Goal: Information Seeking & Learning: Learn about a topic

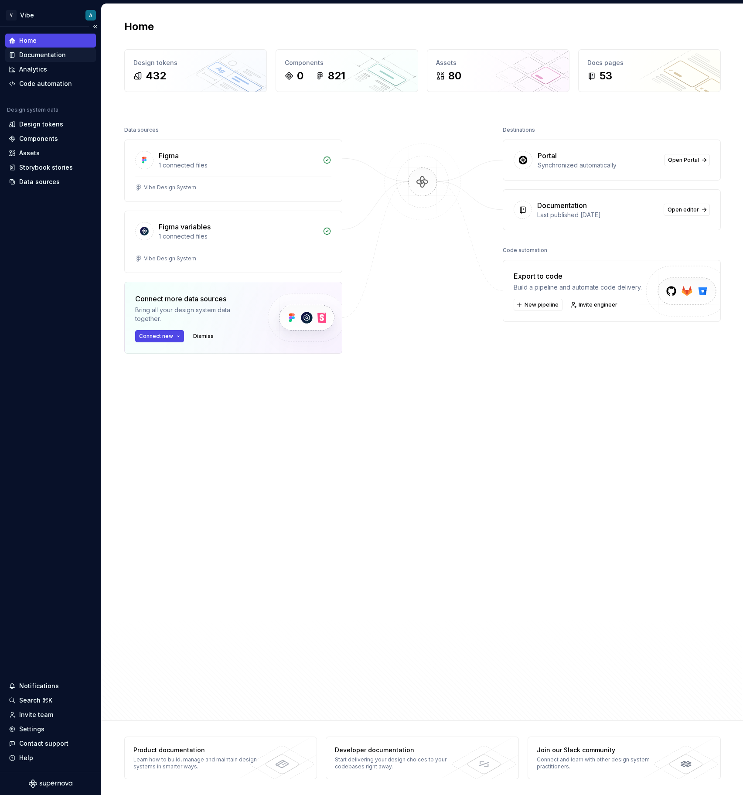
click at [44, 56] on div "Documentation" at bounding box center [42, 55] width 47 height 9
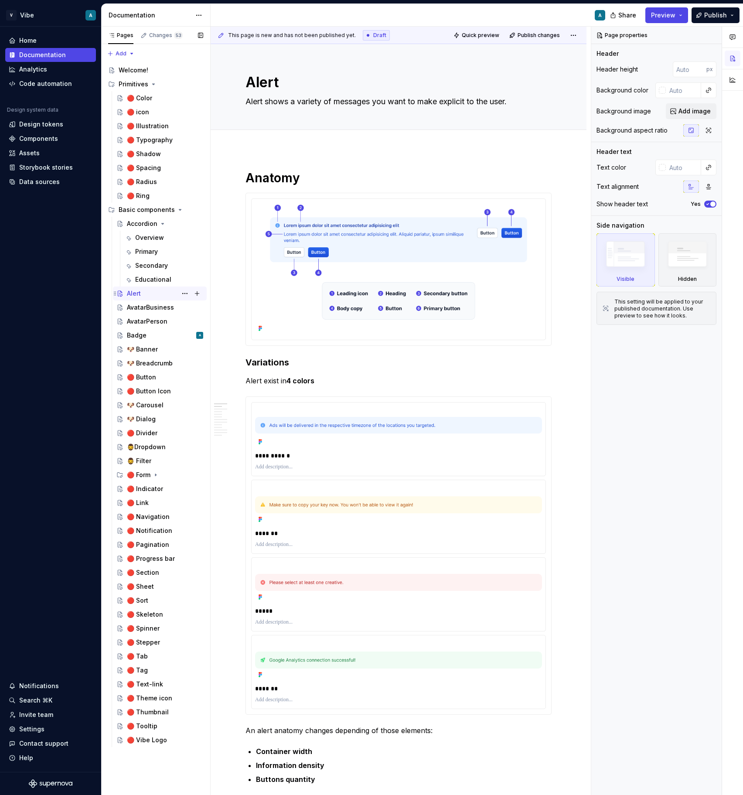
click at [154, 290] on div "Alert A" at bounding box center [165, 293] width 76 height 12
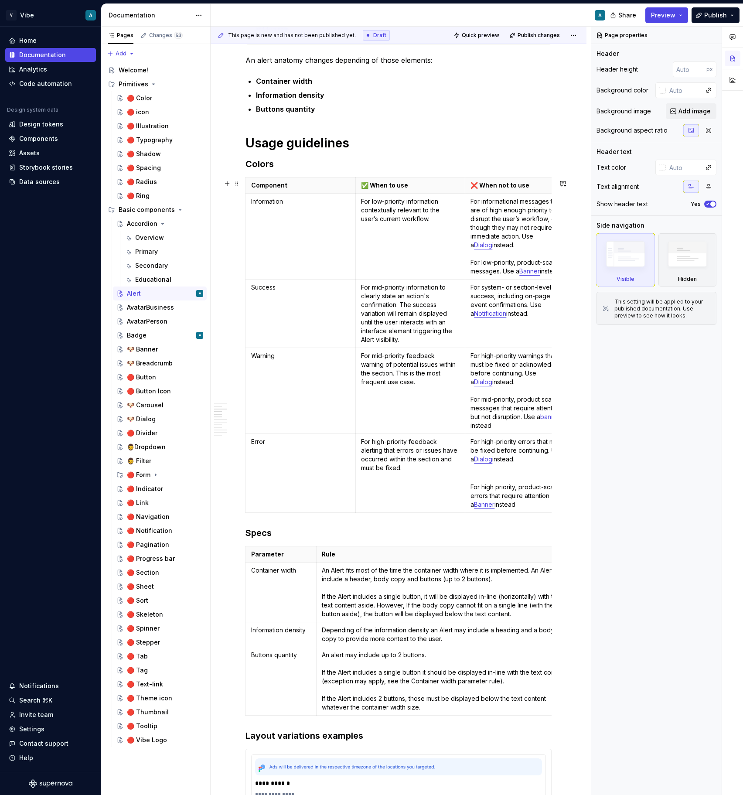
scroll to position [0, 19]
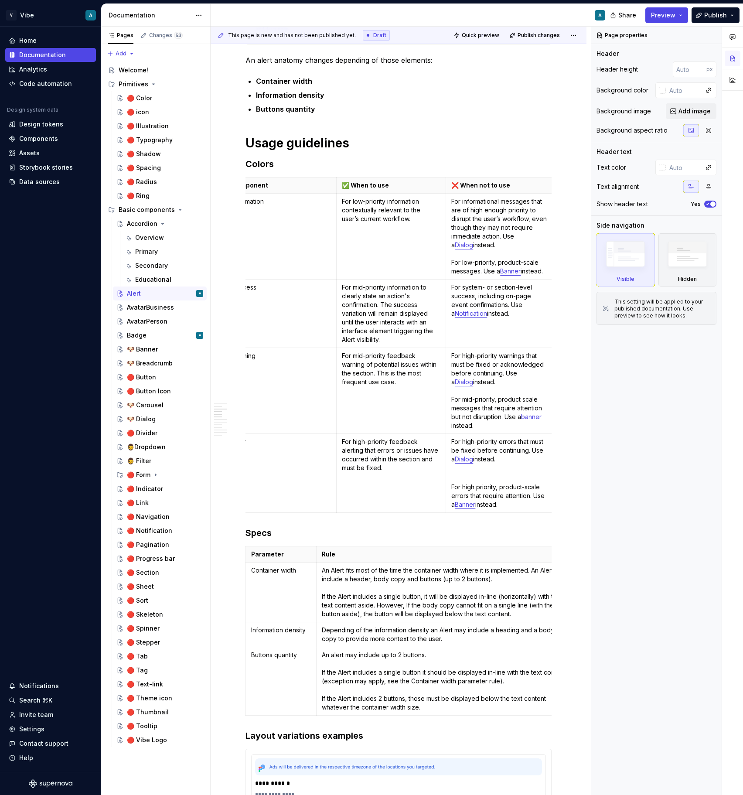
click at [475, 300] on p "For system- or section-level success, including on-page event confirmations. Us…" at bounding box center [500, 300] width 99 height 35
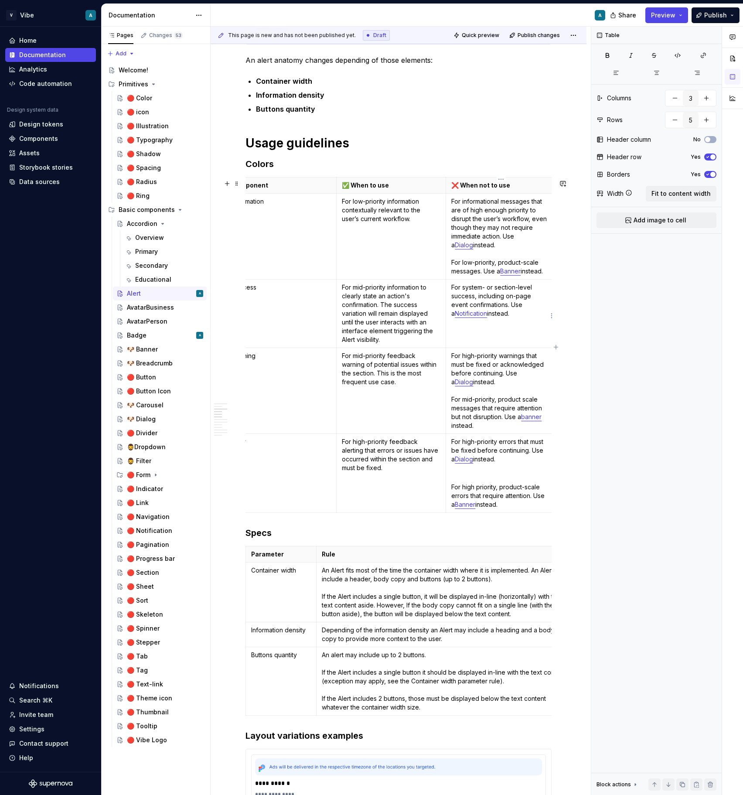
type textarea "*"
click at [475, 300] on p "For system- or section-level success, including on-page event confirmations. Us…" at bounding box center [500, 300] width 99 height 35
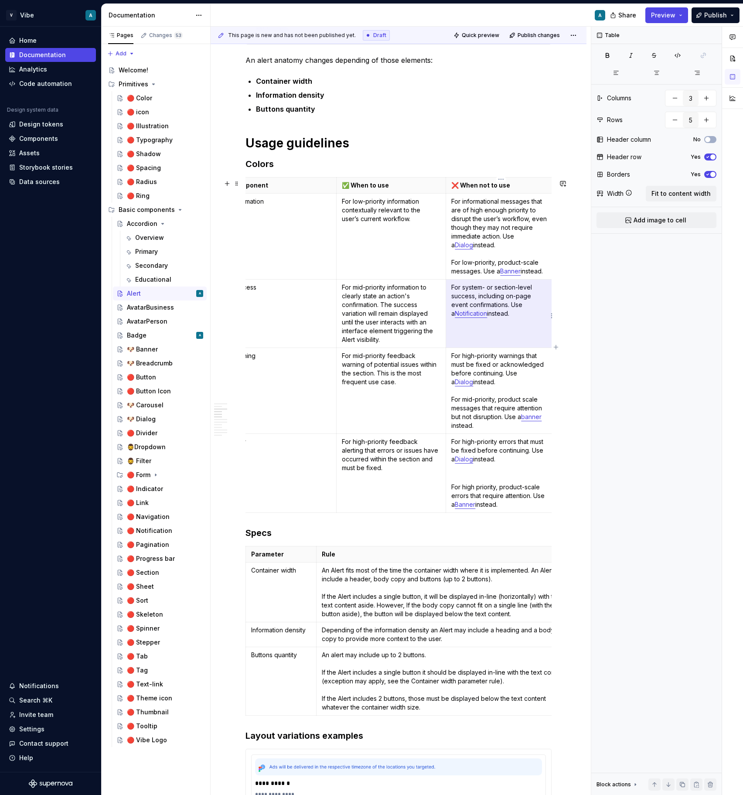
click at [486, 286] on p "For system- or section-level success, including on-page event confirmations. Us…" at bounding box center [500, 300] width 99 height 35
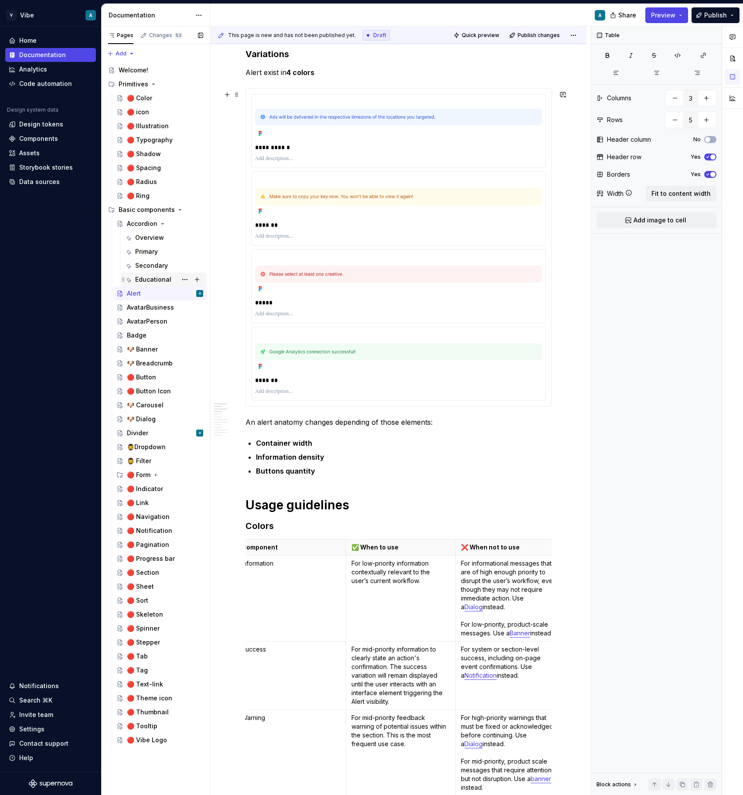
scroll to position [362, 0]
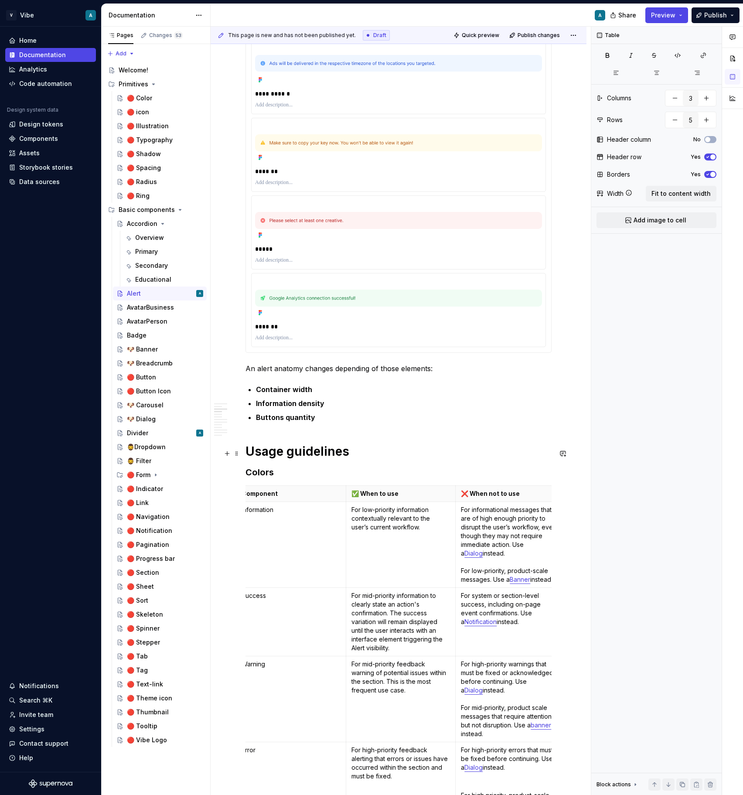
click at [275, 449] on h1 "Usage guidelines" at bounding box center [399, 452] width 306 height 16
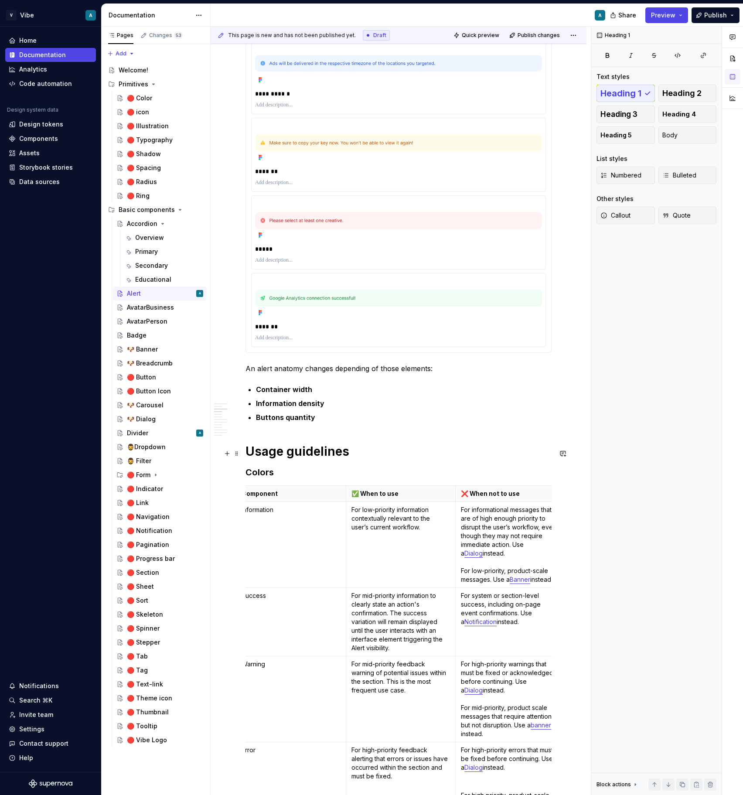
click at [275, 449] on h1 "Usage guidelines" at bounding box center [399, 452] width 306 height 16
copy h1 "Usage guidelines"
click at [375, 393] on p "Container width" at bounding box center [404, 389] width 296 height 10
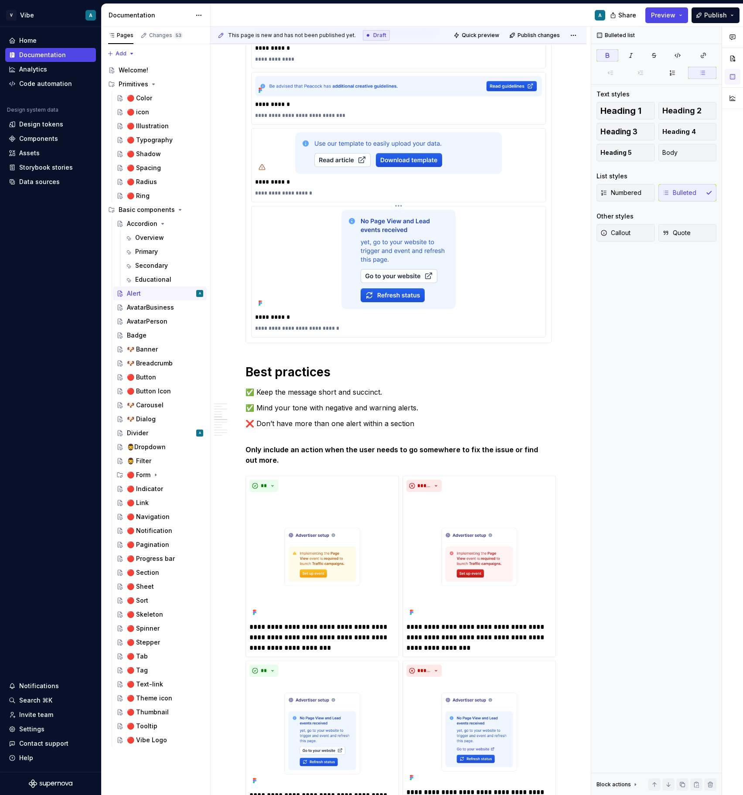
scroll to position [1420, 0]
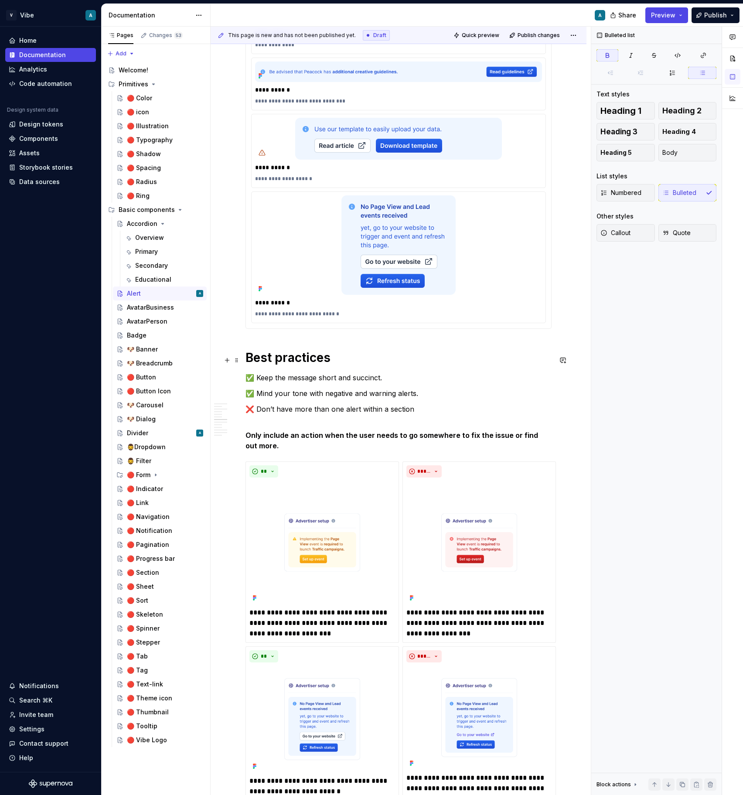
click at [289, 357] on h1 "Best practices" at bounding box center [399, 358] width 306 height 16
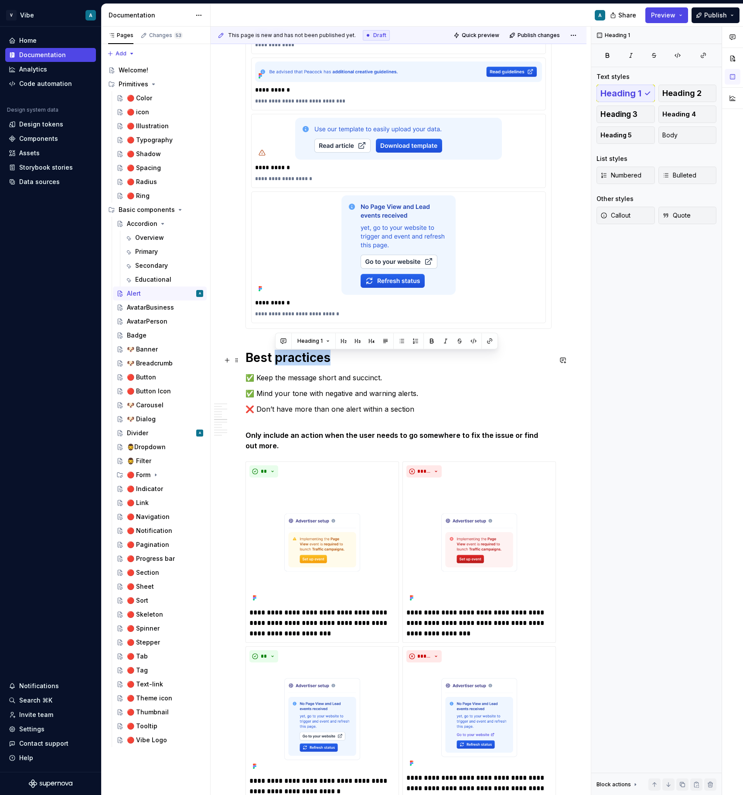
click at [289, 357] on h1 "Best practices" at bounding box center [399, 358] width 306 height 16
copy h1 "Best practices"
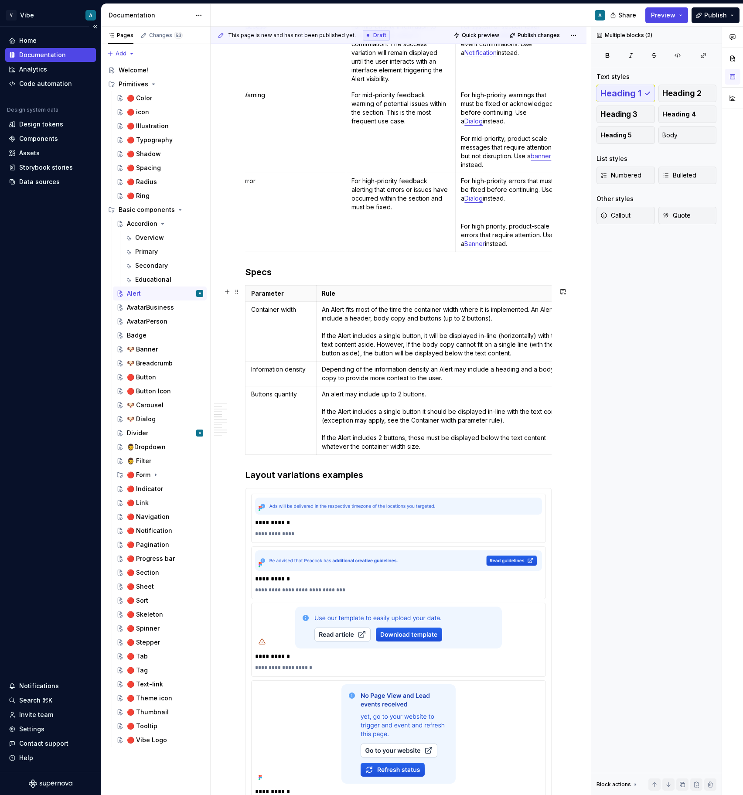
scroll to position [928, 0]
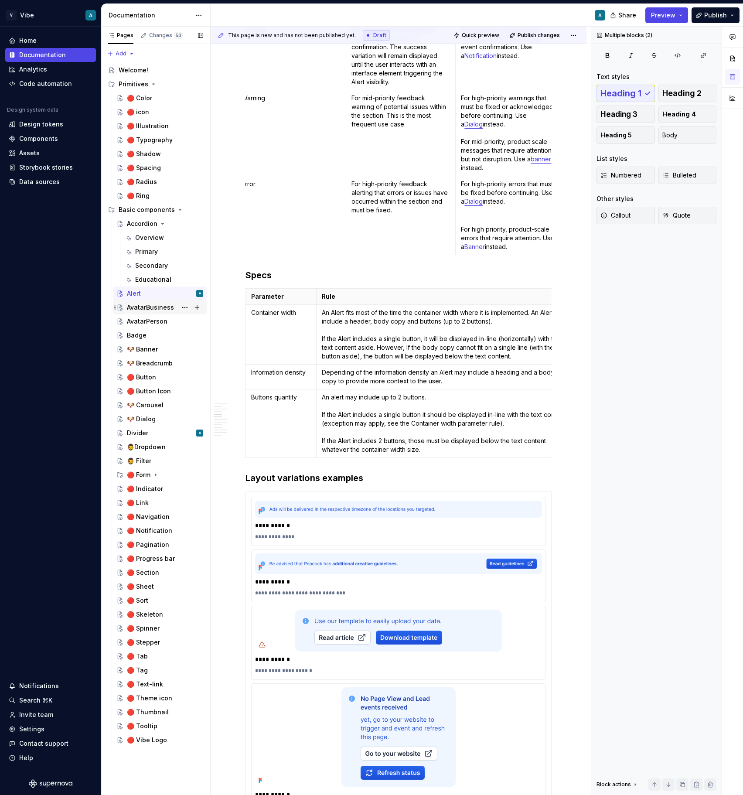
click at [146, 307] on div "AvatarBusiness" at bounding box center [150, 307] width 47 height 9
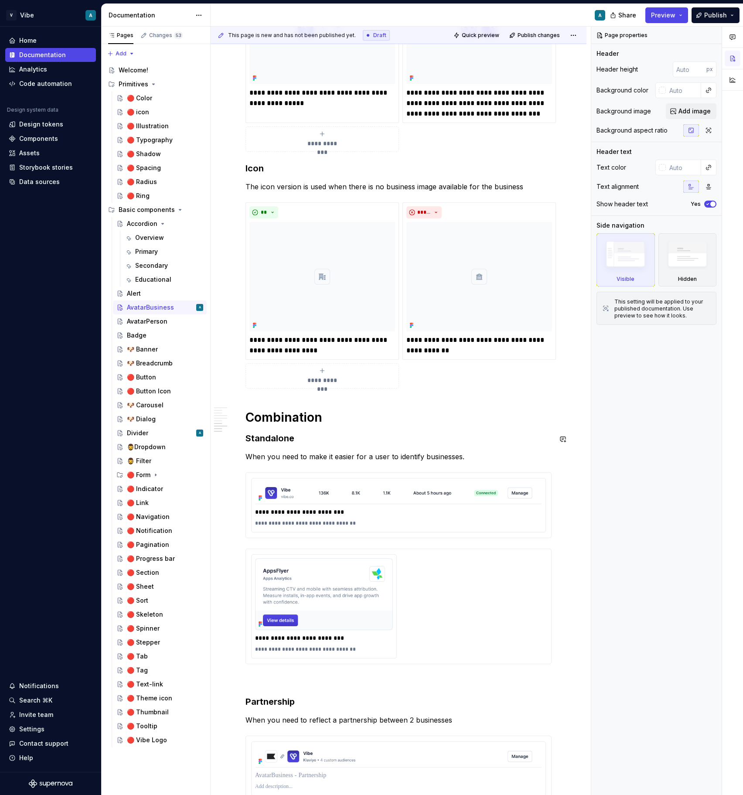
scroll to position [881, 0]
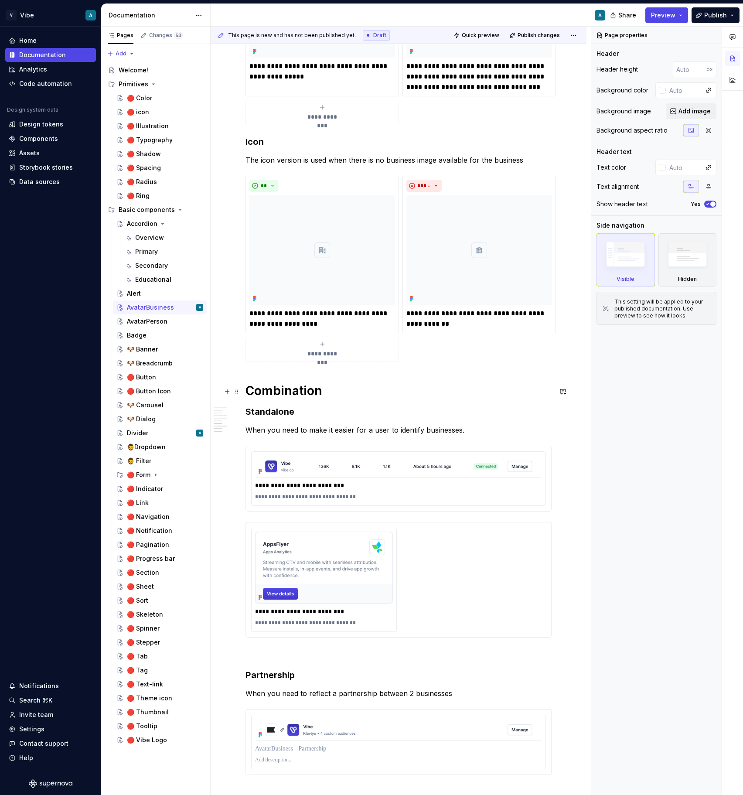
click at [292, 392] on h1 "Combination" at bounding box center [399, 391] width 306 height 16
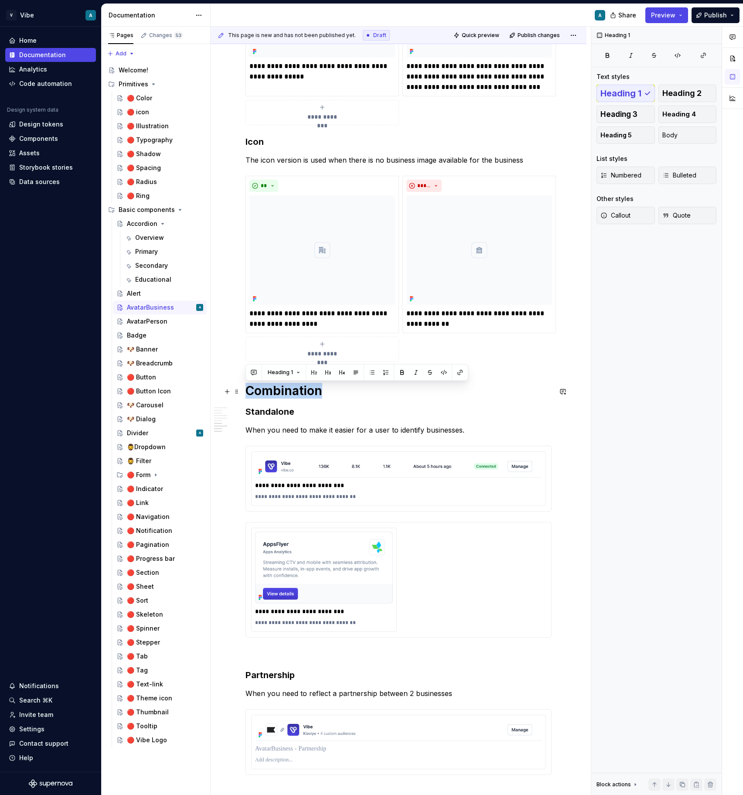
click at [292, 392] on h1 "Combination" at bounding box center [399, 391] width 306 height 16
copy h1 "Combination"
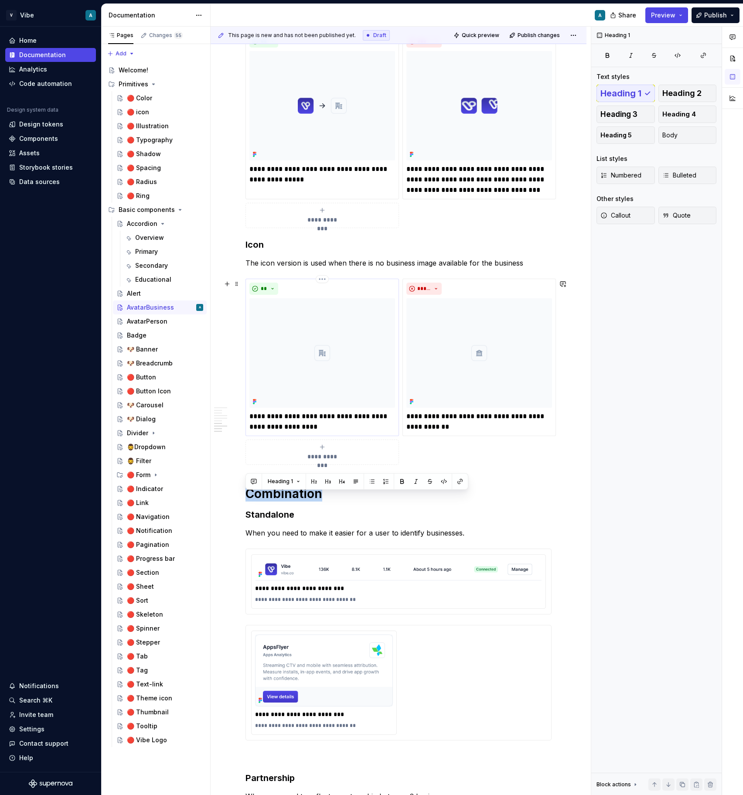
scroll to position [772, 0]
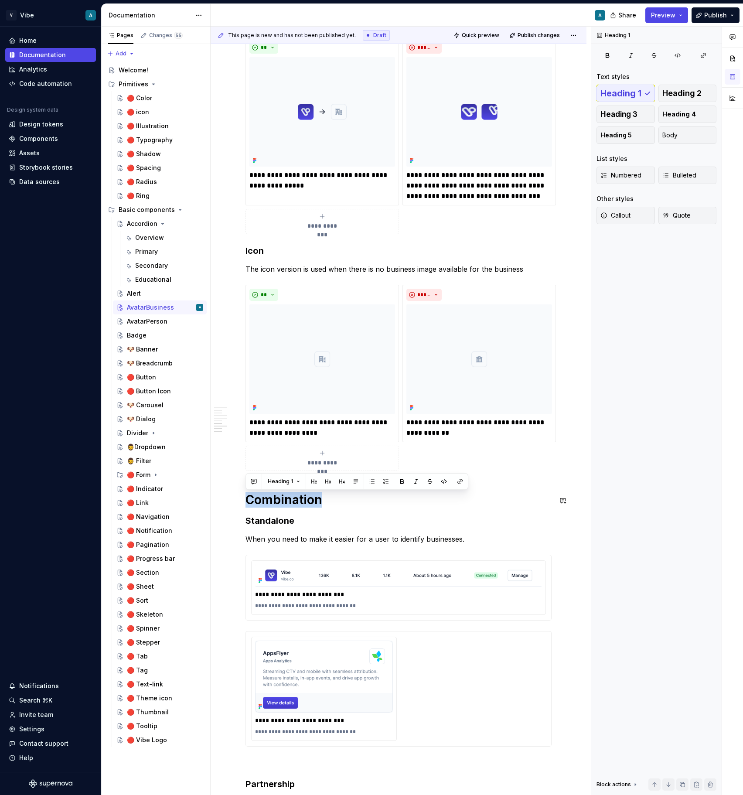
click at [327, 510] on div "**********" at bounding box center [399, 151] width 306 height 1507
click at [154, 317] on div "AvatarPerson" at bounding box center [147, 321] width 41 height 9
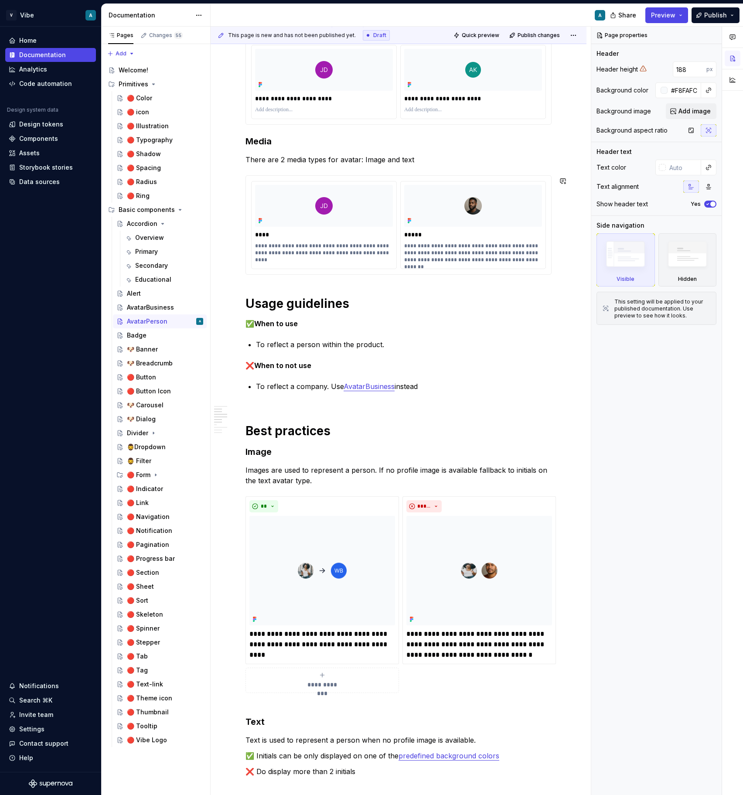
scroll to position [341, 0]
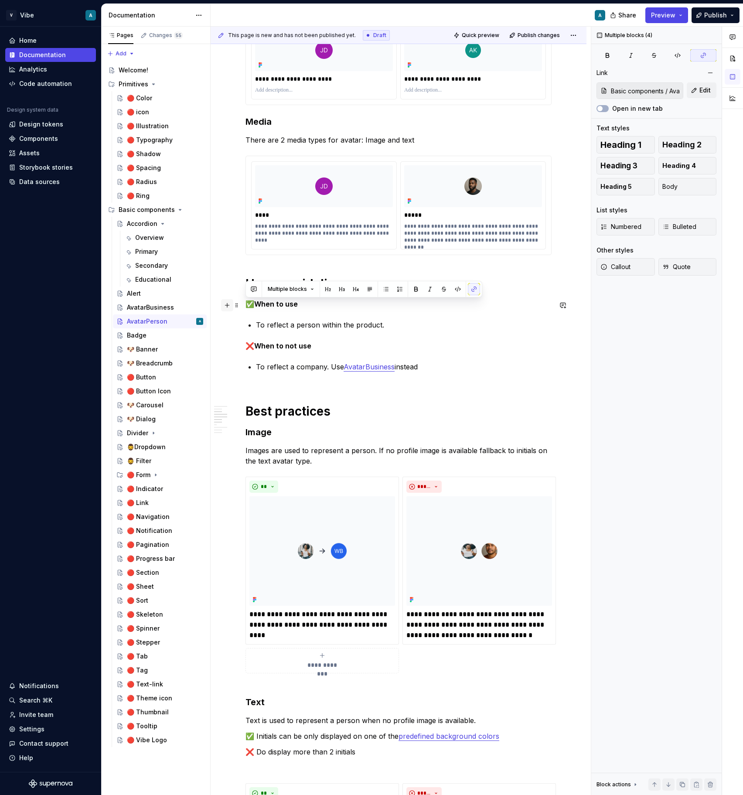
drag, startPoint x: 430, startPoint y: 371, endPoint x: 225, endPoint y: 301, distance: 215.6
click at [246, 301] on div "**********" at bounding box center [399, 746] width 306 height 1834
copy div "✅ When to use To reflect a person within the product. ❌ When to not use To refl…"
click at [437, 359] on div "**********" at bounding box center [399, 741] width 306 height 1824
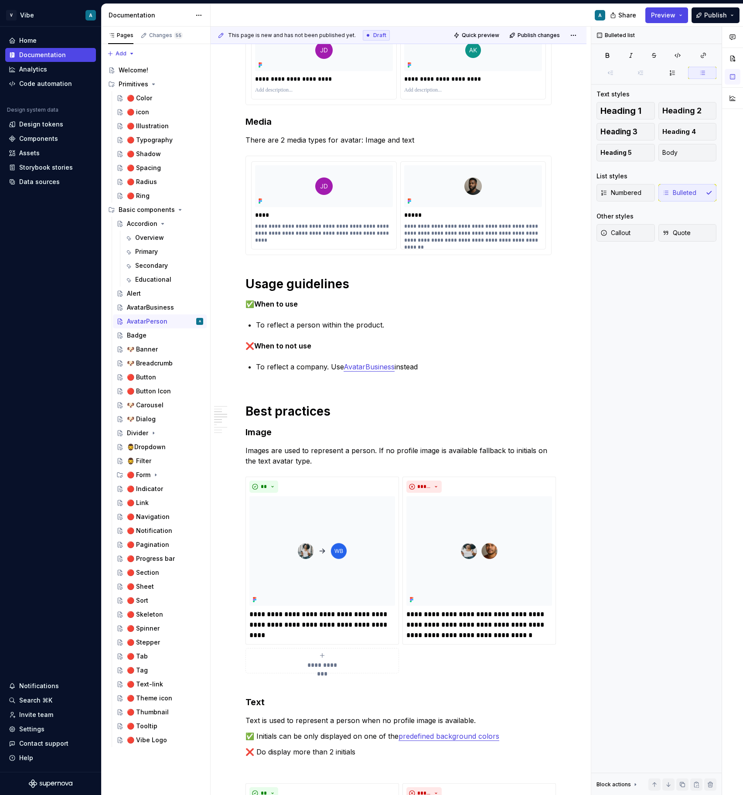
type textarea "*"
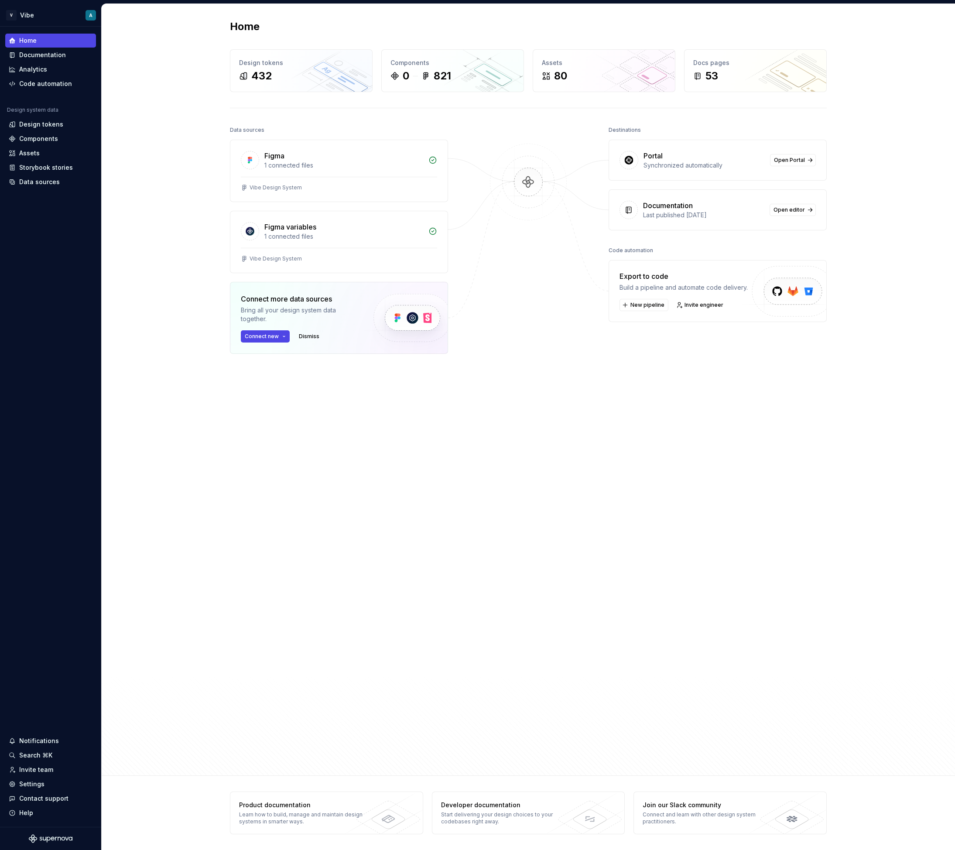
click at [511, 483] on div at bounding box center [528, 379] width 87 height 510
click at [49, 63] on div "Analytics" at bounding box center [50, 69] width 91 height 14
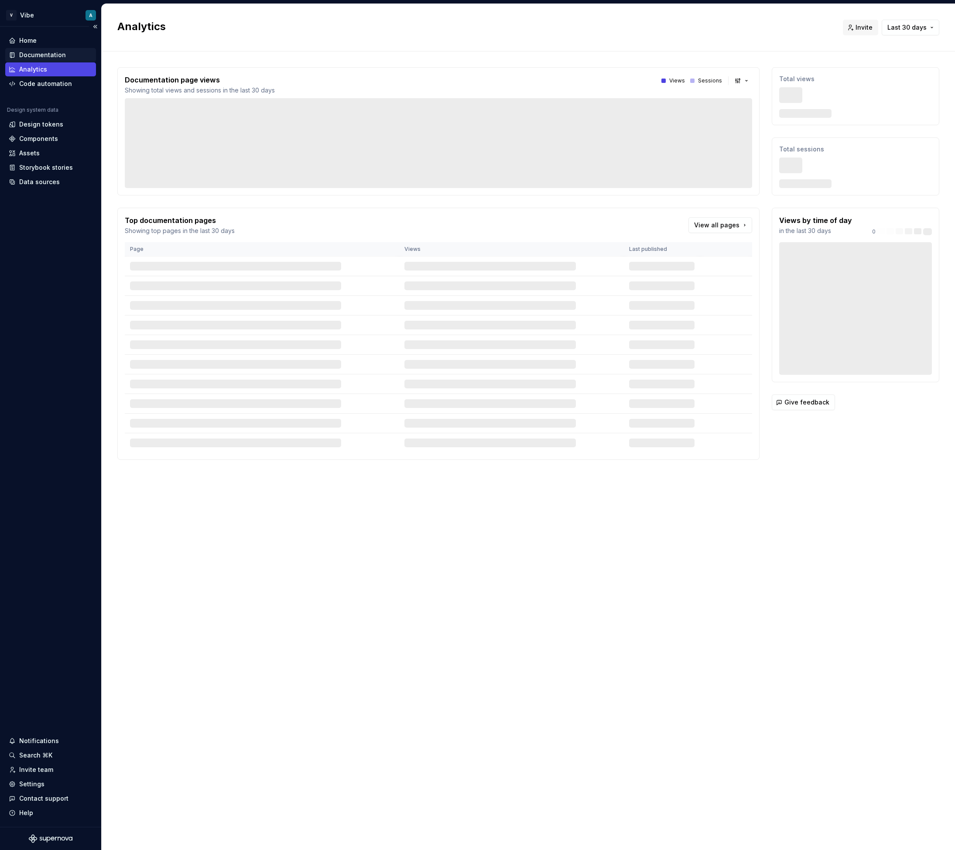
click at [50, 51] on div "Documentation" at bounding box center [42, 55] width 47 height 9
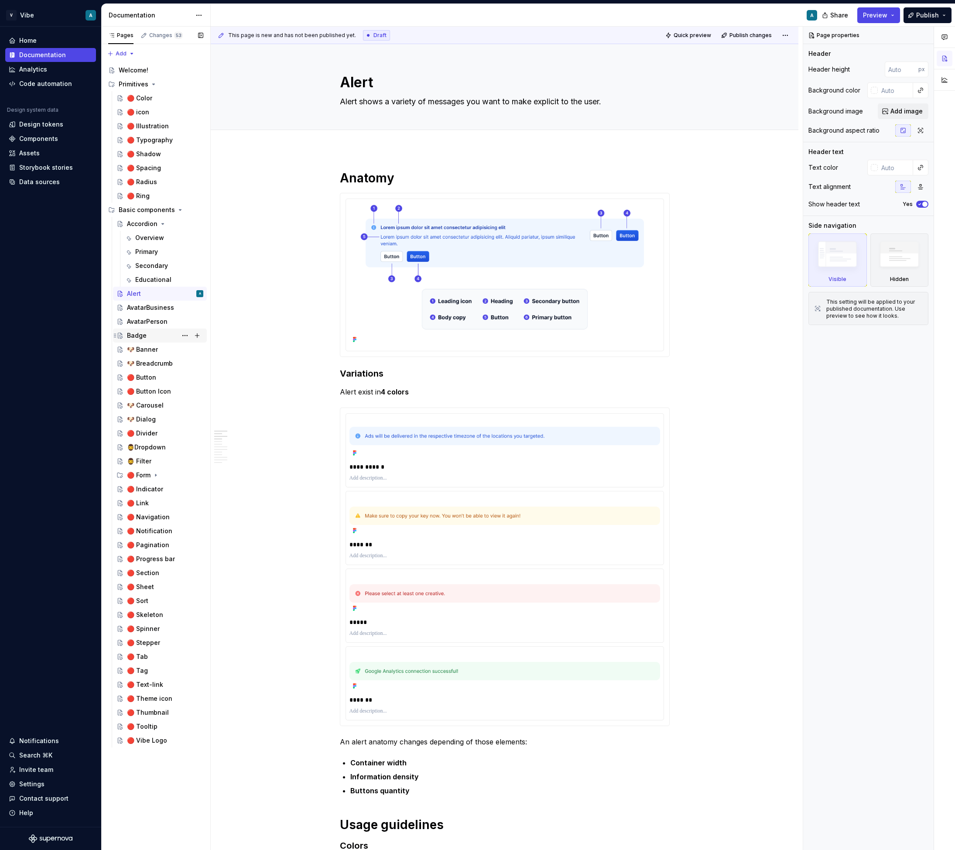
click at [144, 337] on div "Badge" at bounding box center [137, 335] width 20 height 9
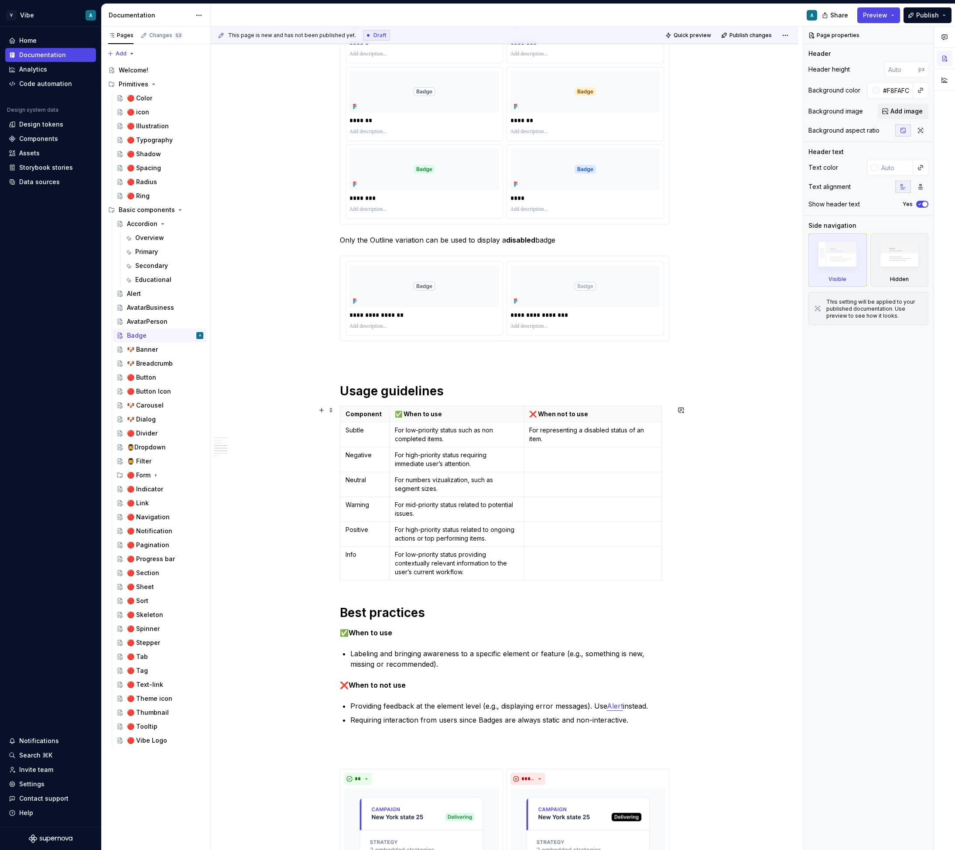
scroll to position [441, 0]
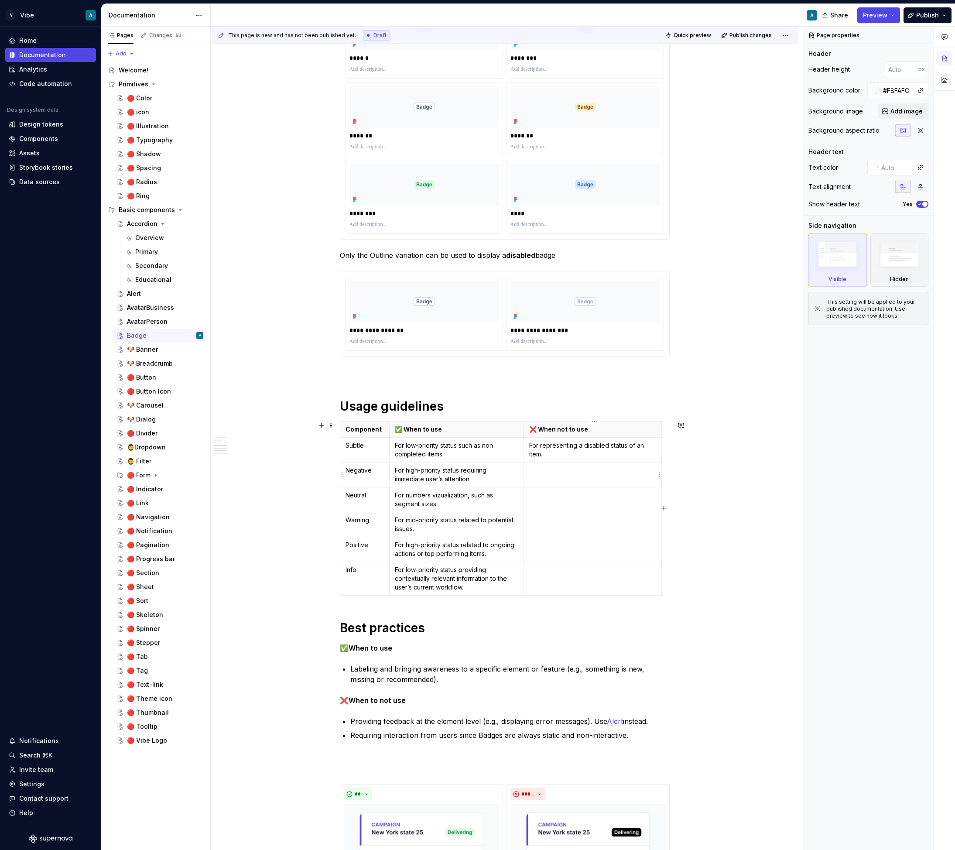
click at [550, 475] on td at bounding box center [592, 474] width 138 height 25
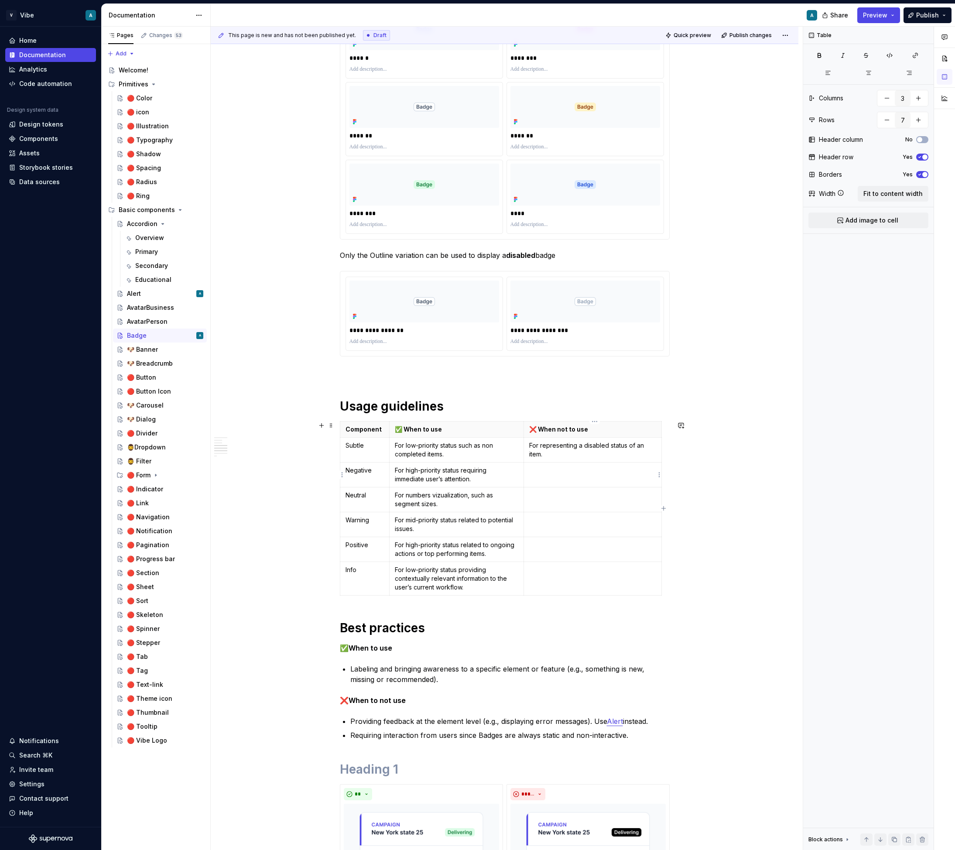
type textarea "*"
click at [442, 496] on p "For numbers vizualization, such as segment sizes." at bounding box center [456, 499] width 123 height 17
click at [555, 491] on p at bounding box center [592, 495] width 127 height 9
click at [443, 496] on p "For numbers viualization, such as segment sizes." at bounding box center [456, 499] width 123 height 17
click at [594, 495] on p at bounding box center [592, 495] width 127 height 9
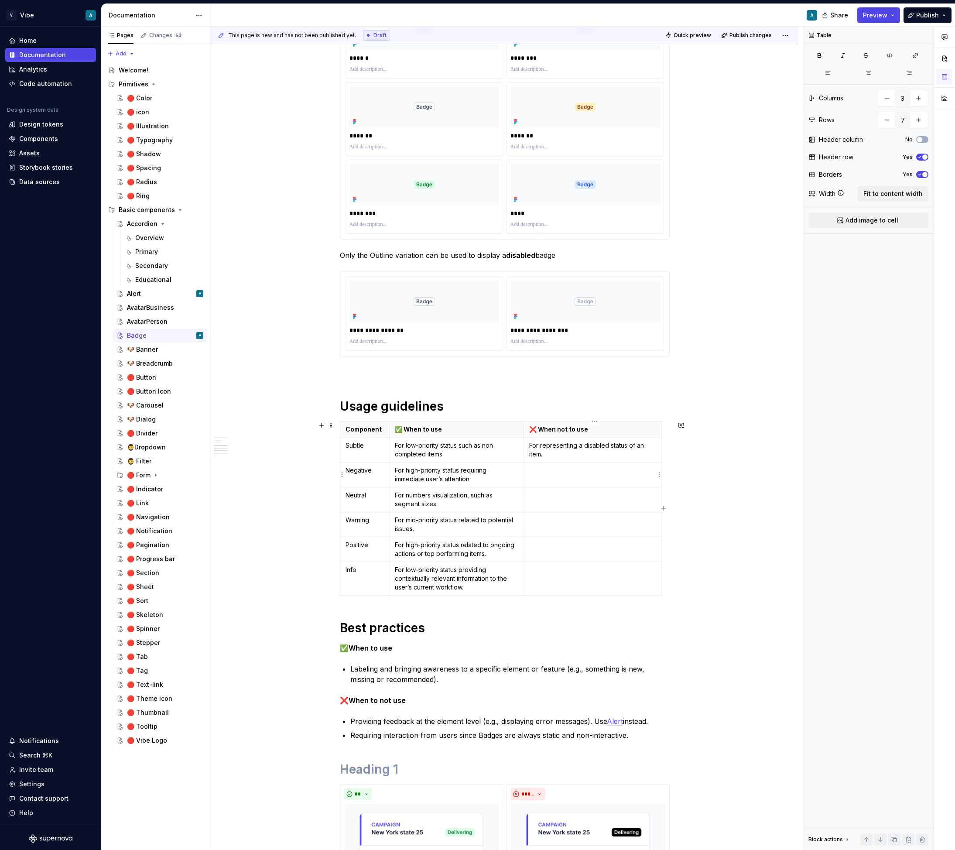
click at [590, 470] on p at bounding box center [592, 470] width 127 height 9
drag, startPoint x: 545, startPoint y: 478, endPoint x: 533, endPoint y: 478, distance: 11.8
click at [533, 478] on p "For hight-priority section feedback, user Alert instead." at bounding box center [592, 474] width 127 height 17
click at [616, 464] on button "button" at bounding box center [614, 463] width 12 height 12
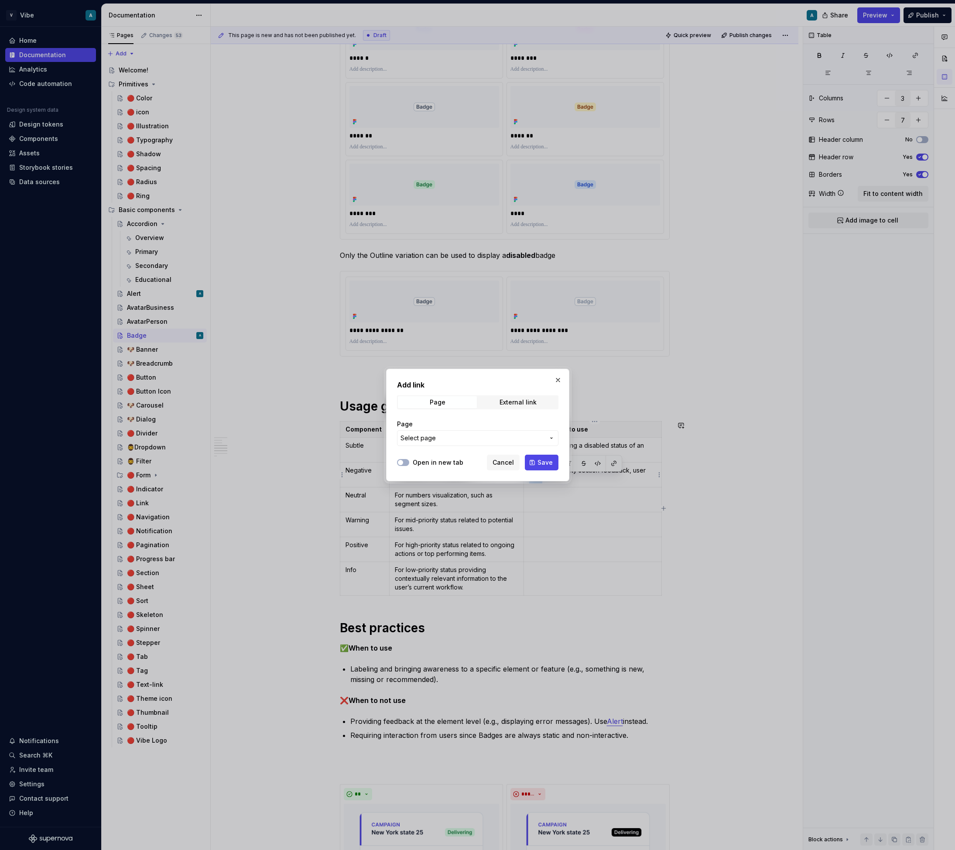
click at [437, 440] on span "Select page" at bounding box center [472, 438] width 144 height 9
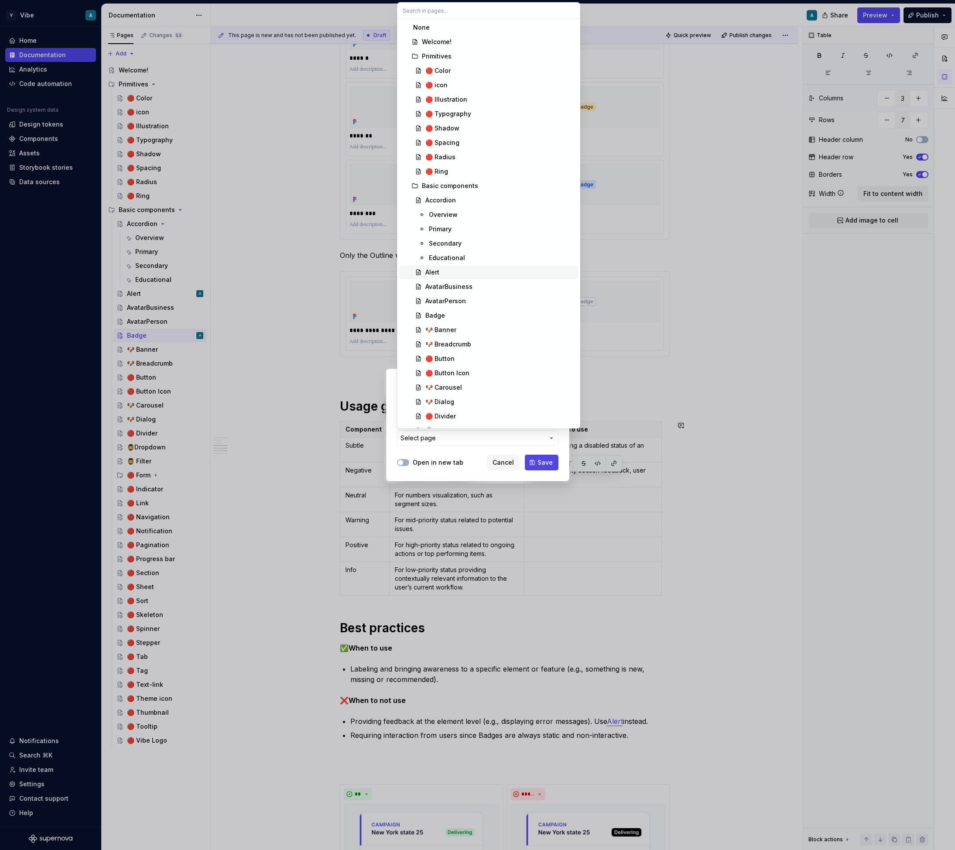
click at [452, 270] on div "Alert" at bounding box center [499, 272] width 149 height 9
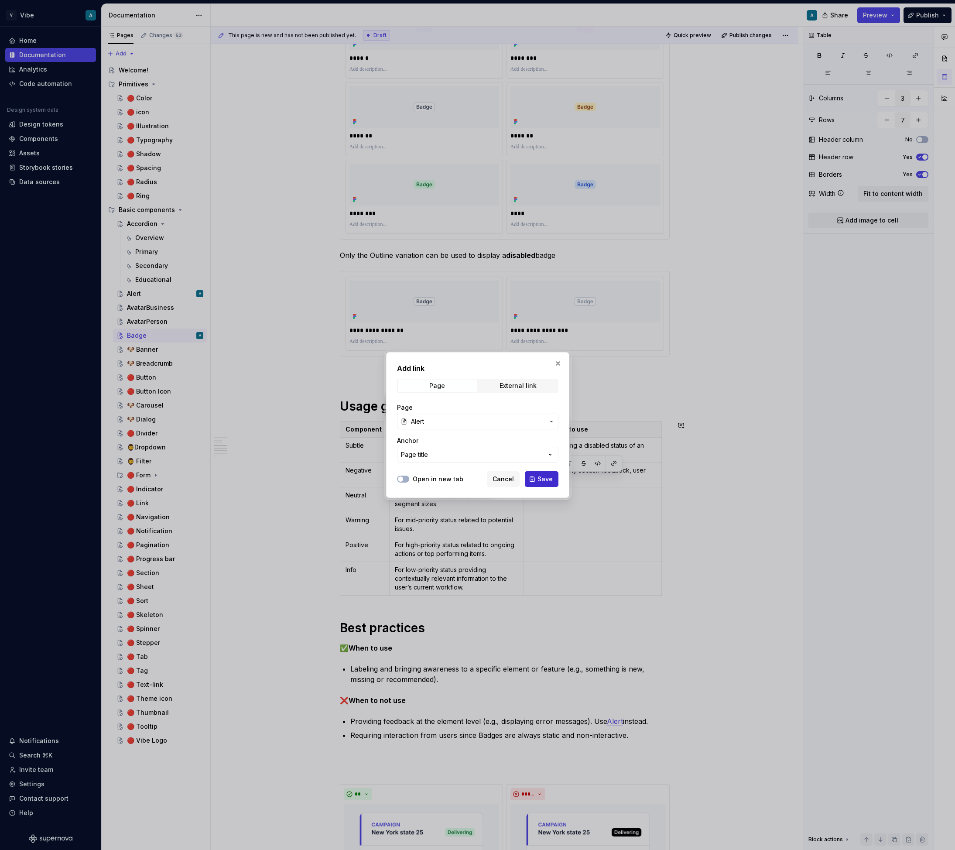
click at [542, 485] on button "Save" at bounding box center [542, 479] width 34 height 16
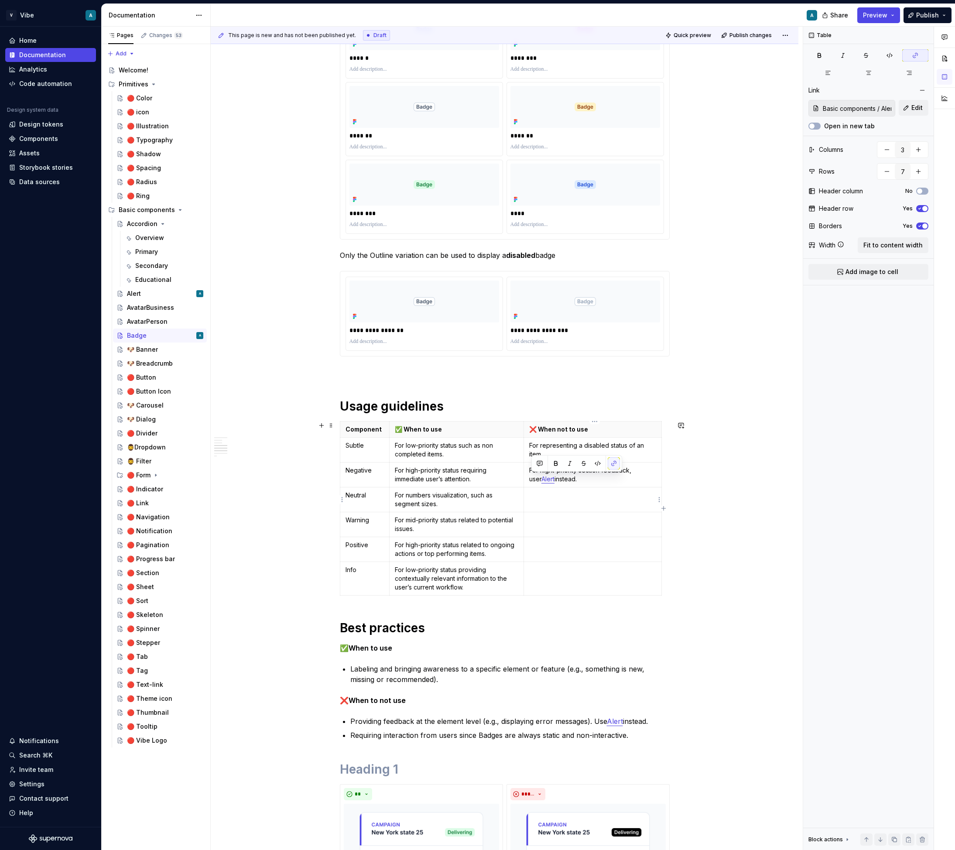
click at [577, 493] on p at bounding box center [592, 495] width 127 height 9
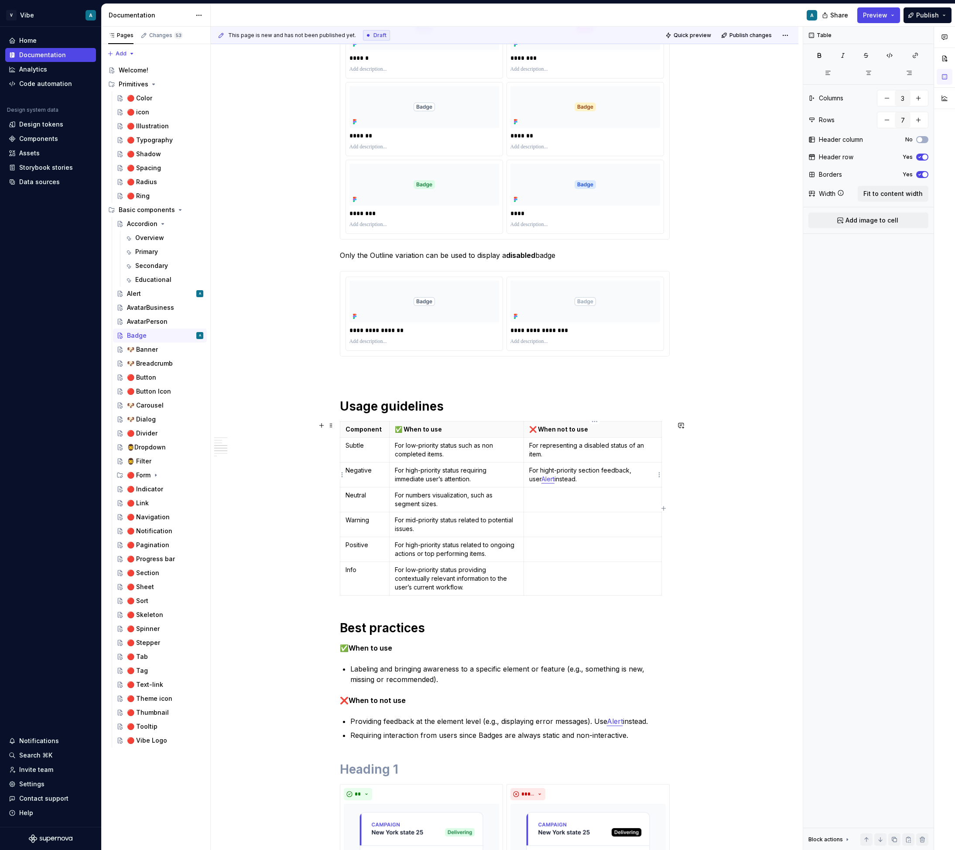
click at [572, 478] on p "For hight-priority section feedback, user Alert instead." at bounding box center [592, 474] width 127 height 17
click at [557, 468] on p "For hight-priority section feedback, user Alert instead." at bounding box center [592, 474] width 127 height 17
click at [588, 519] on p at bounding box center [592, 520] width 127 height 9
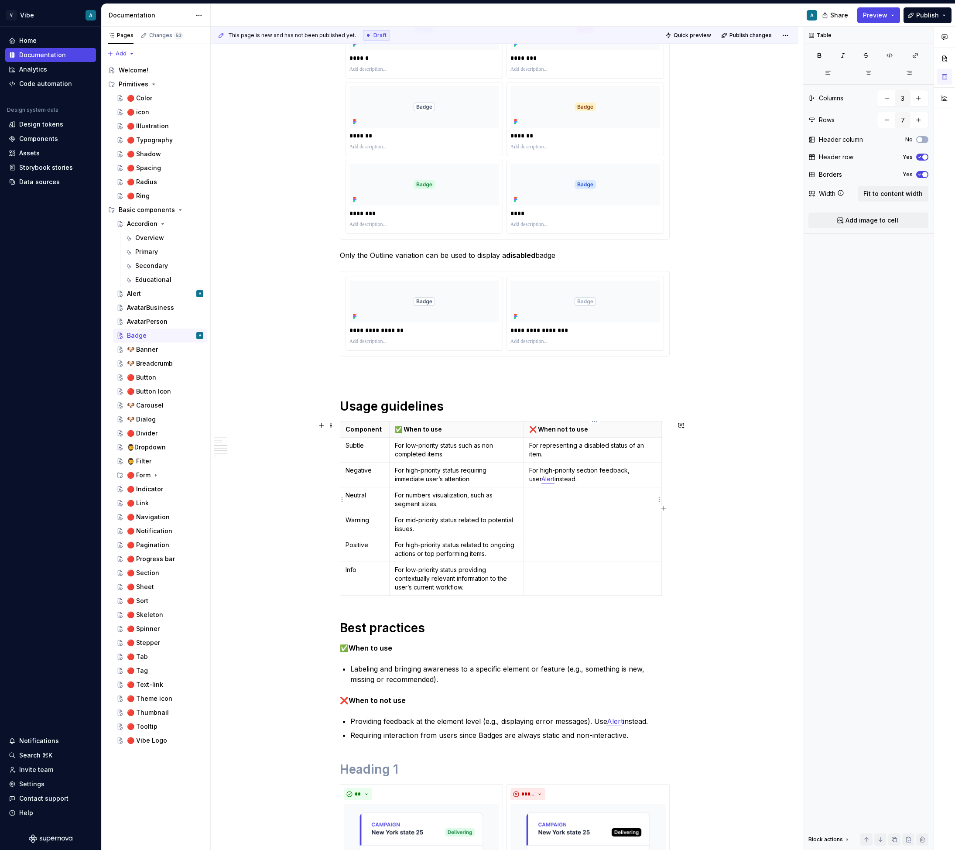
click at [569, 502] on td at bounding box center [592, 499] width 138 height 25
drag, startPoint x: 478, startPoint y: 446, endPoint x: 485, endPoint y: 451, distance: 8.3
click at [485, 451] on p "For low-priority status such as non completed items." at bounding box center [456, 449] width 123 height 17
click at [492, 453] on p "For low-priority status such as non completed items." at bounding box center [456, 449] width 123 height 17
drag, startPoint x: 478, startPoint y: 446, endPoint x: 485, endPoint y: 451, distance: 8.4
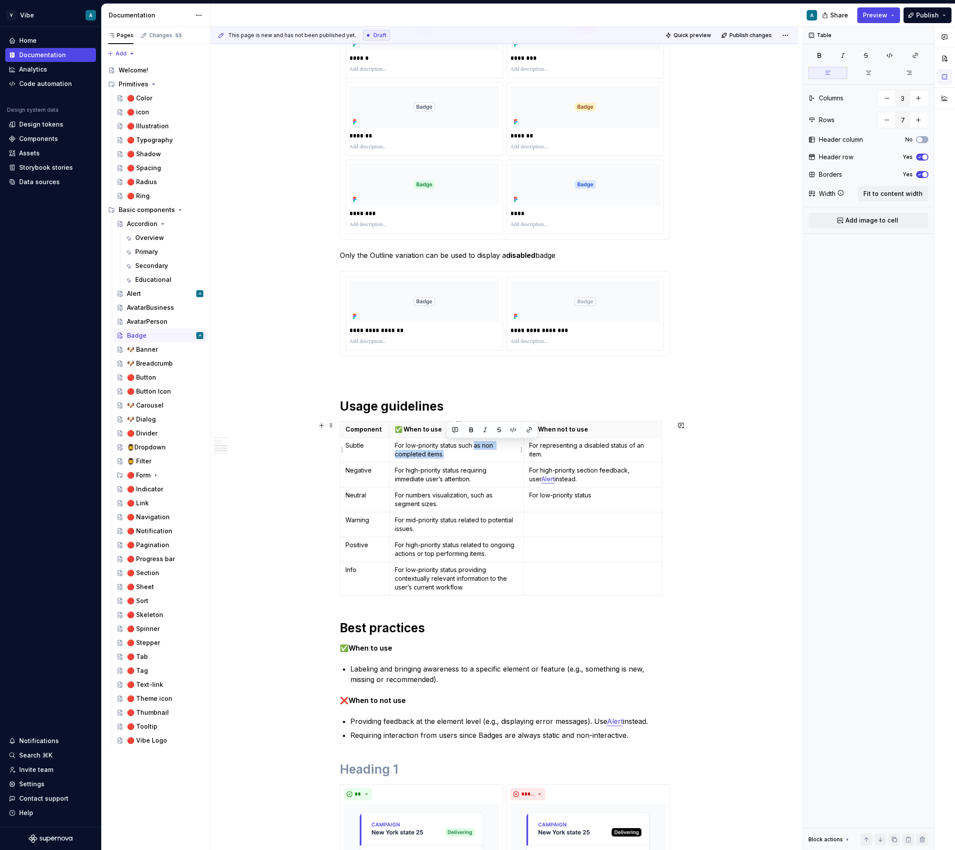
click at [485, 451] on p "For low-priority status such as non completed items." at bounding box center [456, 449] width 123 height 17
click at [462, 444] on p "For low-priority status which either require a non mandatory action to completed" at bounding box center [456, 449] width 123 height 17
drag, startPoint x: 462, startPoint y: 444, endPoint x: 468, endPoint y: 459, distance: 16.6
click at [468, 458] on p "For low-priority status which either require a non mandatory action to completed" at bounding box center [456, 449] width 123 height 17
click at [464, 450] on p "For low-priority status which either require a non mandatory action to completed" at bounding box center [456, 449] width 123 height 17
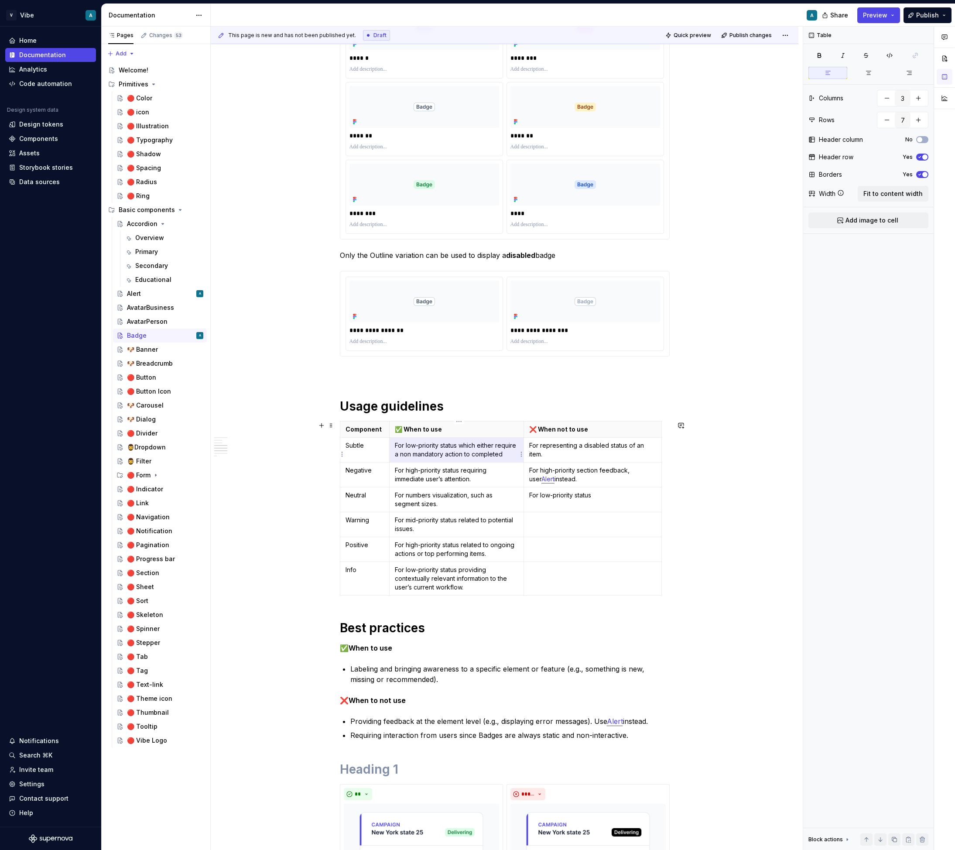
drag, startPoint x: 430, startPoint y: 464, endPoint x: 417, endPoint y: 468, distance: 13.7
click at [417, 462] on td "For low-priority status which either require a non mandatory action to completed" at bounding box center [456, 449] width 134 height 25
click at [444, 458] on p "For low-priority status which either require a non mandatory action to completed" at bounding box center [456, 449] width 123 height 17
drag, startPoint x: 463, startPoint y: 445, endPoint x: 491, endPoint y: 460, distance: 32.0
click at [491, 458] on p "For low-priority status which either require a non mandatory action to completed" at bounding box center [456, 449] width 123 height 17
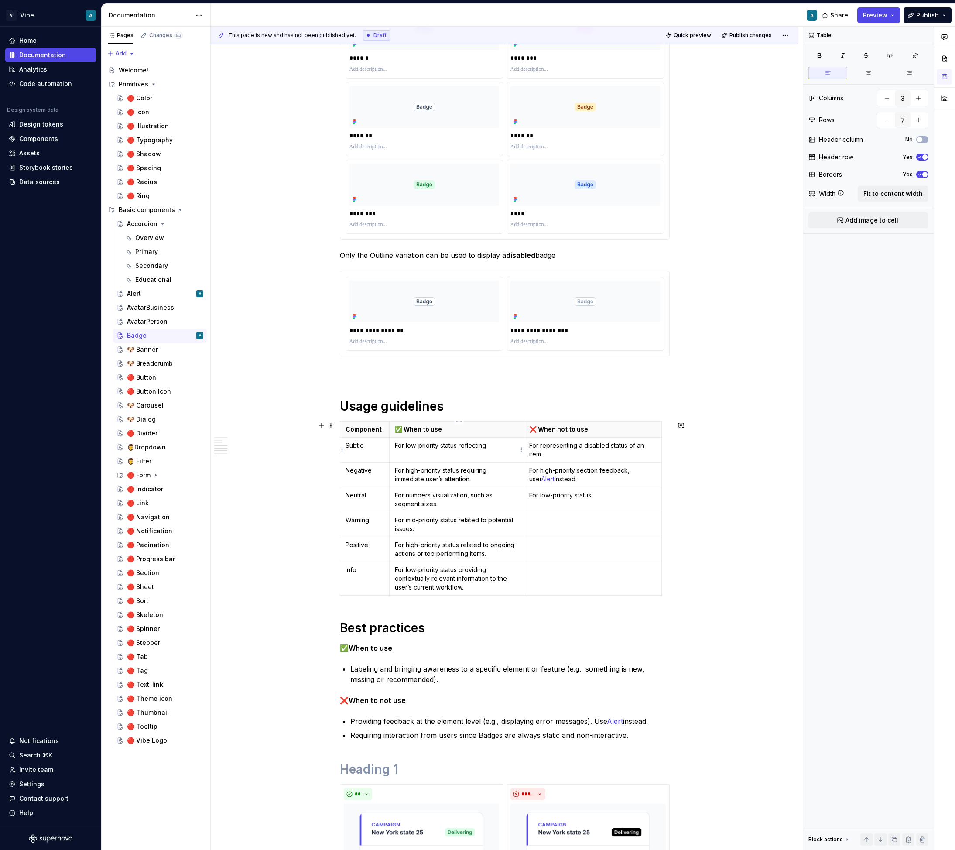
click at [496, 448] on p "For low-priority status reflecting" at bounding box center [456, 445] width 123 height 9
drag, startPoint x: 461, startPoint y: 444, endPoint x: 450, endPoint y: 445, distance: 11.5
click at [450, 445] on p "For low-priority status reflecting workflow completion s" at bounding box center [456, 449] width 123 height 17
click at [440, 454] on p "For low-priority status reflecting workflow completion s" at bounding box center [456, 449] width 123 height 17
click at [620, 505] on td "For low-priority status" at bounding box center [592, 499] width 138 height 25
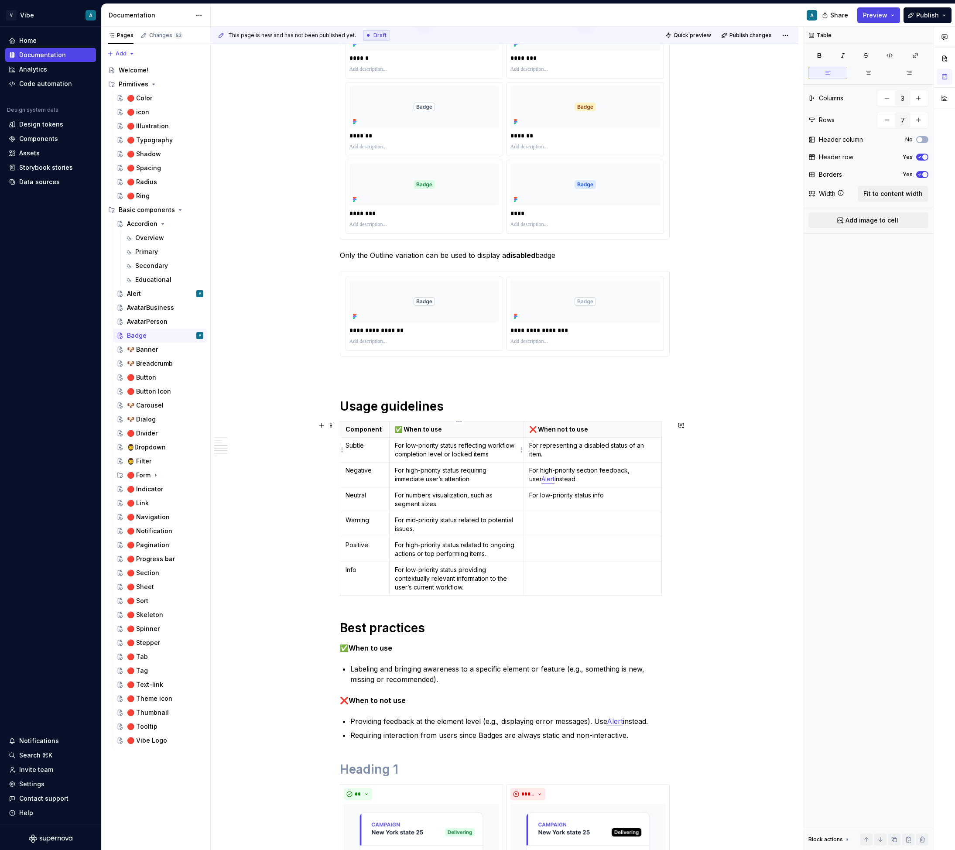
click at [492, 445] on p "For low-priority status reflecting workflow completion level or locked items" at bounding box center [456, 449] width 123 height 17
drag, startPoint x: 518, startPoint y: 456, endPoint x: 491, endPoint y: 444, distance: 29.5
click at [491, 444] on p "For low-priority status reflecting a workflow completion level or locked items" at bounding box center [456, 449] width 123 height 17
copy p "a workflow completion level or locked items"
click at [627, 494] on p "For low-priority status info" at bounding box center [592, 495] width 127 height 9
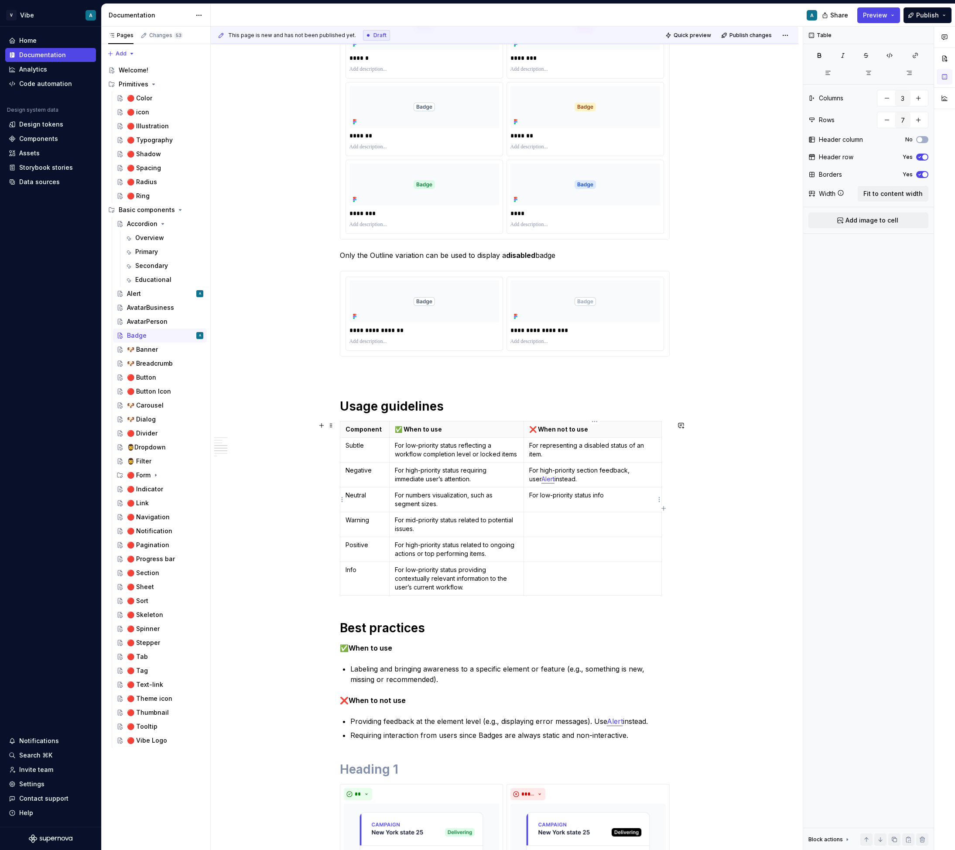
click at [597, 500] on td "For low-priority status info" at bounding box center [592, 499] width 138 height 25
drag, startPoint x: 611, startPoint y: 495, endPoint x: 541, endPoint y: 495, distance: 69.8
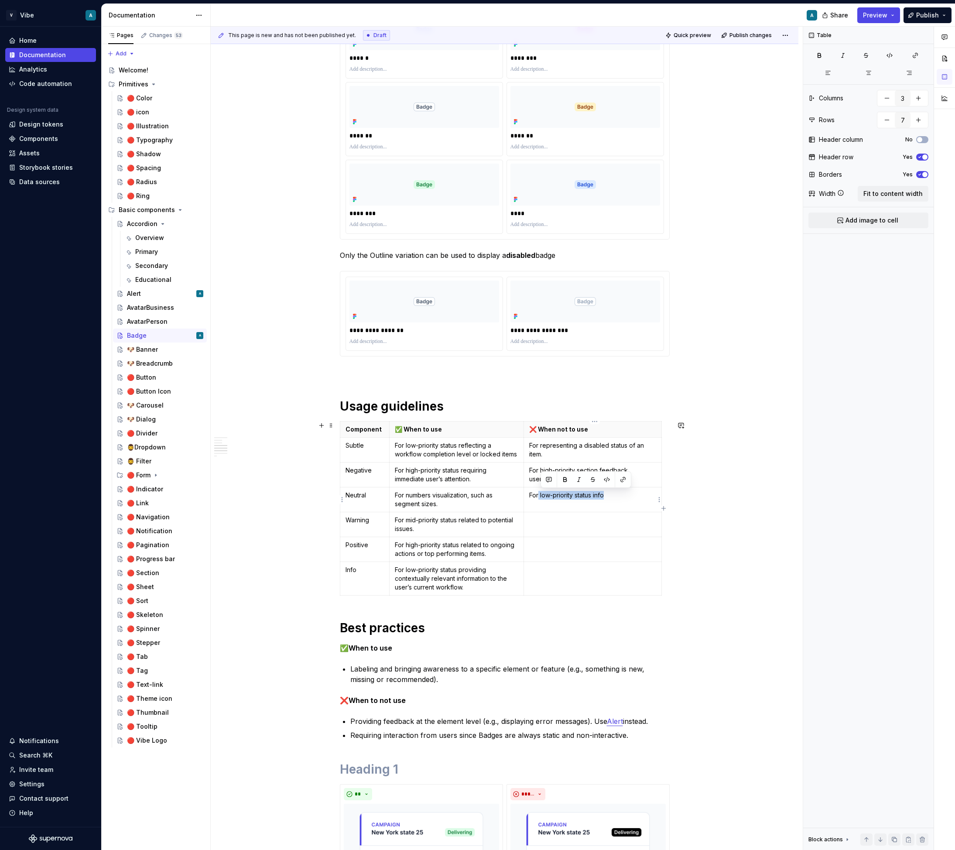
click at [541, 495] on p "For low-priority status info" at bounding box center [592, 495] width 127 height 9
click at [559, 498] on p "For non numbers visualization status." at bounding box center [592, 495] width 127 height 9
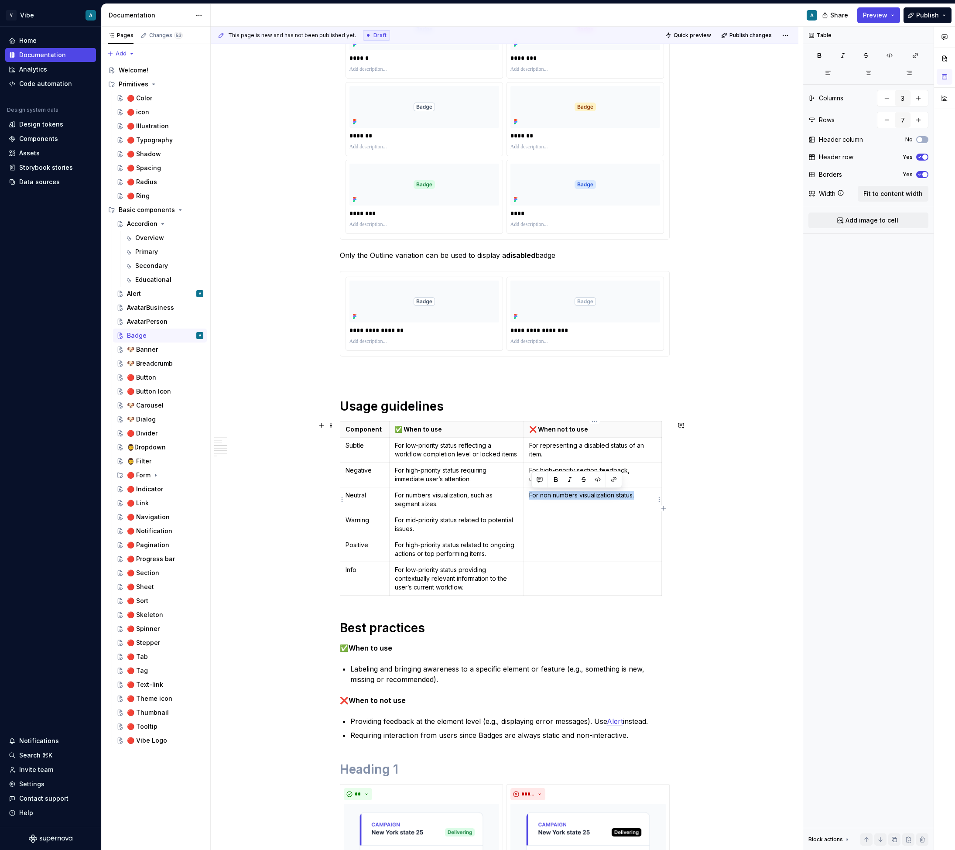
click at [559, 498] on p "For non numbers visualization status." at bounding box center [592, 495] width 127 height 9
click at [544, 492] on p "For not numbers related content." at bounding box center [592, 495] width 127 height 9
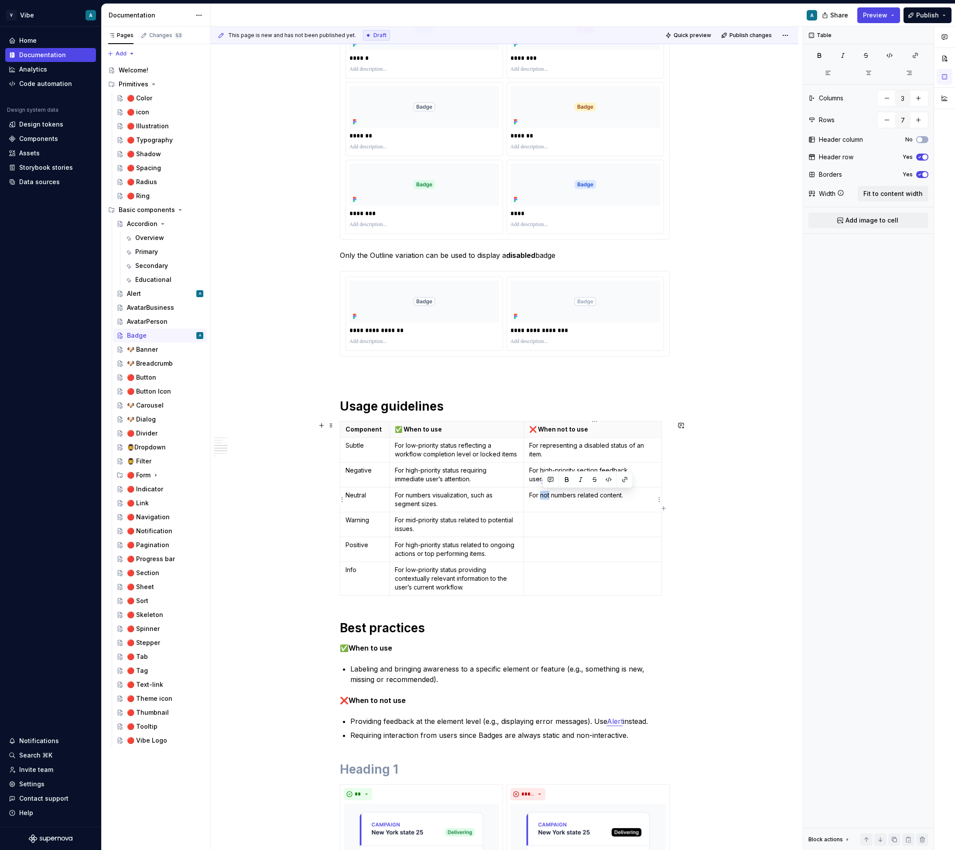
click at [544, 492] on p "For not numbers related content." at bounding box center [592, 495] width 127 height 9
click at [578, 533] on td at bounding box center [592, 524] width 138 height 25
click at [566, 470] on p "For high-priority section feedback, user Alert instead." at bounding box center [592, 474] width 127 height 17
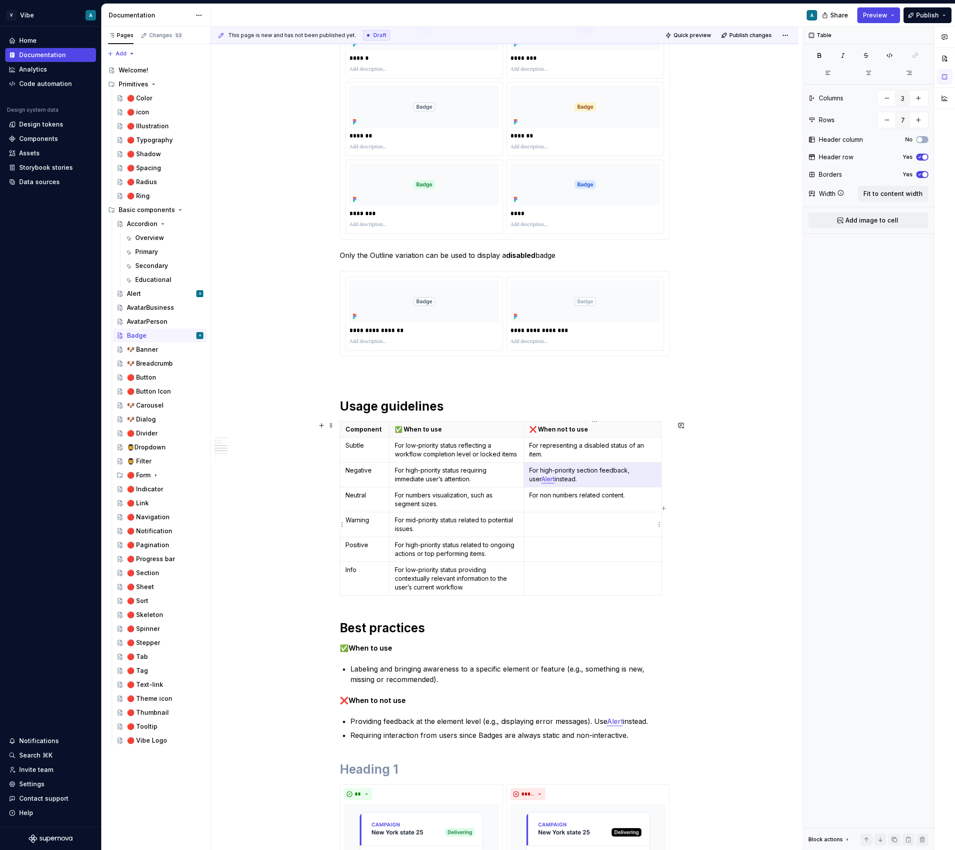
click at [563, 516] on p at bounding box center [592, 520] width 127 height 9
click at [464, 526] on p "For mid-priority status related to potential issues." at bounding box center [456, 524] width 123 height 17
copy p "For mid-priority status related to potential issues."
click at [562, 523] on p at bounding box center [592, 520] width 127 height 9
drag, startPoint x: 578, startPoint y: 520, endPoint x: 591, endPoint y: 525, distance: 13.5
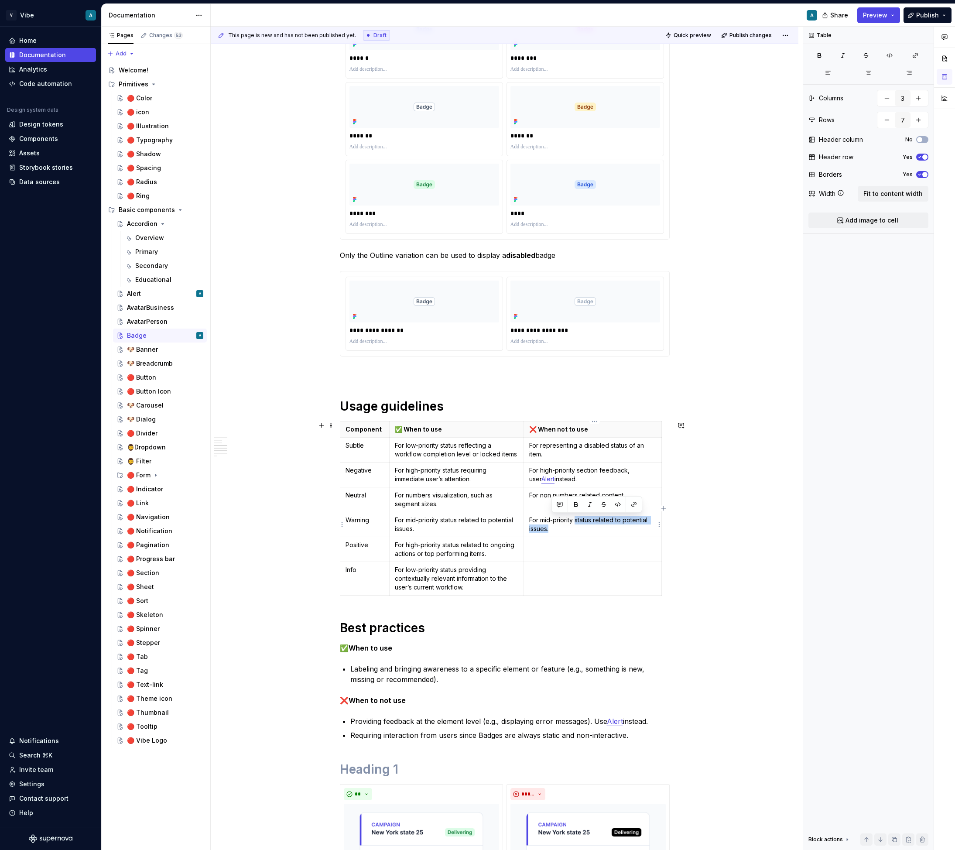
click at [591, 525] on p "For mid-priority status related to potential issues." at bounding box center [592, 524] width 127 height 17
click at [644, 469] on p "For high-priority section feedback, user Alert instead." at bounding box center [592, 474] width 127 height 17
click at [632, 522] on p "For mid-priority section feedback" at bounding box center [592, 520] width 127 height 9
click at [568, 547] on p at bounding box center [592, 544] width 127 height 9
click at [468, 554] on p "For high-priority status related to ongoing actions or top performing items." at bounding box center [456, 548] width 123 height 17
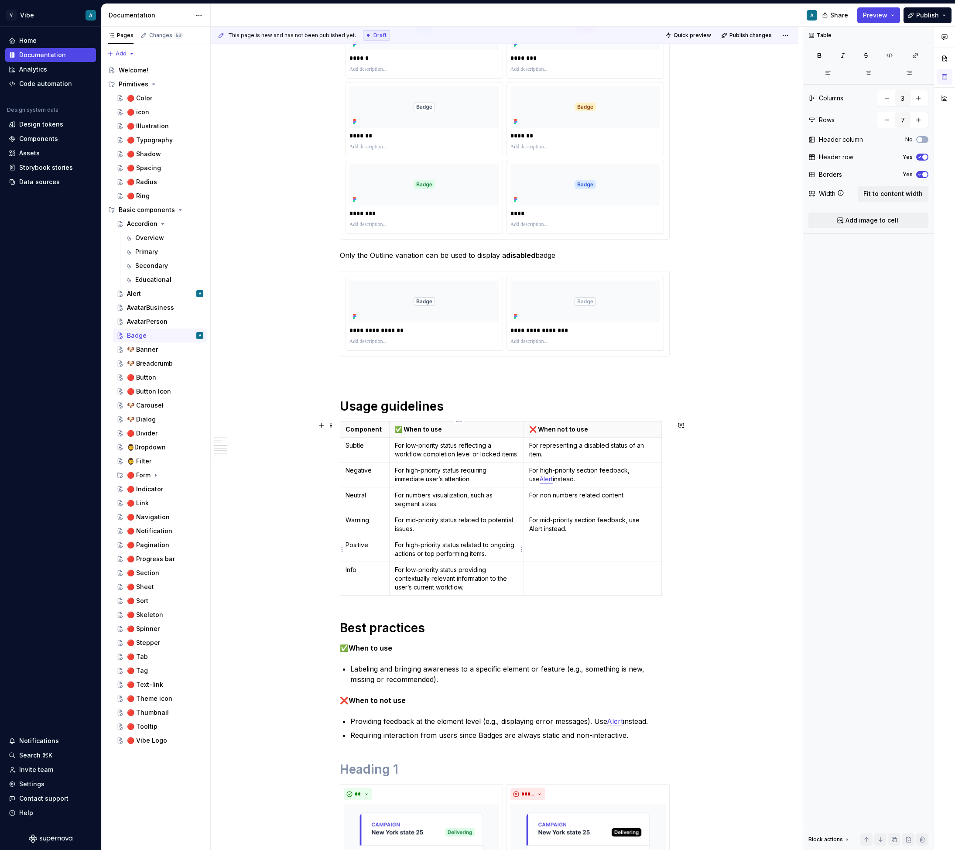
click at [468, 554] on p "For high-priority status related to ongoing actions or top performing items." at bounding box center [456, 548] width 123 height 17
click at [570, 554] on td at bounding box center [592, 549] width 138 height 25
drag, startPoint x: 578, startPoint y: 545, endPoint x: 634, endPoint y: 557, distance: 57.0
click at [634, 557] on p "For high-priority status related to ongoing actions or top performing items." at bounding box center [592, 548] width 127 height 17
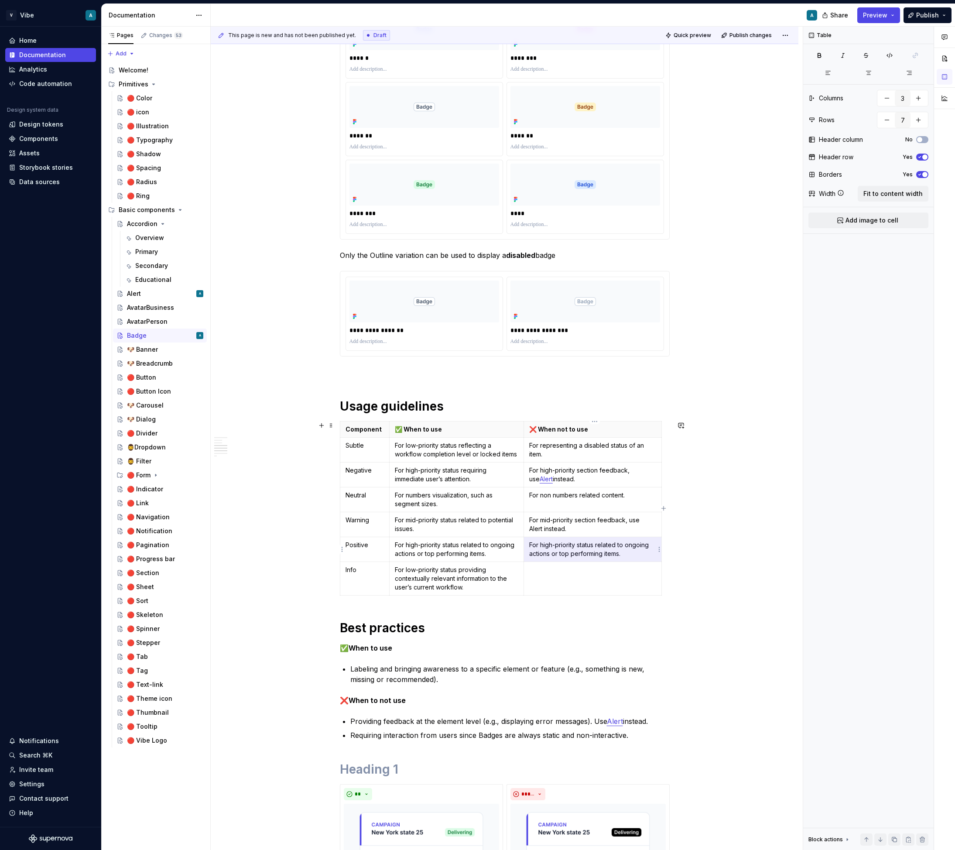
click at [634, 557] on p "For high-priority status related to ongoing actions or top performing items." at bounding box center [592, 548] width 127 height 17
drag, startPoint x: 630, startPoint y: 554, endPoint x: 582, endPoint y: 544, distance: 48.5
click at [582, 544] on p "For high-priority status related to ongoing actions or top performing items." at bounding box center [592, 548] width 127 height 17
drag, startPoint x: 544, startPoint y: 529, endPoint x: 532, endPoint y: 529, distance: 12.2
click at [532, 529] on p "For mid-priority section feedback, use Alert instead." at bounding box center [592, 524] width 127 height 17
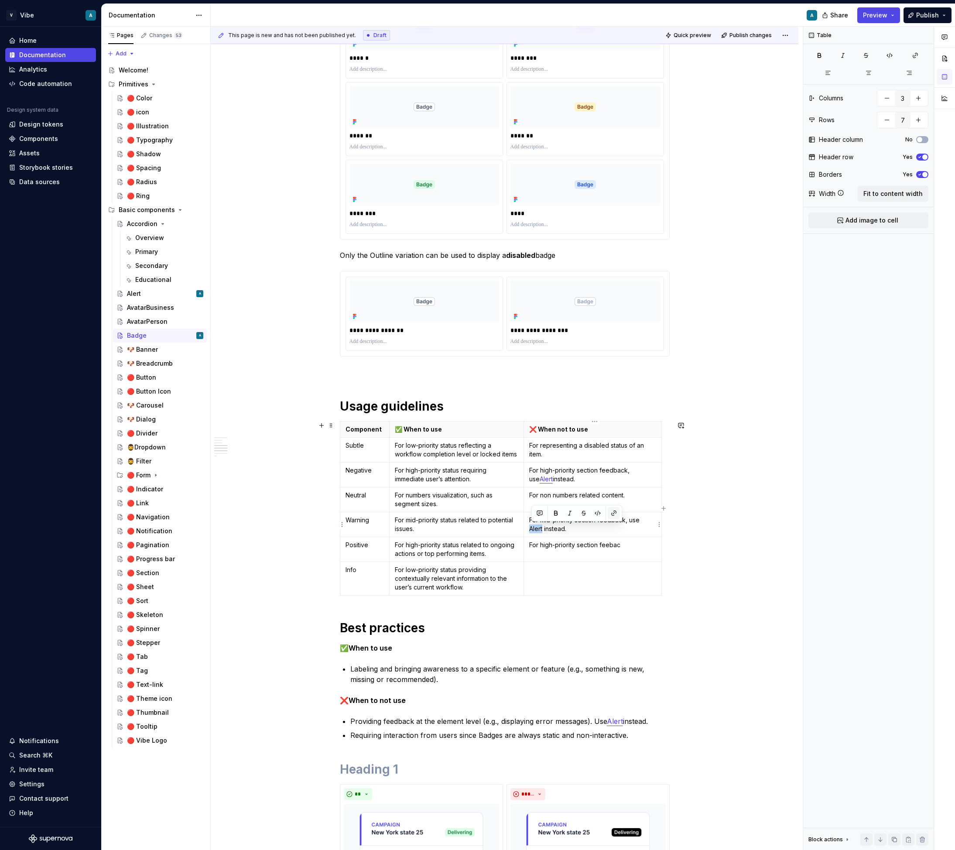
click at [613, 512] on button "button" at bounding box center [614, 513] width 12 height 12
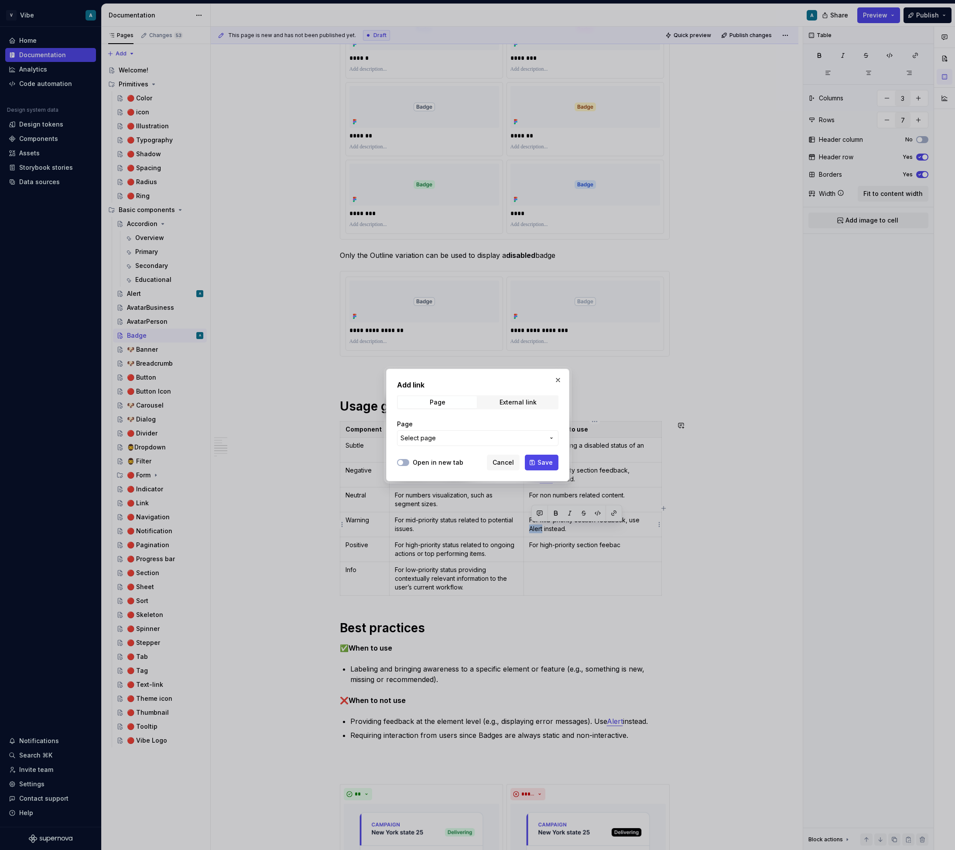
click at [446, 439] on span "Select page" at bounding box center [472, 438] width 144 height 9
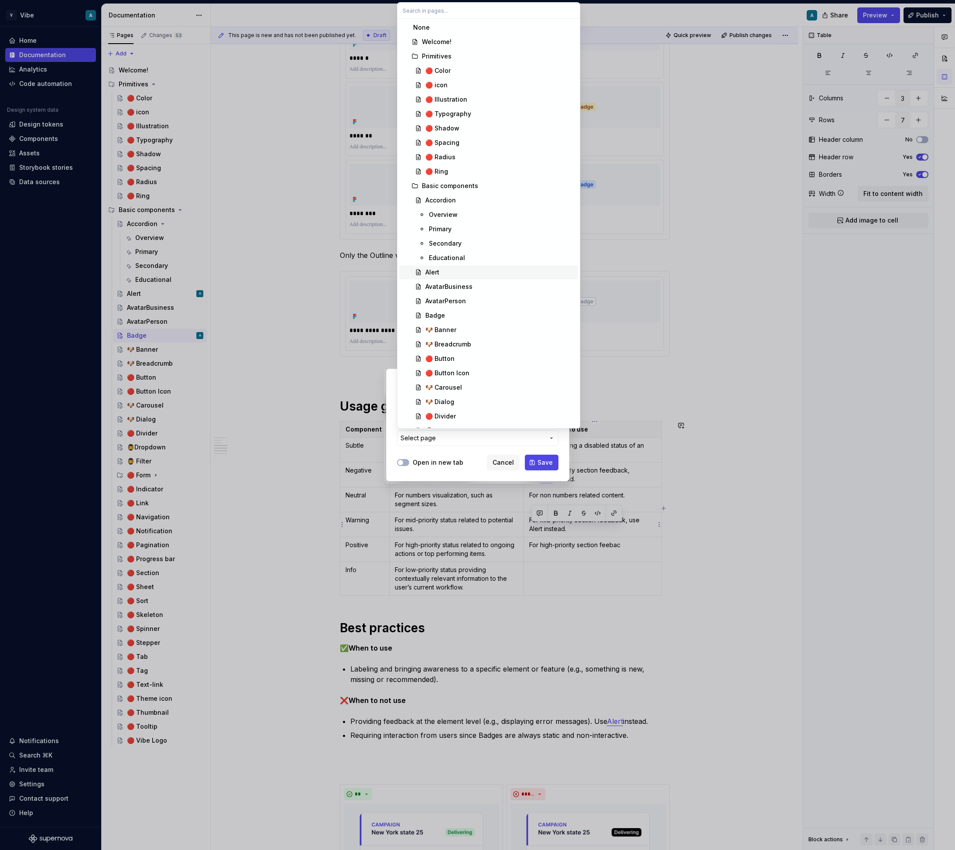
click at [455, 269] on div "Alert" at bounding box center [499, 272] width 149 height 9
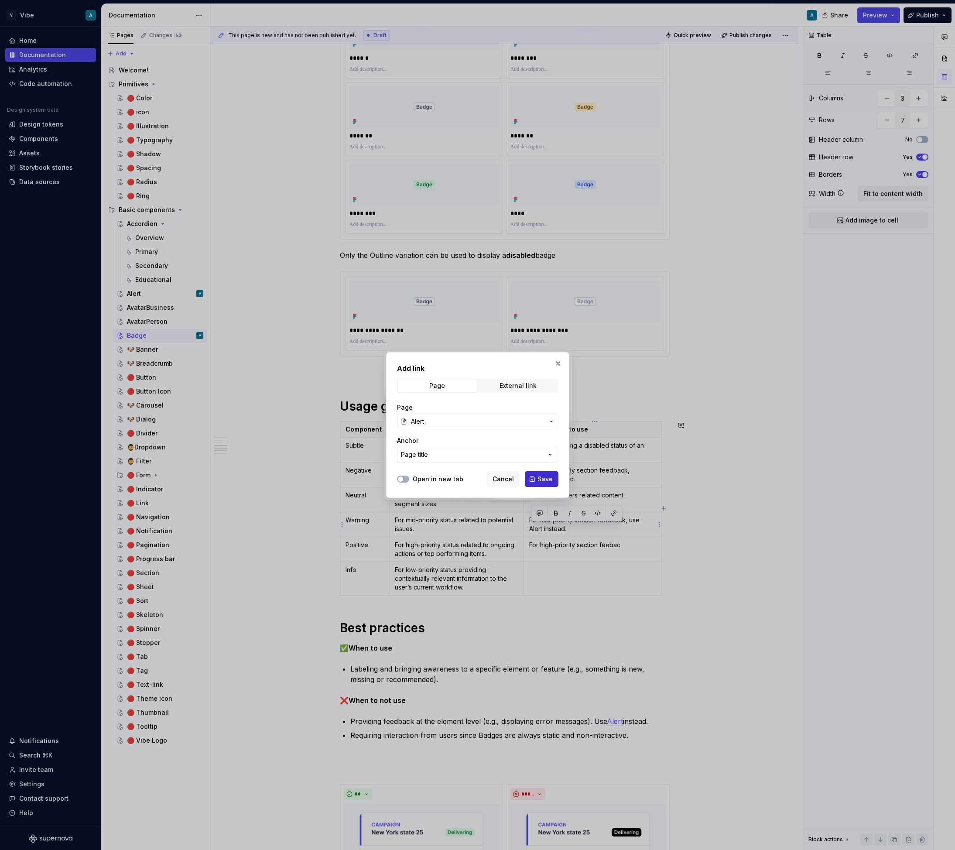
click at [546, 482] on span "Save" at bounding box center [544, 479] width 15 height 9
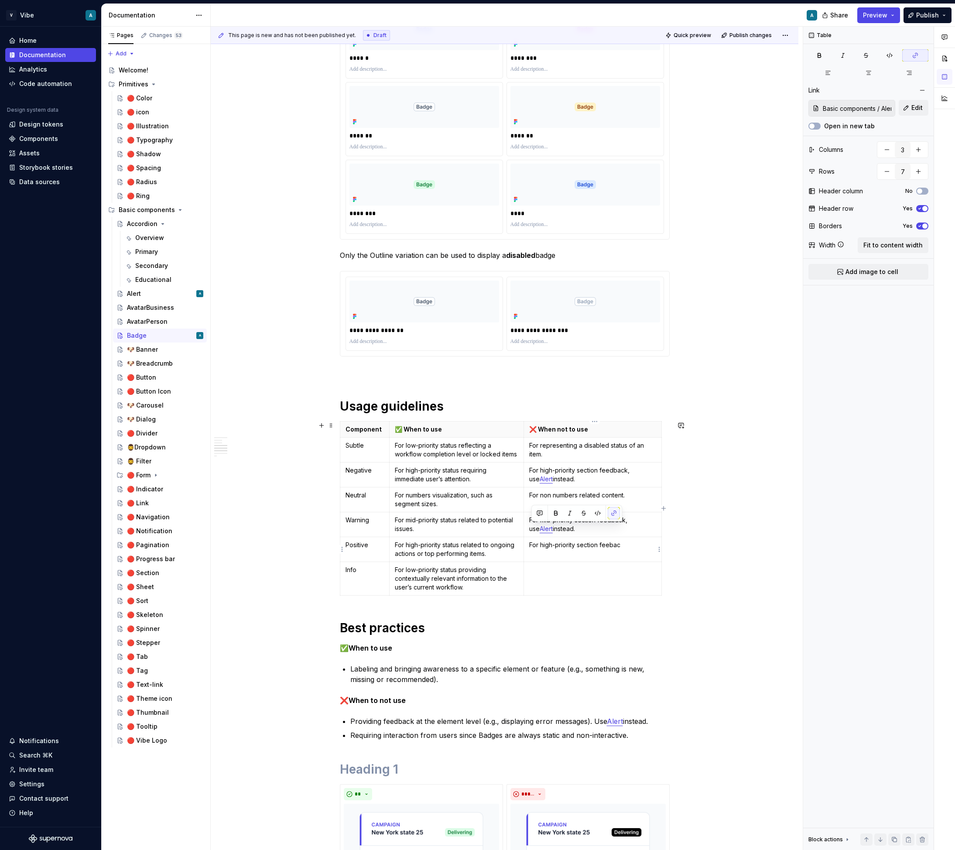
click at [622, 551] on td "For high-priority section feebac" at bounding box center [592, 549] width 138 height 25
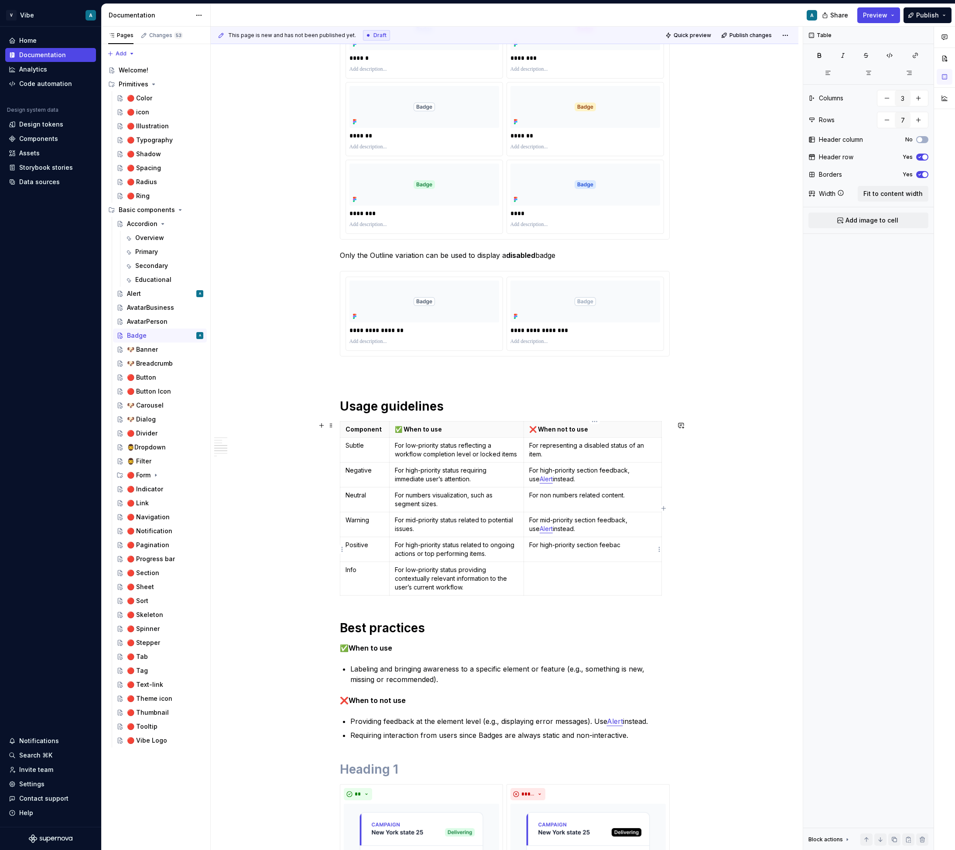
click at [622, 547] on p "For high-priority section feebac" at bounding box center [592, 544] width 127 height 9
click at [612, 545] on p "For high-priority section feeback, use Alert instead." at bounding box center [592, 548] width 127 height 17
drag, startPoint x: 544, startPoint y: 554, endPoint x: 529, endPoint y: 554, distance: 14.8
click at [529, 554] on td "For high-priority section feedback, use Alert instead." at bounding box center [592, 549] width 138 height 25
click at [614, 535] on button "button" at bounding box center [614, 538] width 12 height 12
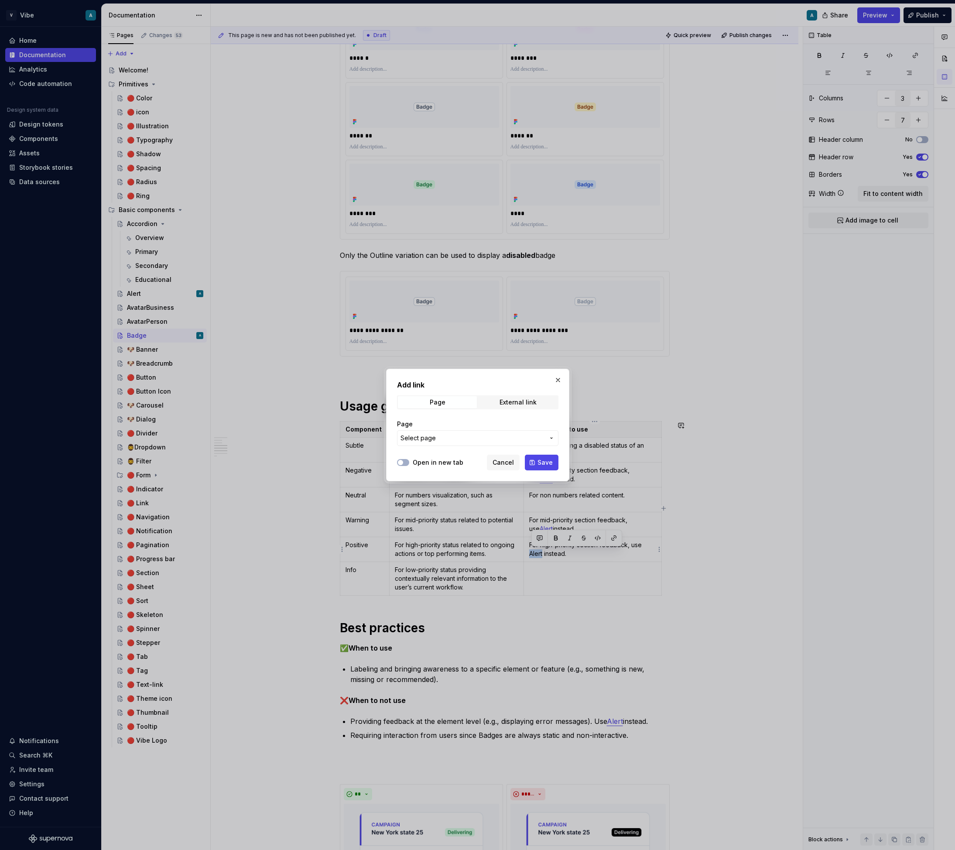
click at [498, 439] on span "Select page" at bounding box center [472, 438] width 144 height 9
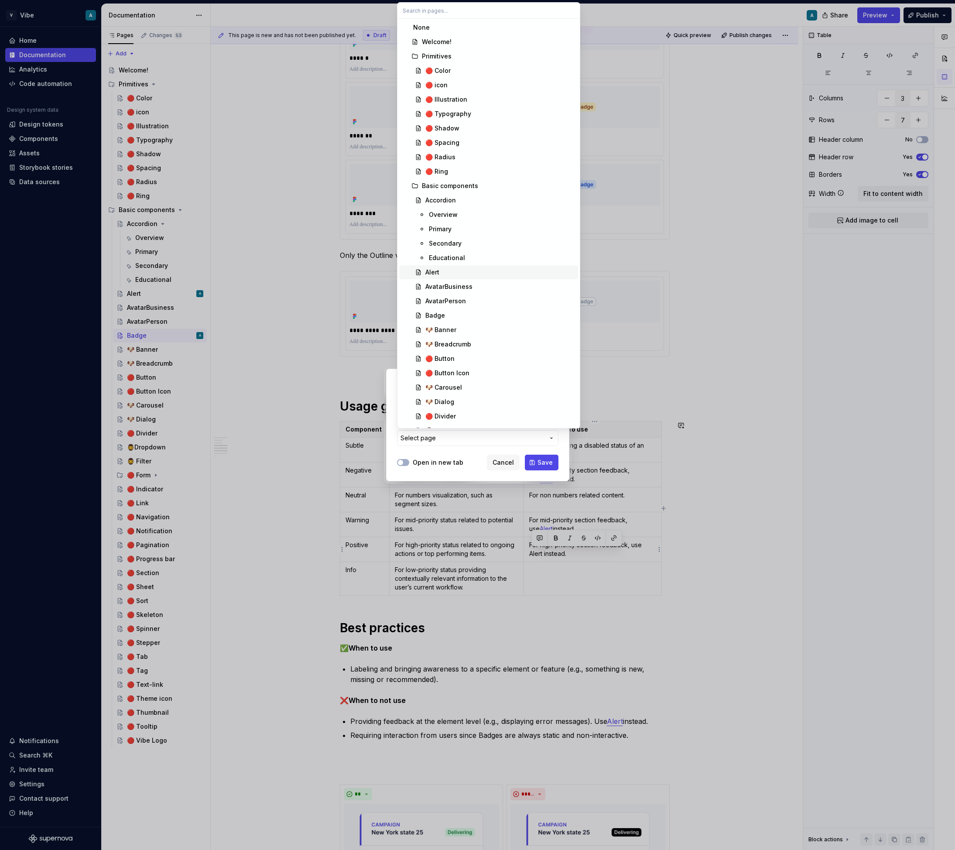
click at [453, 270] on div "Alert" at bounding box center [499, 272] width 149 height 9
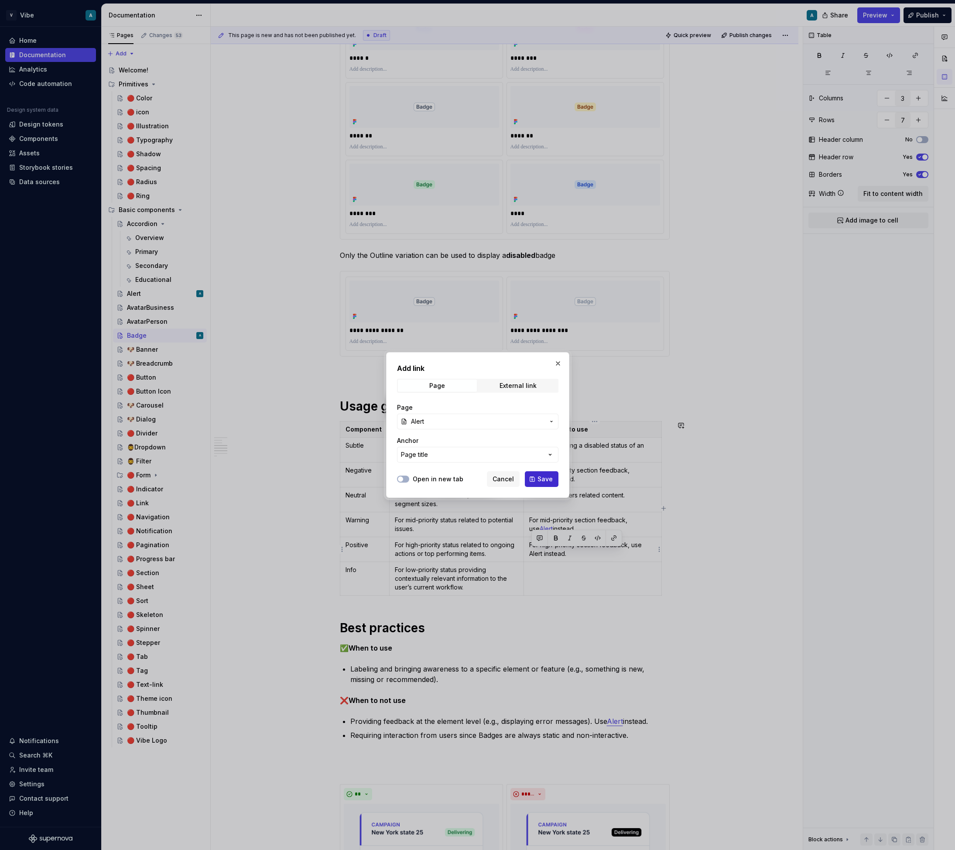
click at [545, 478] on span "Save" at bounding box center [544, 479] width 15 height 9
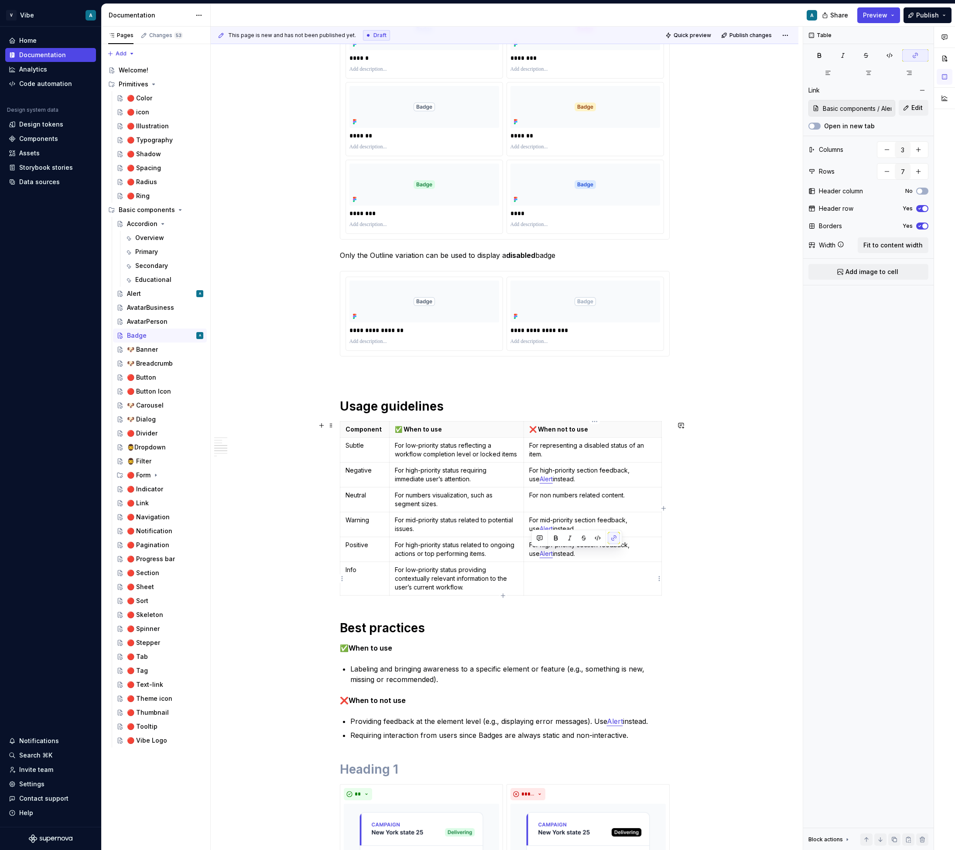
click at [572, 590] on td at bounding box center [592, 579] width 138 height 34
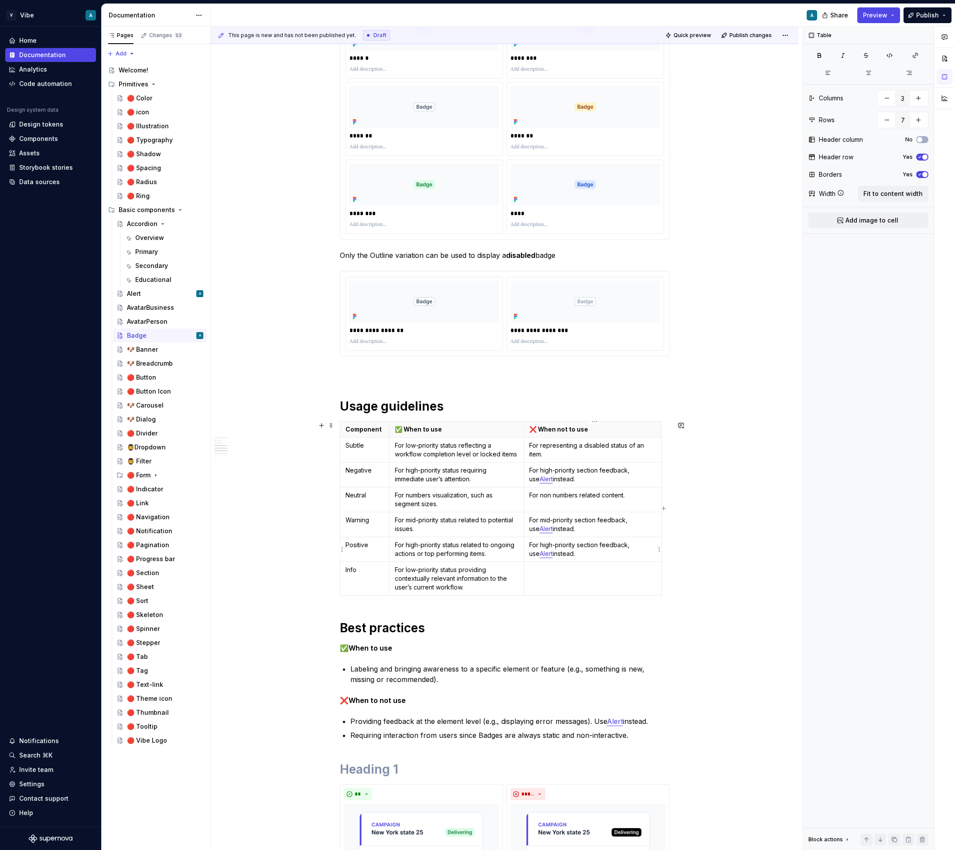
click at [575, 544] on p "For high-priority section feedback, use Alert instead." at bounding box center [592, 548] width 127 height 17
click at [570, 552] on p "For high-priority section feedback, use Alert instead." at bounding box center [592, 548] width 127 height 17
drag, startPoint x: 582, startPoint y: 553, endPoint x: 550, endPoint y: 553, distance: 32.7
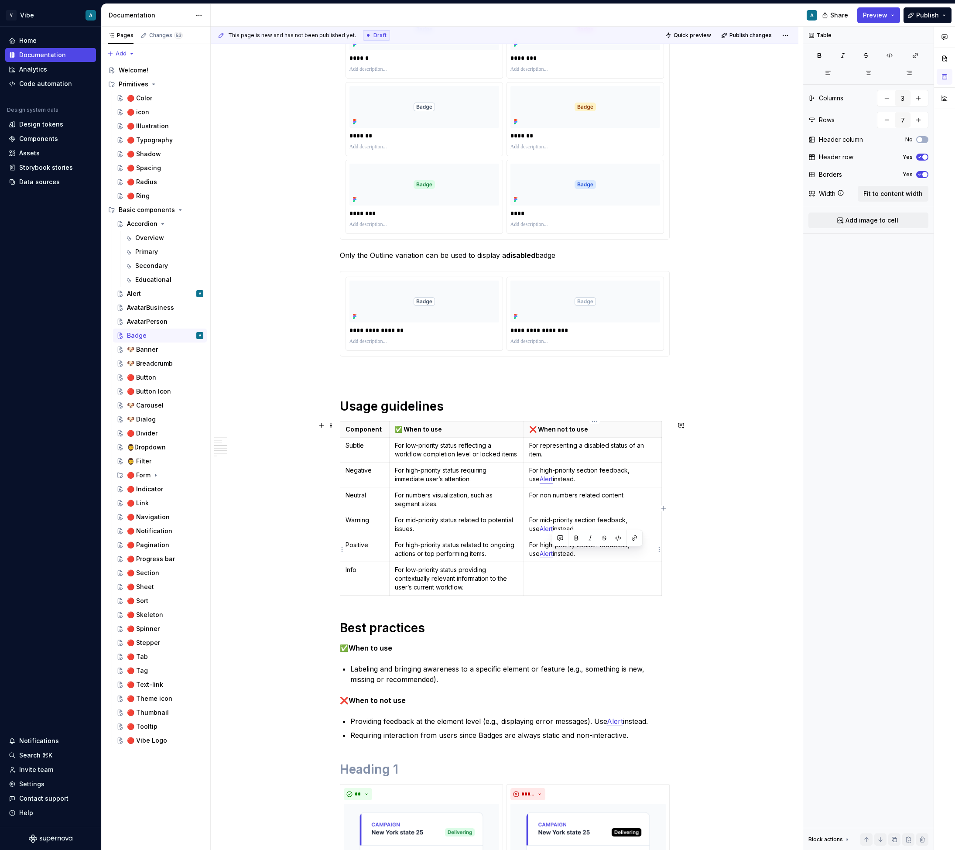
click at [550, 553] on p "For high-priority section feedback, use Alert instead." at bounding box center [592, 548] width 127 height 17
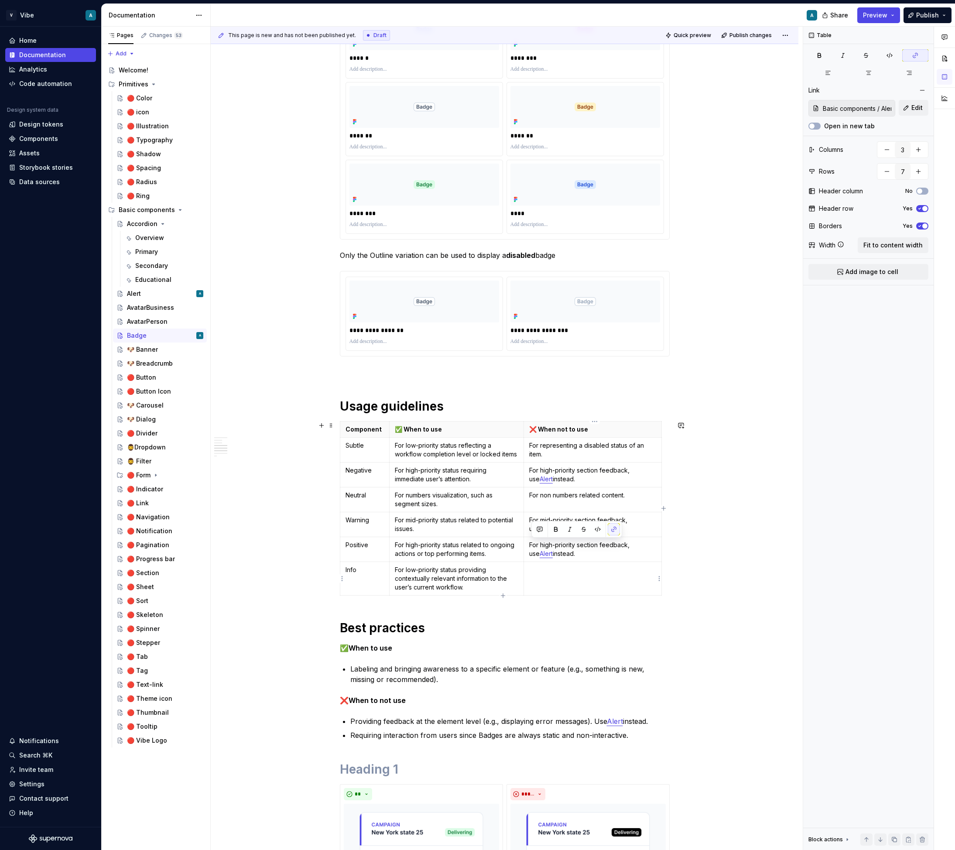
copy p "For high-priority section feedback, use Alert instead."
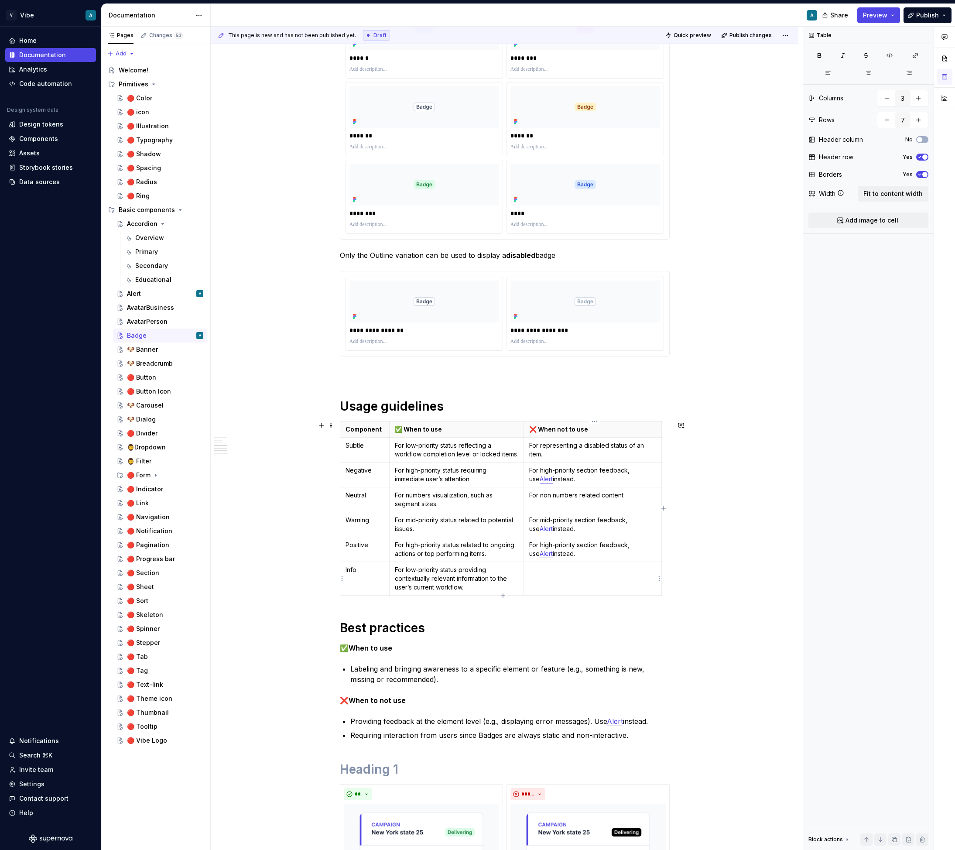
click at [550, 572] on p at bounding box center [592, 569] width 127 height 9
click at [553, 569] on p "For high-priority section feedback, use Alert instead." at bounding box center [592, 573] width 127 height 17
click at [628, 470] on p "For high-priority section feedback, use Alert instead." at bounding box center [592, 474] width 127 height 17
drag, startPoint x: 472, startPoint y: 479, endPoint x: 451, endPoint y: 479, distance: 21.4
click at [451, 479] on p "For high-priority status requiring immediate user’s attention." at bounding box center [456, 474] width 123 height 17
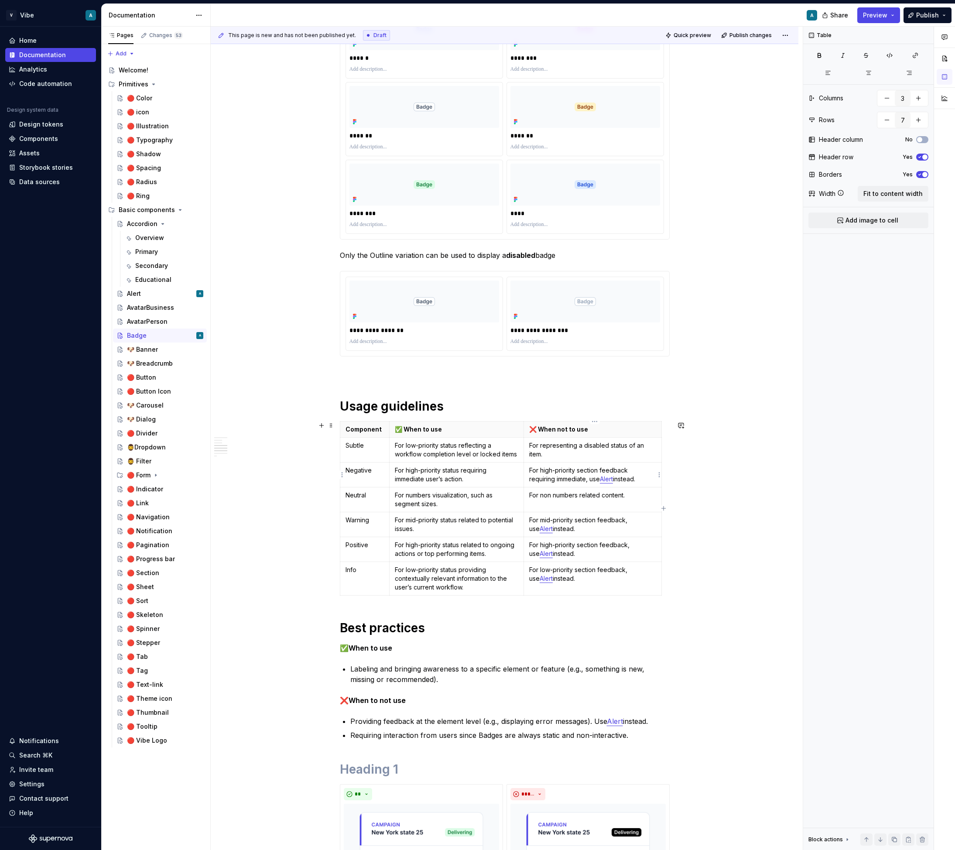
click at [588, 478] on p "For high-priority section feedback requiring immediate, use Alert instead." at bounding box center [592, 474] width 127 height 17
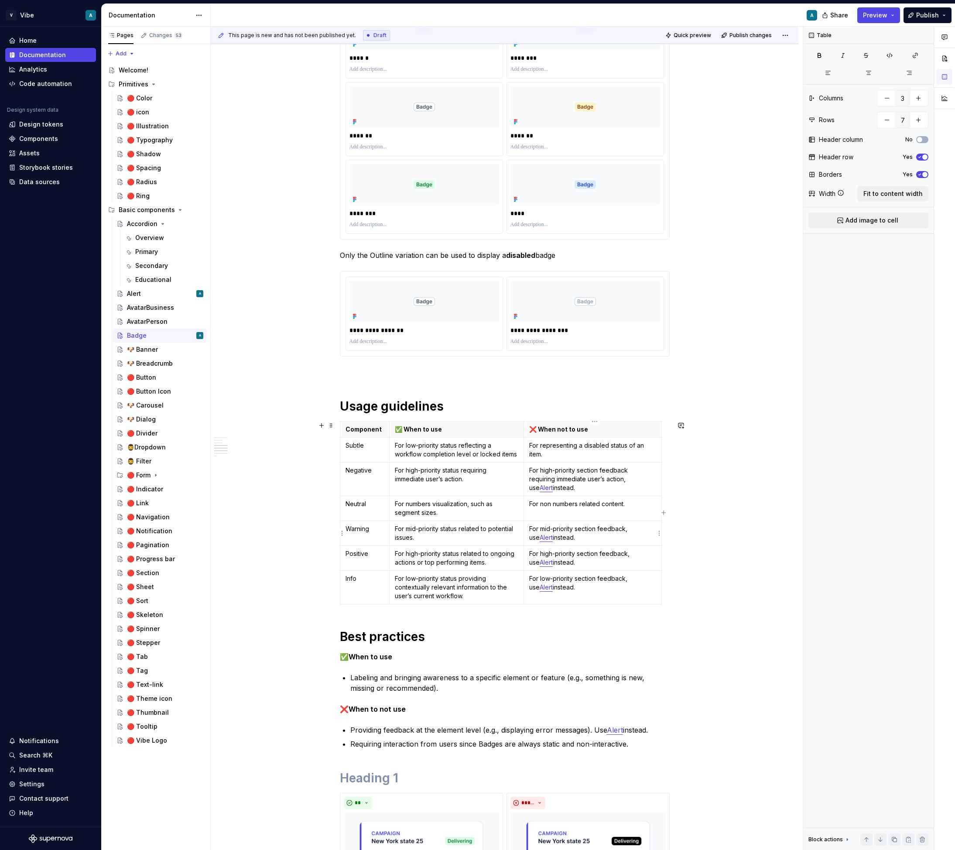
click at [627, 527] on p "For mid-priority section feedback, use Alert instead." at bounding box center [592, 532] width 127 height 17
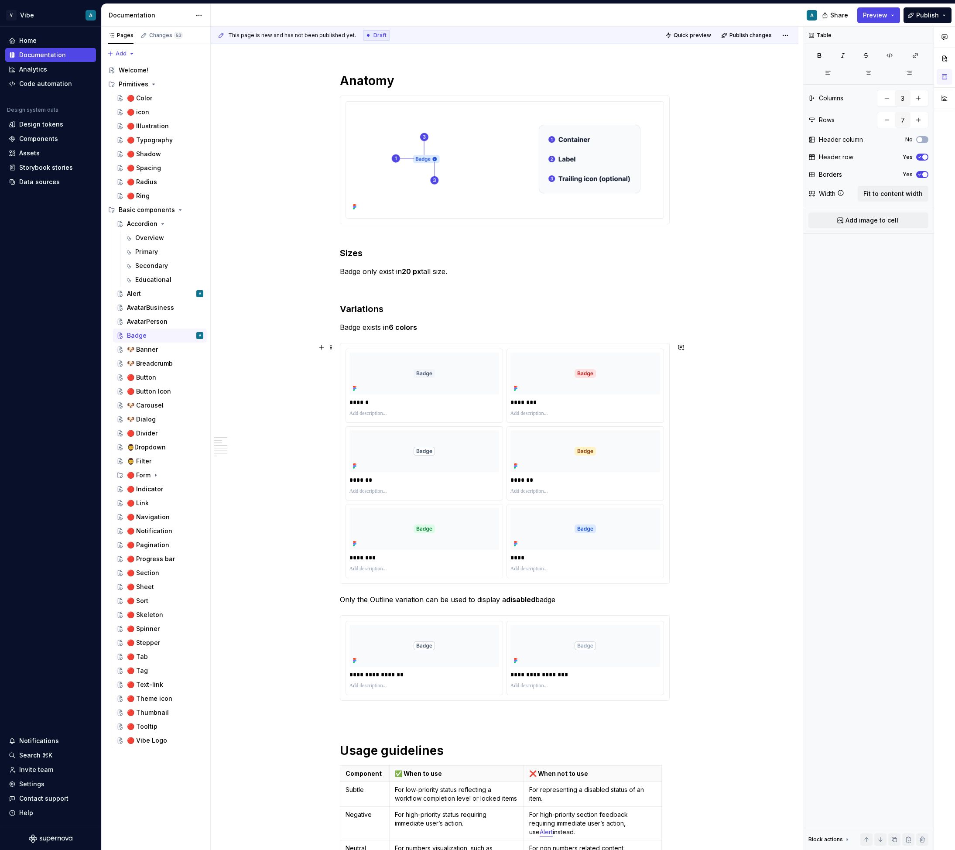
scroll to position [75, 0]
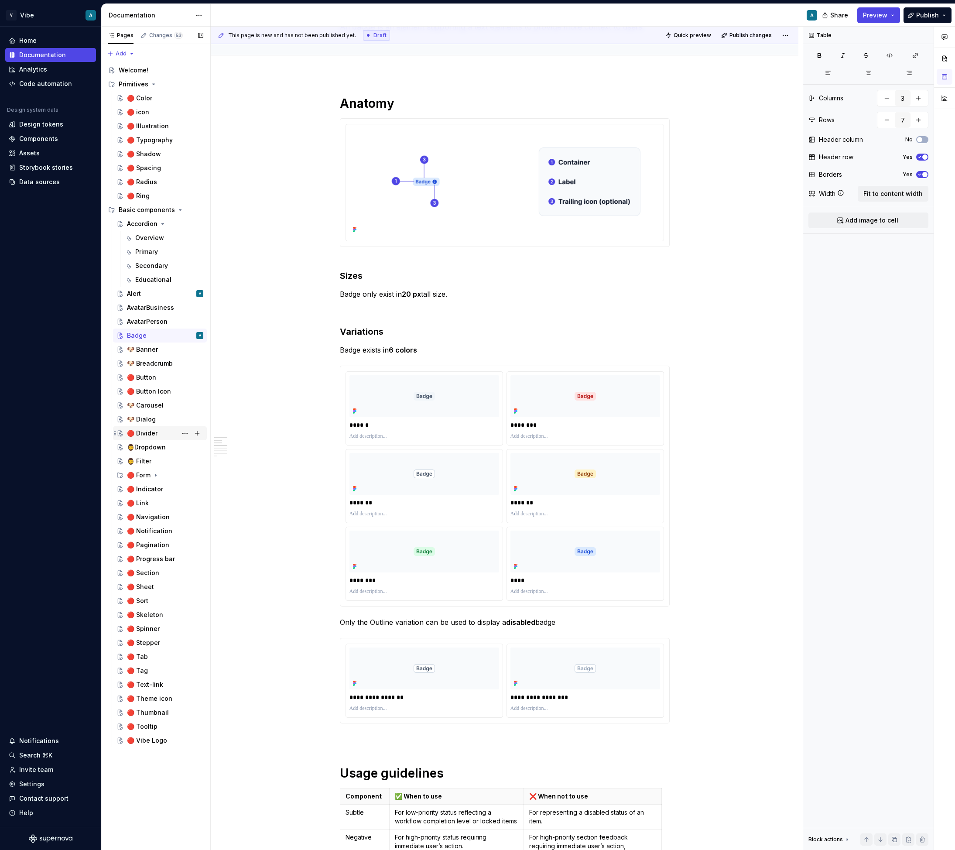
click at [152, 432] on div "🔴 Divider" at bounding box center [142, 433] width 31 height 9
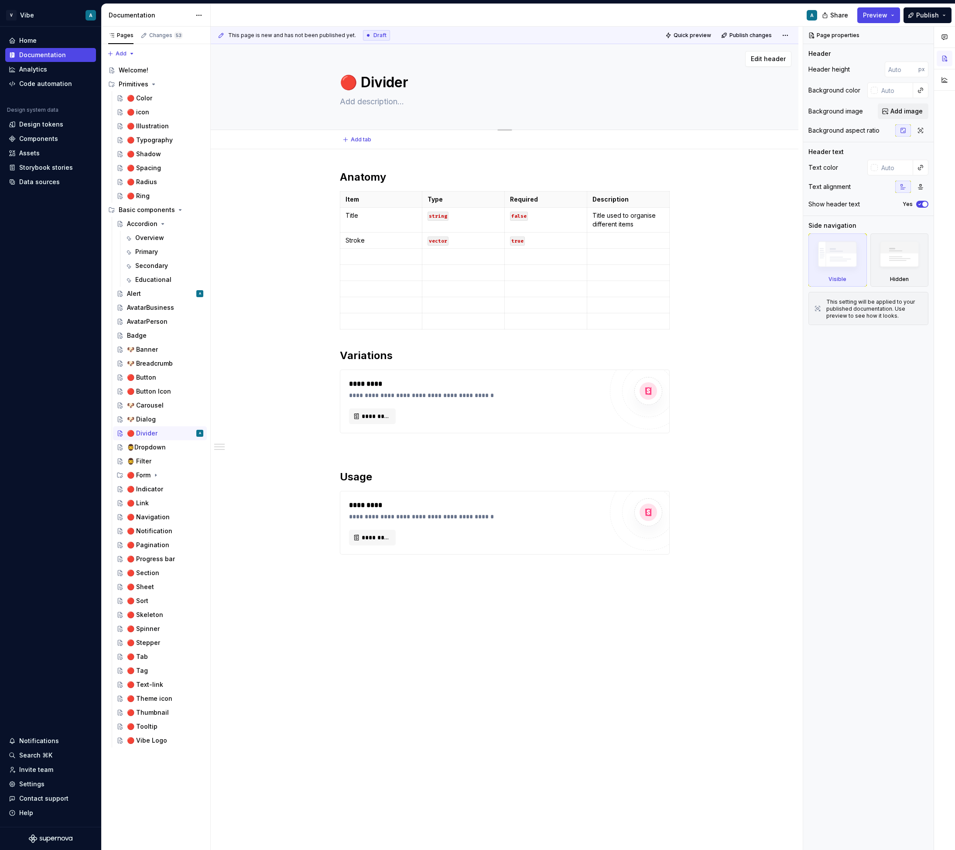
click at [366, 104] on textarea at bounding box center [503, 102] width 330 height 14
paste textarea "Visual elements used to separate and group information on a page."
type textarea "*"
type textarea "Visual elements used to separate and group information on a page."
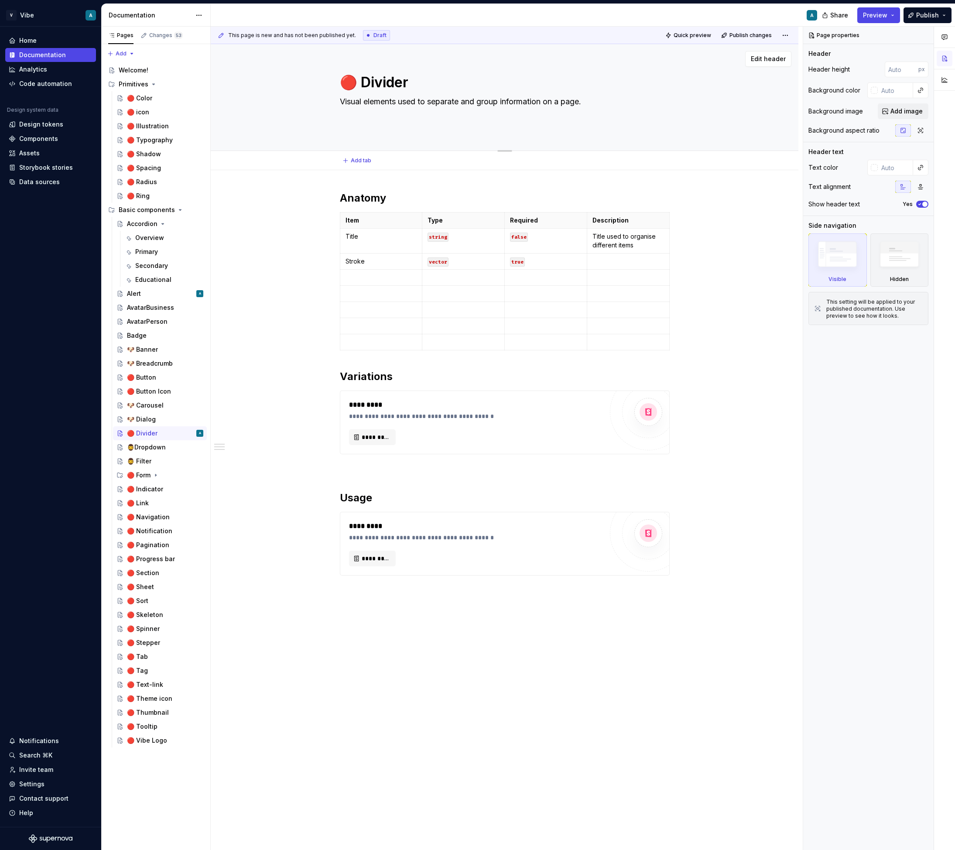
type textarea "*"
type textarea "Visual elements used to separate and group information on a page."
click at [360, 82] on textarea "🔴 Divider" at bounding box center [503, 82] width 330 height 21
type textarea "*"
type textarea "🔴Divider"
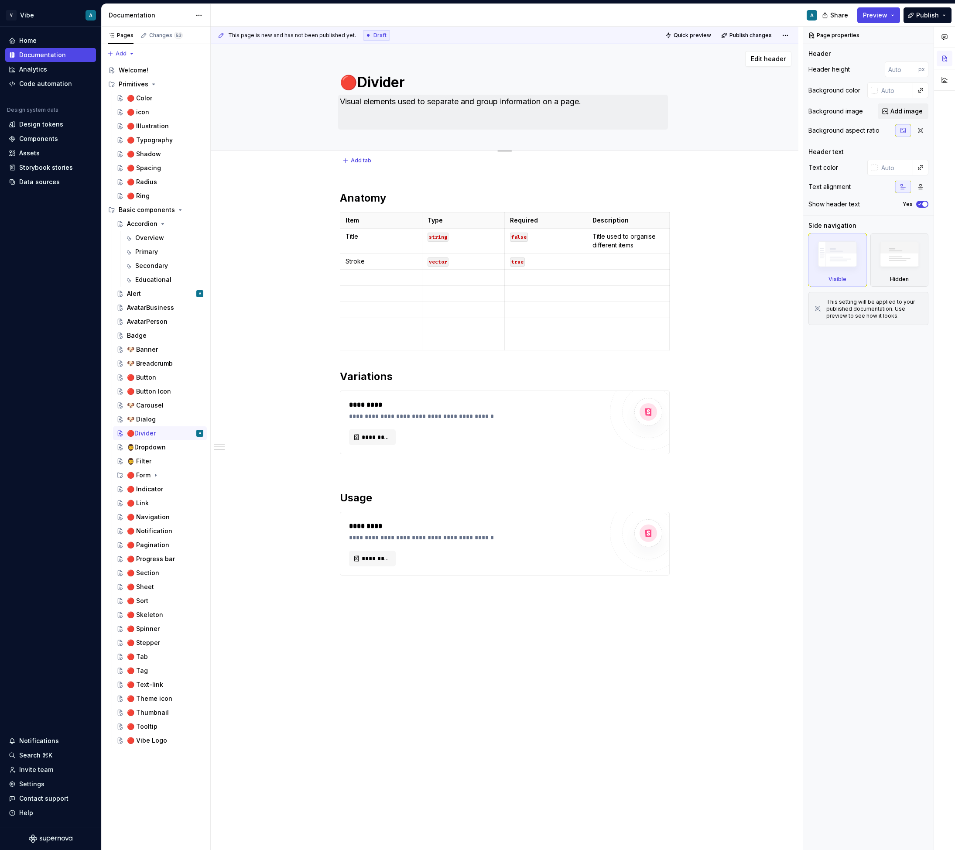
type textarea "*"
type textarea "Divider"
type textarea "*"
type textarea "Divider"
click at [400, 401] on div "*********" at bounding box center [476, 405] width 254 height 10
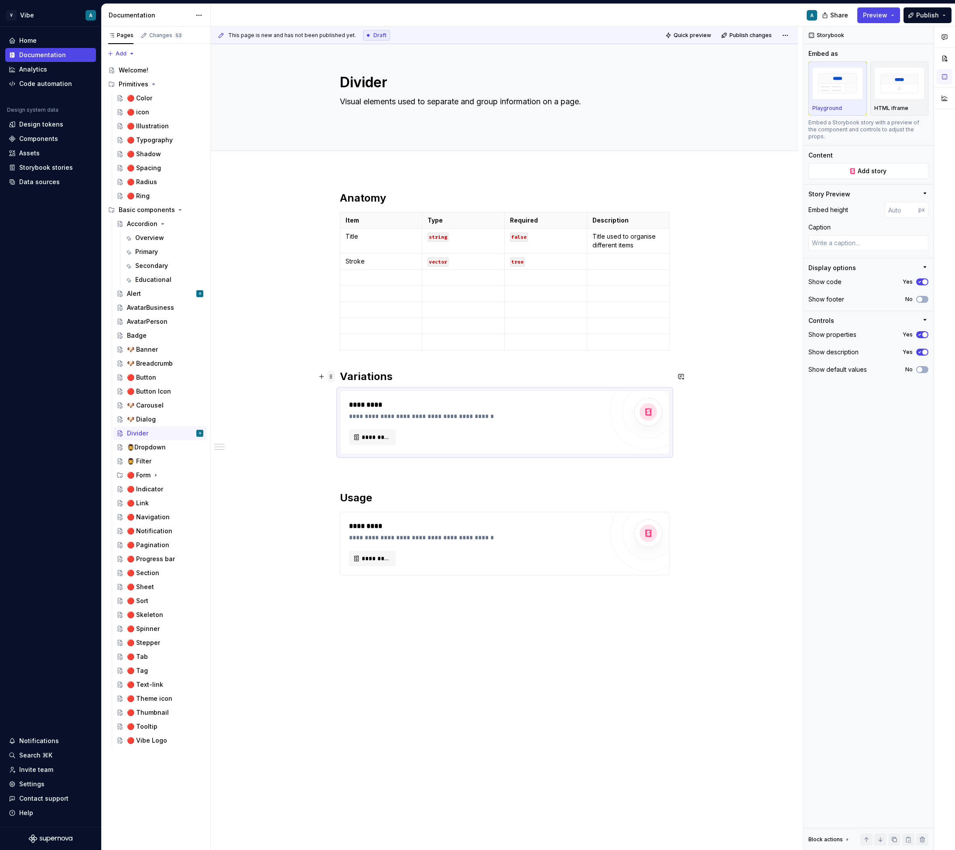
click at [335, 375] on span at bounding box center [331, 376] width 7 height 12
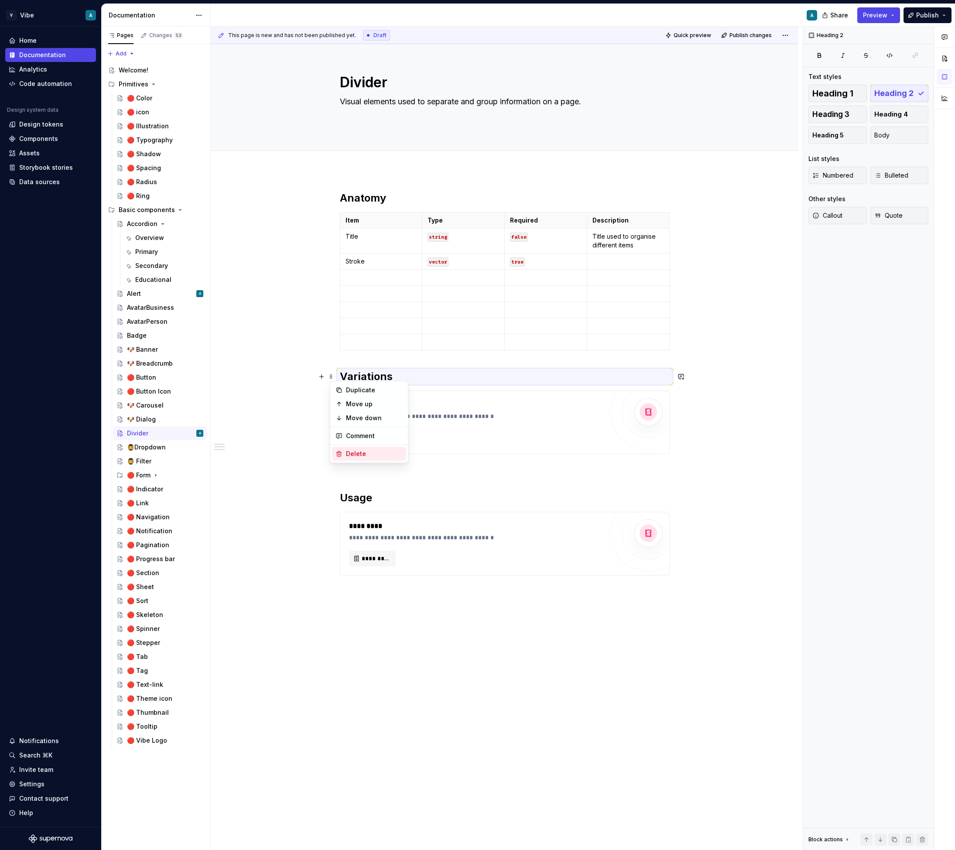
click at [363, 448] on div "Delete" at bounding box center [369, 454] width 74 height 14
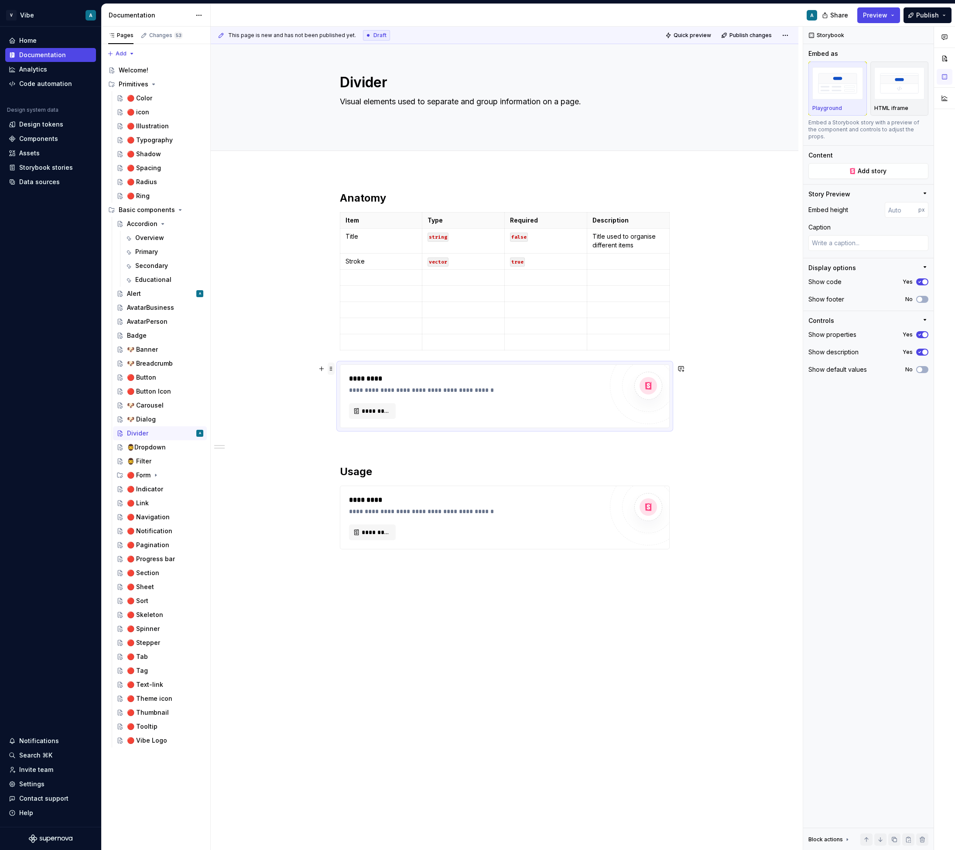
click at [334, 371] on span at bounding box center [331, 368] width 7 height 12
click at [348, 447] on div "Delete" at bounding box center [374, 445] width 57 height 9
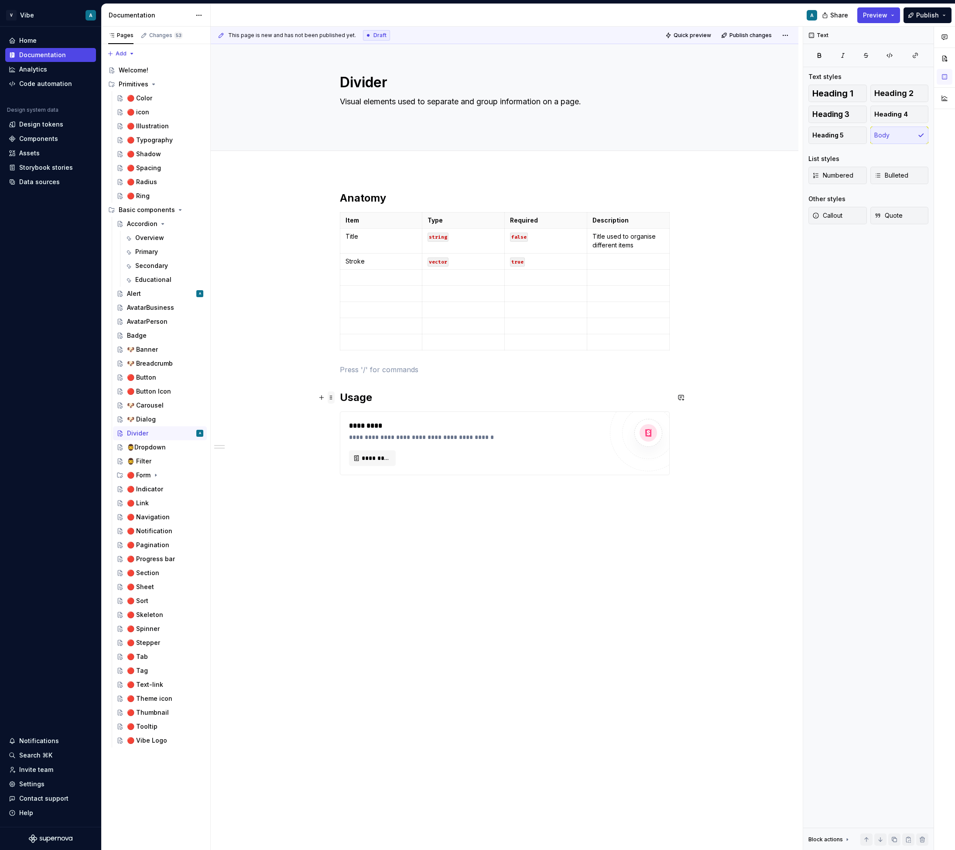
click at [331, 398] on span at bounding box center [331, 397] width 7 height 12
click at [351, 474] on div "Delete" at bounding box center [374, 474] width 57 height 9
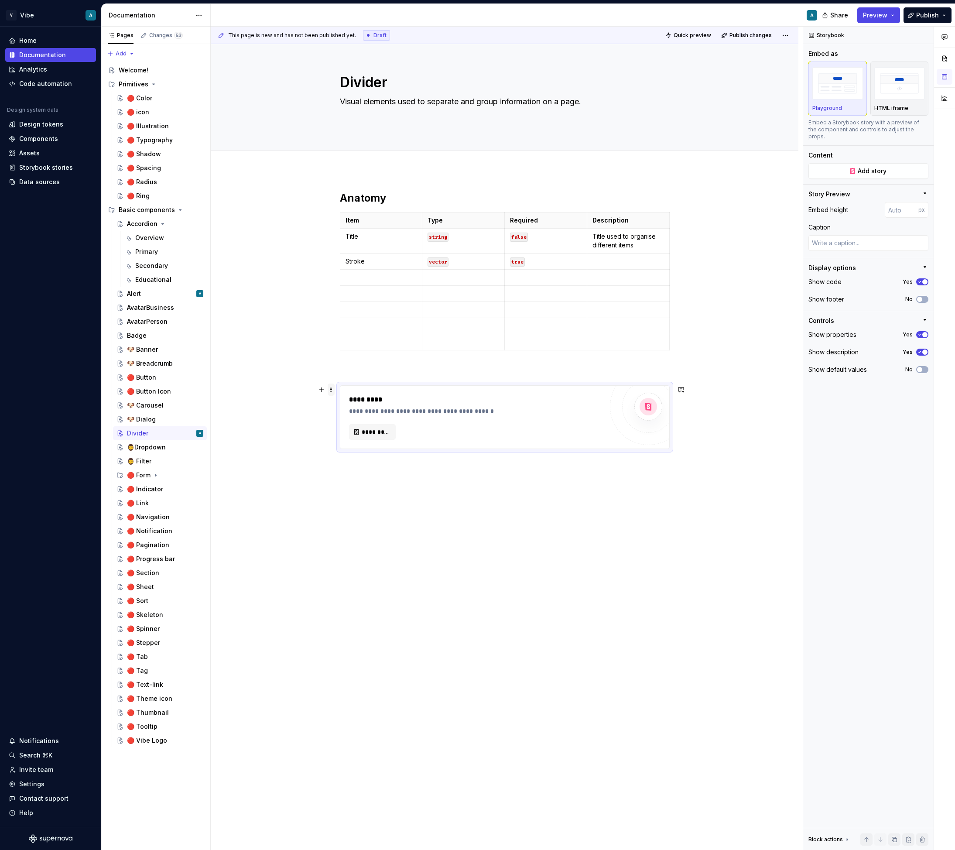
click at [331, 390] on span at bounding box center [331, 389] width 7 height 12
click at [354, 472] on div "Delete" at bounding box center [369, 467] width 74 height 14
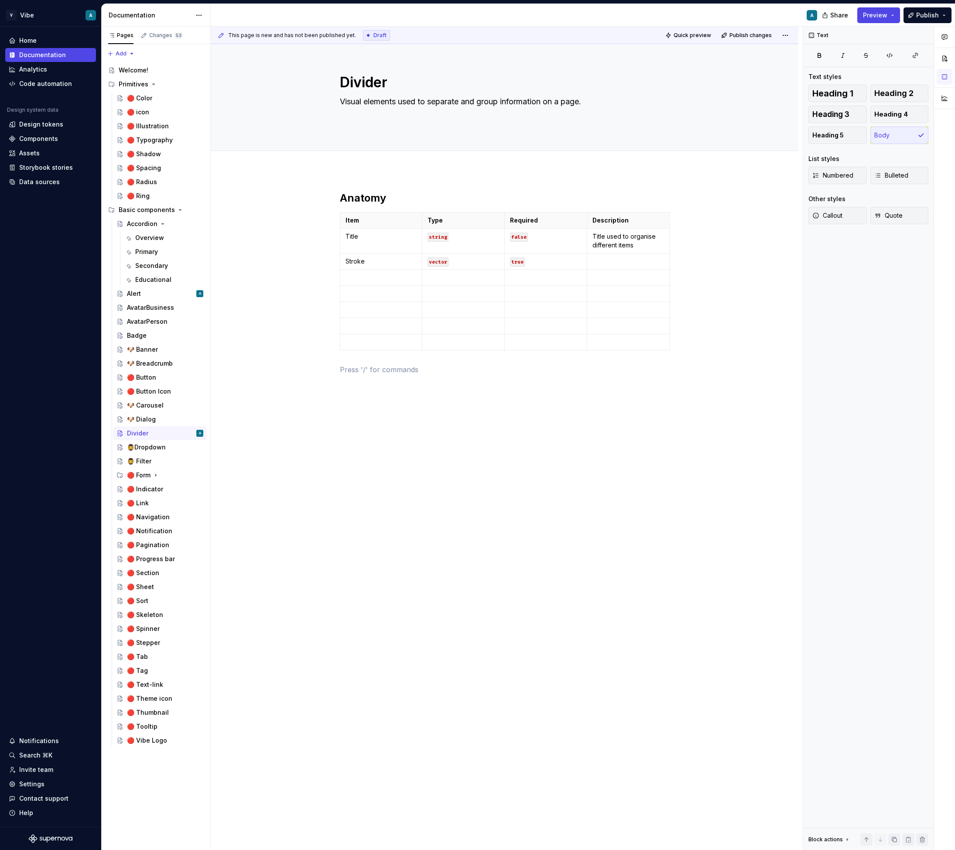
click at [417, 394] on div "Anatomy Item Type Required Description Title string false Title used to organis…" at bounding box center [505, 405] width 588 height 470
click at [400, 202] on h2 "Anatomy" at bounding box center [505, 198] width 330 height 14
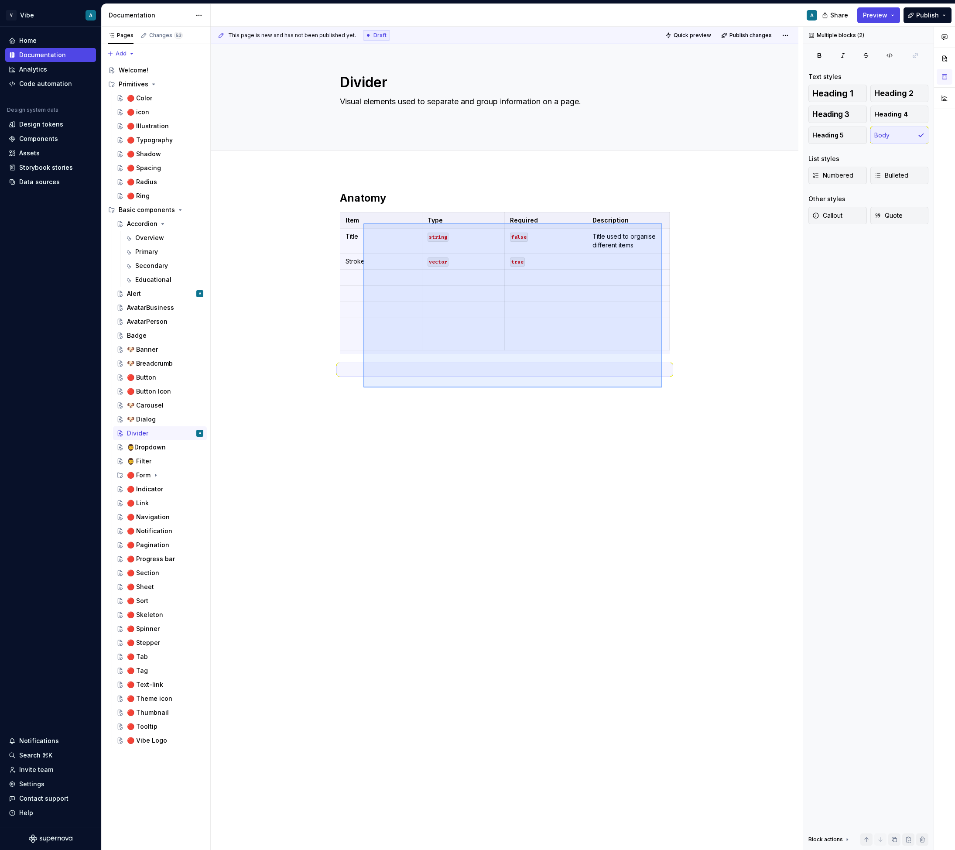
drag, startPoint x: 662, startPoint y: 387, endPoint x: 363, endPoint y: 223, distance: 341.2
click at [363, 223] on div "This page is new and has not been published yet. Draft Quick preview Publish ch…" at bounding box center [507, 438] width 592 height 823
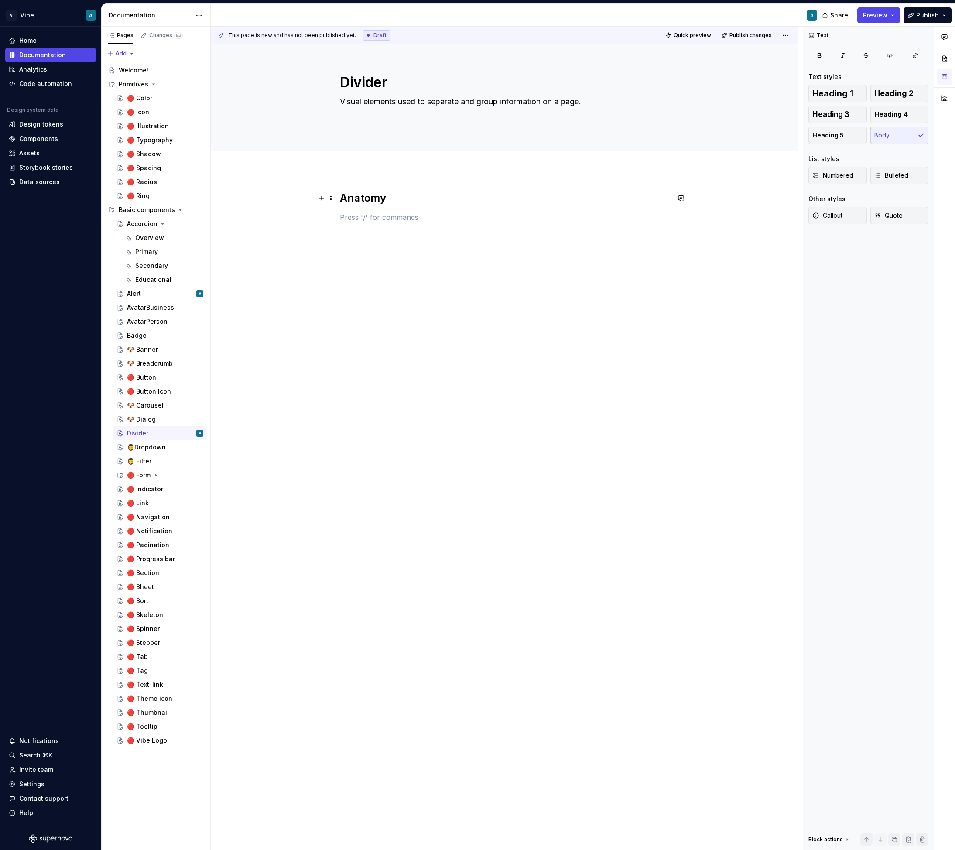
click at [362, 202] on h2 "Anatomy" at bounding box center [505, 198] width 330 height 14
click at [852, 92] on span "Heading 1" at bounding box center [832, 93] width 41 height 9
click at [399, 297] on div "Anatomy" at bounding box center [505, 329] width 588 height 319
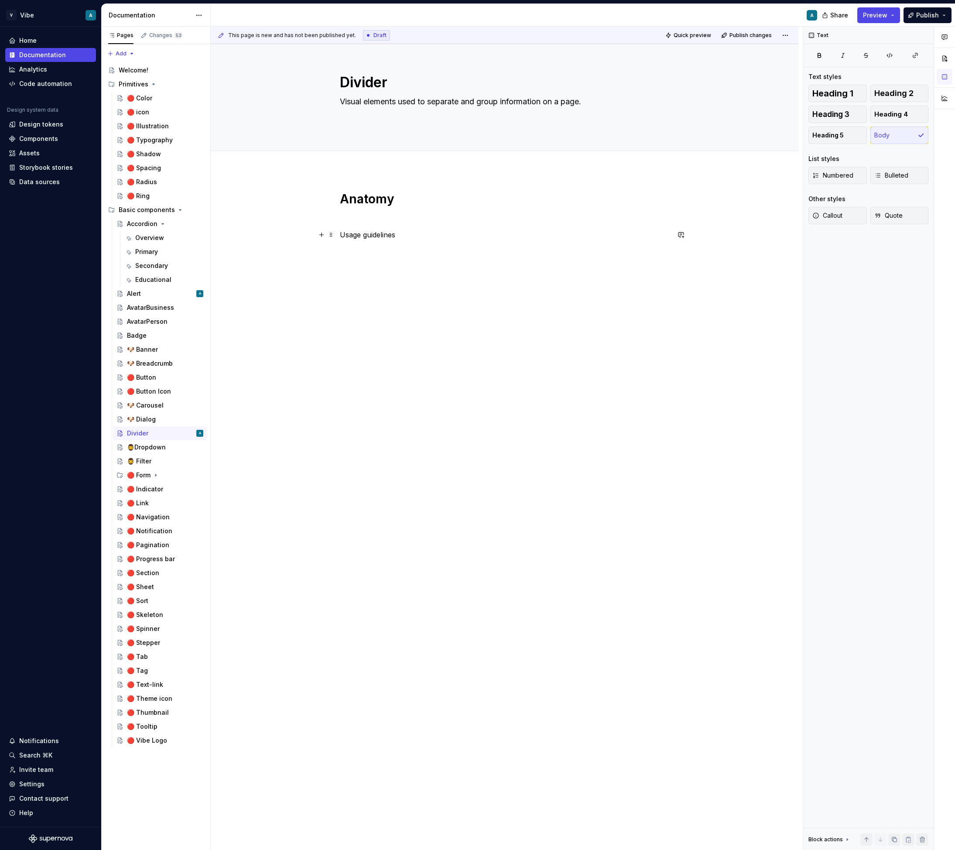
click at [381, 236] on p "Usage guidelines" at bounding box center [505, 234] width 330 height 10
click at [845, 90] on span "Heading 1" at bounding box center [832, 93] width 41 height 9
click at [547, 320] on div "Anatomy Usage guidelines" at bounding box center [505, 348] width 588 height 356
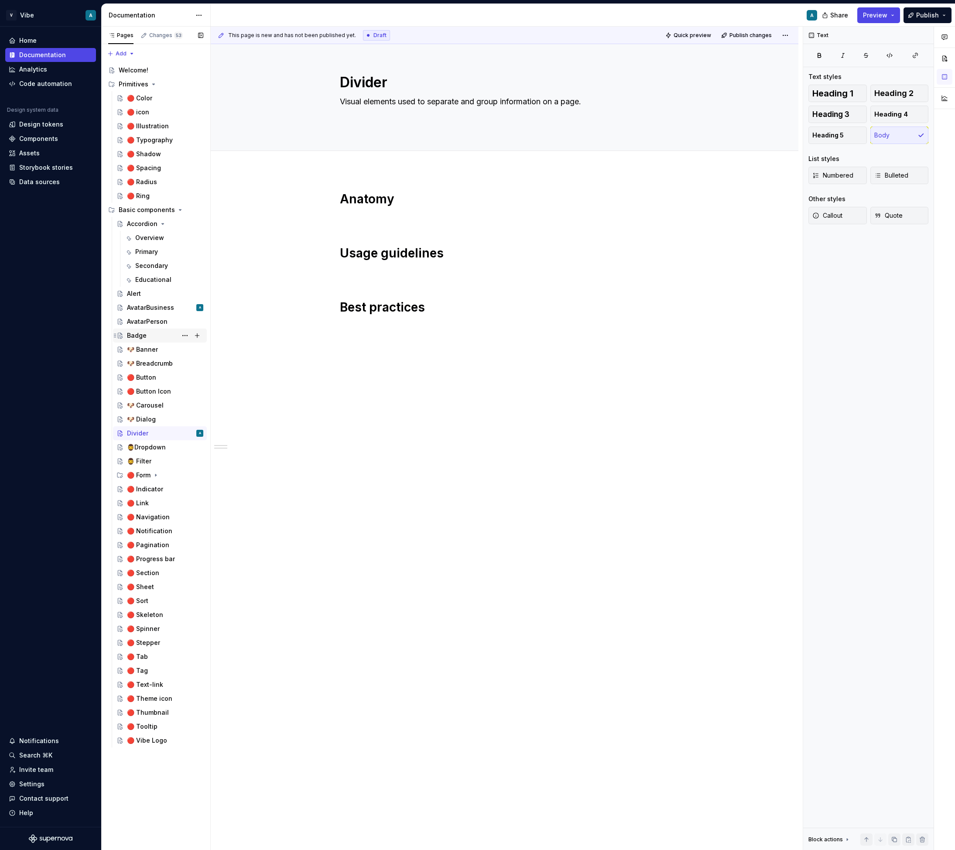
click at [146, 333] on div "Badge" at bounding box center [165, 335] width 76 height 12
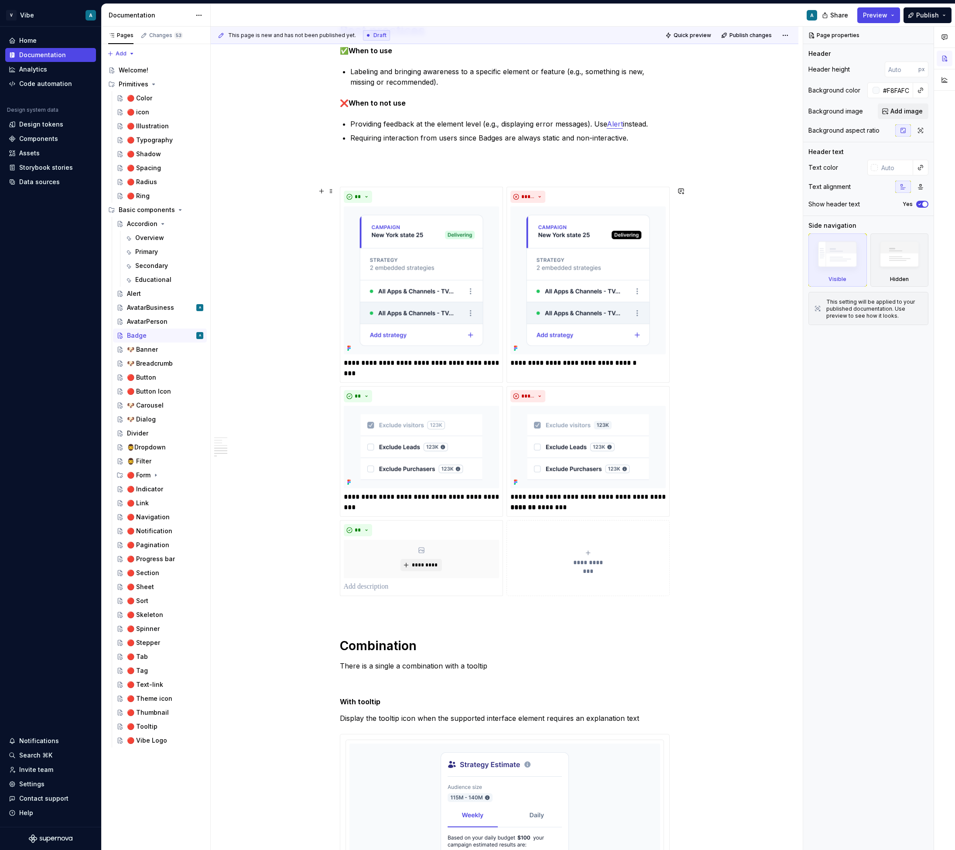
scroll to position [1054, 0]
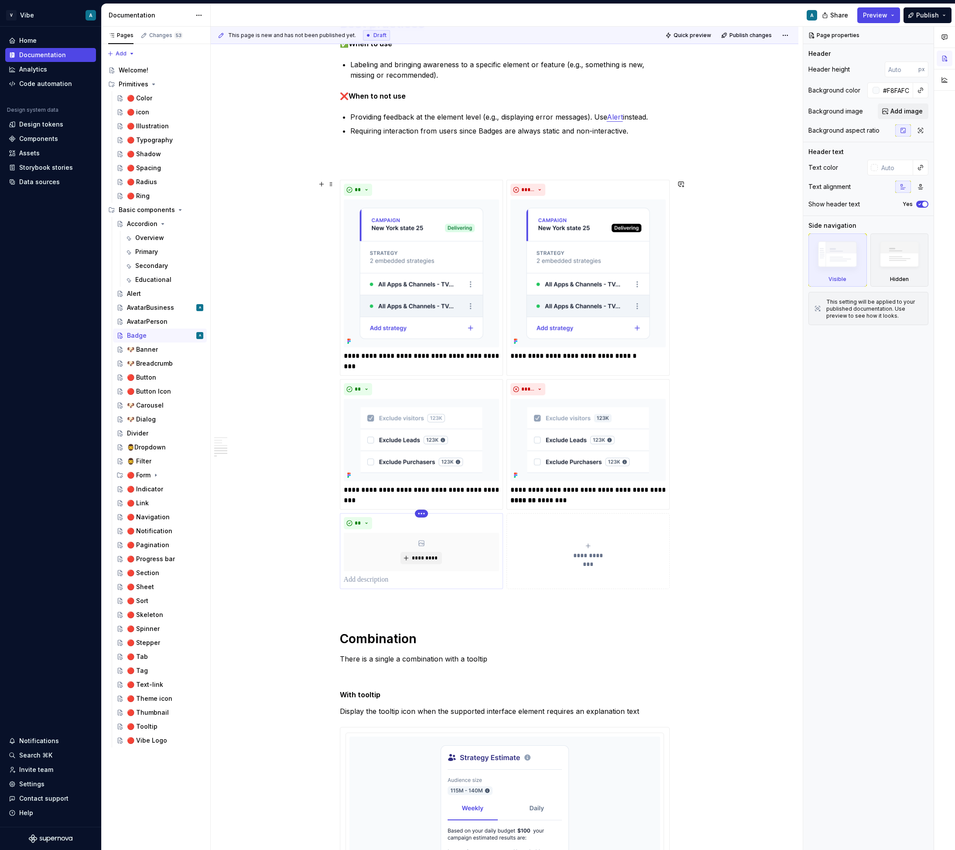
click at [422, 515] on html "V Vibe A Home Documentation Analytics Code automation Design system data Design…" at bounding box center [477, 425] width 955 height 850
type textarea "*"
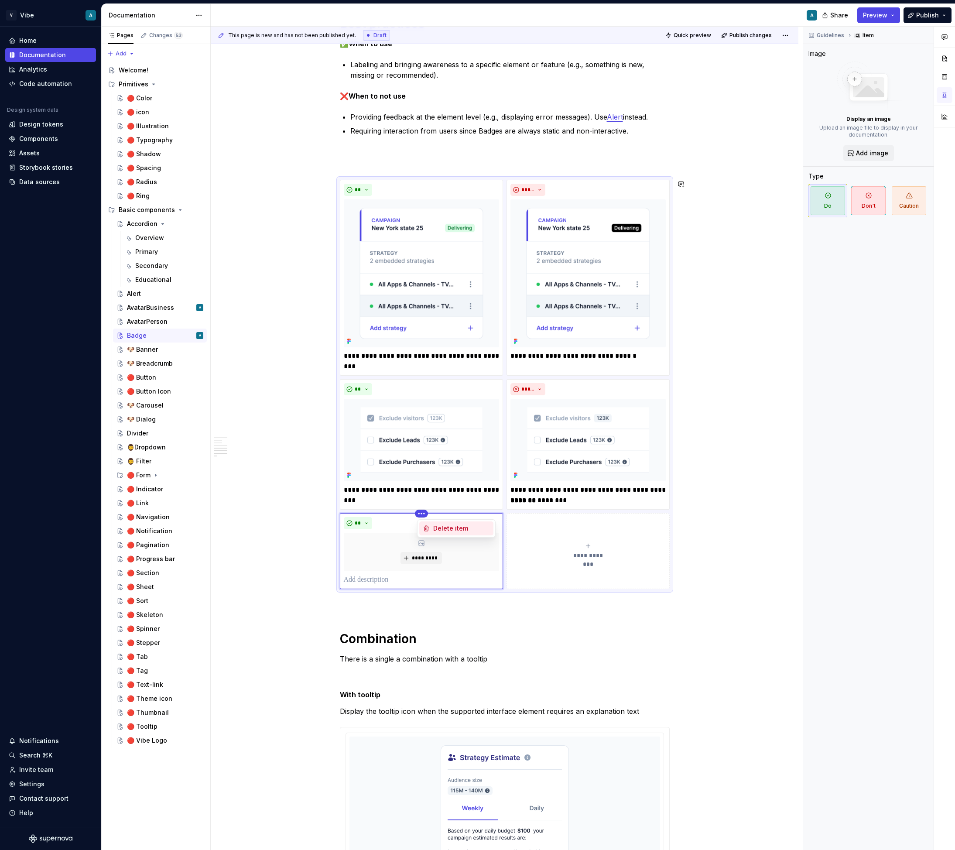
click at [452, 527] on div "Delete item" at bounding box center [461, 528] width 57 height 9
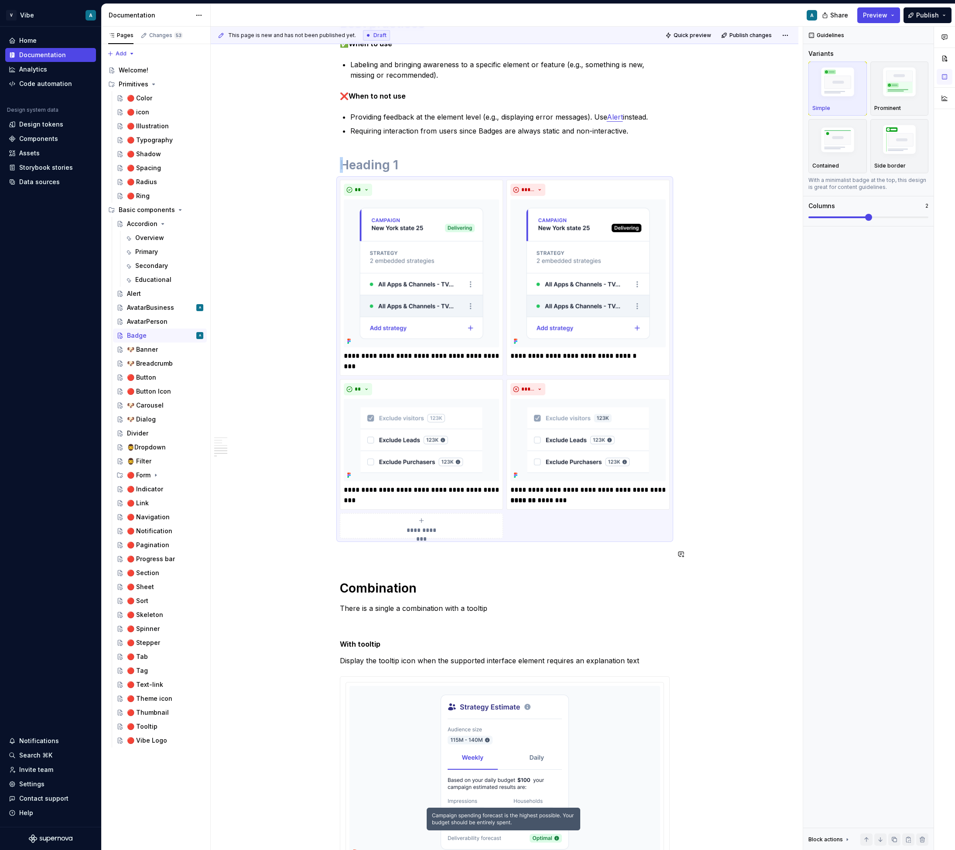
click at [574, 566] on div "**********" at bounding box center [505, 14] width 330 height 1797
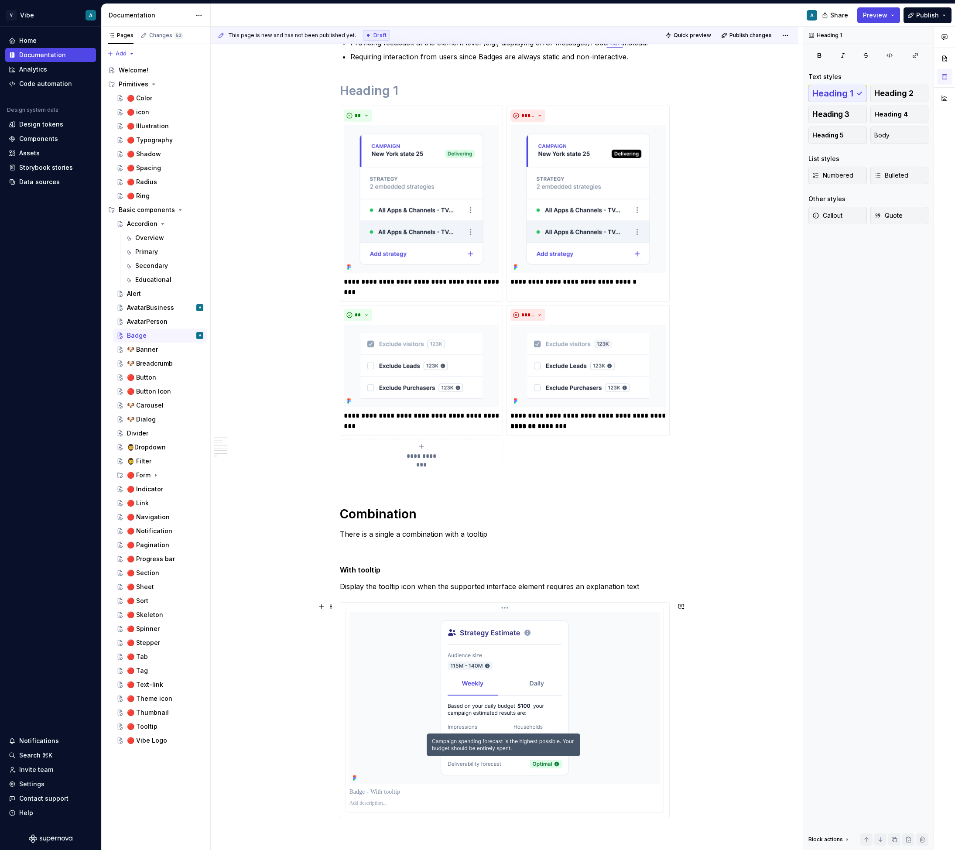
scroll to position [1250, 0]
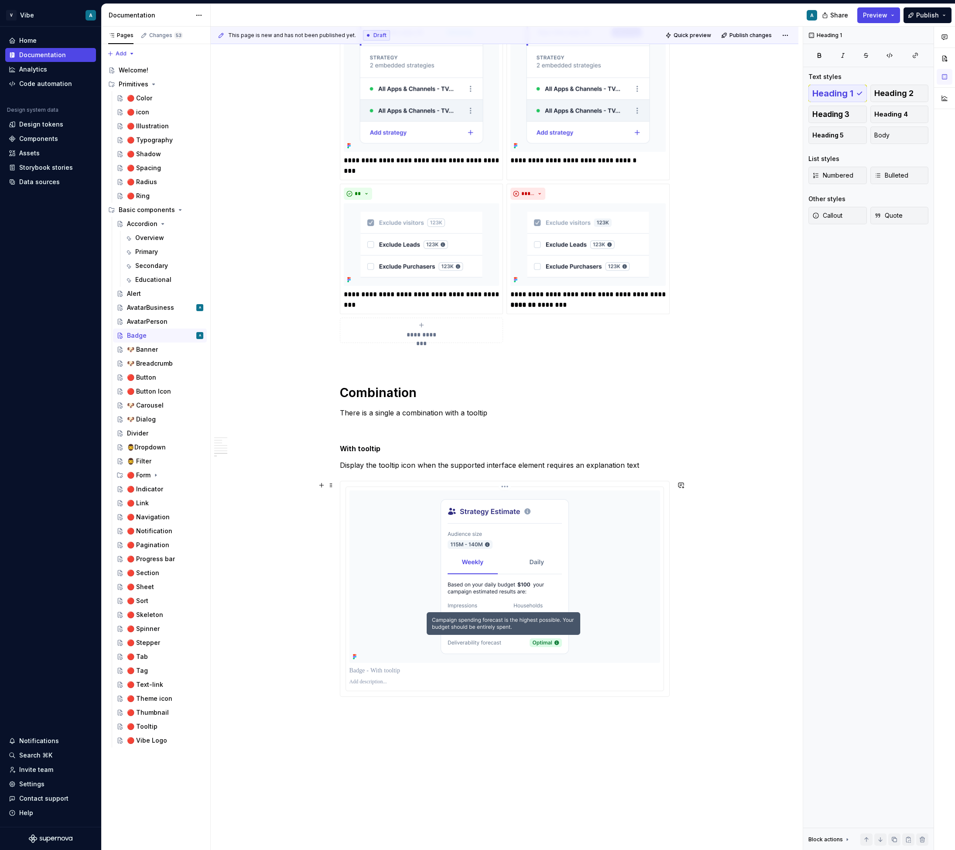
click at [523, 566] on img at bounding box center [504, 576] width 161 height 172
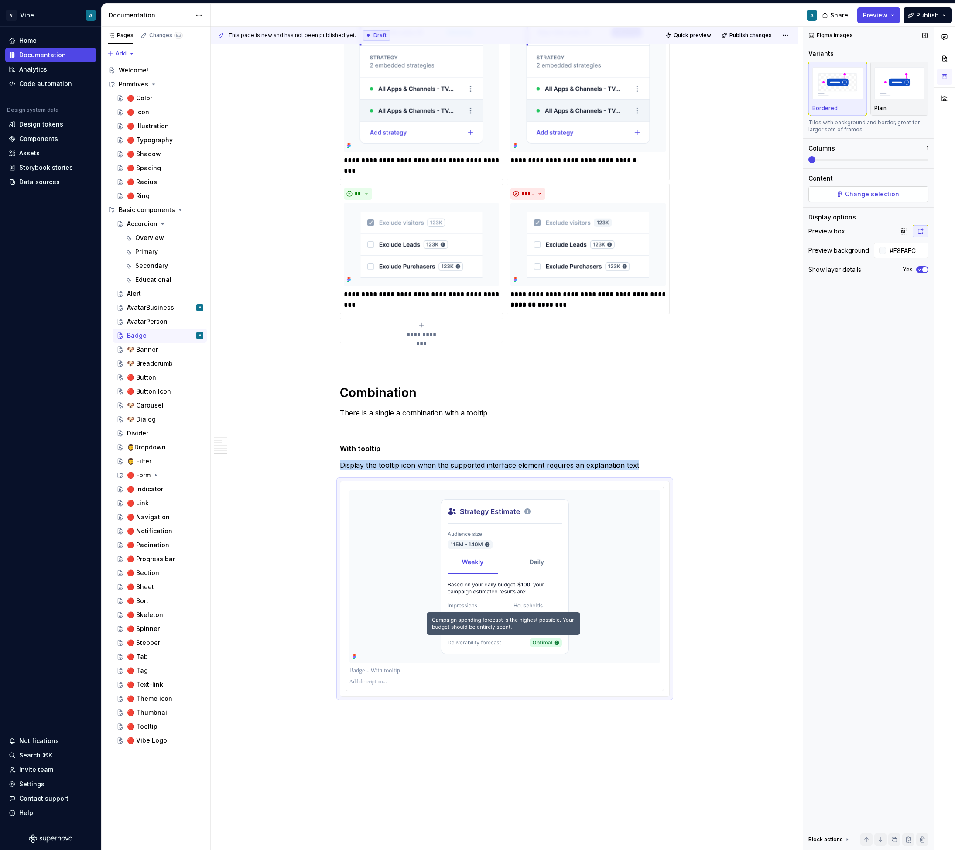
click at [873, 198] on span "Change selection" at bounding box center [872, 194] width 54 height 9
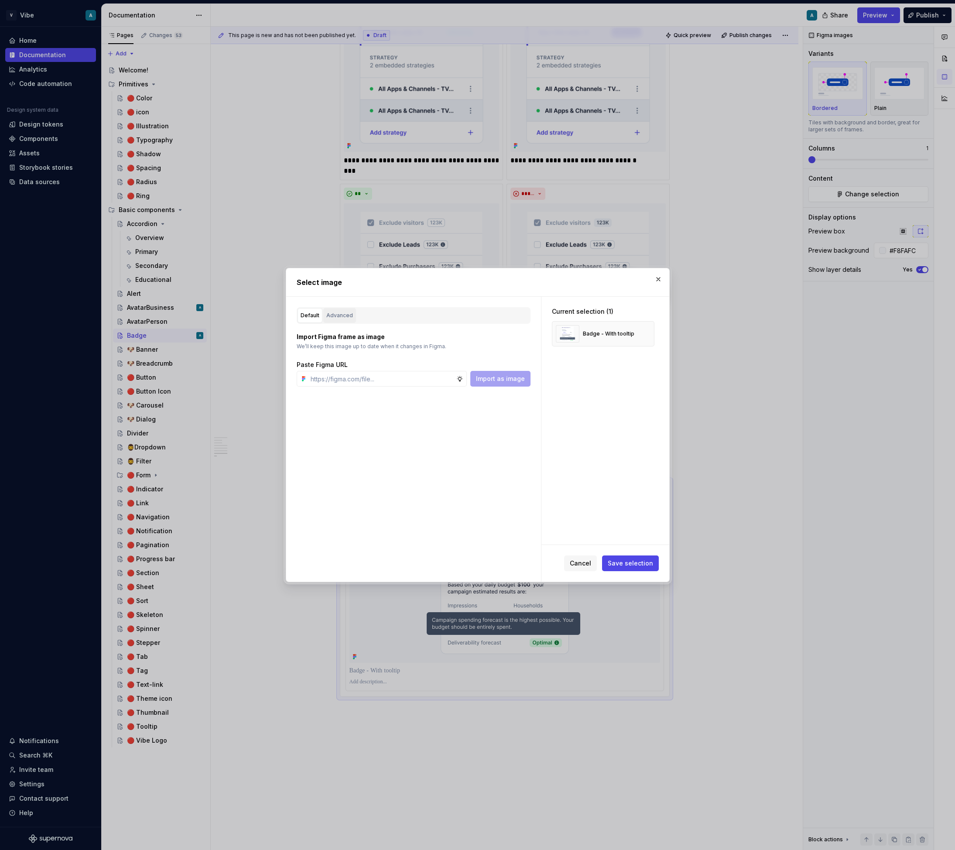
click at [335, 317] on div "Advanced" at bounding box center [339, 315] width 27 height 9
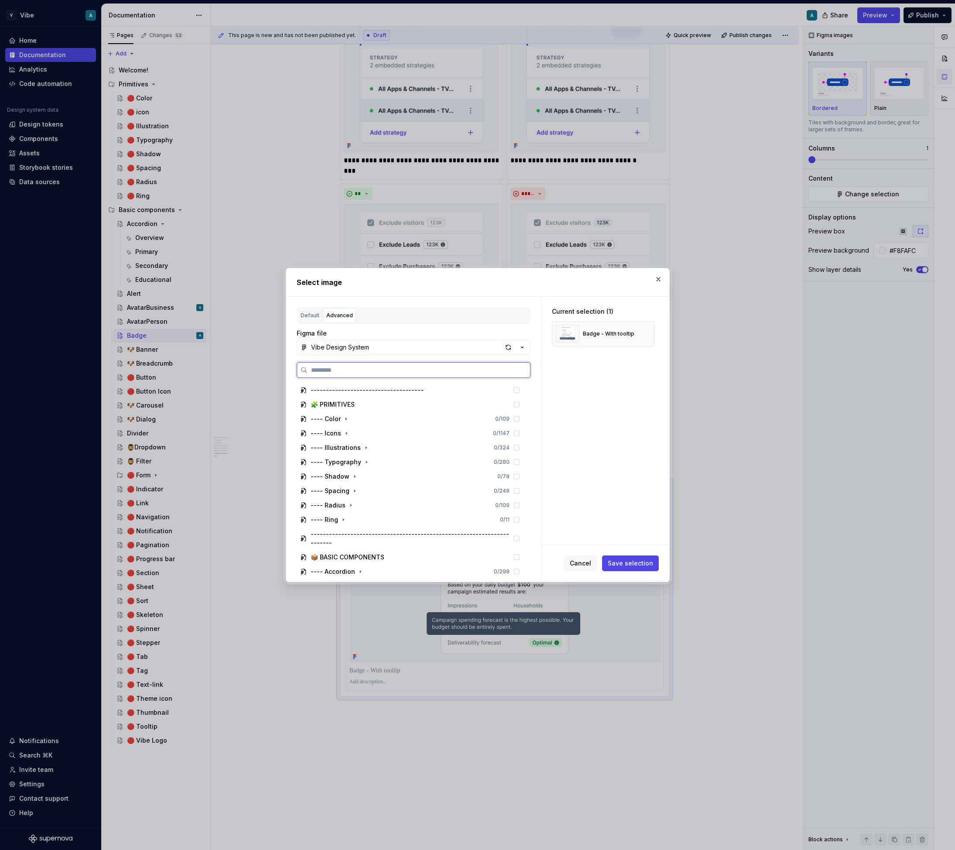
click at [343, 371] on input "search" at bounding box center [418, 370] width 222 height 9
paste input "**********"
type input "**********"
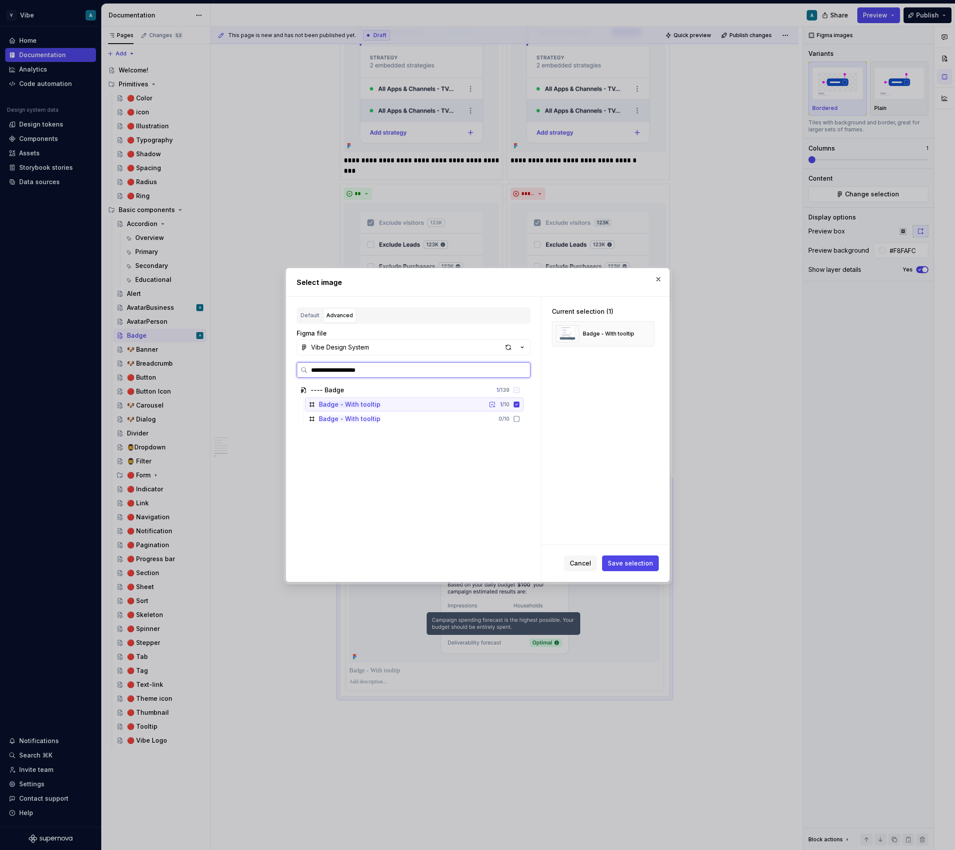
click at [451, 402] on div "Badge - With tooltip 1 / 10" at bounding box center [414, 404] width 219 height 14
click at [456, 396] on div "---- Badge 0 / 139" at bounding box center [410, 390] width 227 height 14
click at [454, 403] on div "Badge - With tooltip 0 / 10" at bounding box center [414, 404] width 219 height 14
click at [639, 561] on span "Save selection" at bounding box center [630, 563] width 45 height 9
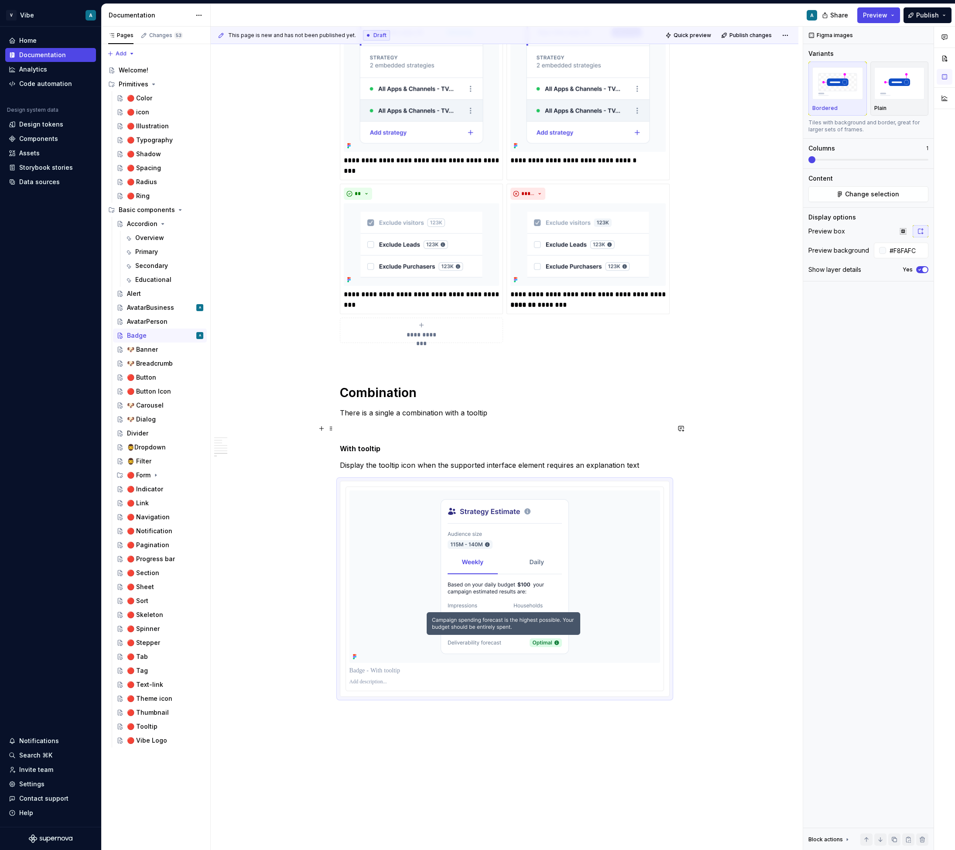
click at [49, 185] on div "Data sources" at bounding box center [39, 182] width 41 height 9
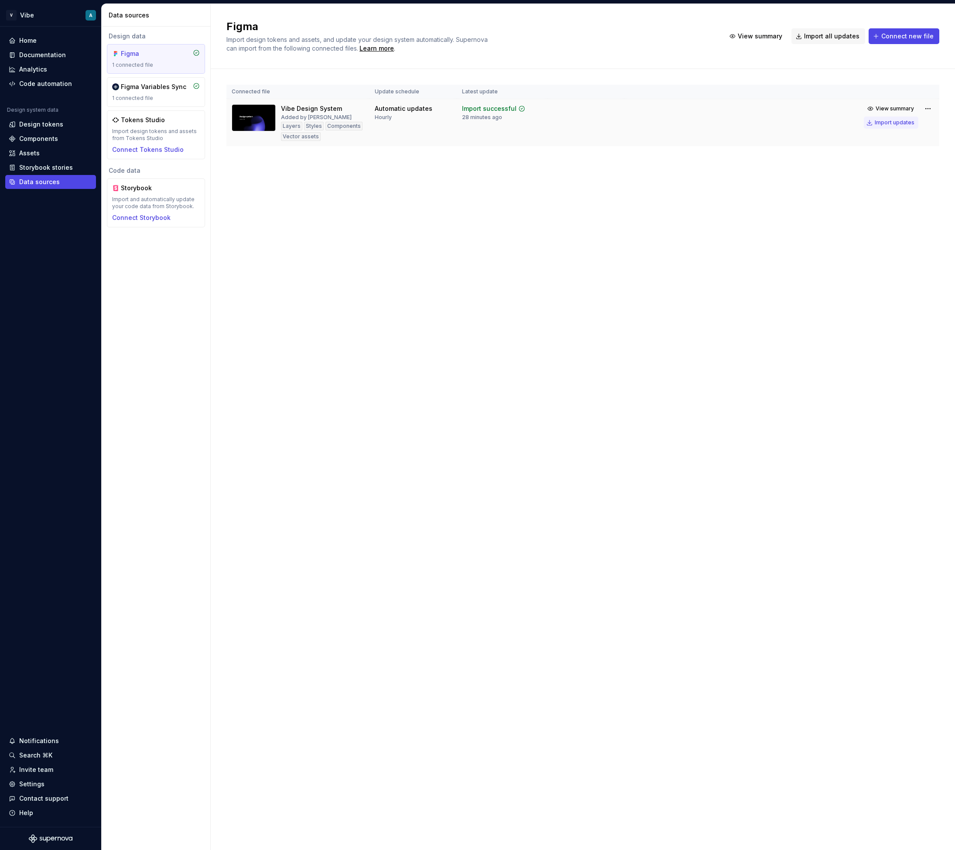
click at [891, 123] on div "Import updates" at bounding box center [895, 122] width 40 height 7
click at [52, 54] on div "Documentation" at bounding box center [42, 55] width 47 height 9
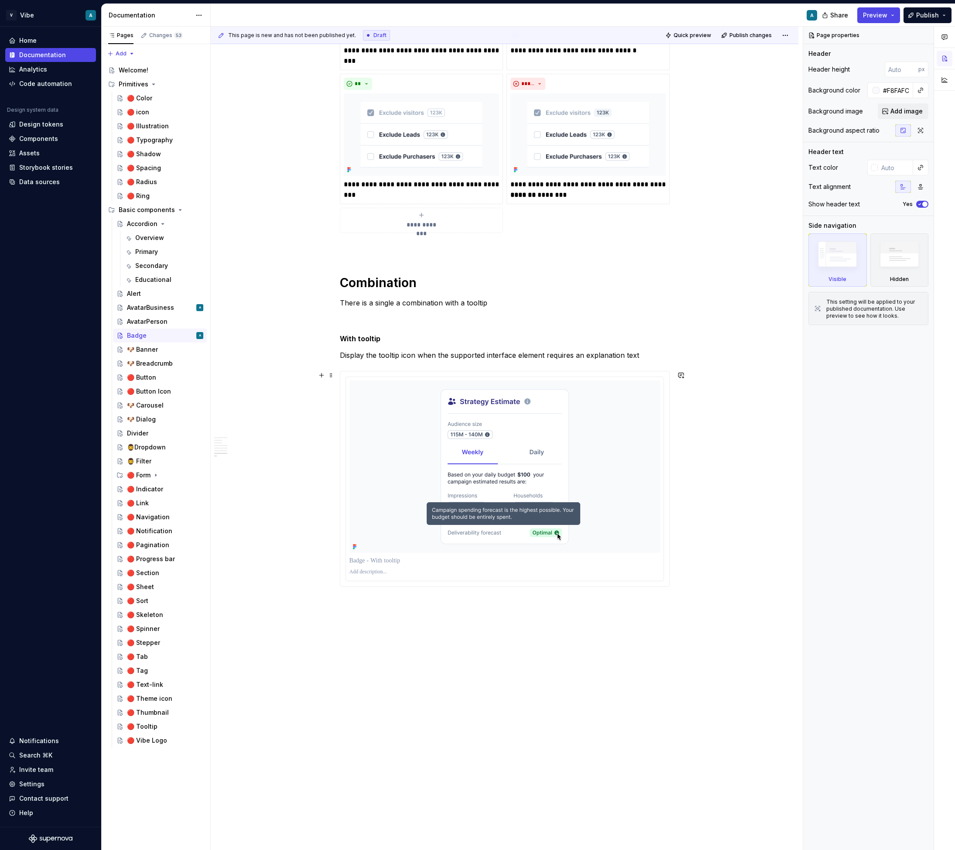
scroll to position [1357, 0]
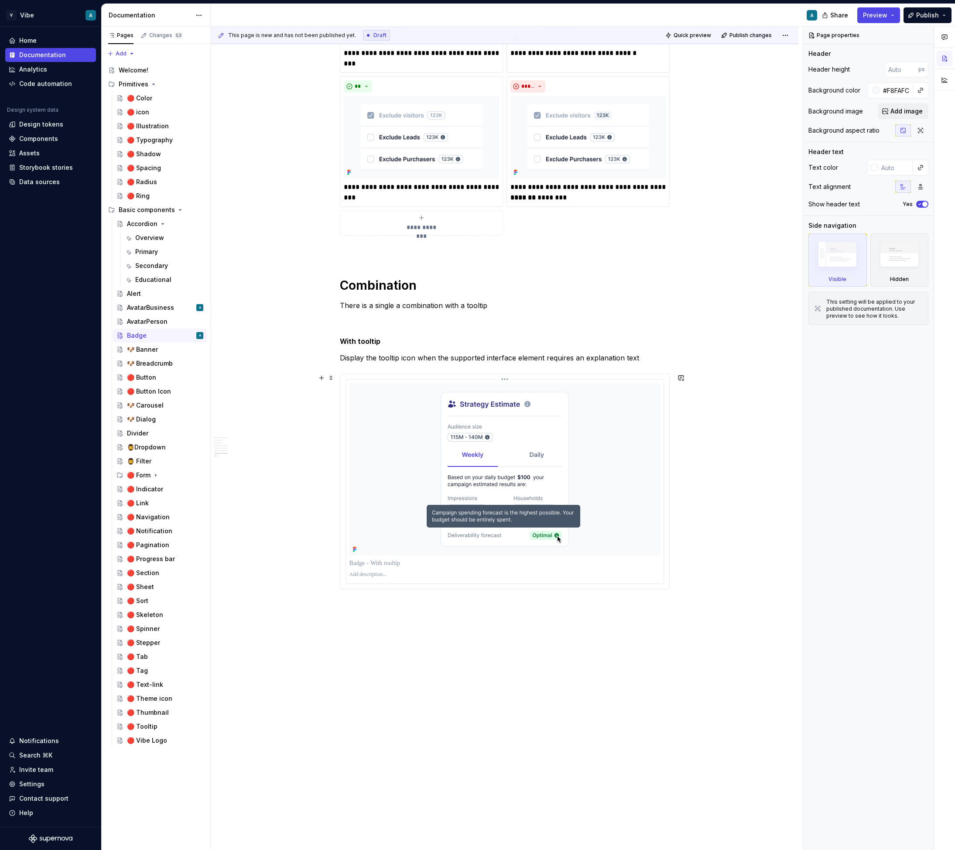
click at [541, 577] on p at bounding box center [504, 574] width 311 height 7
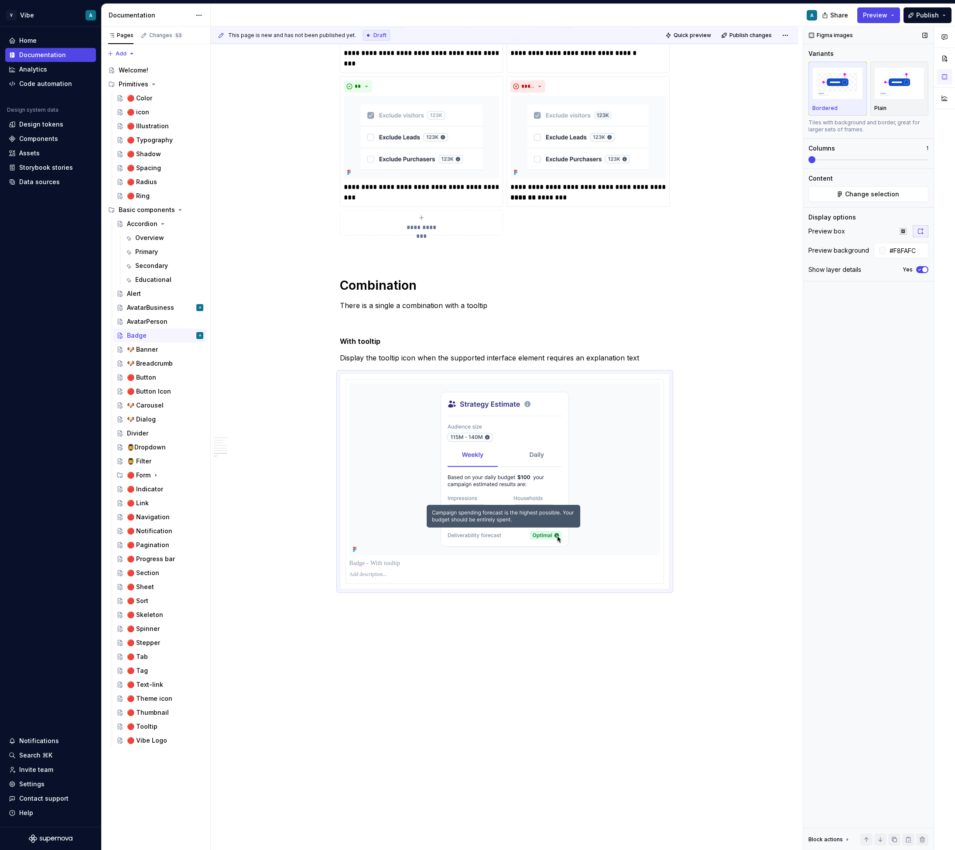
click at [919, 274] on div "Show layer details Yes" at bounding box center [868, 269] width 120 height 12
click at [924, 267] on span "button" at bounding box center [924, 269] width 5 height 5
click at [151, 431] on div "Divider" at bounding box center [165, 433] width 76 height 12
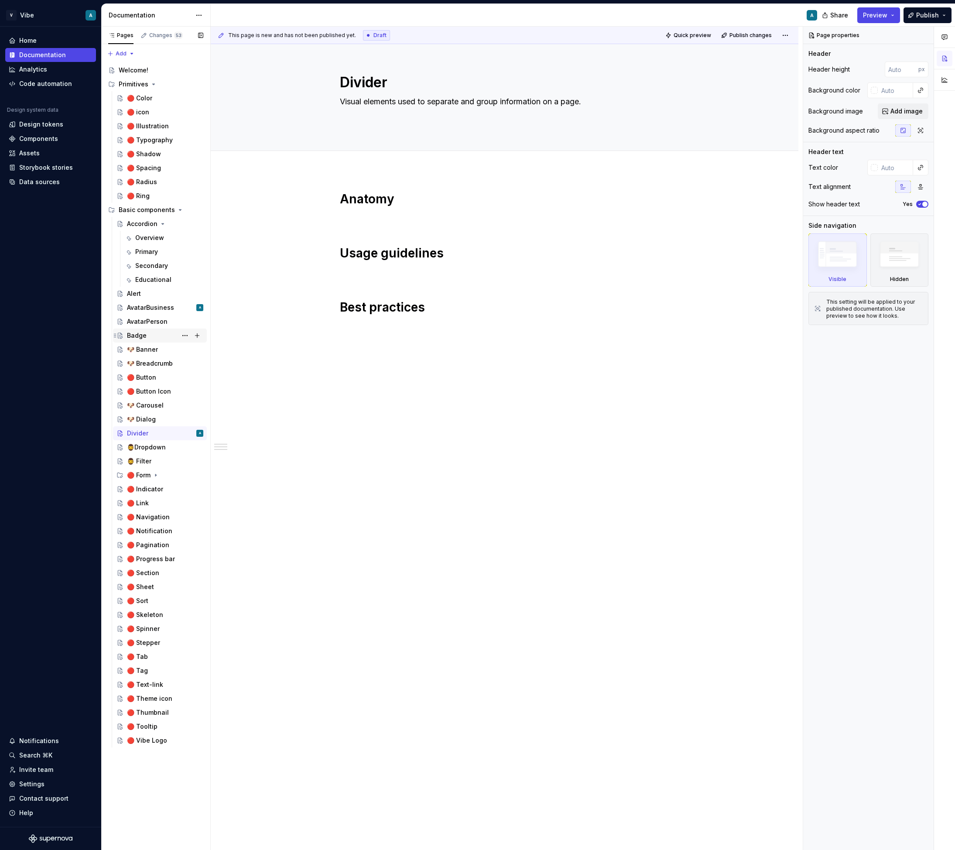
click at [147, 335] on div "Badge" at bounding box center [165, 335] width 76 height 12
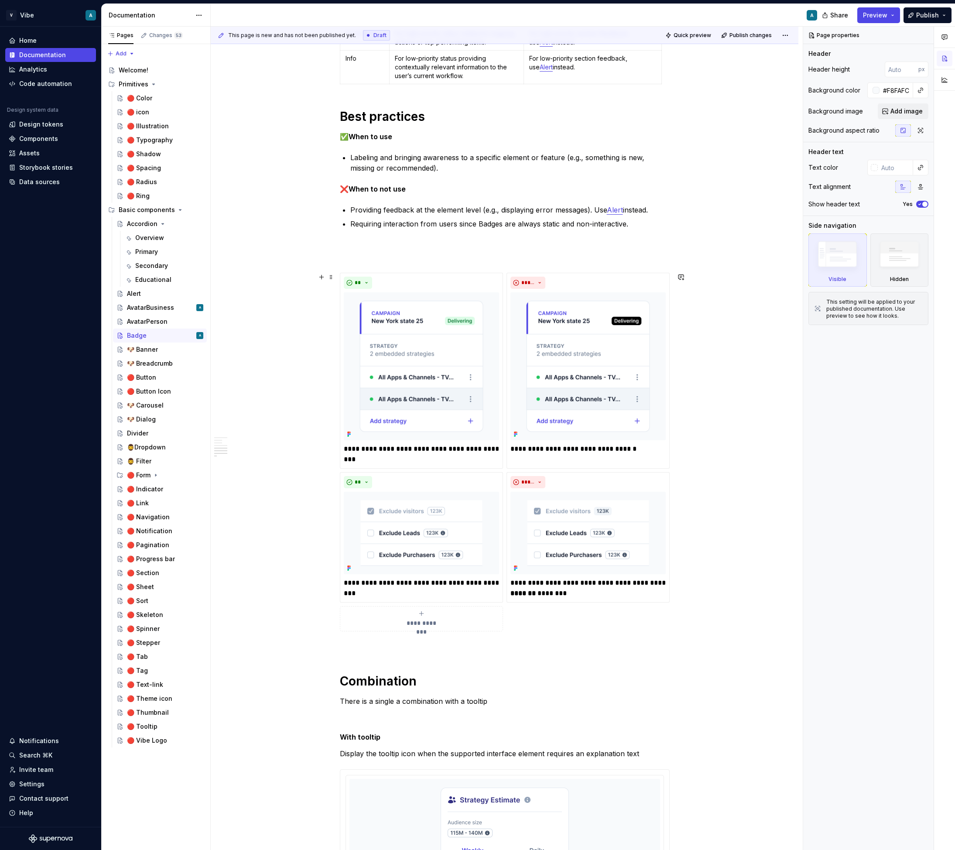
scroll to position [1039, 0]
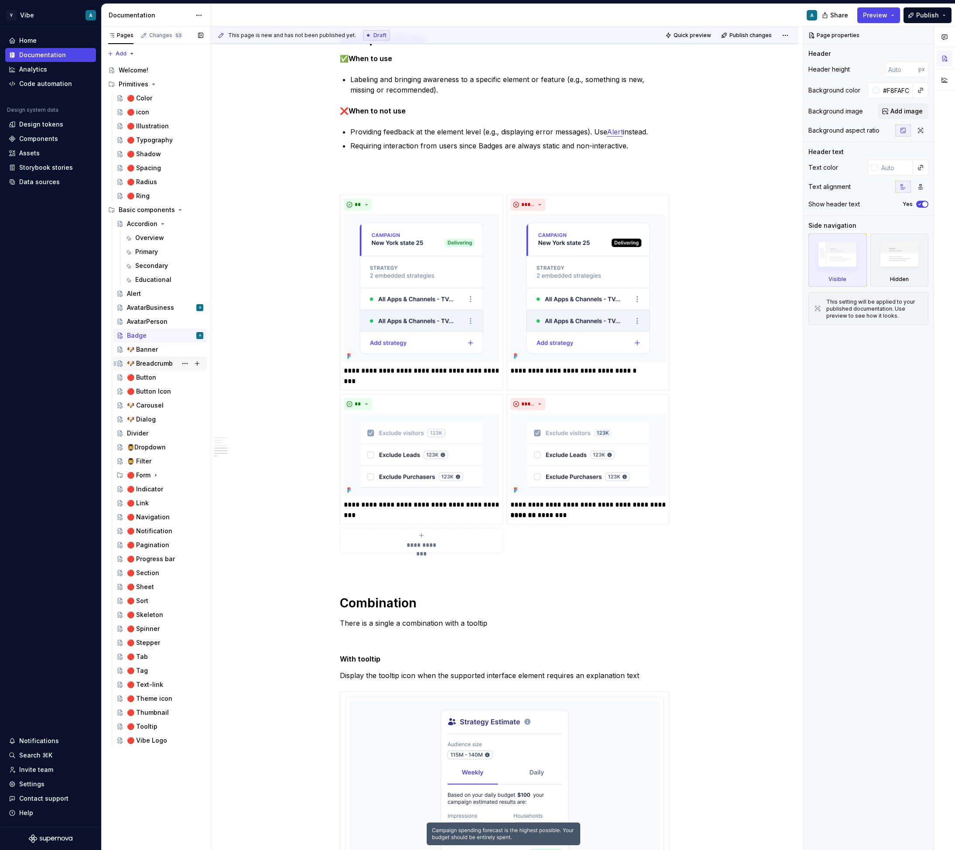
click at [161, 365] on div "🐶 Breadcrumb" at bounding box center [150, 363] width 46 height 9
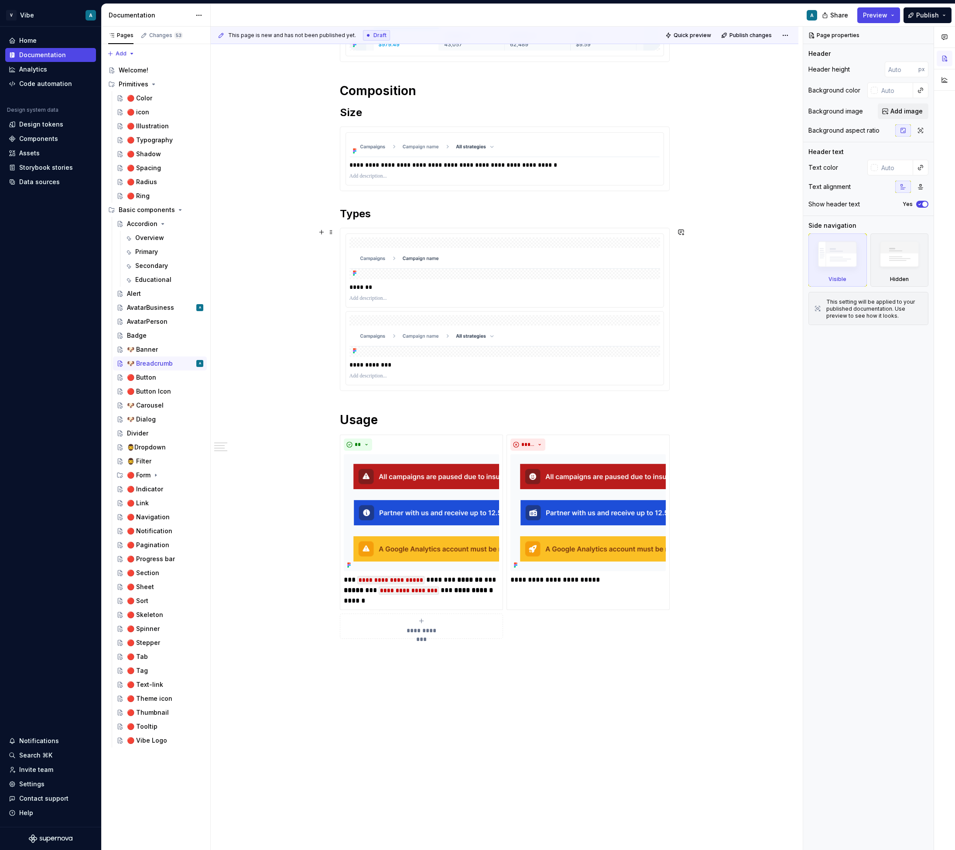
scroll to position [315, 0]
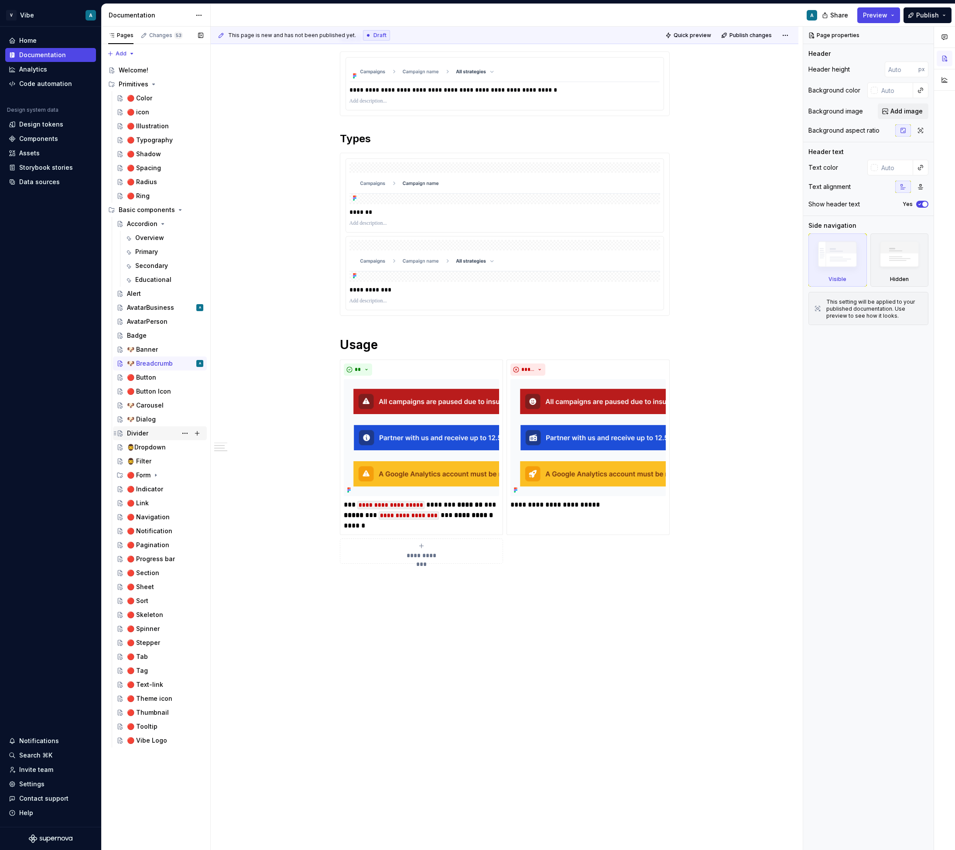
click at [148, 430] on div "Divider" at bounding box center [165, 433] width 76 height 12
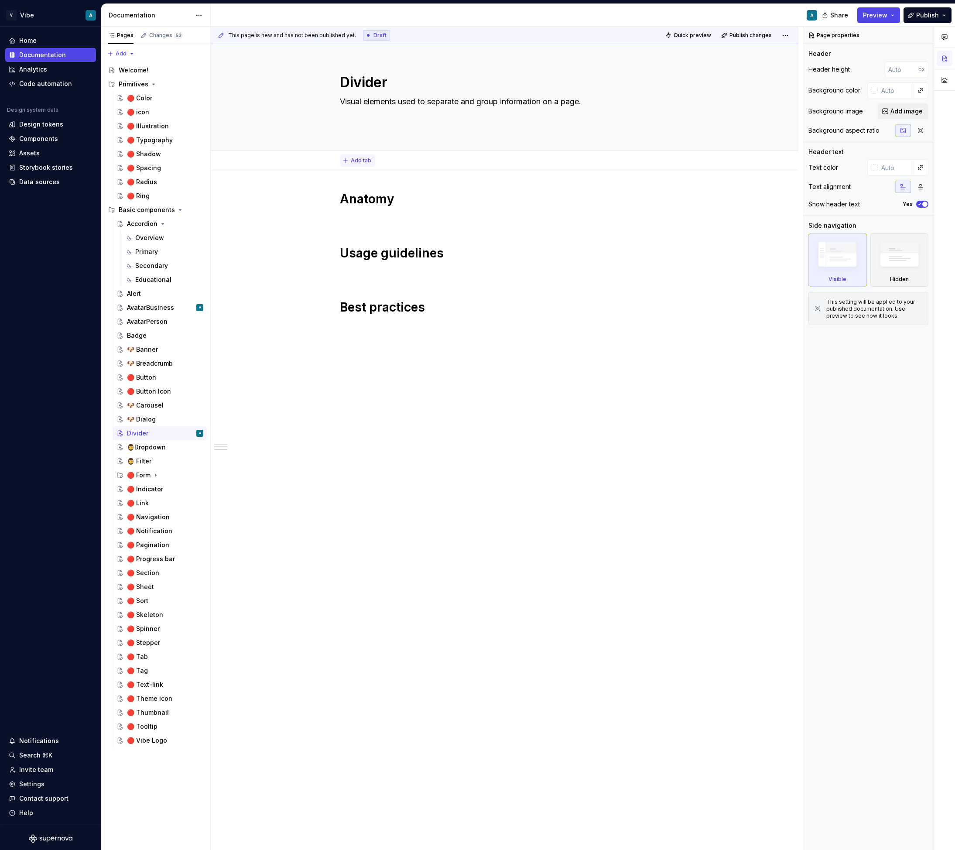
click at [364, 160] on span "Add tab" at bounding box center [361, 160] width 20 height 7
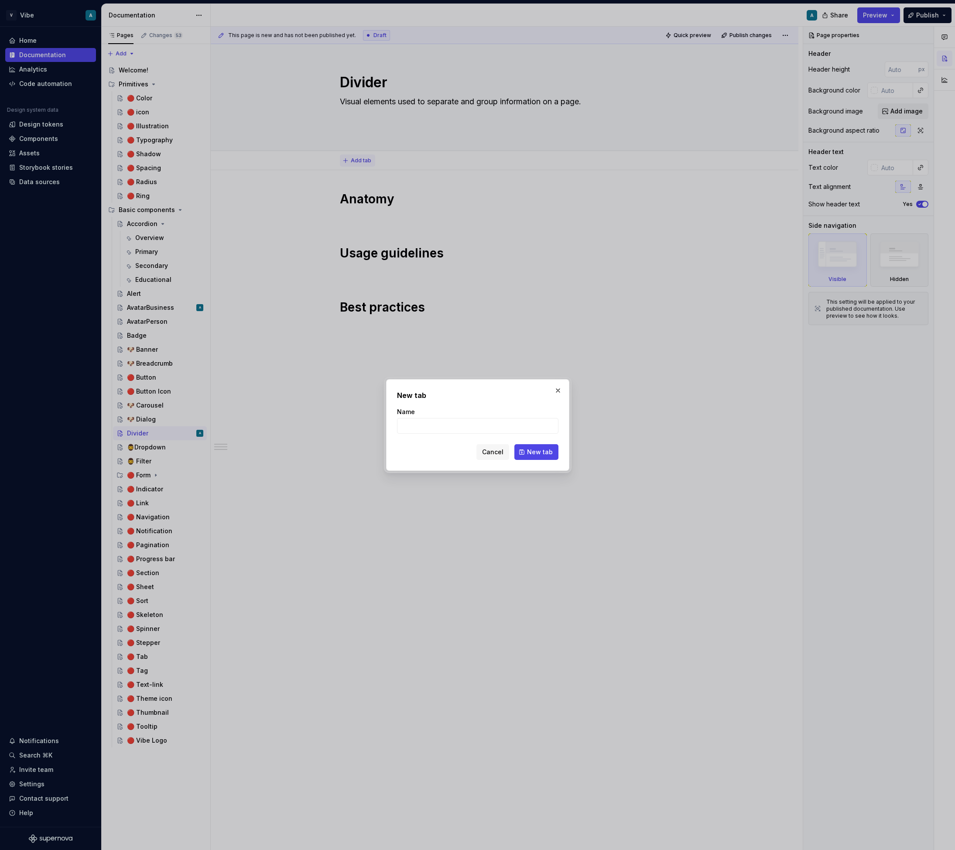
type textarea "*"
type input "overview"
click button "New tab" at bounding box center [536, 452] width 44 height 16
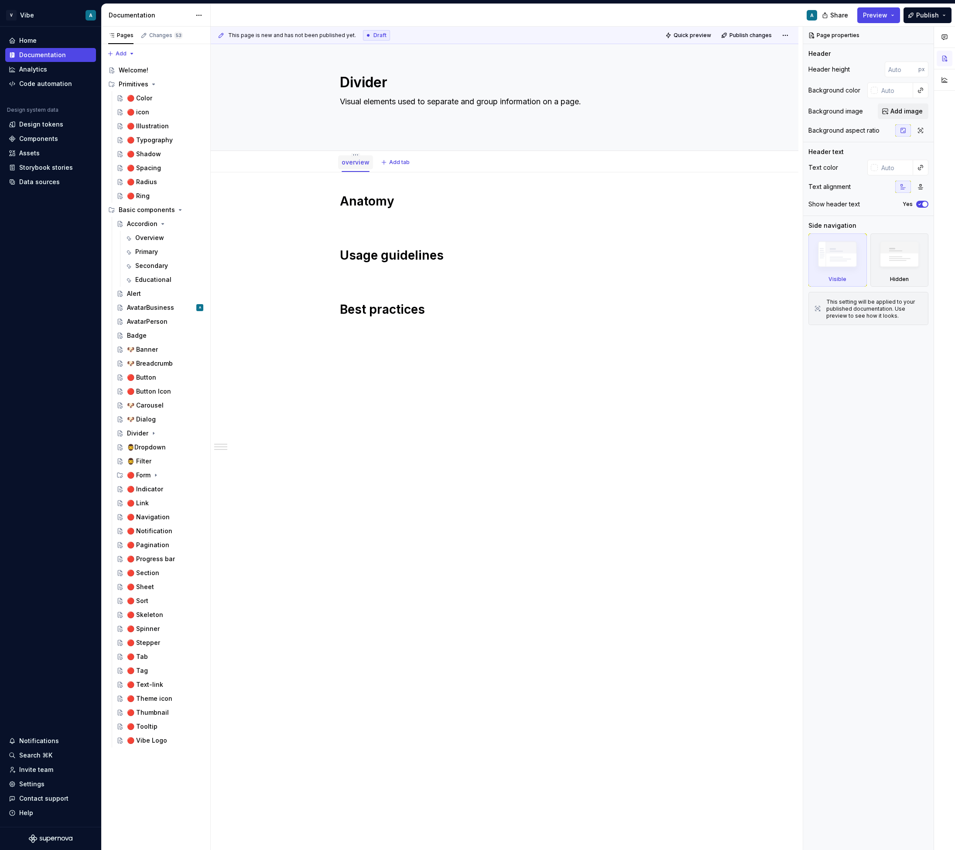
click at [360, 163] on link "overview" at bounding box center [356, 161] width 28 height 7
click at [353, 154] on html "V Vibe A Home Documentation Analytics Code automation Design system data Design…" at bounding box center [477, 425] width 955 height 850
type textarea "*"
click at [379, 170] on div "Rename page" at bounding box center [410, 167] width 82 height 9
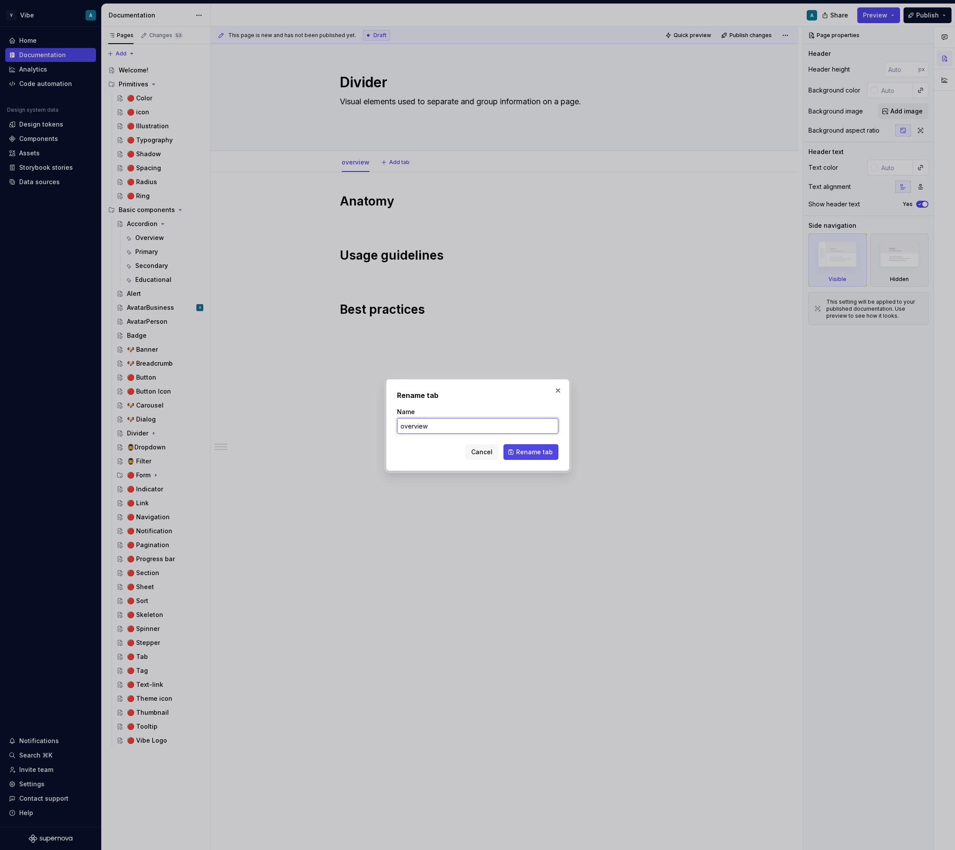
drag, startPoint x: 403, startPoint y: 428, endPoint x: 390, endPoint y: 428, distance: 13.1
click at [391, 428] on div "Rename tab Name overview Cancel Rename tab" at bounding box center [477, 425] width 183 height 92
type input "Overview"
click at [524, 455] on span "Rename tab" at bounding box center [534, 452] width 37 height 9
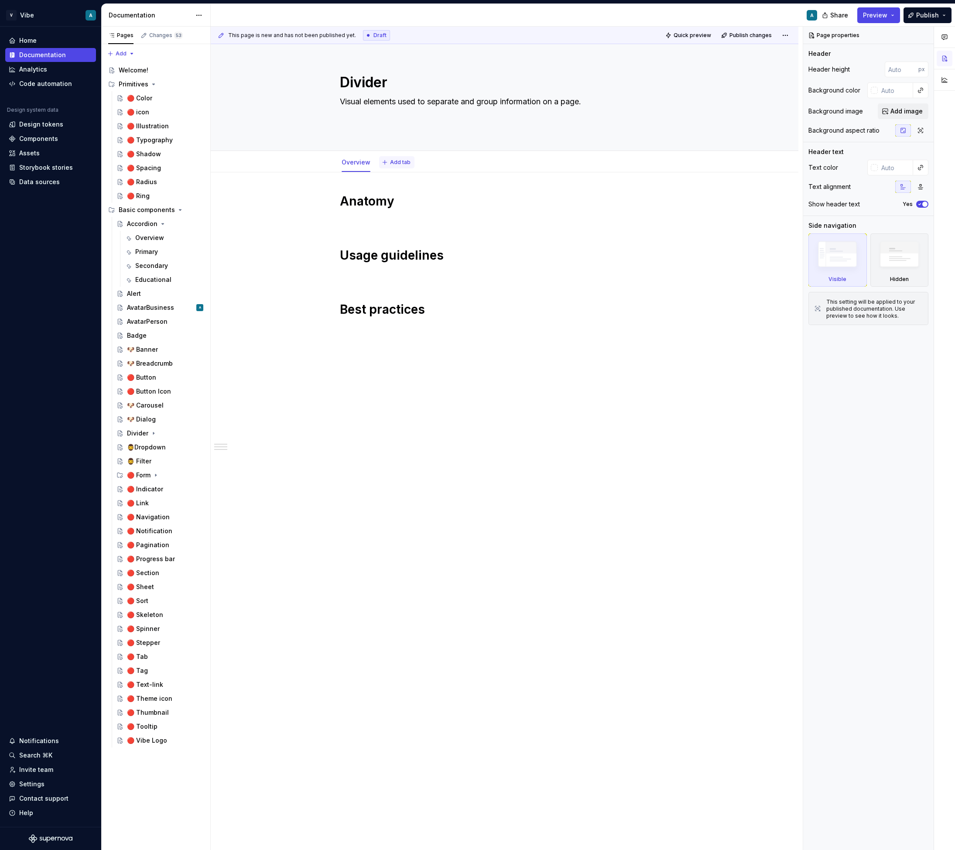
type textarea "*"
click at [393, 166] on button "Add tab" at bounding box center [396, 162] width 35 height 12
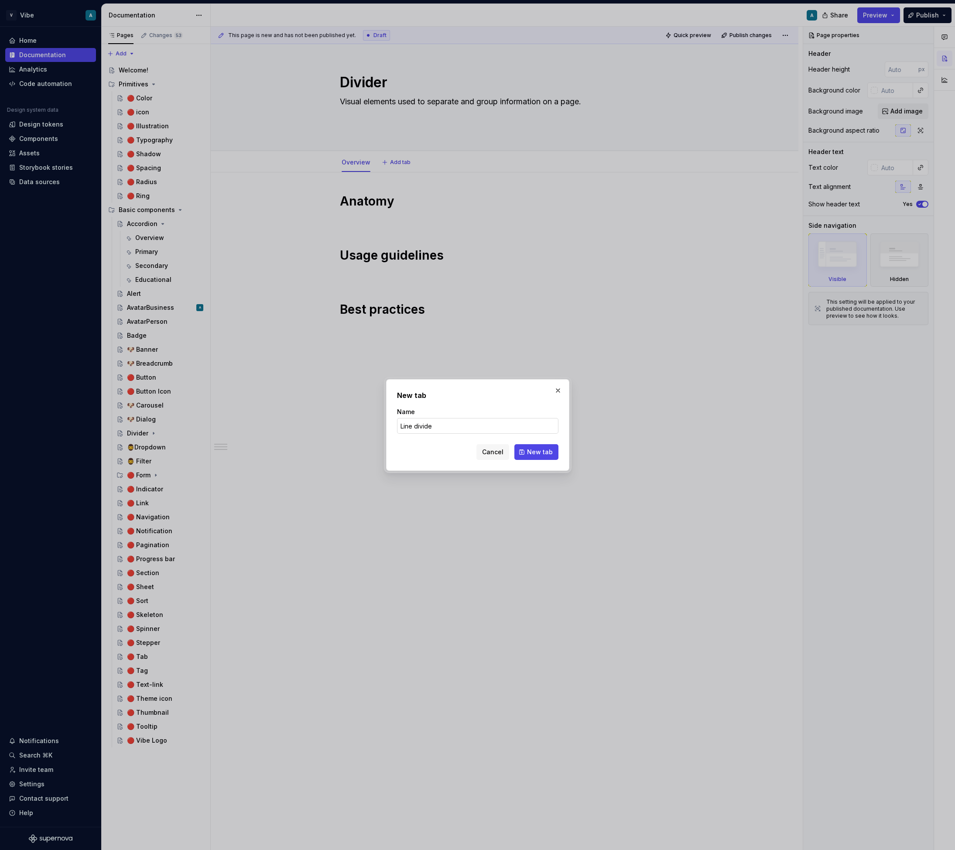
type input "Line divider"
click button "New tab" at bounding box center [536, 452] width 44 height 16
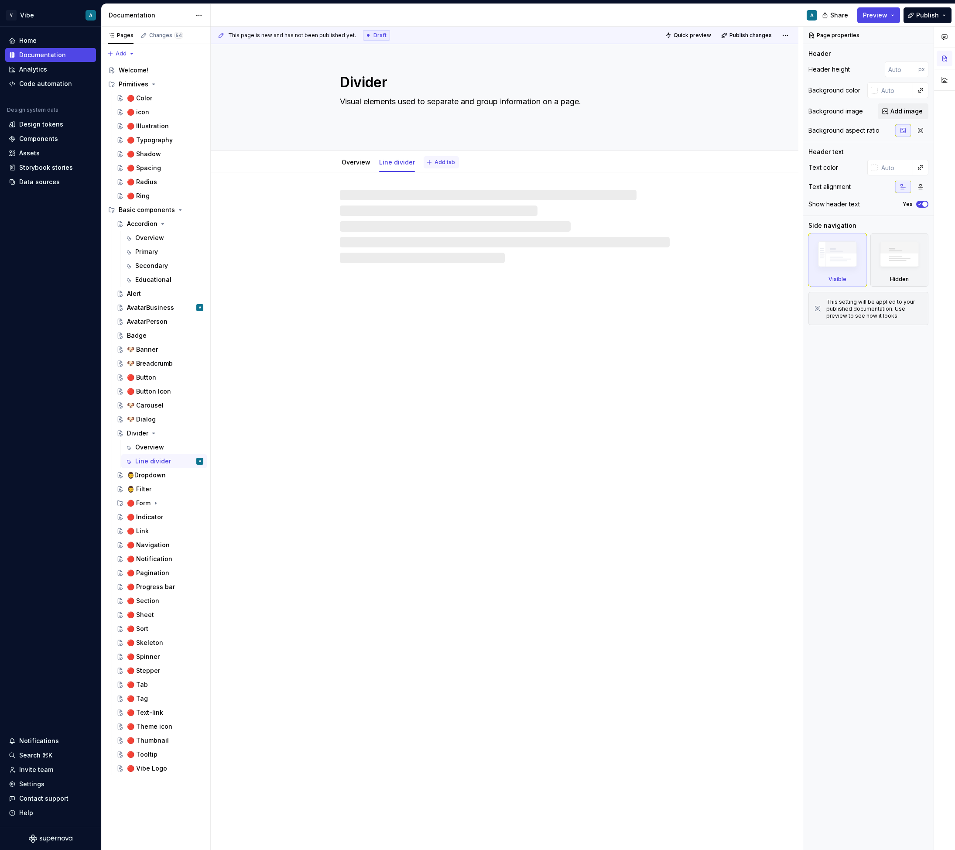
click at [436, 161] on span "Add tab" at bounding box center [444, 162] width 20 height 7
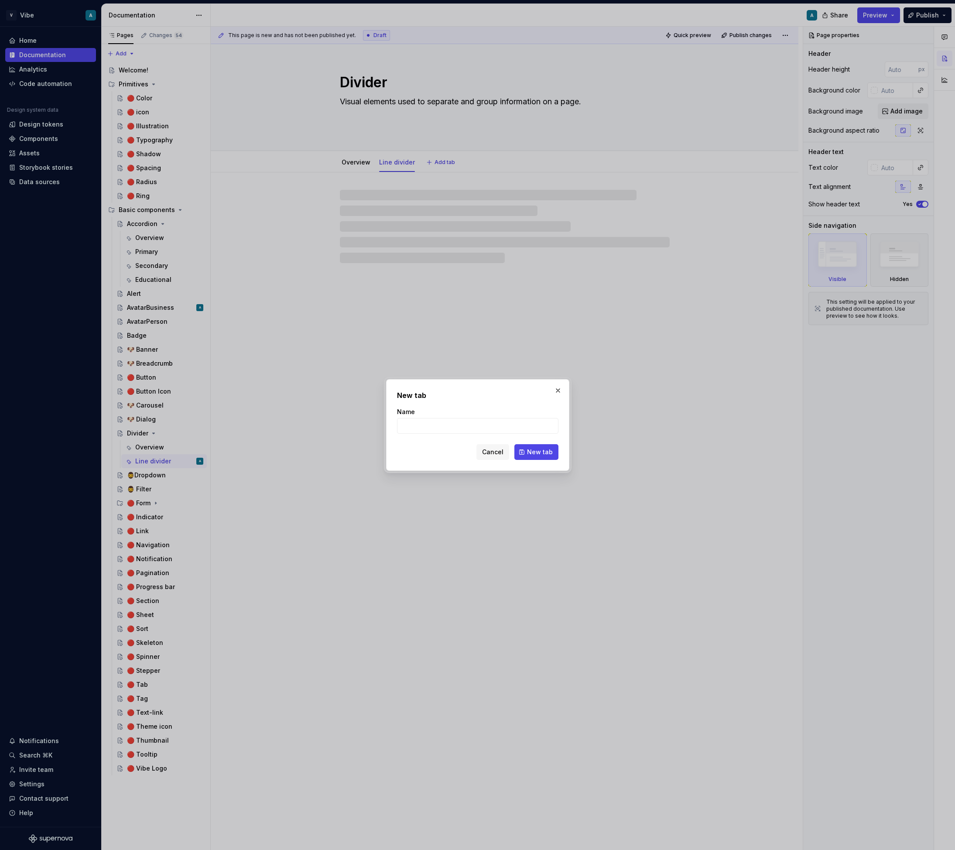
type textarea "*"
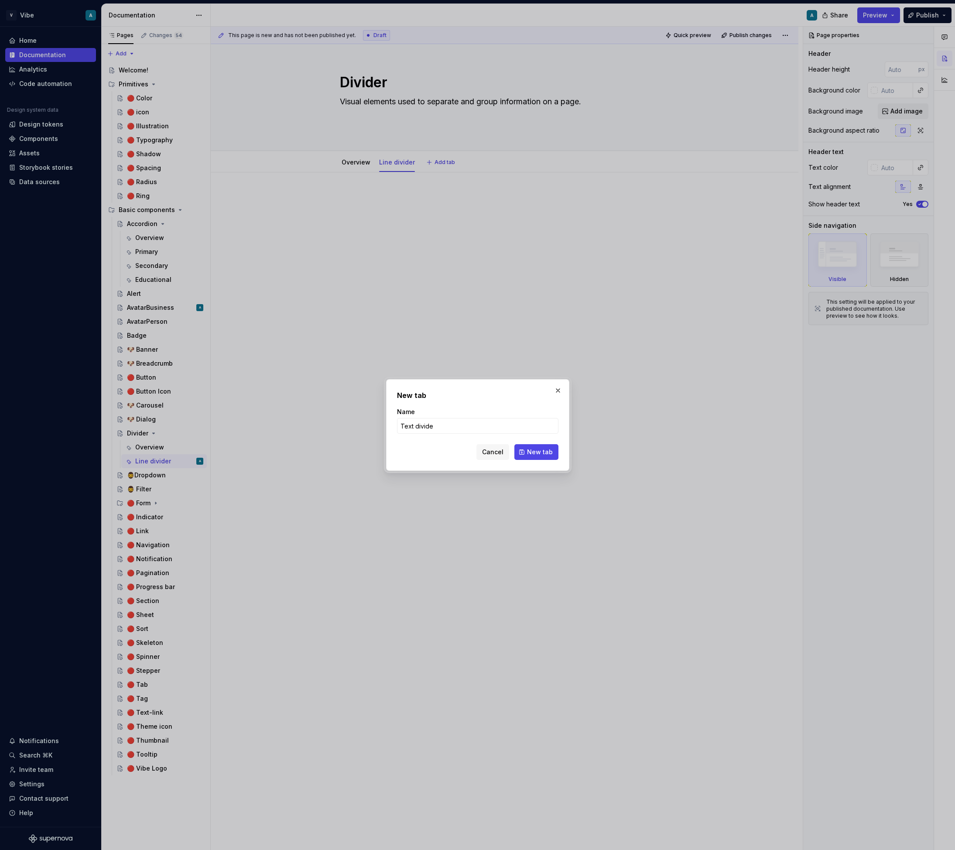
type input "Text divider"
click button "New tab" at bounding box center [536, 452] width 44 height 16
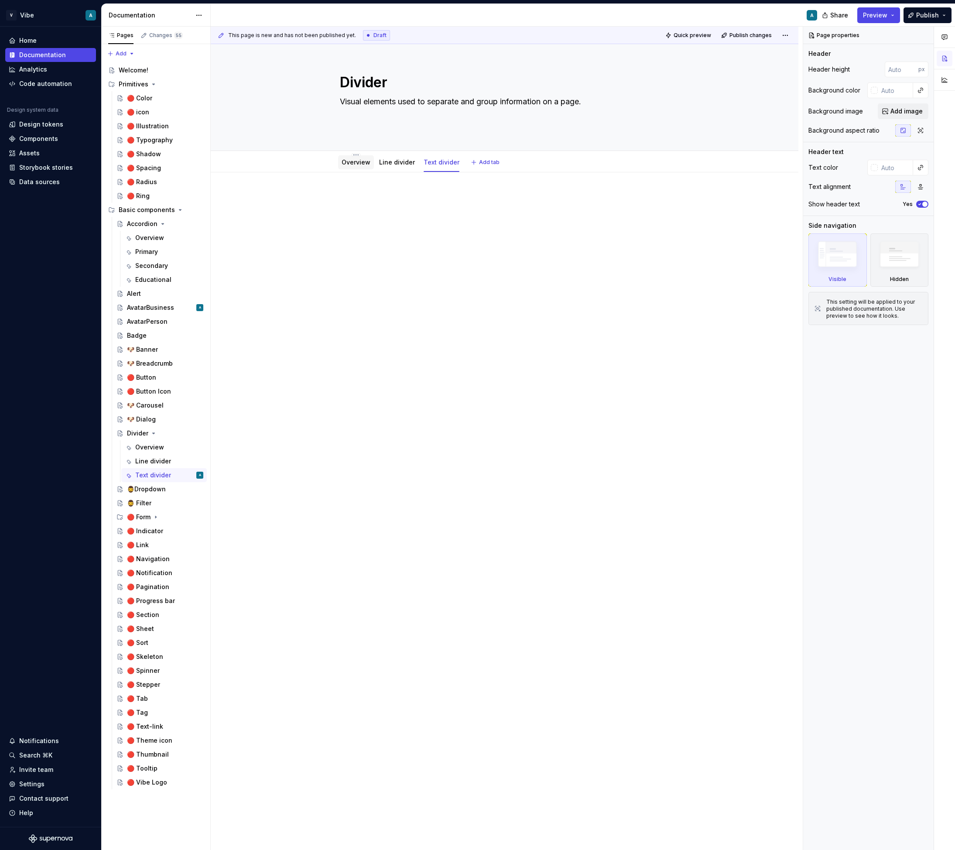
click at [348, 160] on link "Overview" at bounding box center [356, 161] width 29 height 7
click at [151, 236] on div "Overview" at bounding box center [149, 237] width 29 height 9
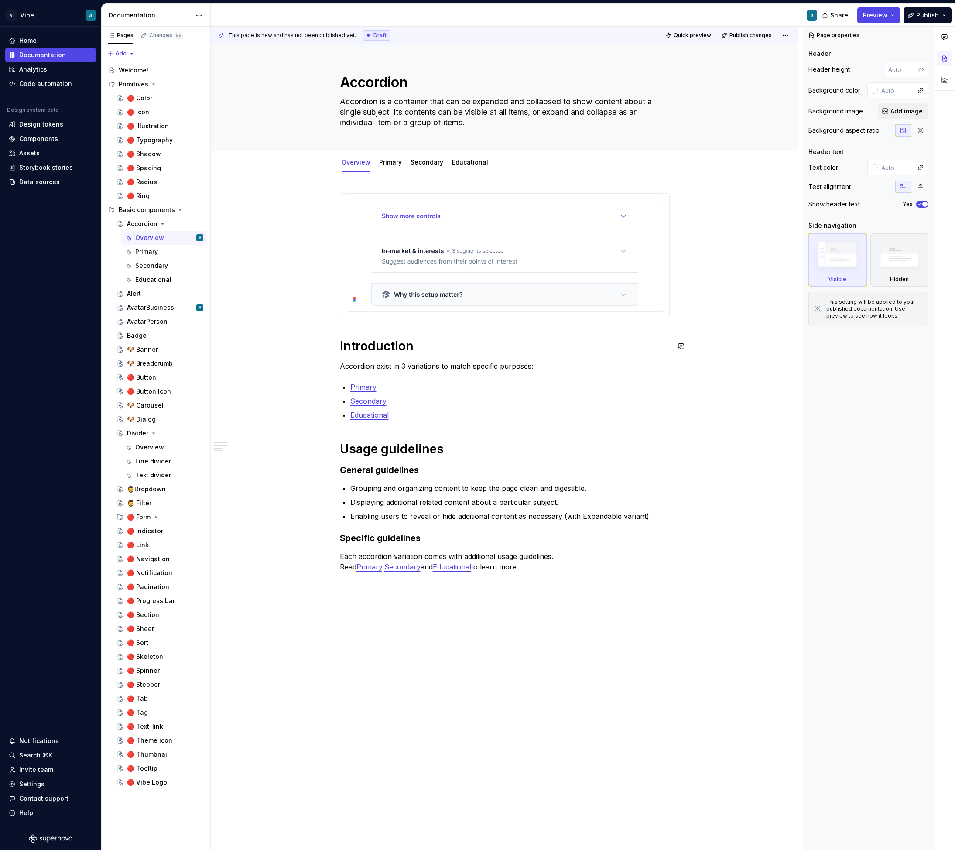
click at [434, 355] on div "Introduction Accordion exist in 3 variations to match specific purposes: Primar…" at bounding box center [505, 390] width 330 height 394
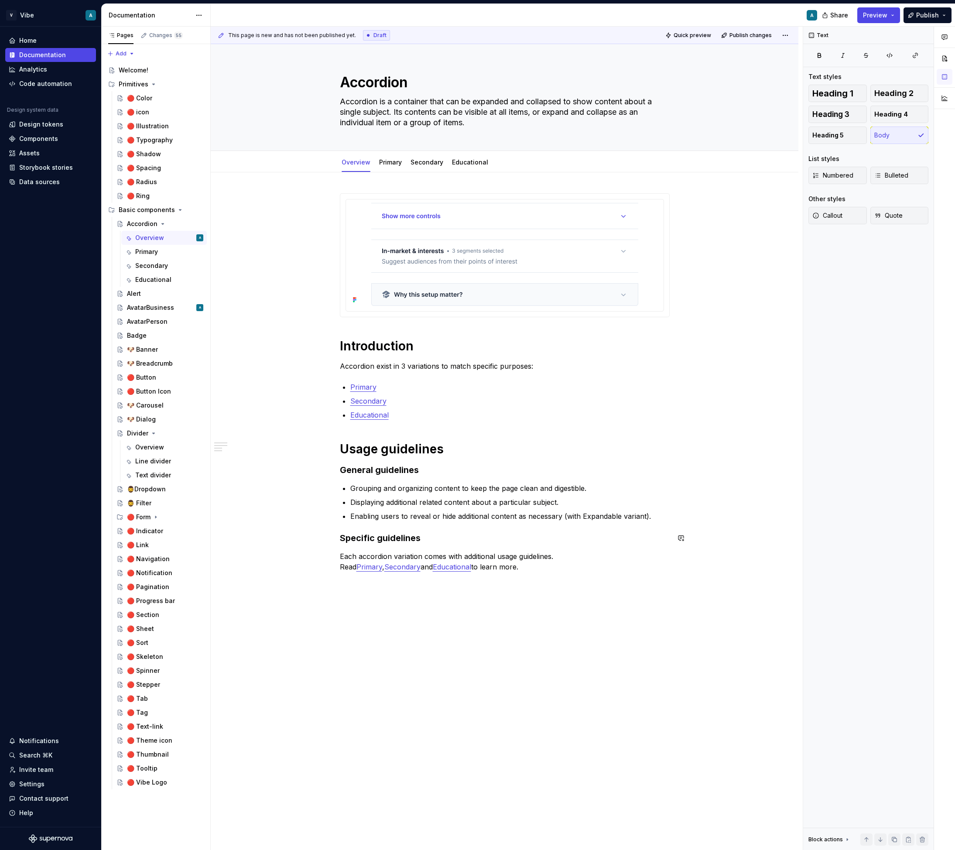
click at [512, 575] on div "Introduction Accordion exist in 3 variations to match specific purposes: Primar…" at bounding box center [505, 390] width 330 height 394
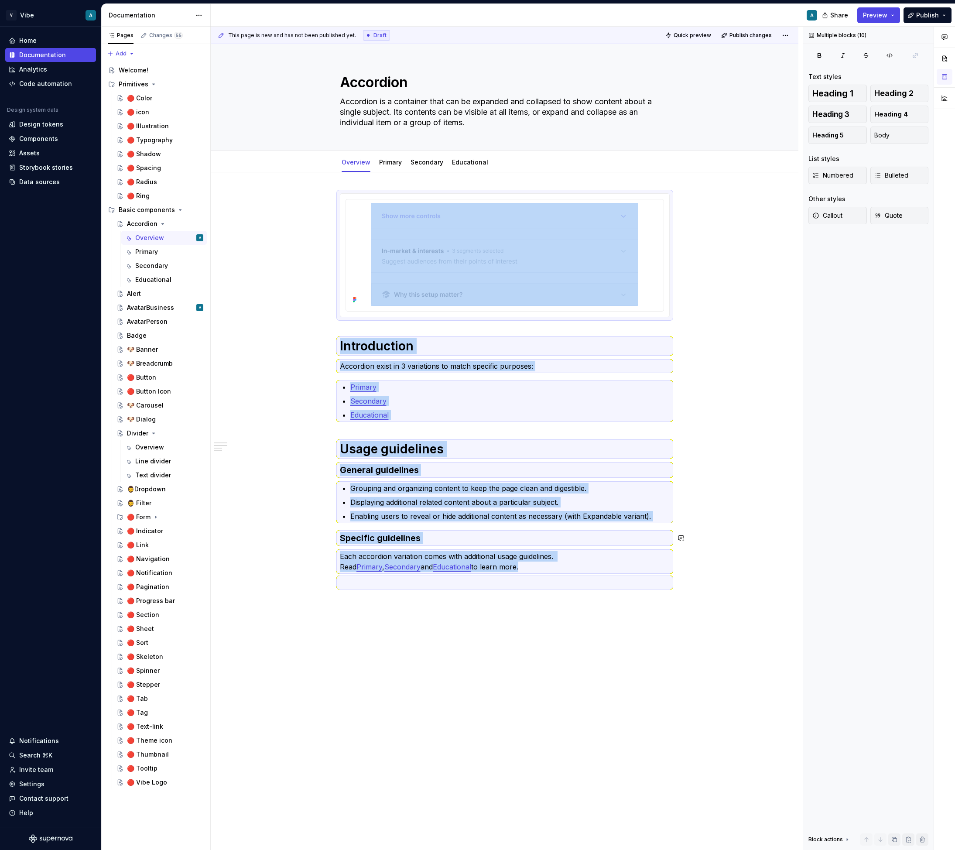
copy div "Introduction Accordion exist in 3 variations to match specific purposes: Primar…"
click at [150, 445] on div "Overview" at bounding box center [149, 447] width 29 height 9
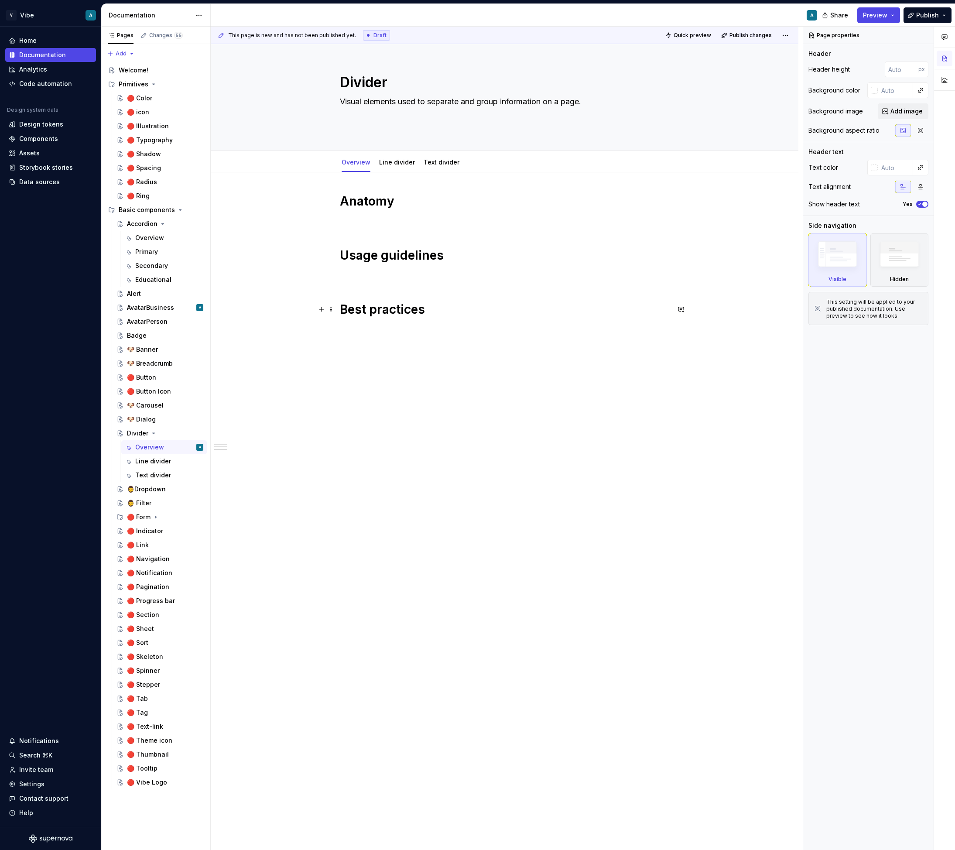
click at [428, 307] on h1 "Best practices" at bounding box center [505, 309] width 330 height 16
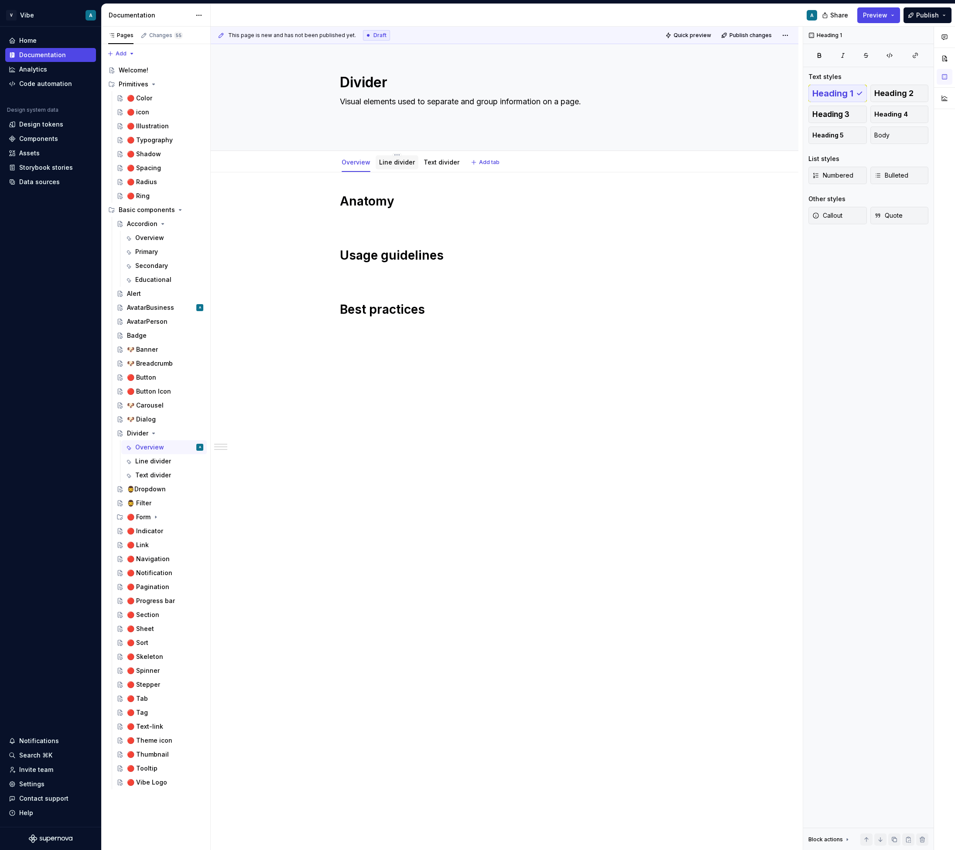
click at [396, 159] on link "Line divider" at bounding box center [397, 161] width 36 height 7
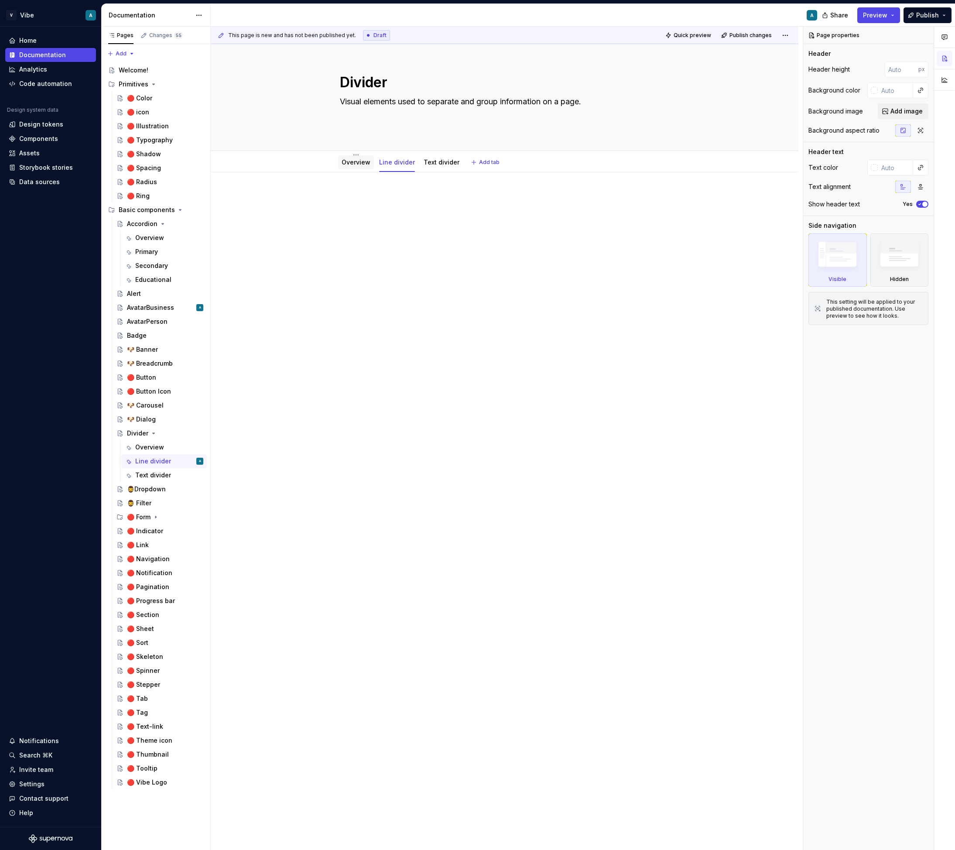
click at [363, 161] on link "Overview" at bounding box center [356, 161] width 29 height 7
click at [352, 207] on h1 "Anatomy" at bounding box center [505, 201] width 330 height 16
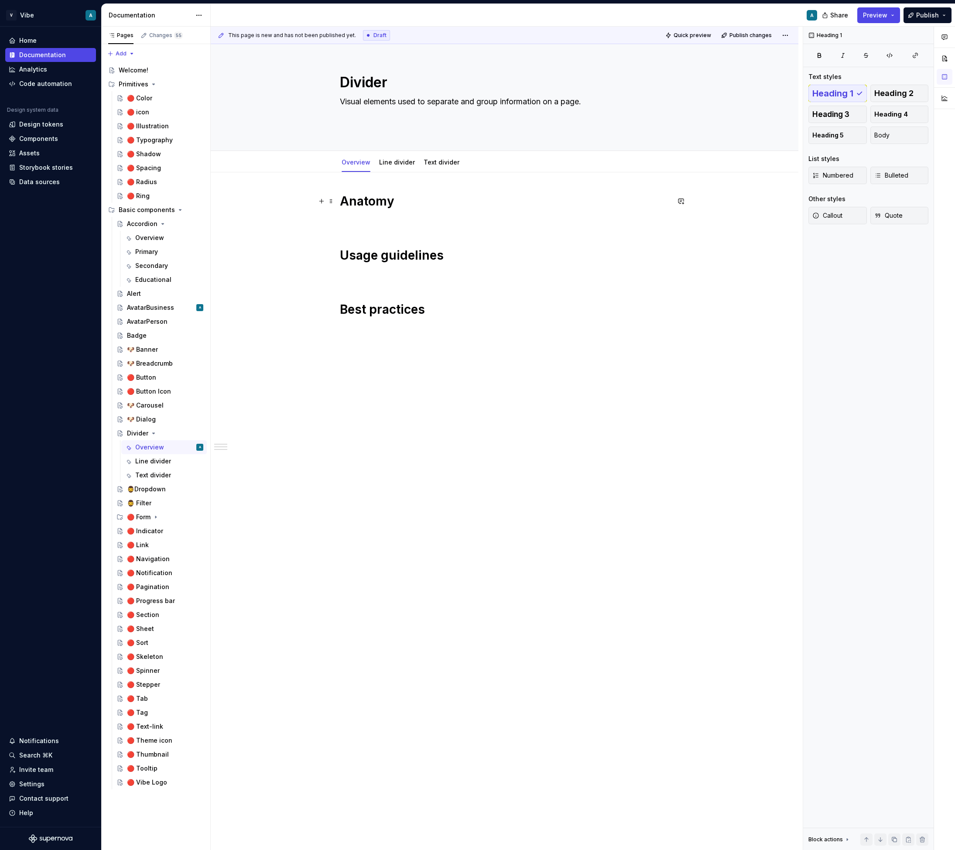
click at [344, 204] on h1 "Anatomy" at bounding box center [505, 201] width 330 height 16
click at [355, 183] on div "Anatomy Usage guidelines Best practices" at bounding box center [505, 425] width 588 height 506
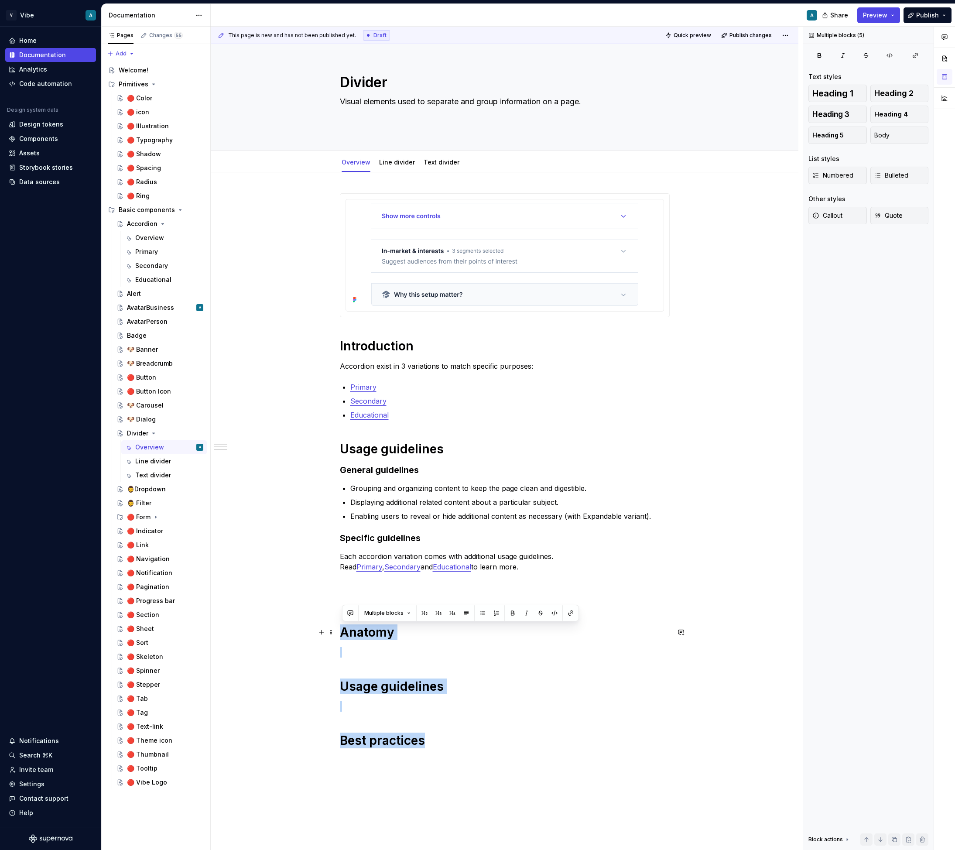
drag, startPoint x: 452, startPoint y: 743, endPoint x: 342, endPoint y: 629, distance: 158.6
click at [342, 629] on div "Introduction Accordion exist in 3 variations to match specific purposes: Primar…" at bounding box center [505, 495] width 330 height 604
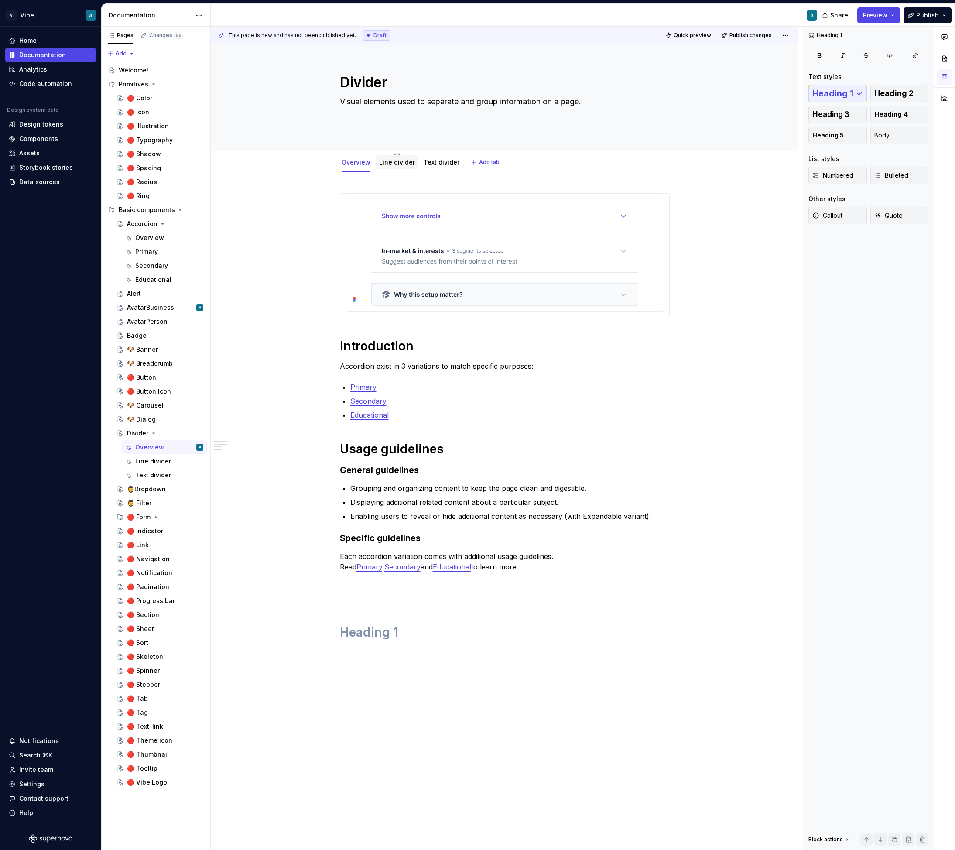
click at [398, 166] on div "Line divider" at bounding box center [397, 162] width 36 height 9
click at [397, 159] on link "Line divider" at bounding box center [397, 161] width 36 height 7
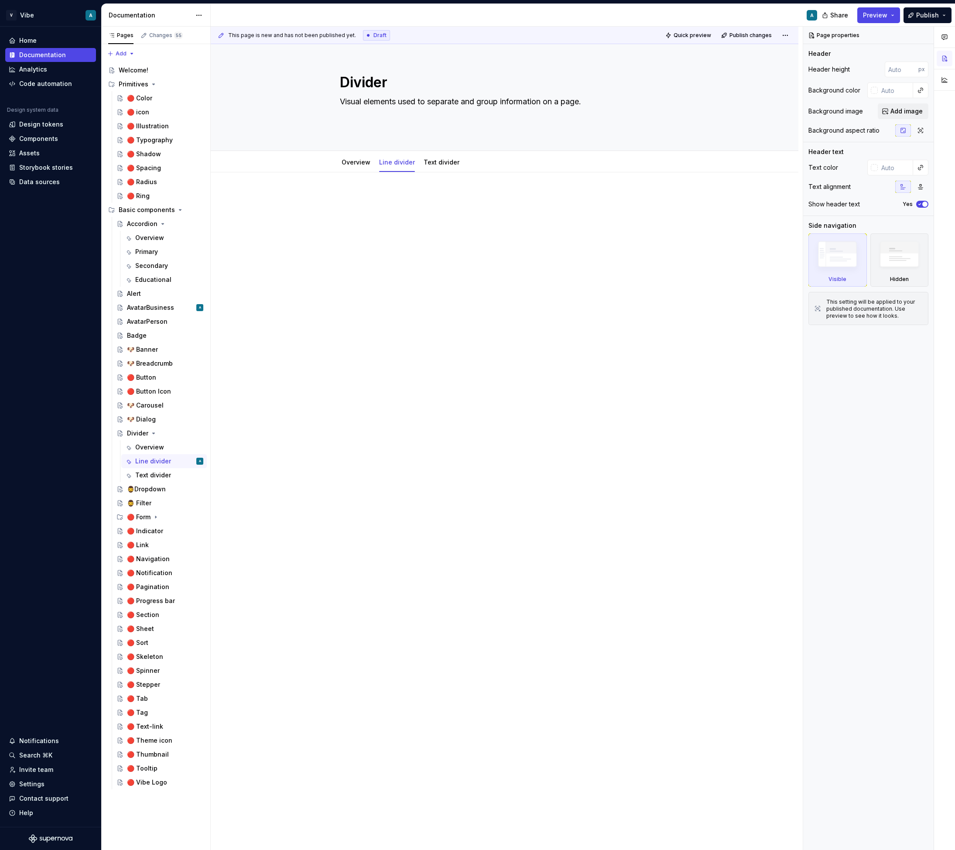
click at [393, 258] on div at bounding box center [505, 331] width 588 height 319
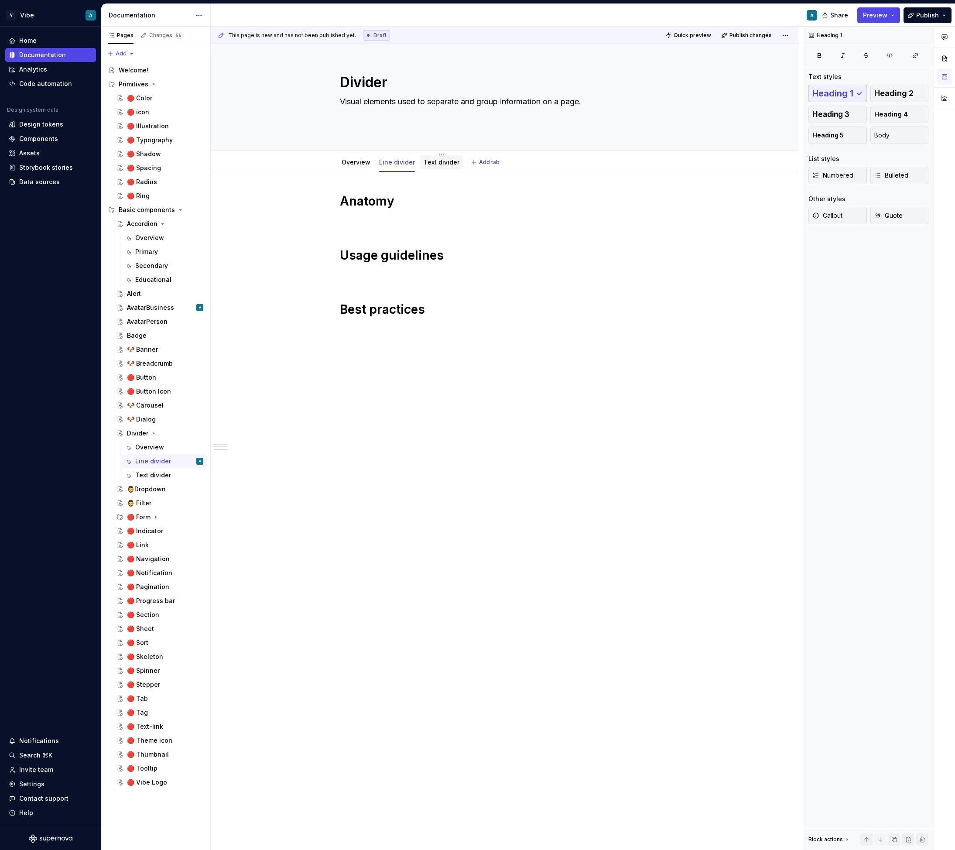
click at [445, 166] on div "Text divider" at bounding box center [442, 162] width 36 height 9
click at [437, 160] on link "Text divider" at bounding box center [442, 161] width 36 height 7
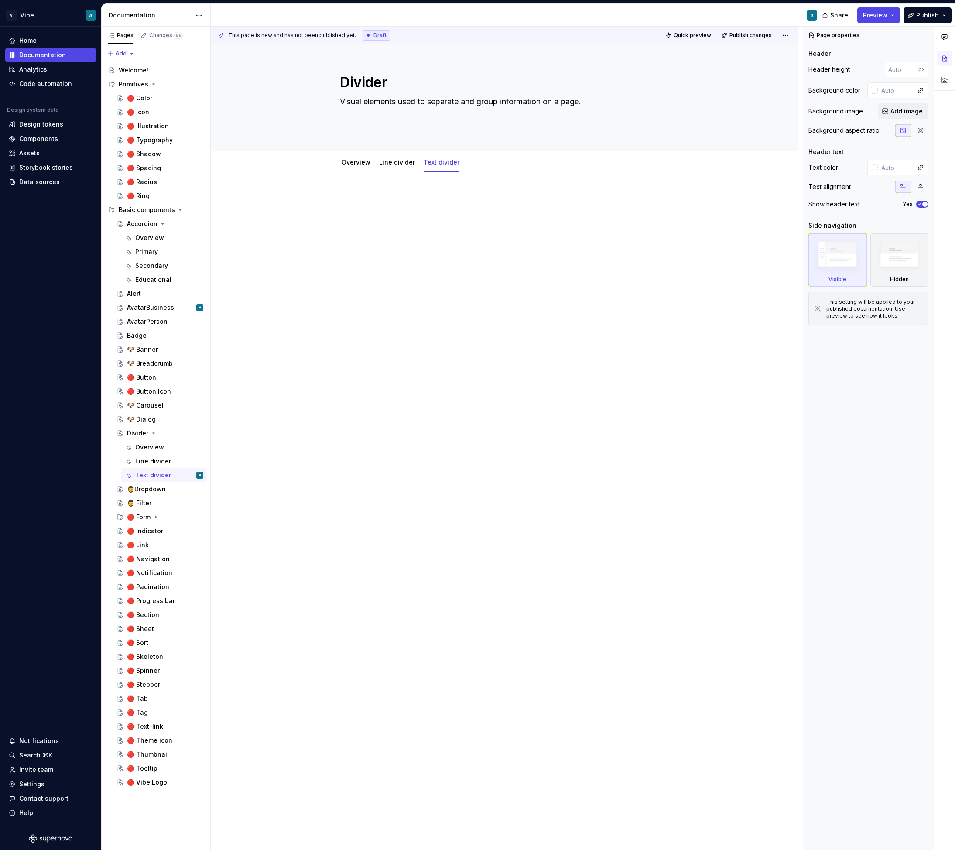
click at [383, 244] on div at bounding box center [505, 331] width 588 height 319
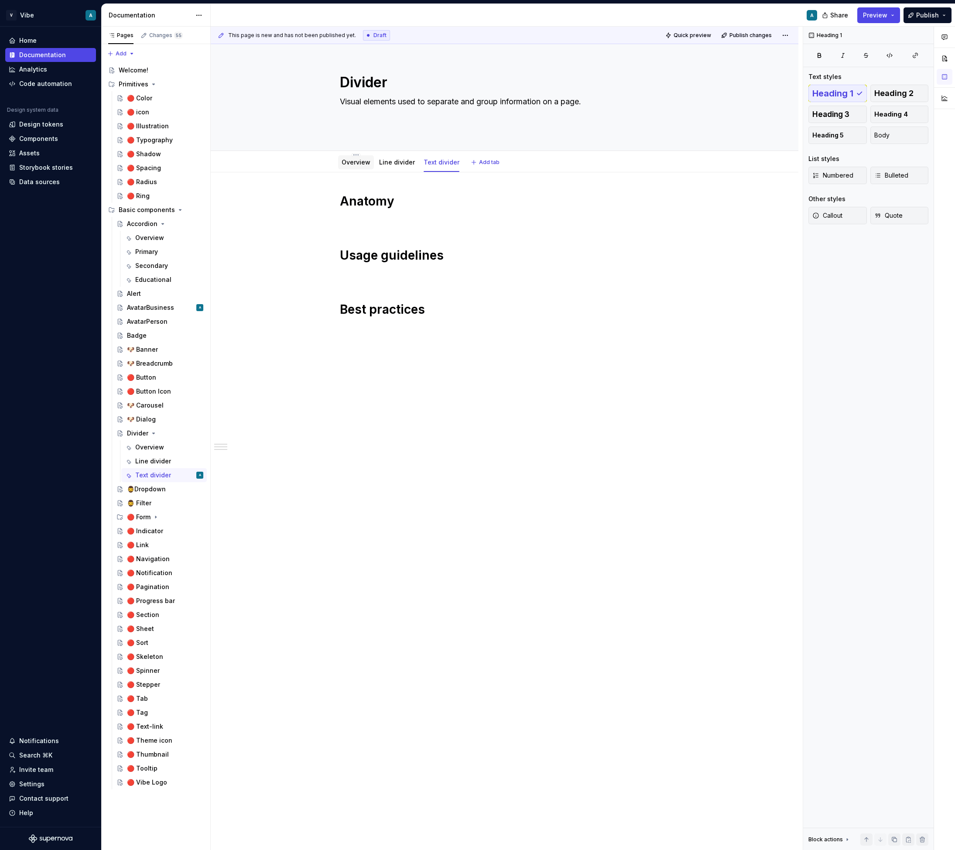
click at [354, 157] on div "Overview" at bounding box center [356, 162] width 29 height 10
click at [354, 168] on div "Overview" at bounding box center [356, 162] width 36 height 14
click at [361, 161] on link "Overview" at bounding box center [356, 161] width 29 height 7
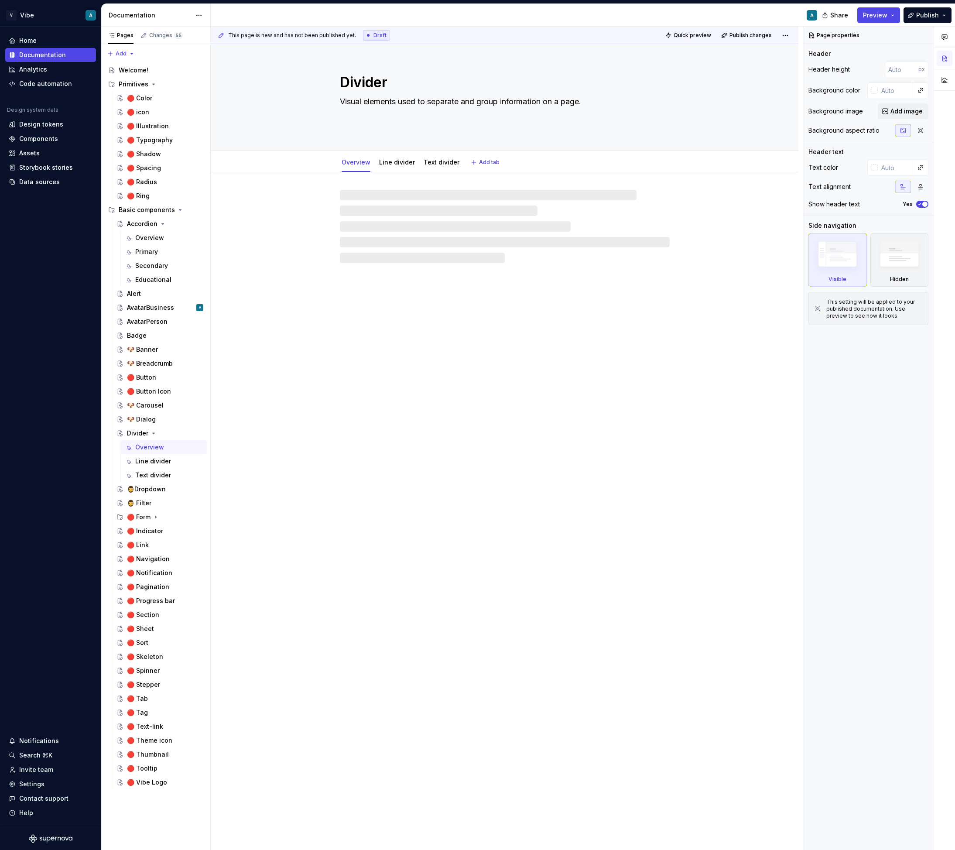
click at [361, 161] on link "Overview" at bounding box center [356, 161] width 29 height 7
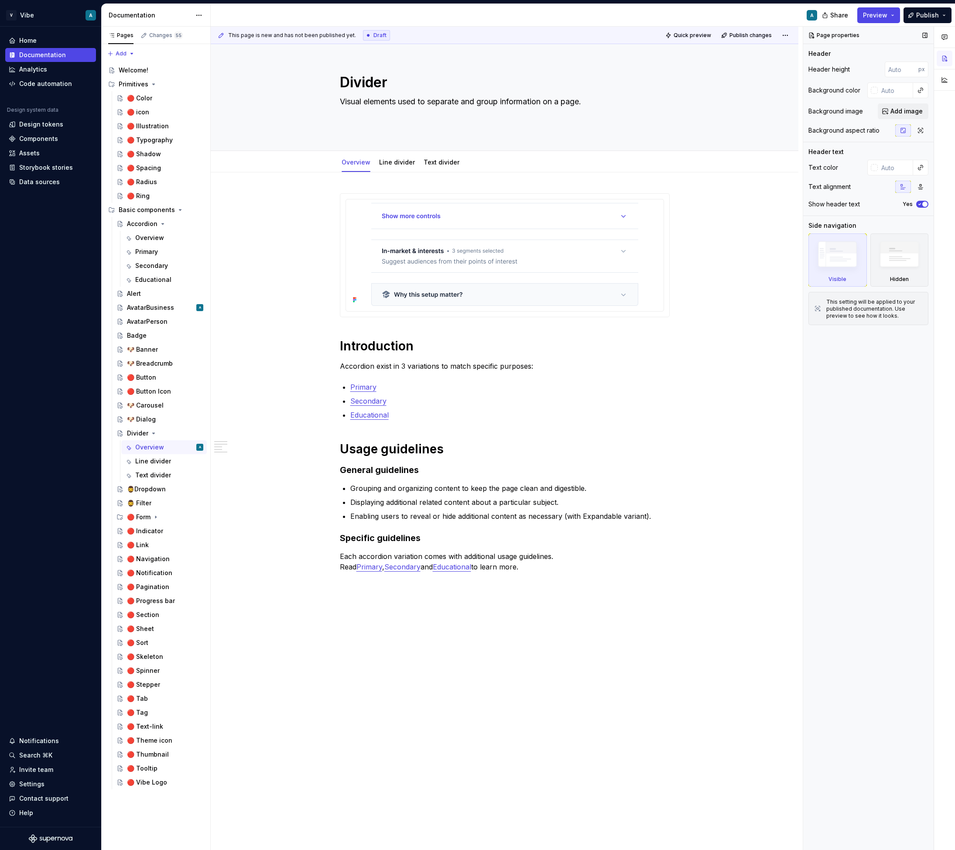
type textarea "*"
click at [420, 252] on img at bounding box center [504, 254] width 267 height 103
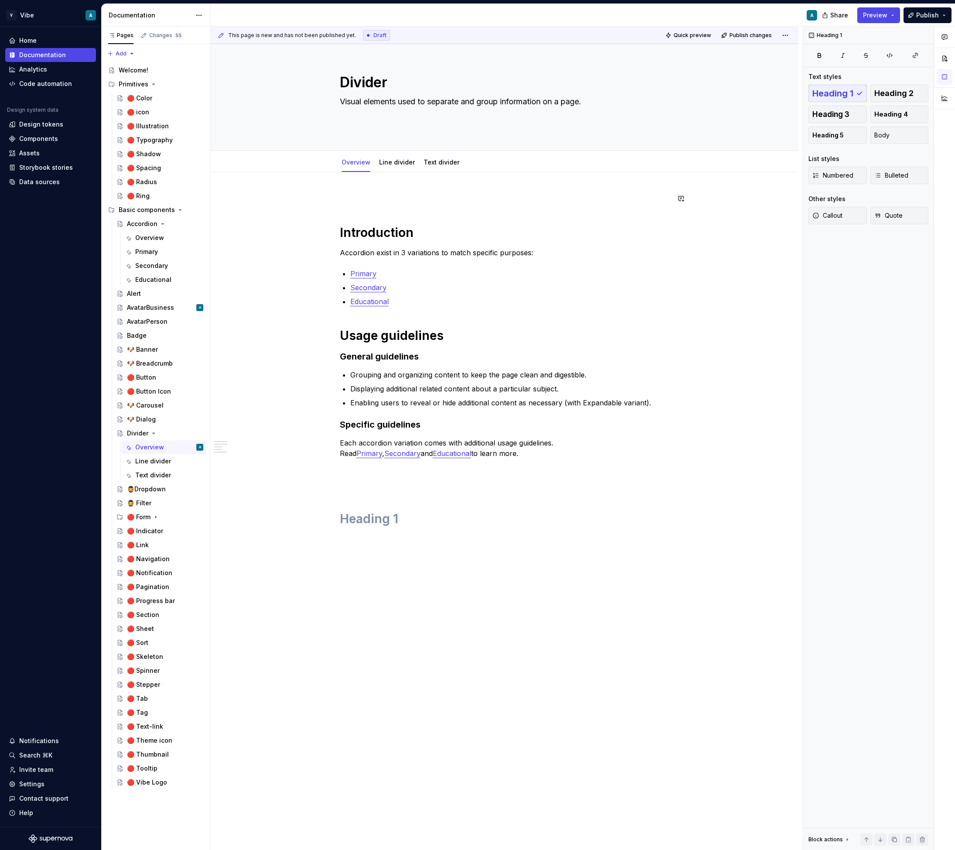
click at [366, 208] on div "Introduction Accordion exist in 3 variations to match specific purposes: Primar…" at bounding box center [505, 384] width 330 height 382
click at [364, 198] on p at bounding box center [505, 198] width 330 height 10
click at [398, 240] on div "Generate images from Figma layers" at bounding box center [415, 237] width 93 height 7
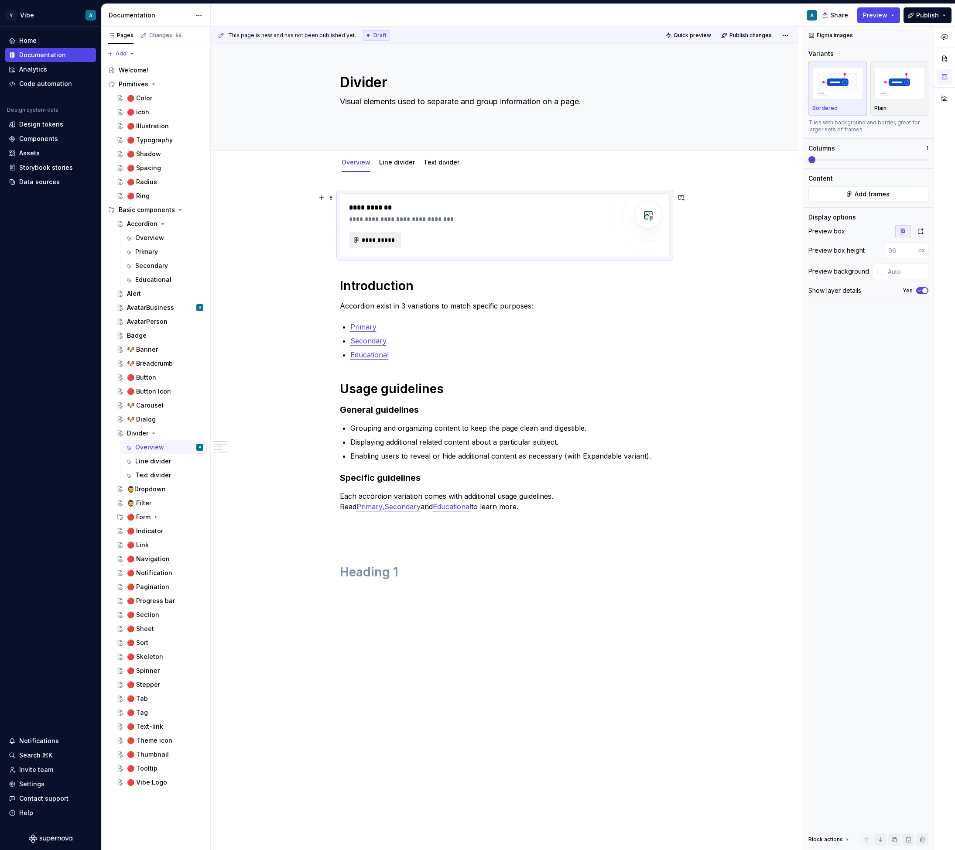
click at [380, 234] on button "**********" at bounding box center [375, 240] width 52 height 16
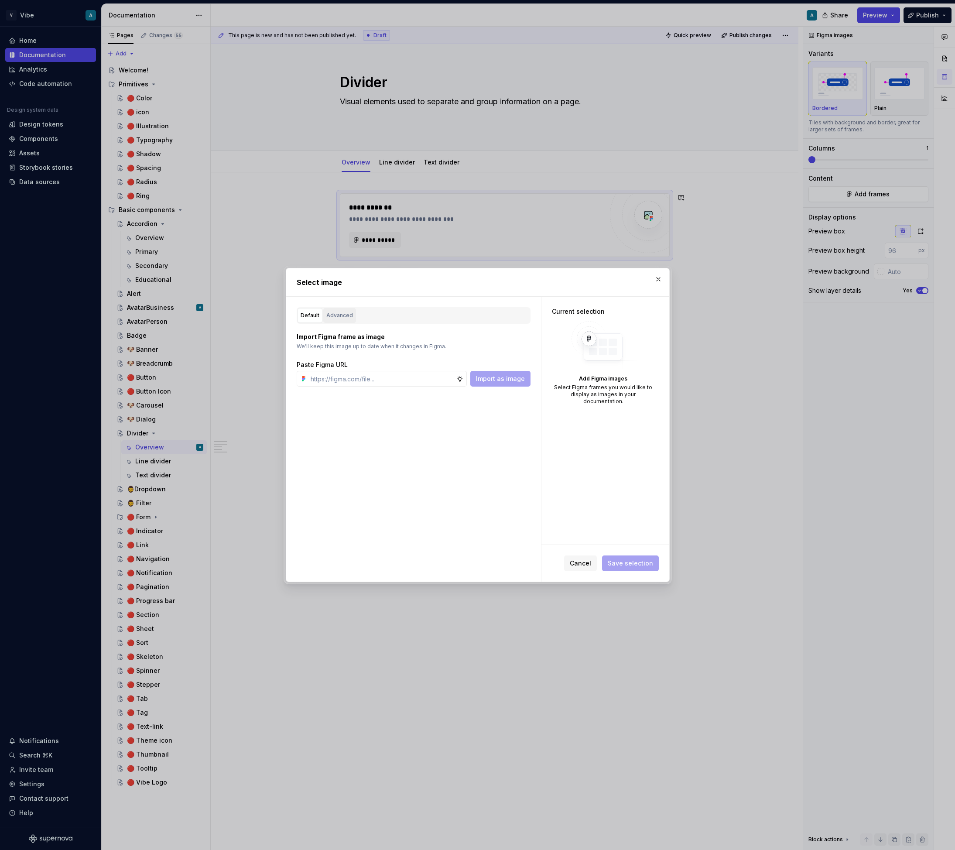
click at [331, 316] on div "Advanced" at bounding box center [339, 315] width 27 height 9
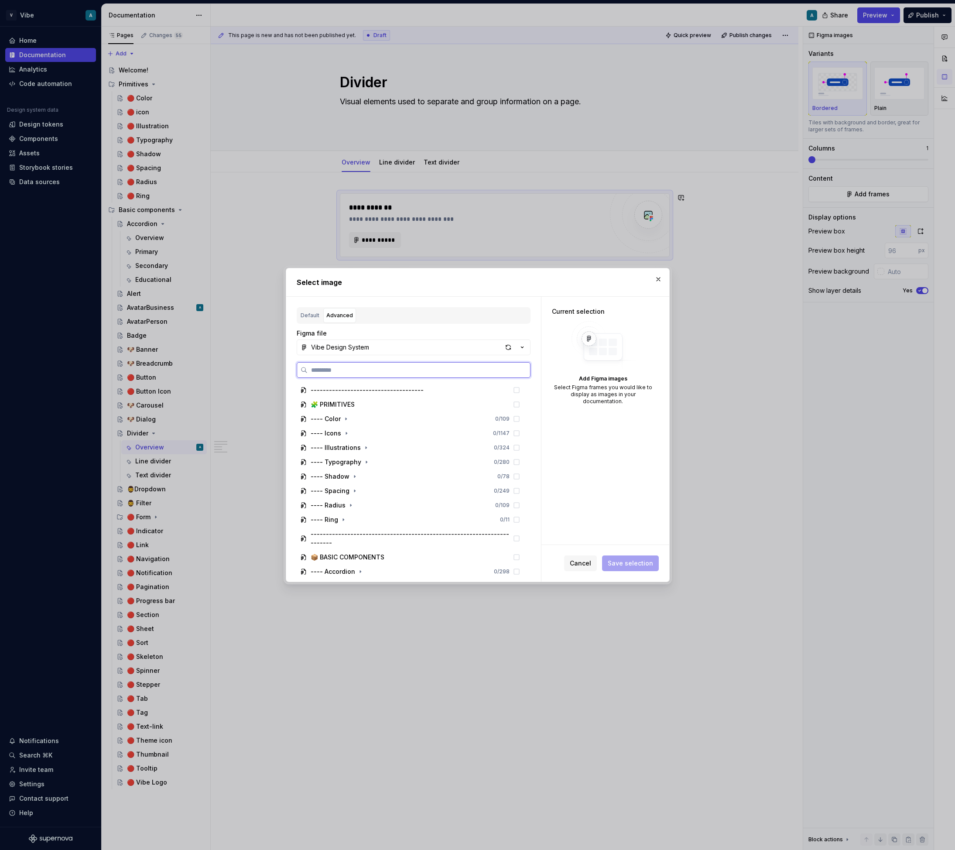
click at [336, 372] on input "search" at bounding box center [418, 370] width 222 height 9
click at [506, 345] on div "button" at bounding box center [508, 347] width 12 height 12
type textarea "*"
type input "**********"
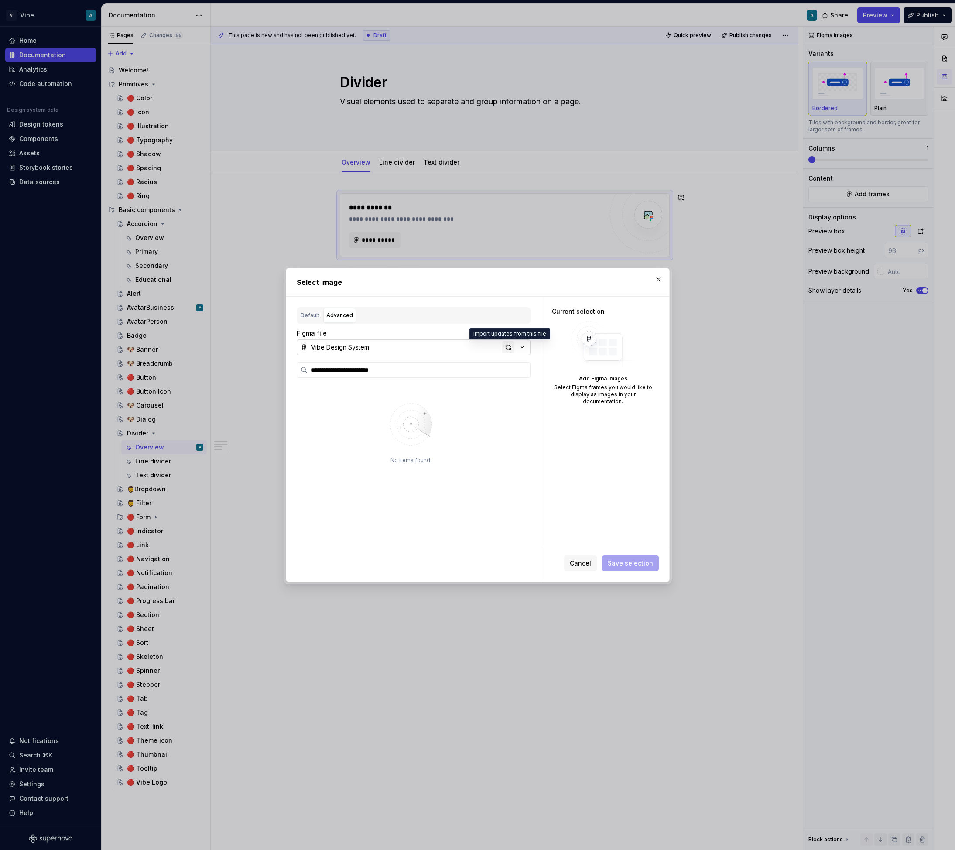
click at [506, 350] on div "button" at bounding box center [508, 347] width 12 height 12
type textarea "*"
click at [519, 402] on icon at bounding box center [516, 404] width 5 height 5
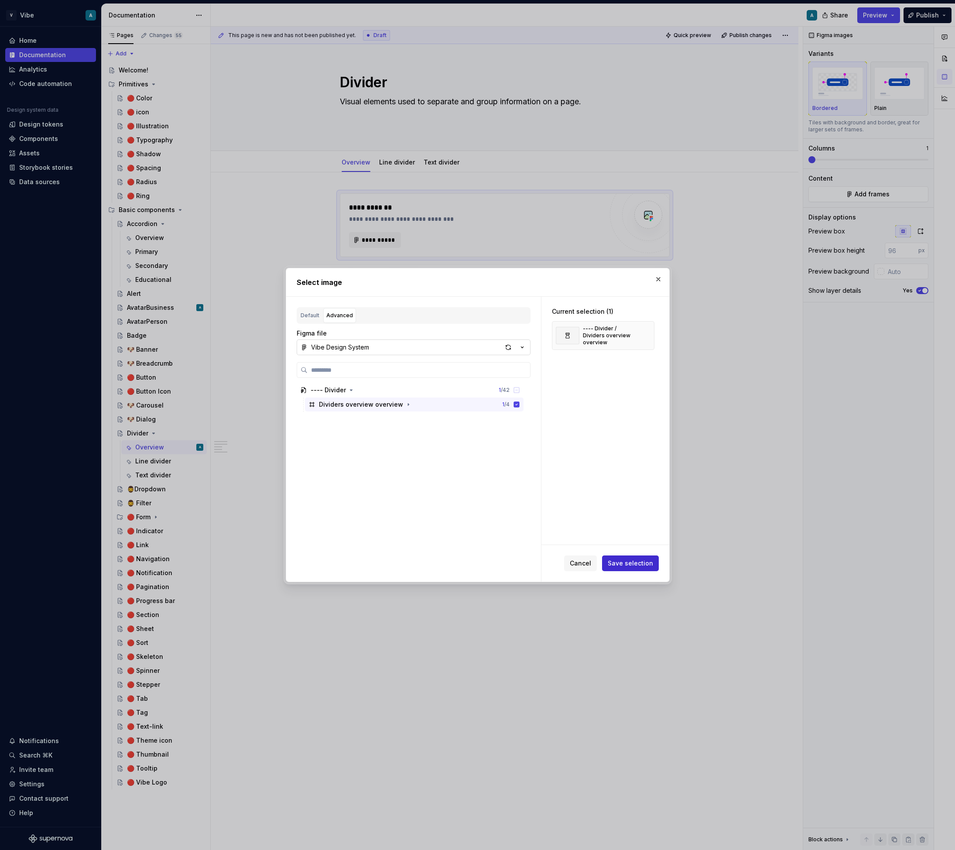
click at [634, 563] on span "Save selection" at bounding box center [630, 563] width 45 height 9
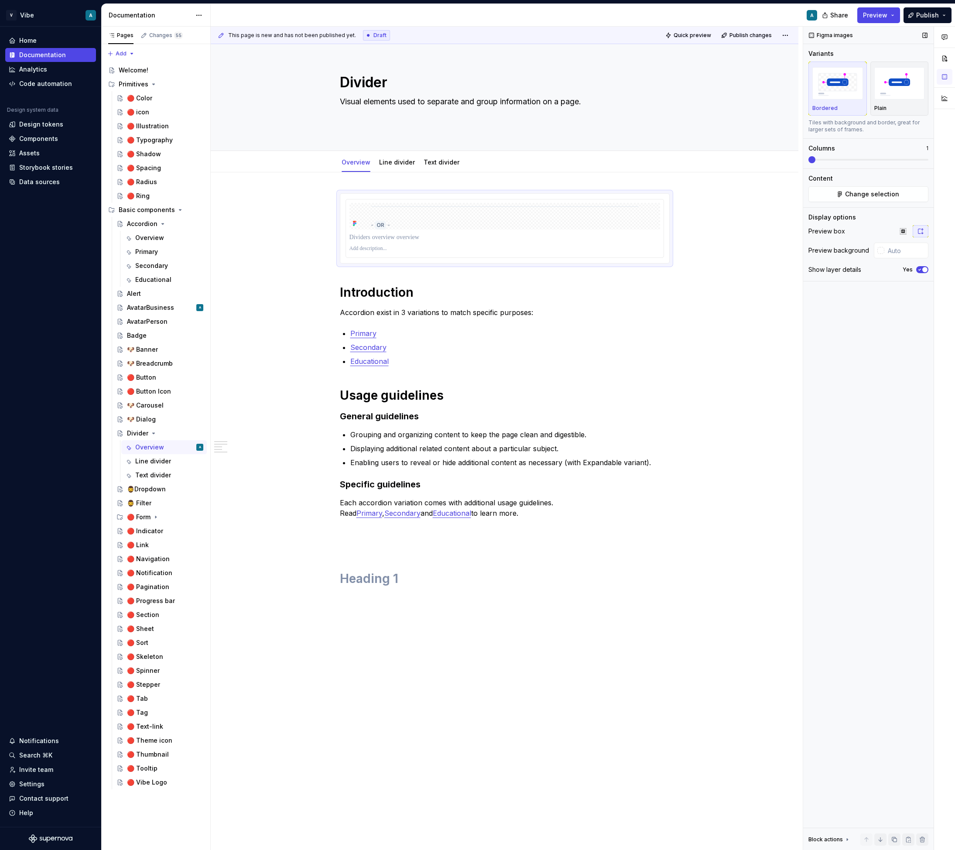
click at [921, 271] on icon "button" at bounding box center [919, 269] width 7 height 5
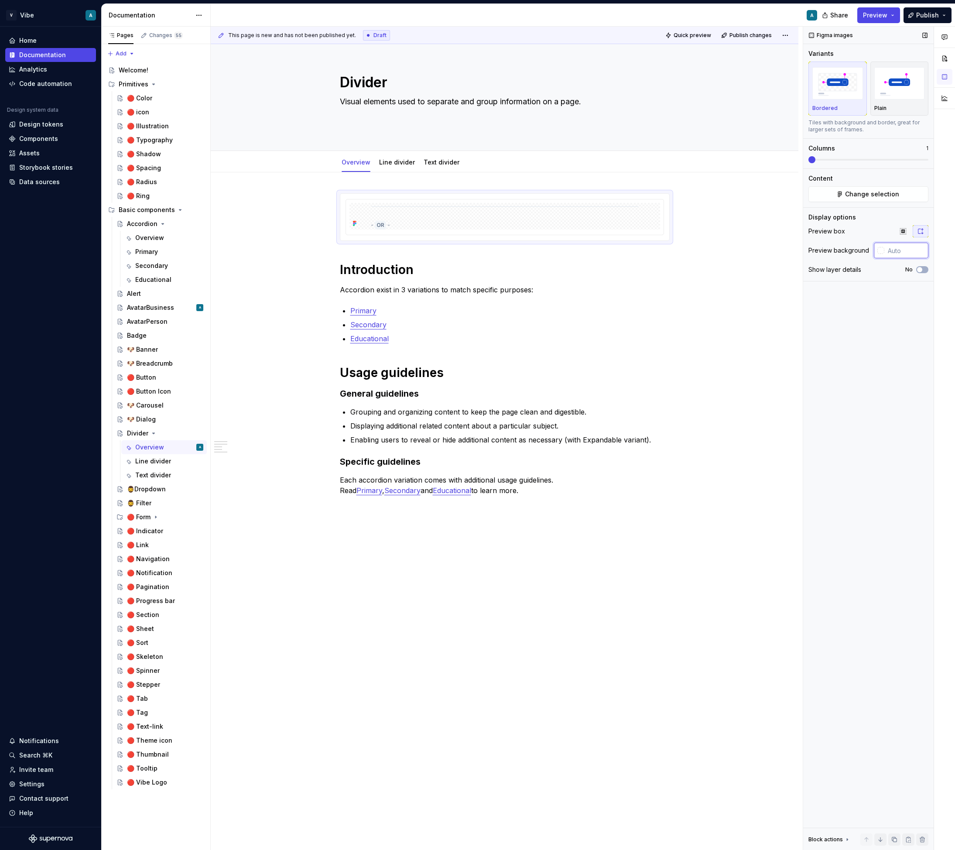
click at [893, 253] on input "text" at bounding box center [906, 251] width 44 height 16
type input "#FFFFFF"
click at [740, 277] on div "Introduction Accordion exist in 3 variations to match specific purposes: Primar…" at bounding box center [505, 524] width 588 height 705
click at [753, 384] on div "Introduction Accordion exist in 3 variations to match specific purposes: Primar…" at bounding box center [505, 524] width 588 height 705
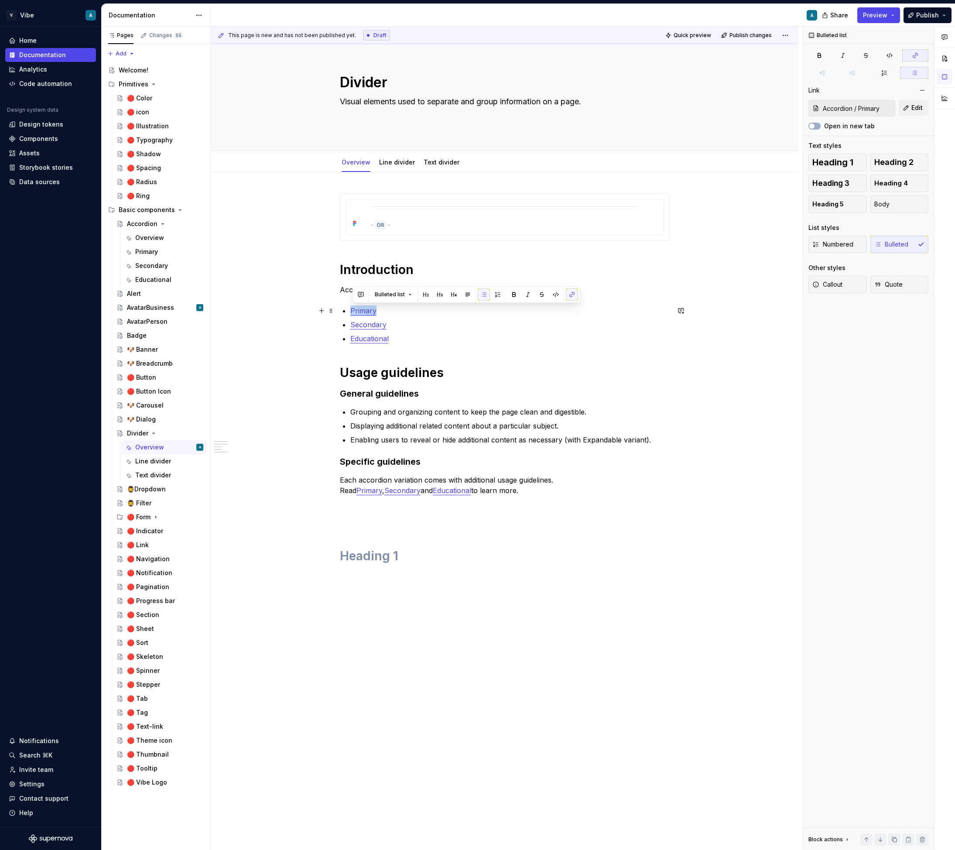
drag, startPoint x: 379, startPoint y: 310, endPoint x: 355, endPoint y: 307, distance: 24.2
click at [354, 307] on p "Primary" at bounding box center [509, 310] width 319 height 10
drag, startPoint x: 390, startPoint y: 323, endPoint x: 353, endPoint y: 321, distance: 37.6
click at [353, 321] on p "Secondary" at bounding box center [509, 324] width 319 height 10
drag, startPoint x: 396, startPoint y: 338, endPoint x: 334, endPoint y: 337, distance: 62.4
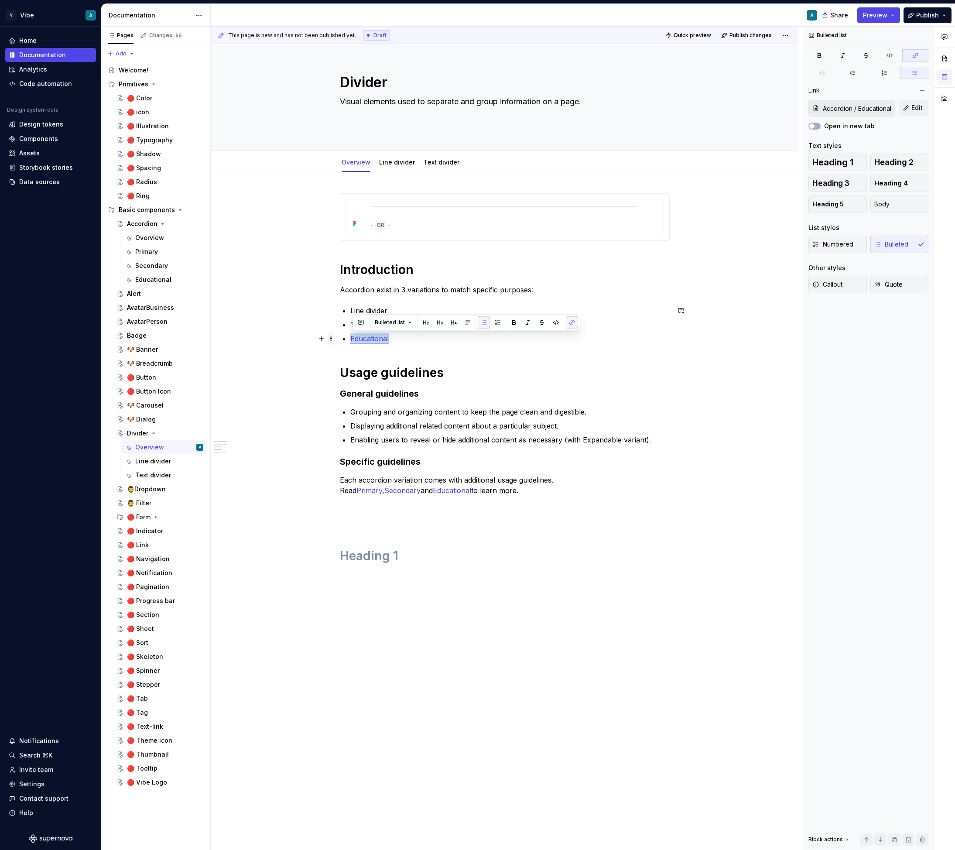
click at [340, 337] on div "Introduction Accordion exist in 3 variations to match specific purposes: Line d…" at bounding box center [505, 408] width 330 height 430
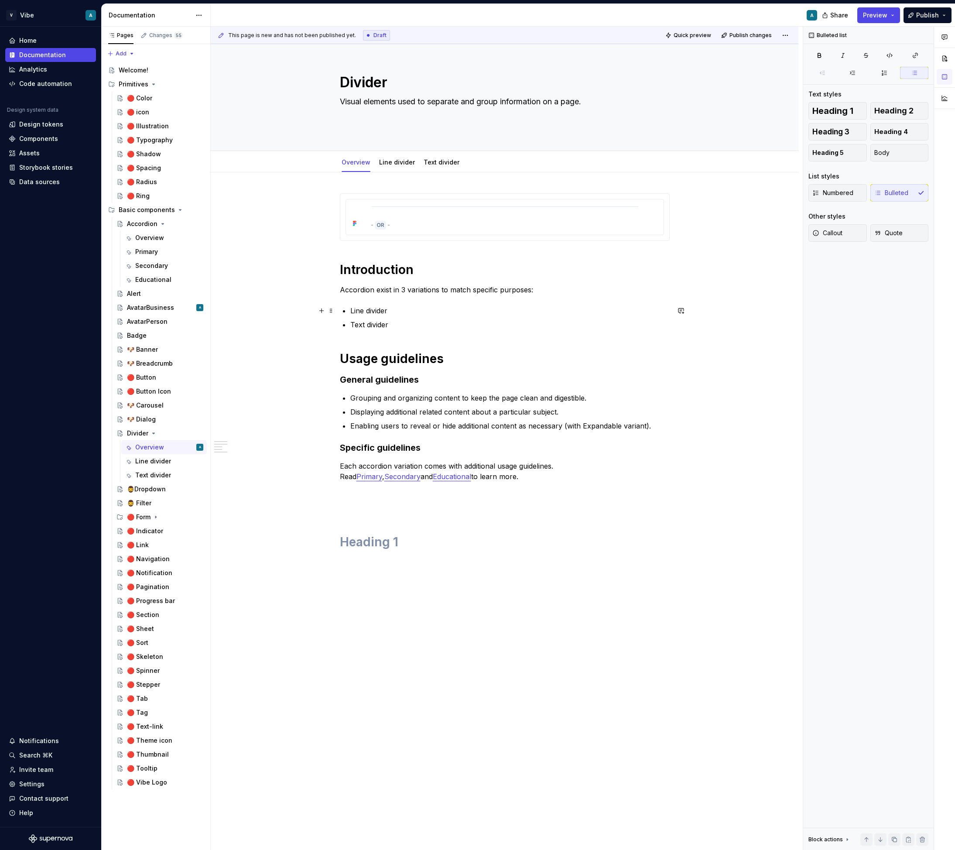
click at [370, 311] on p "Line divider" at bounding box center [509, 310] width 319 height 10
click at [572, 293] on button "button" at bounding box center [572, 294] width 12 height 12
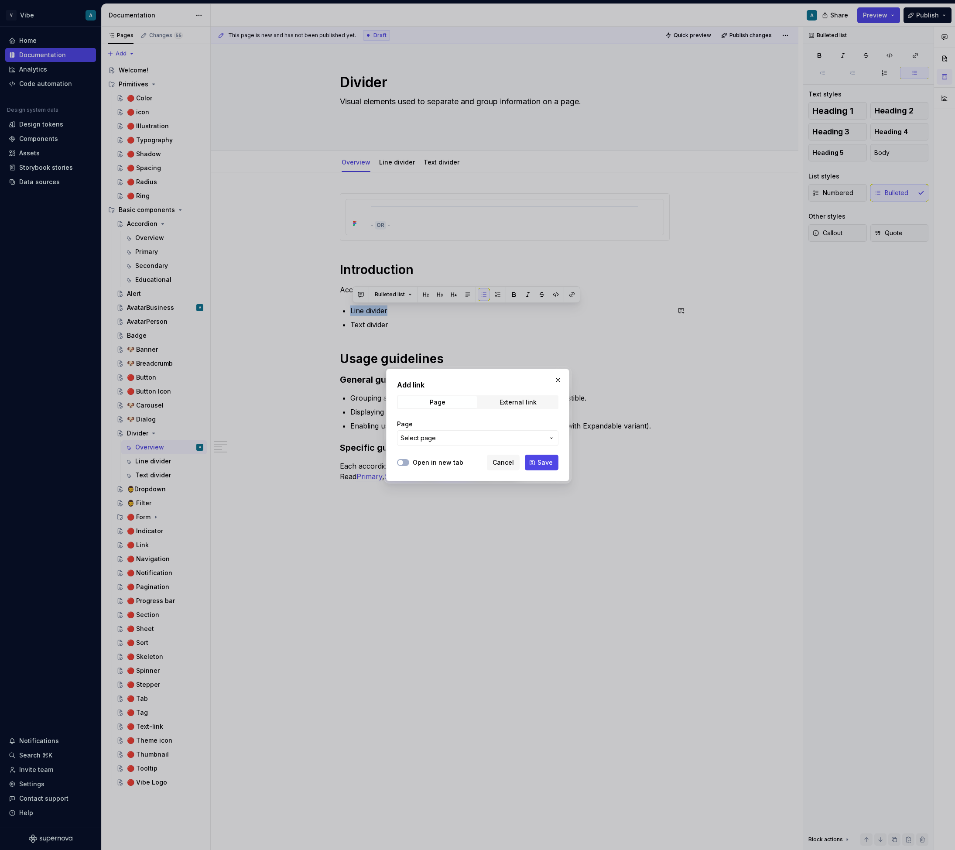
click at [468, 434] on span "Select page" at bounding box center [472, 438] width 144 height 9
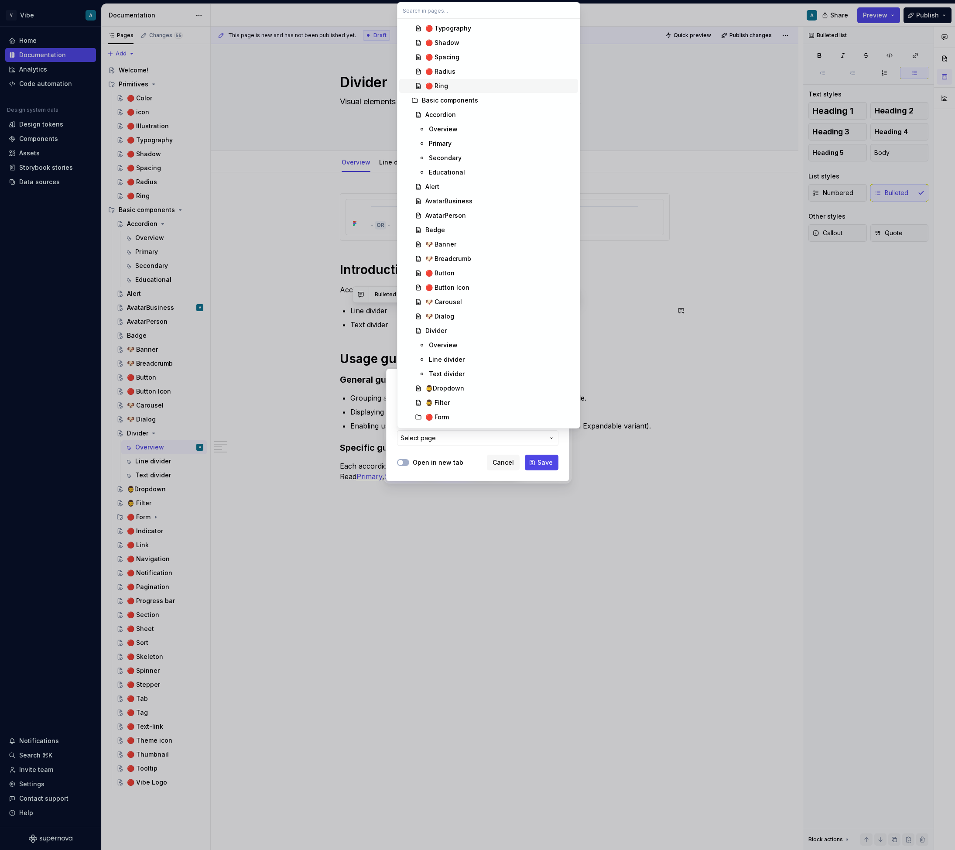
scroll to position [92, 0]
click at [458, 350] on div "Line divider" at bounding box center [447, 353] width 36 height 9
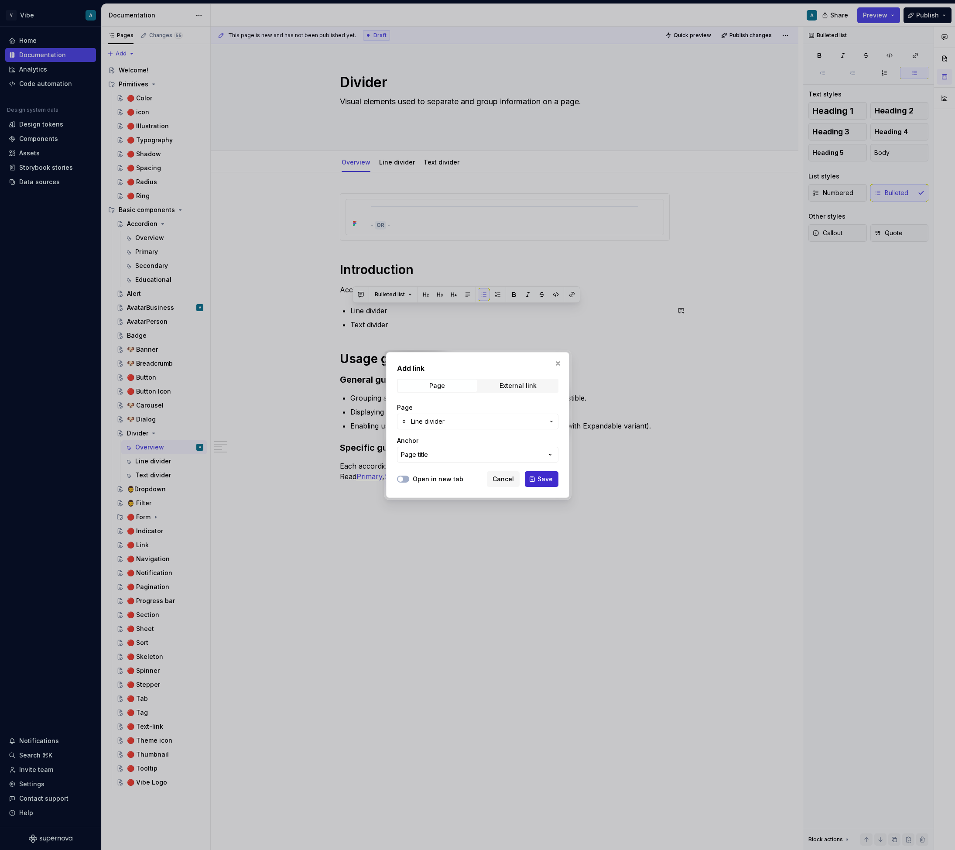
click at [550, 476] on span "Save" at bounding box center [544, 479] width 15 height 9
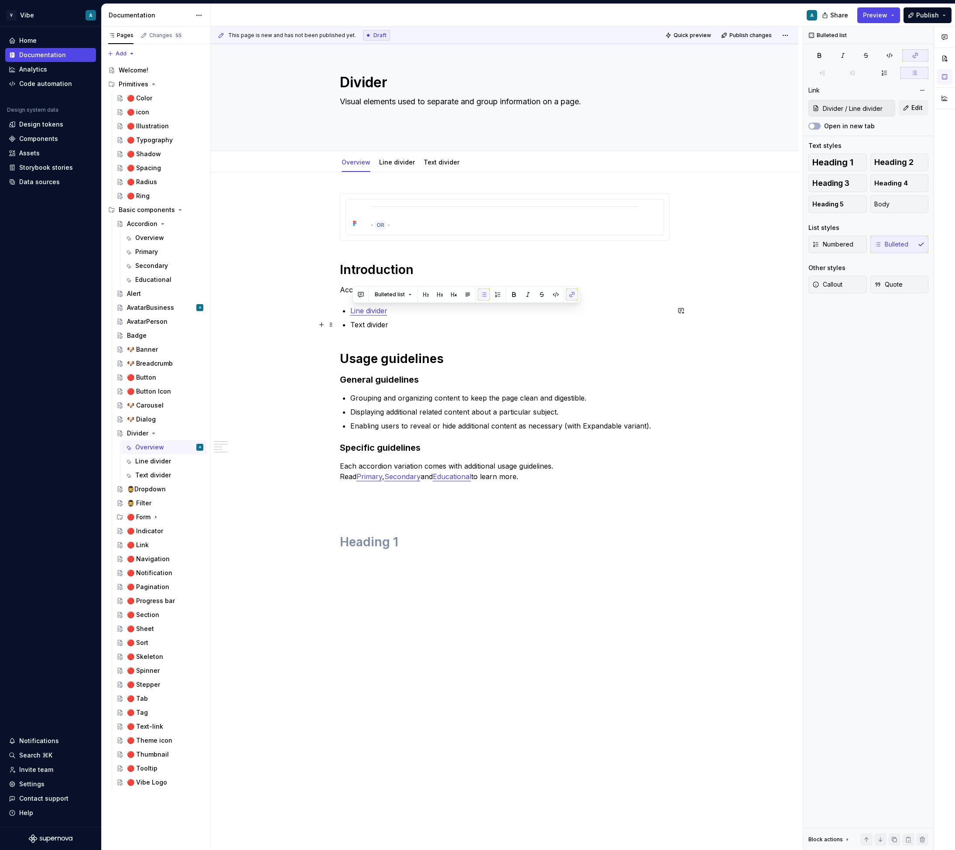
click at [373, 320] on p "Text divider" at bounding box center [509, 324] width 319 height 10
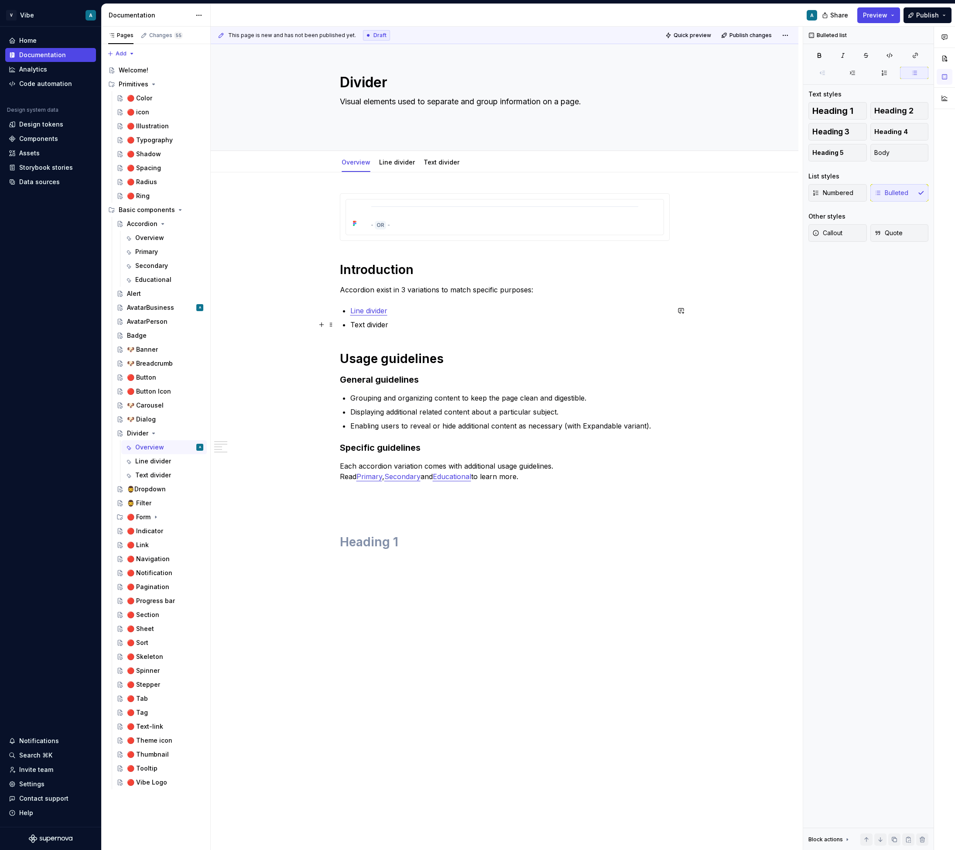
click at [373, 320] on p "Text divider" at bounding box center [509, 324] width 319 height 10
click at [575, 309] on button "button" at bounding box center [572, 308] width 12 height 12
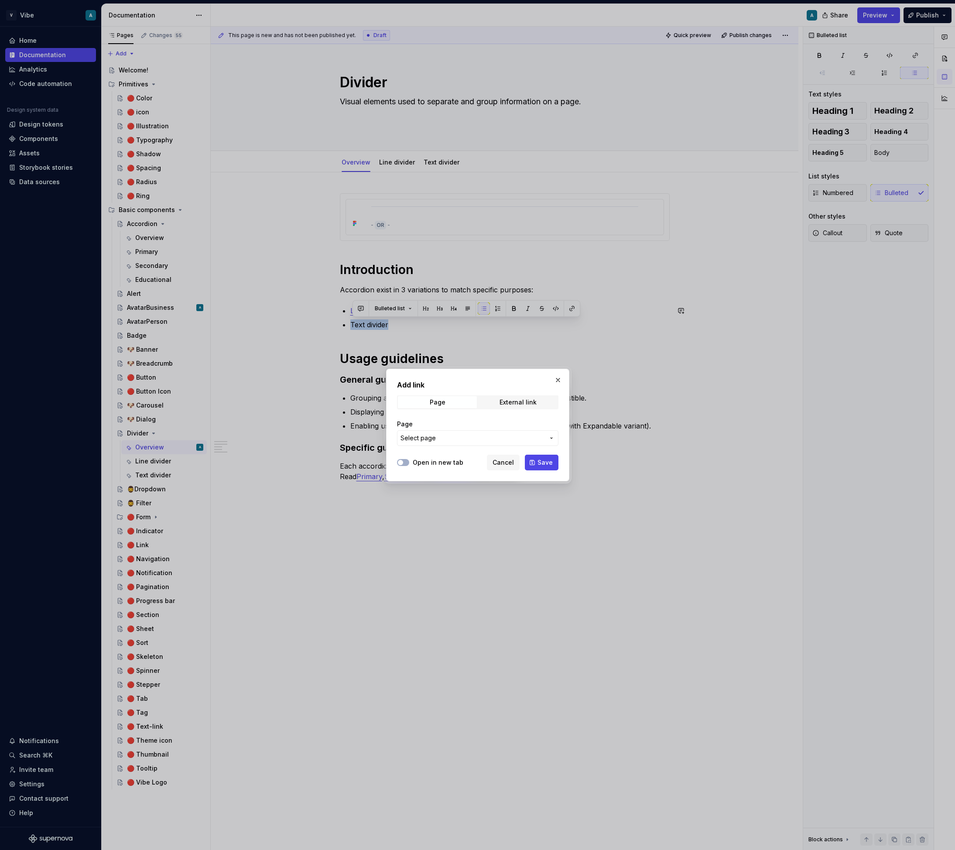
click at [482, 442] on button "Select page" at bounding box center [477, 438] width 161 height 16
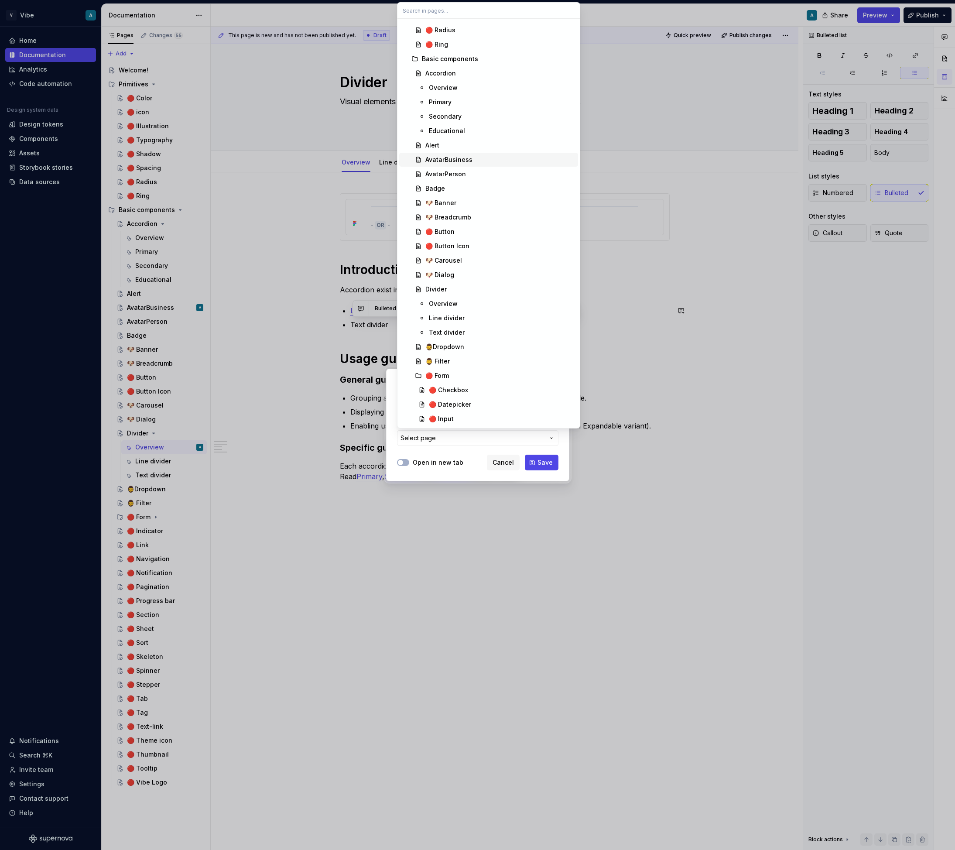
scroll to position [130, 0]
click at [454, 328] on div "Text divider" at bounding box center [447, 329] width 36 height 9
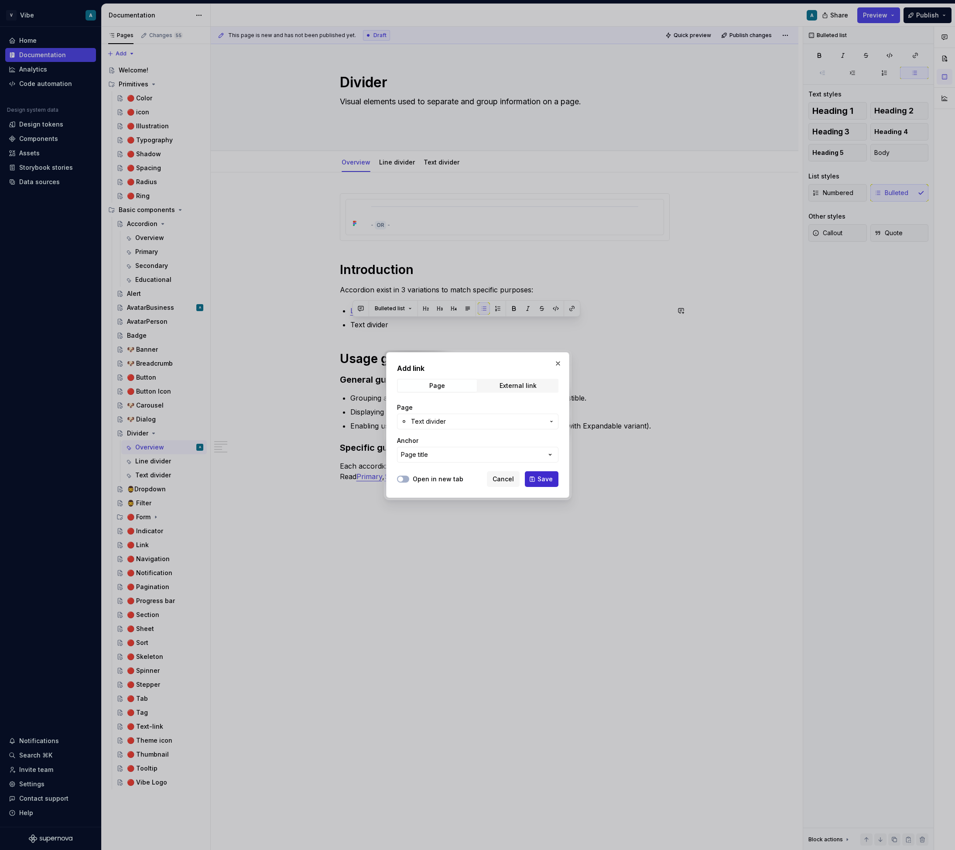
click at [551, 482] on span "Save" at bounding box center [544, 479] width 15 height 9
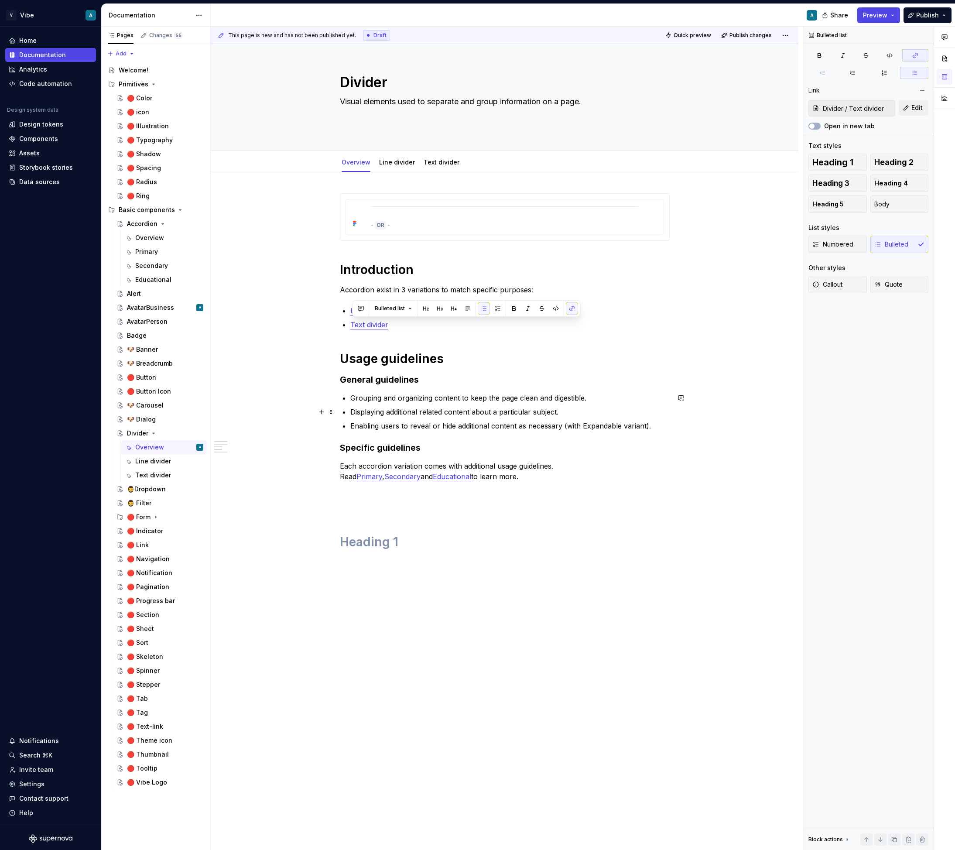
click at [438, 413] on p "Displaying additional related content about a particular subject." at bounding box center [509, 412] width 319 height 10
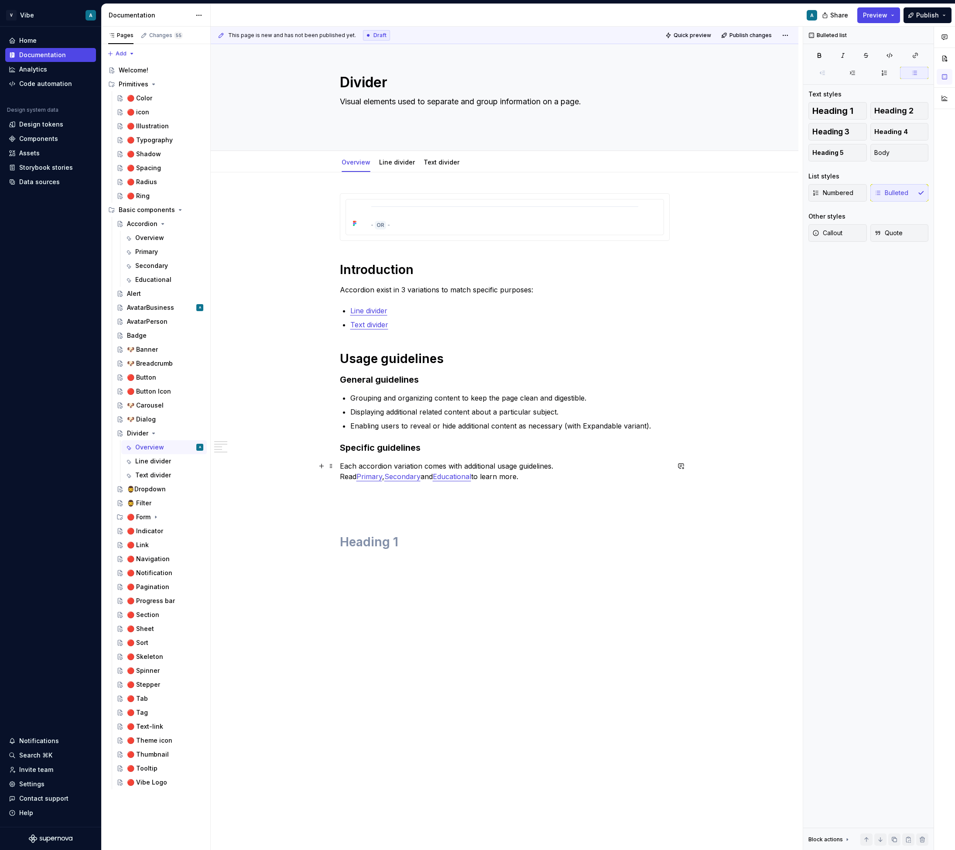
click at [382, 472] on link "Primary" at bounding box center [369, 476] width 26 height 9
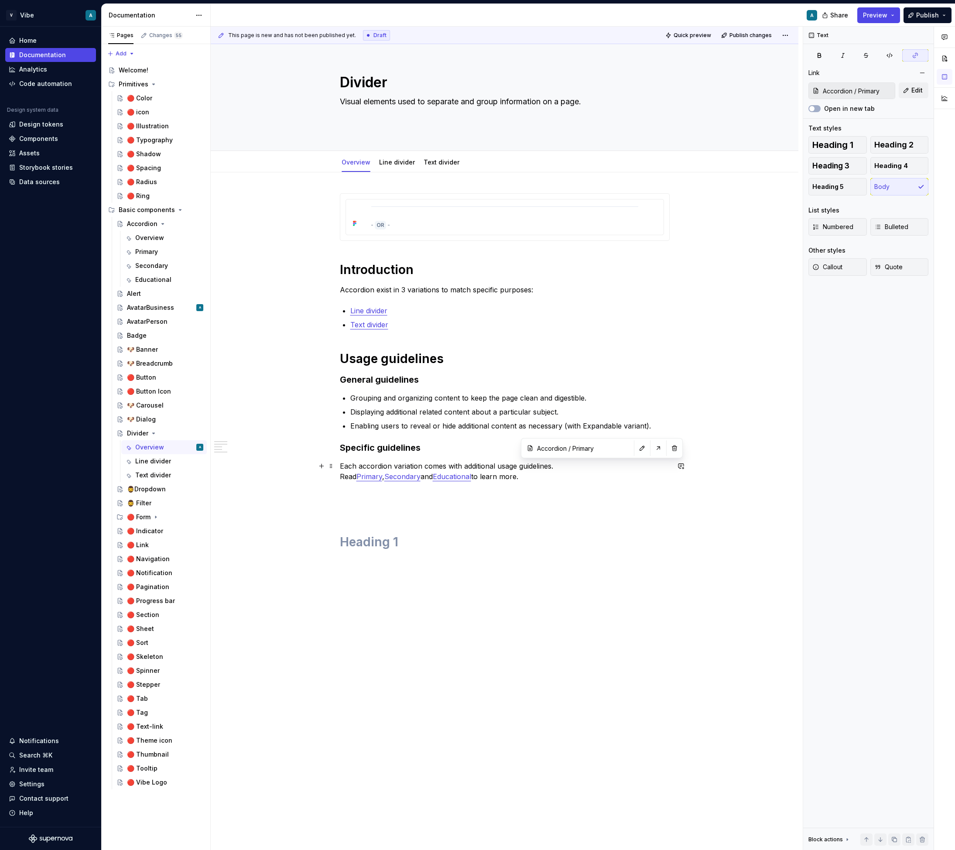
click at [382, 472] on link "Primary" at bounding box center [369, 476] width 26 height 9
click at [384, 472] on p "Each accordion variation comes with additional usage guidelines. Read Primary ,…" at bounding box center [505, 471] width 330 height 21
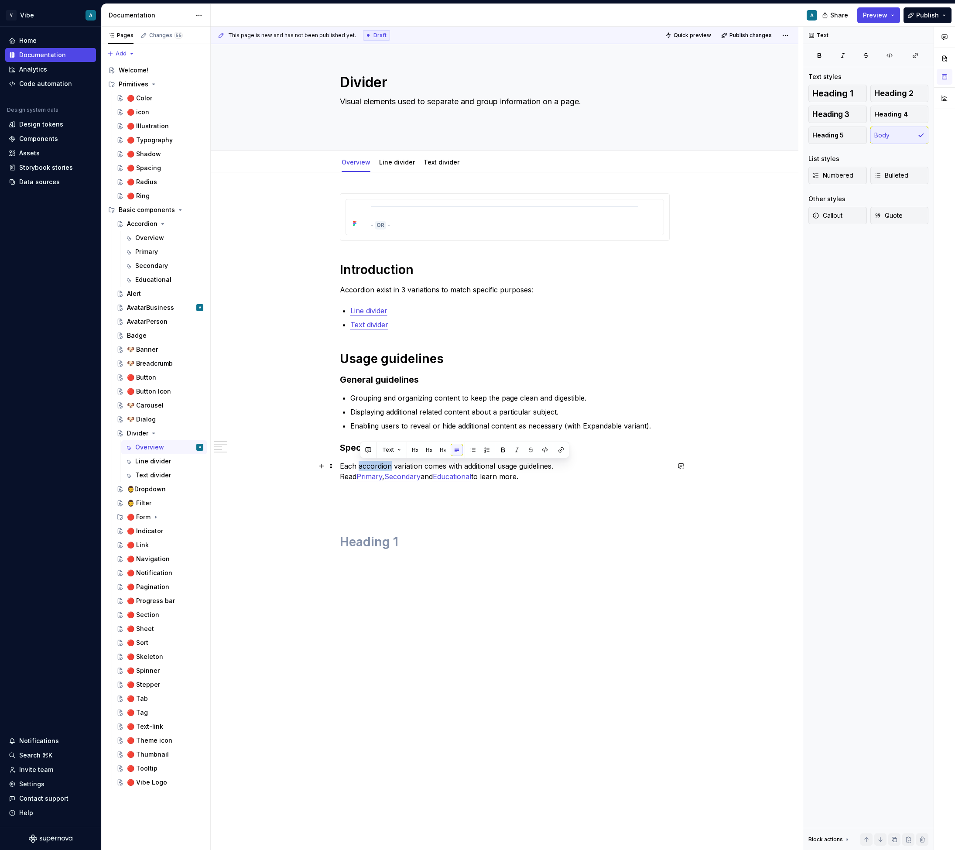
drag, startPoint x: 391, startPoint y: 466, endPoint x: 361, endPoint y: 461, distance: 30.5
click at [361, 461] on p "Each accordion variation comes with additional usage guidelines. Read Primary ,…" at bounding box center [505, 471] width 330 height 21
click at [420, 472] on link "Secondary" at bounding box center [402, 476] width 36 height 9
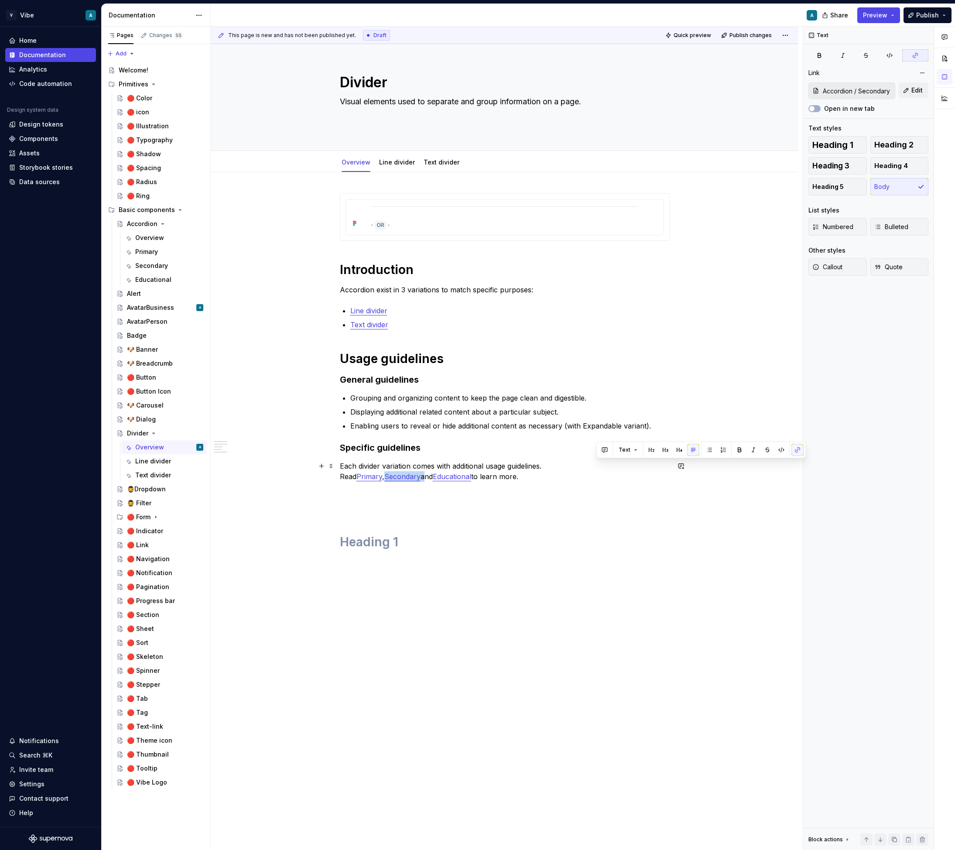
drag, startPoint x: 634, startPoint y: 467, endPoint x: 597, endPoint y: 466, distance: 36.6
click at [597, 466] on p "Each divider variation comes with additional usage guidelines. Read Primary , S…" at bounding box center [505, 471] width 330 height 21
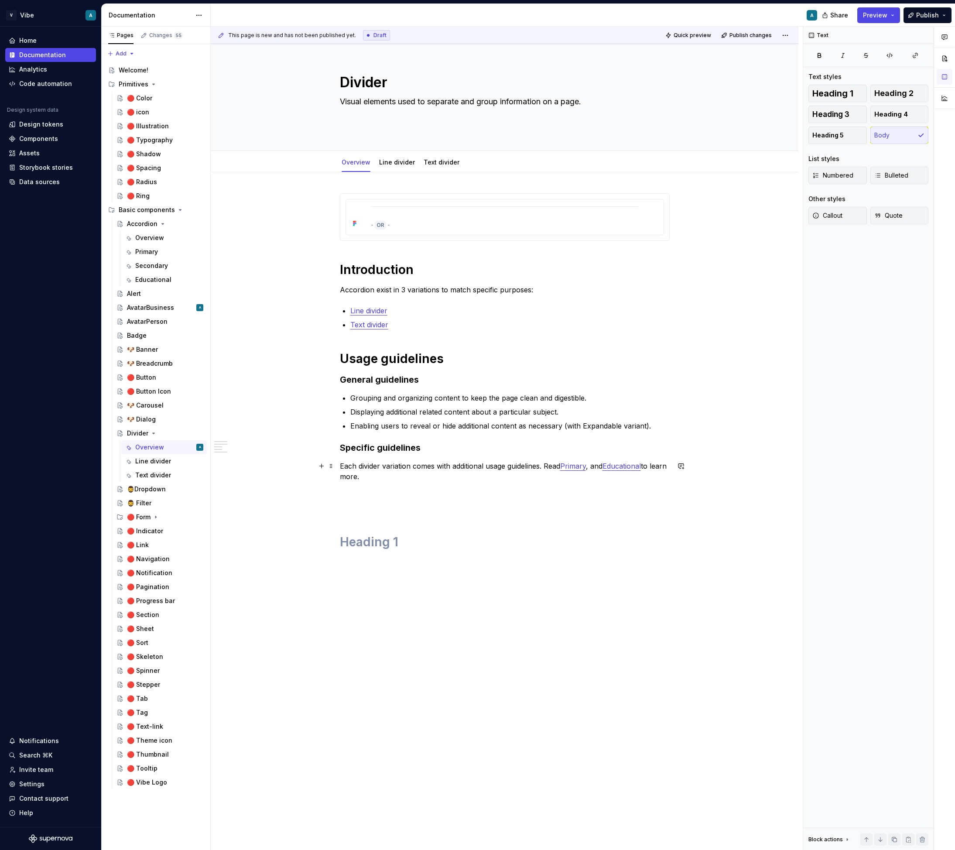
click at [586, 466] on link "Primary" at bounding box center [573, 465] width 26 height 9
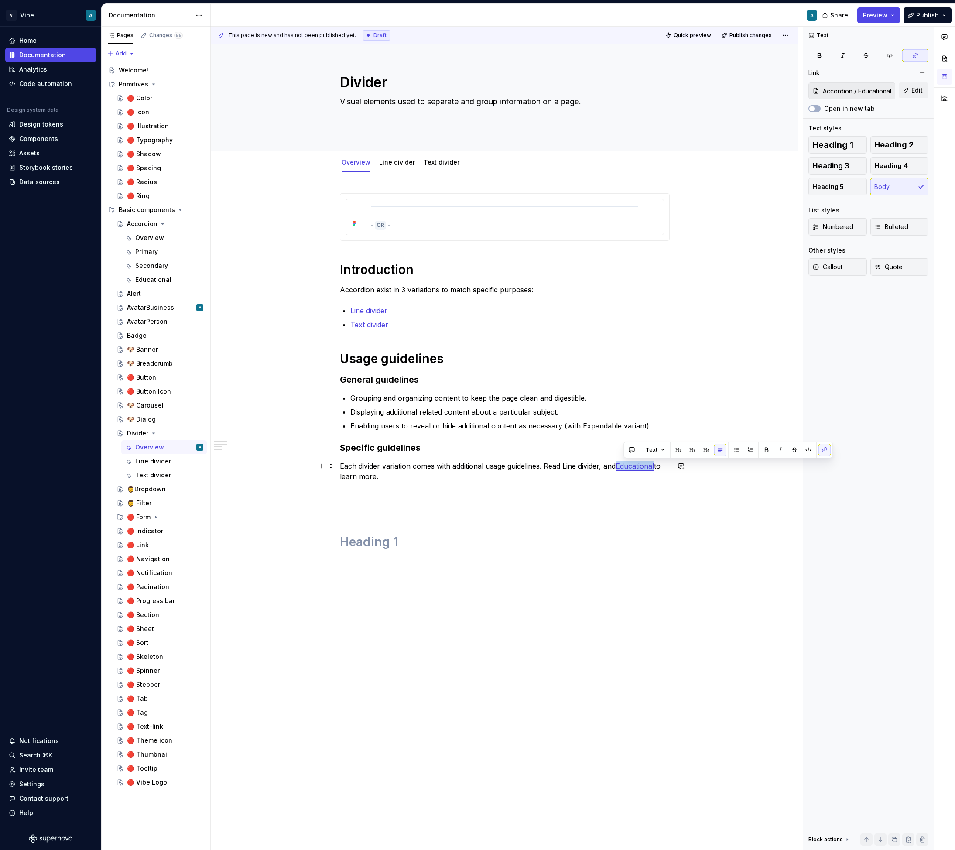
drag, startPoint x: 624, startPoint y: 466, endPoint x: 662, endPoint y: 465, distance: 38.4
click at [662, 465] on p "Each divider variation comes with additional usage guidelines. Read Line divide…" at bounding box center [505, 471] width 330 height 21
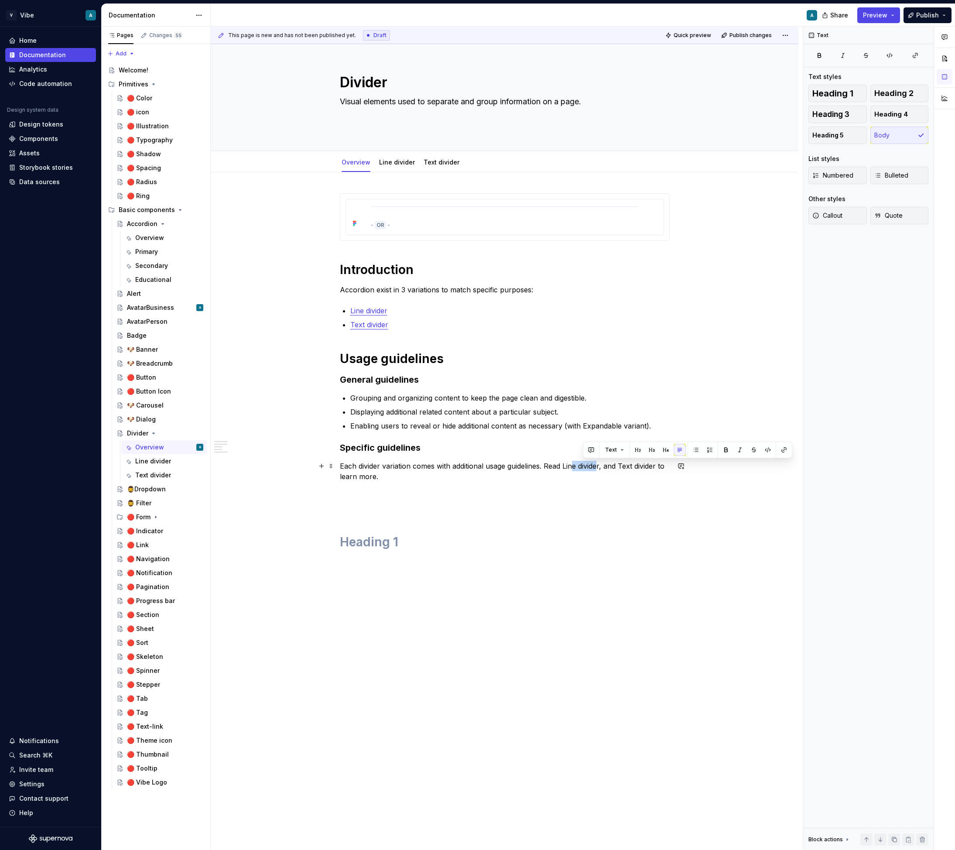
drag, startPoint x: 604, startPoint y: 466, endPoint x: 577, endPoint y: 464, distance: 26.3
click at [577, 464] on p "Each divider variation comes with additional usage guidelines. Read Line divide…" at bounding box center [505, 471] width 330 height 21
click at [589, 477] on p "Each divider variation comes with additional usage guidelines. Read Line divide…" at bounding box center [505, 471] width 330 height 21
drag, startPoint x: 605, startPoint y: 465, endPoint x: 568, endPoint y: 464, distance: 37.1
click at [568, 464] on p "Each divider variation comes with additional usage guidelines. Read Line divide…" at bounding box center [505, 471] width 330 height 21
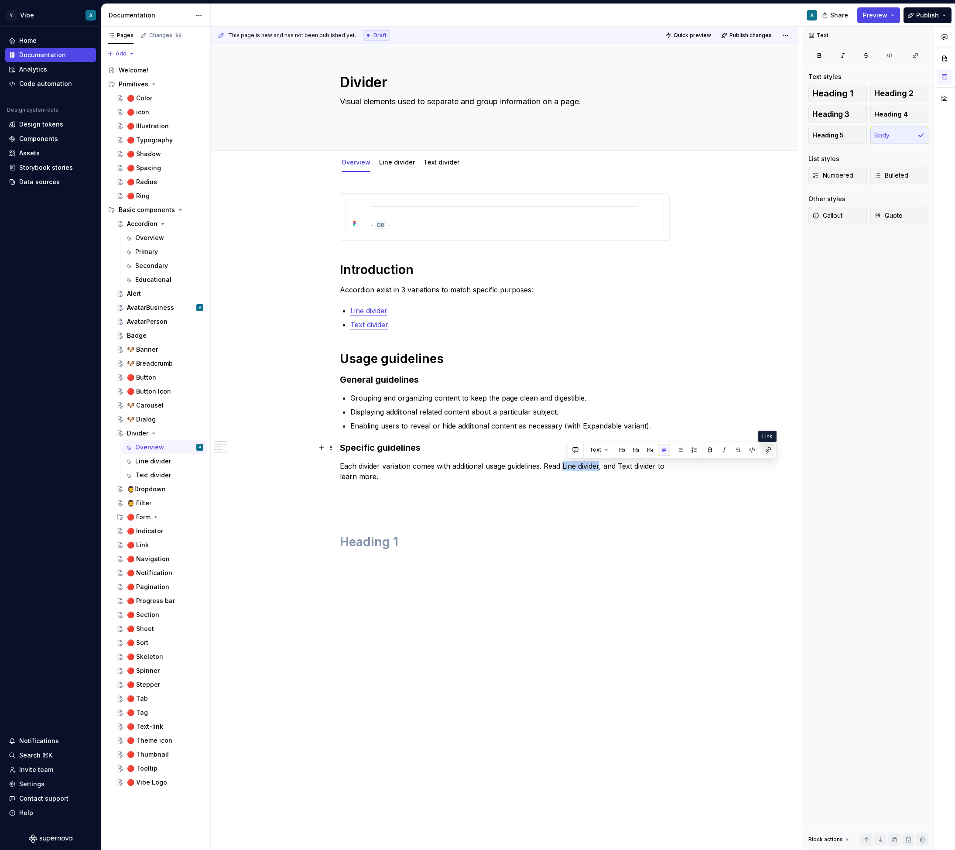
click at [764, 452] on button "button" at bounding box center [768, 450] width 12 height 12
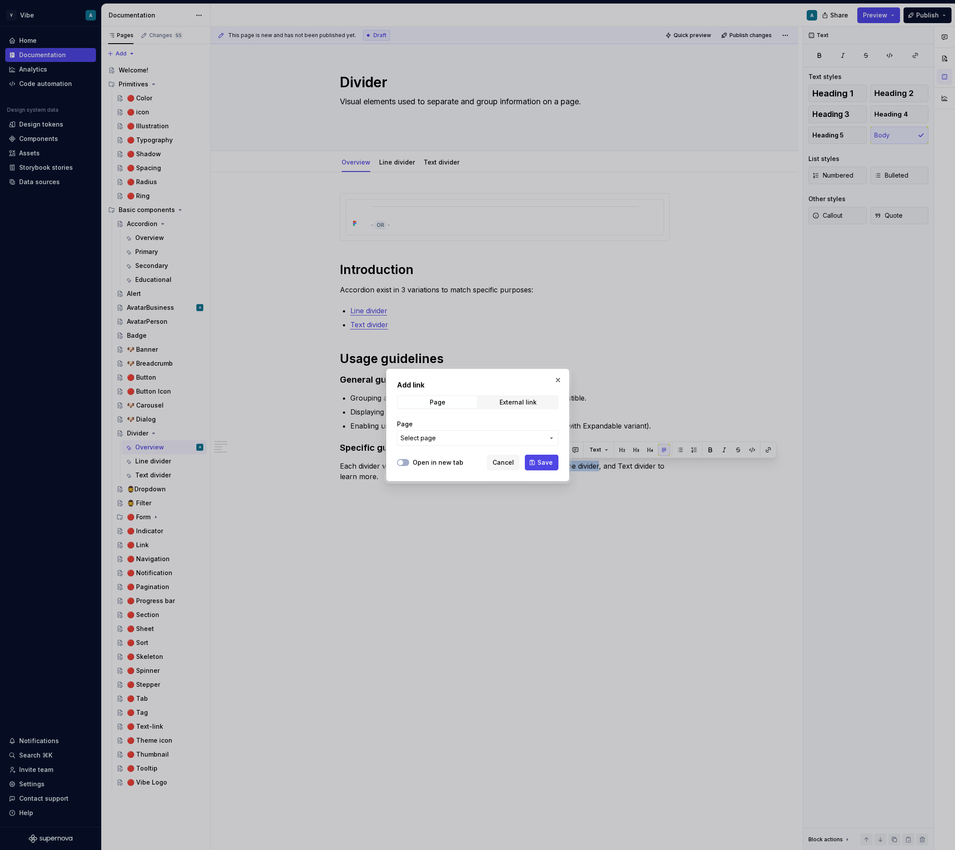
click at [445, 434] on span "Select page" at bounding box center [472, 438] width 144 height 9
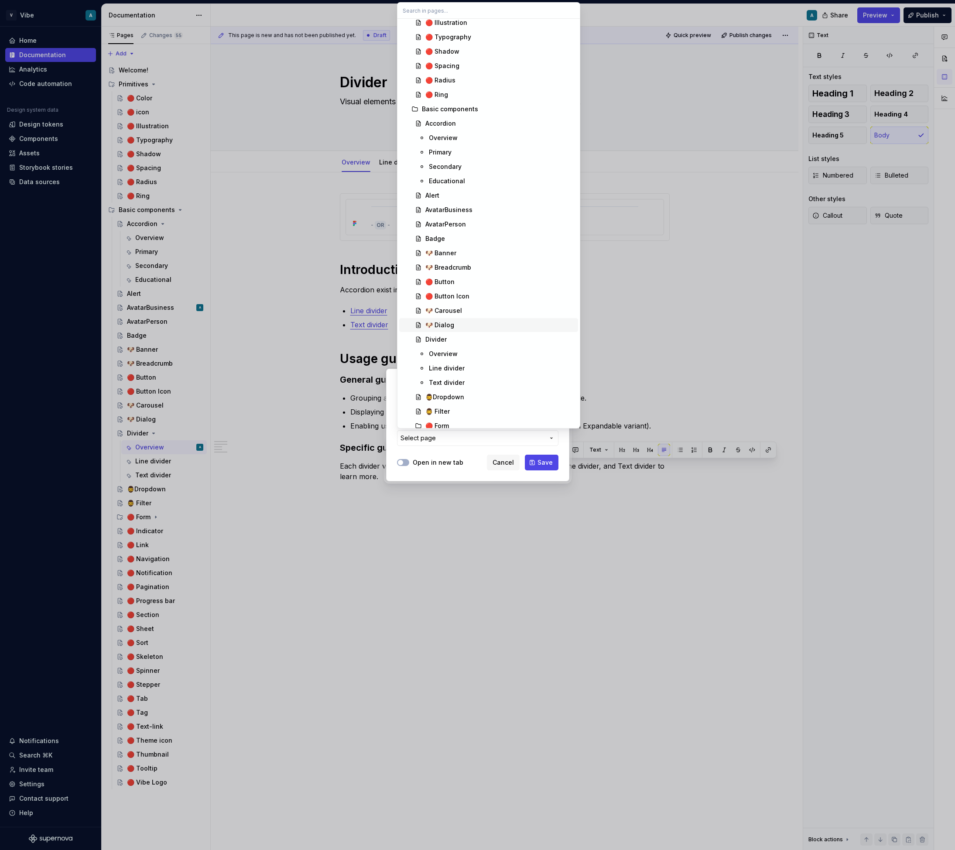
scroll to position [87, 0]
click at [456, 360] on div "Line divider" at bounding box center [447, 358] width 36 height 9
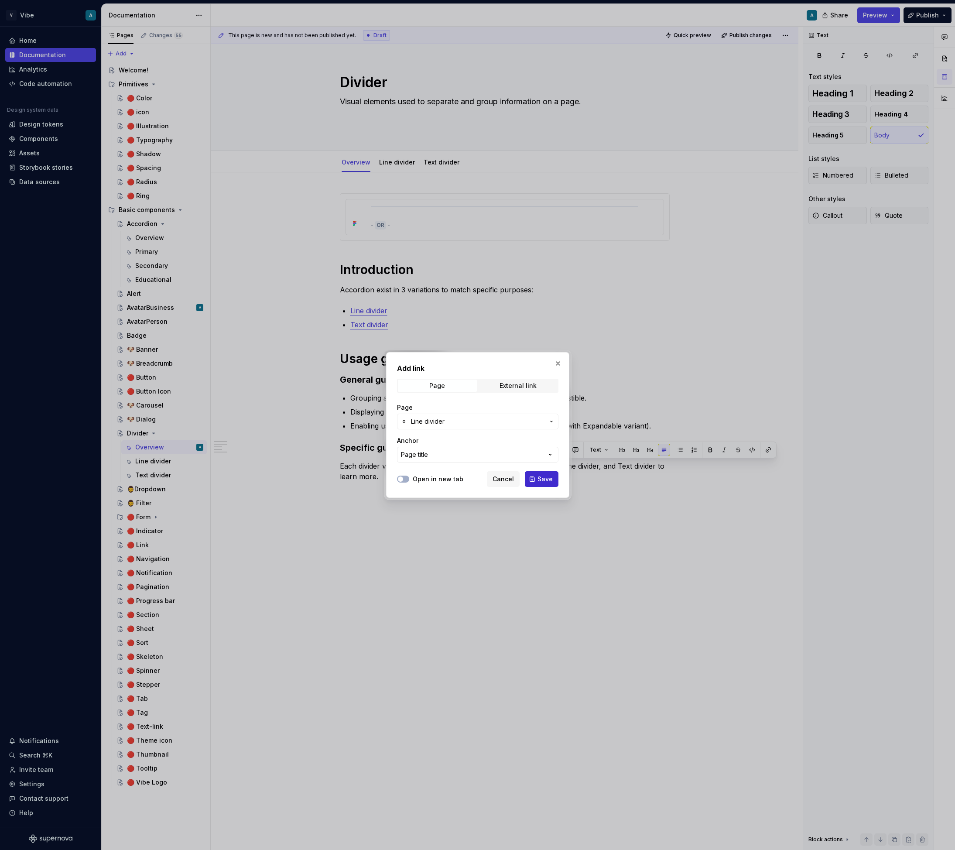
click at [539, 476] on span "Save" at bounding box center [544, 479] width 15 height 9
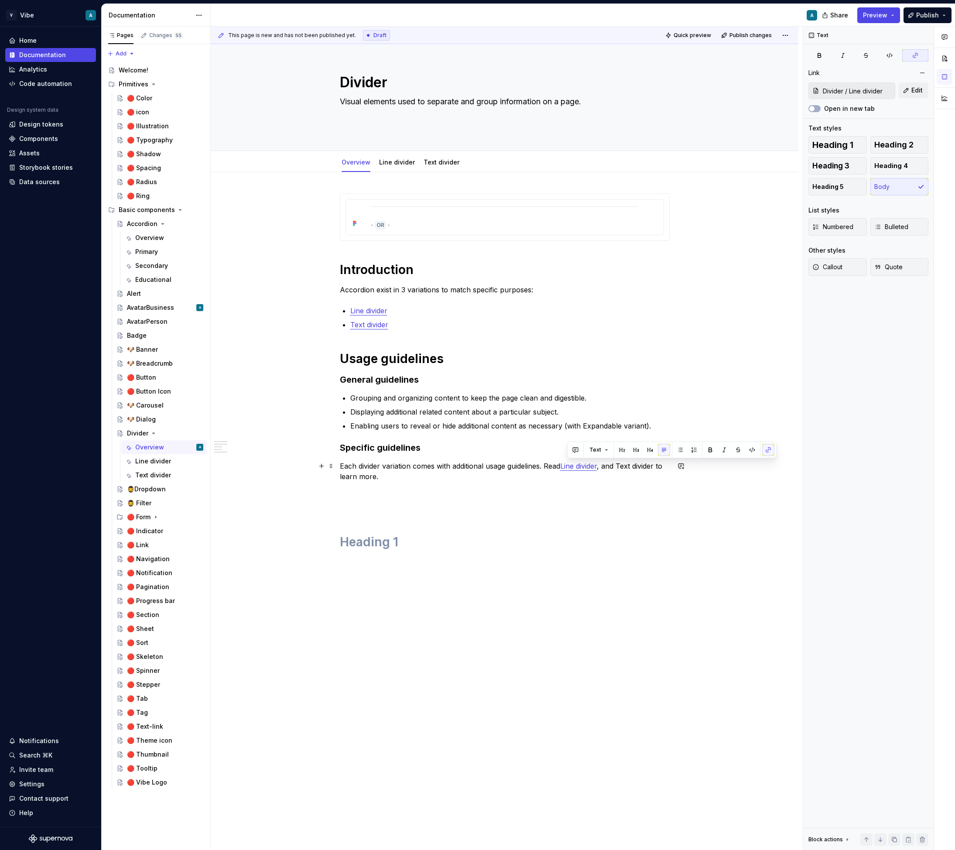
click at [669, 480] on p "Each divider variation comes with additional usage guidelines. Read Line divide…" at bounding box center [505, 471] width 330 height 21
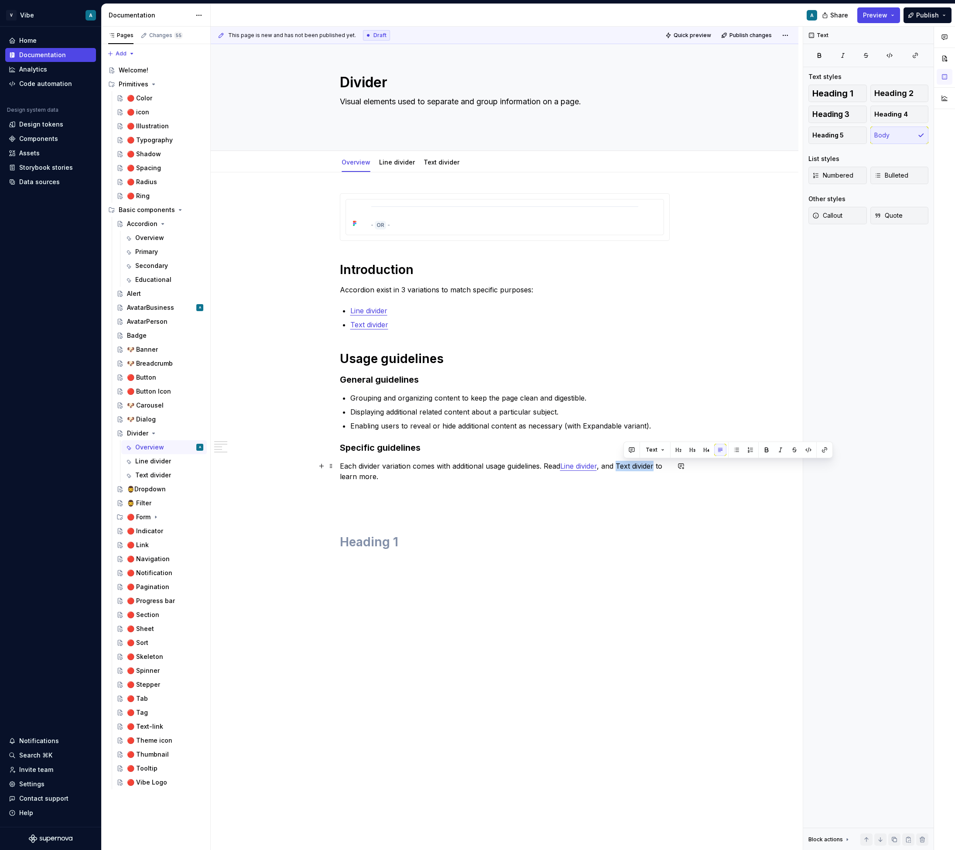
drag, startPoint x: 623, startPoint y: 465, endPoint x: 661, endPoint y: 464, distance: 37.5
click at [661, 464] on p "Each divider variation comes with additional usage guidelines. Read Line divide…" at bounding box center [505, 471] width 330 height 21
click at [824, 448] on button "button" at bounding box center [824, 450] width 12 height 12
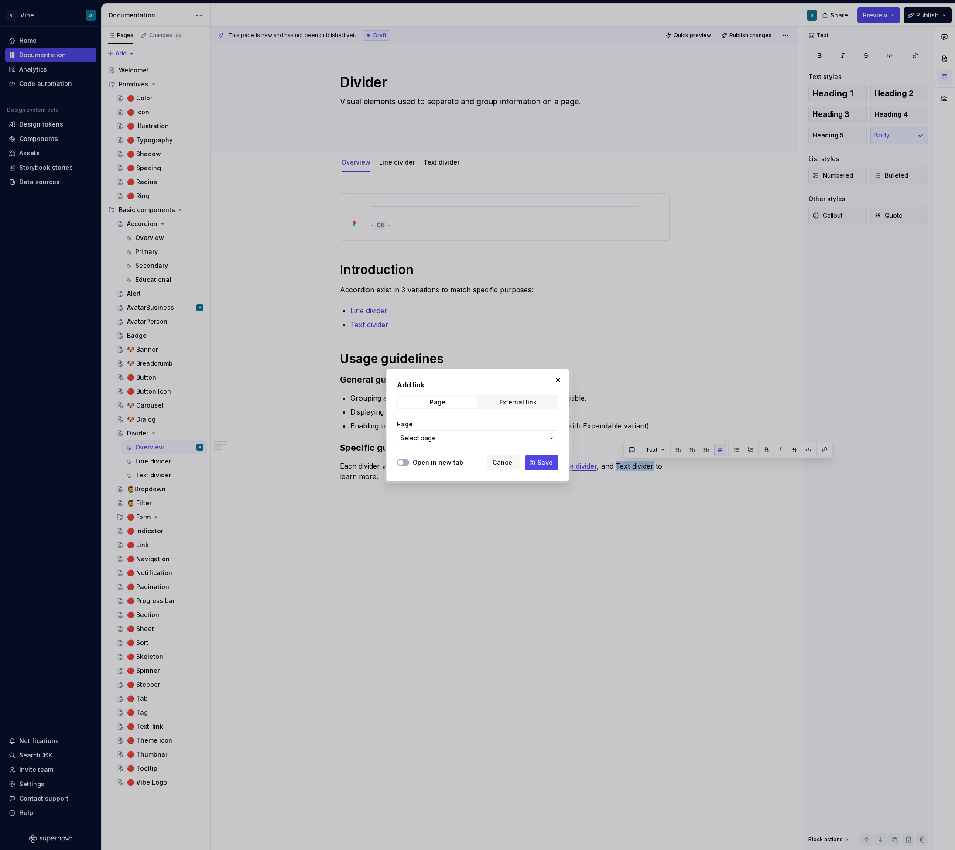
click at [469, 440] on span "Select page" at bounding box center [472, 438] width 144 height 9
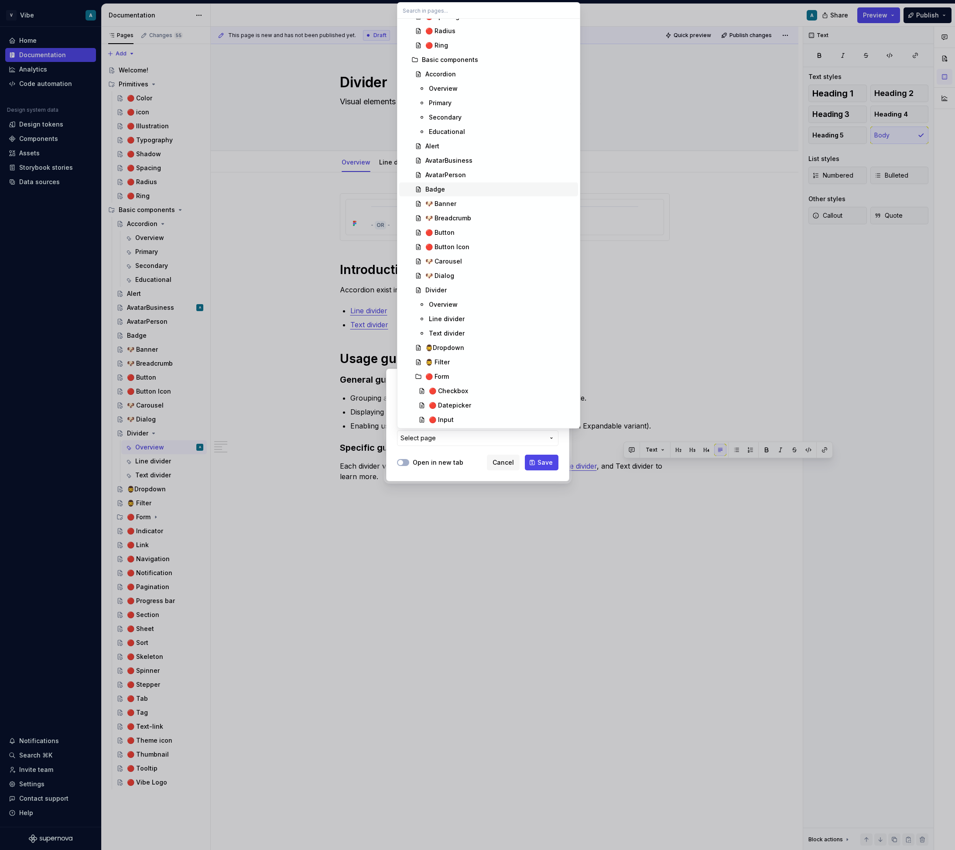
scroll to position [164, 0]
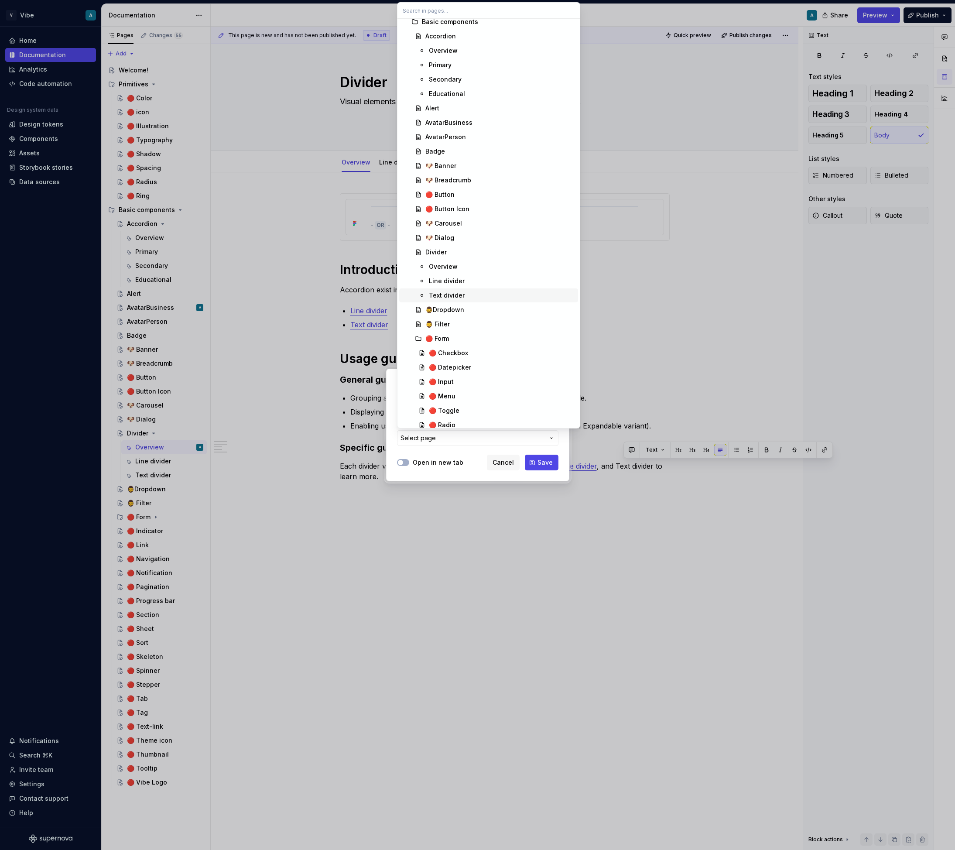
click at [463, 299] on div "Text divider" at bounding box center [502, 295] width 146 height 9
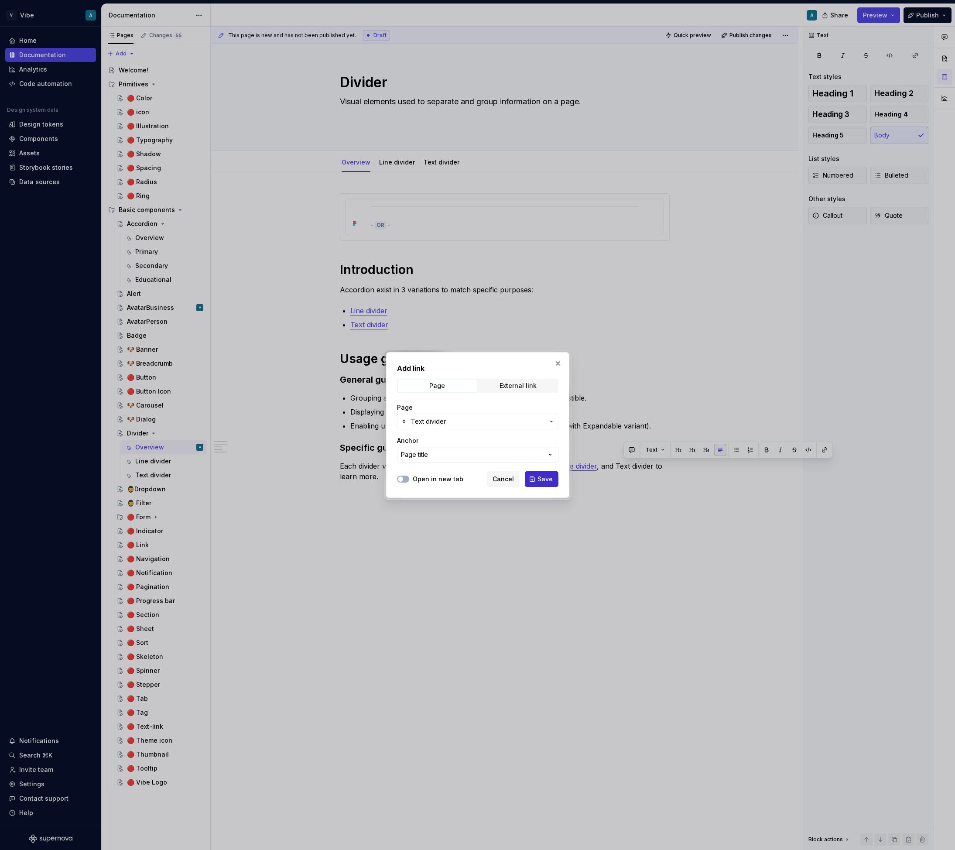
click at [543, 479] on span "Save" at bounding box center [544, 479] width 15 height 9
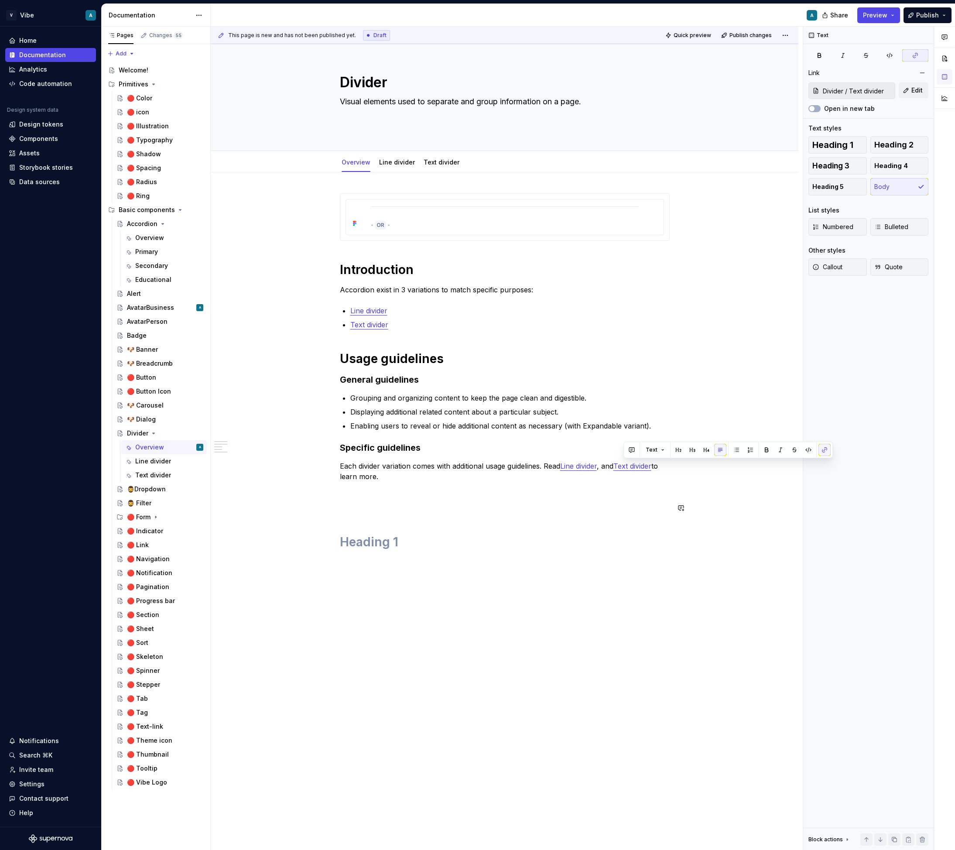
click at [625, 541] on h1 at bounding box center [505, 542] width 330 height 16
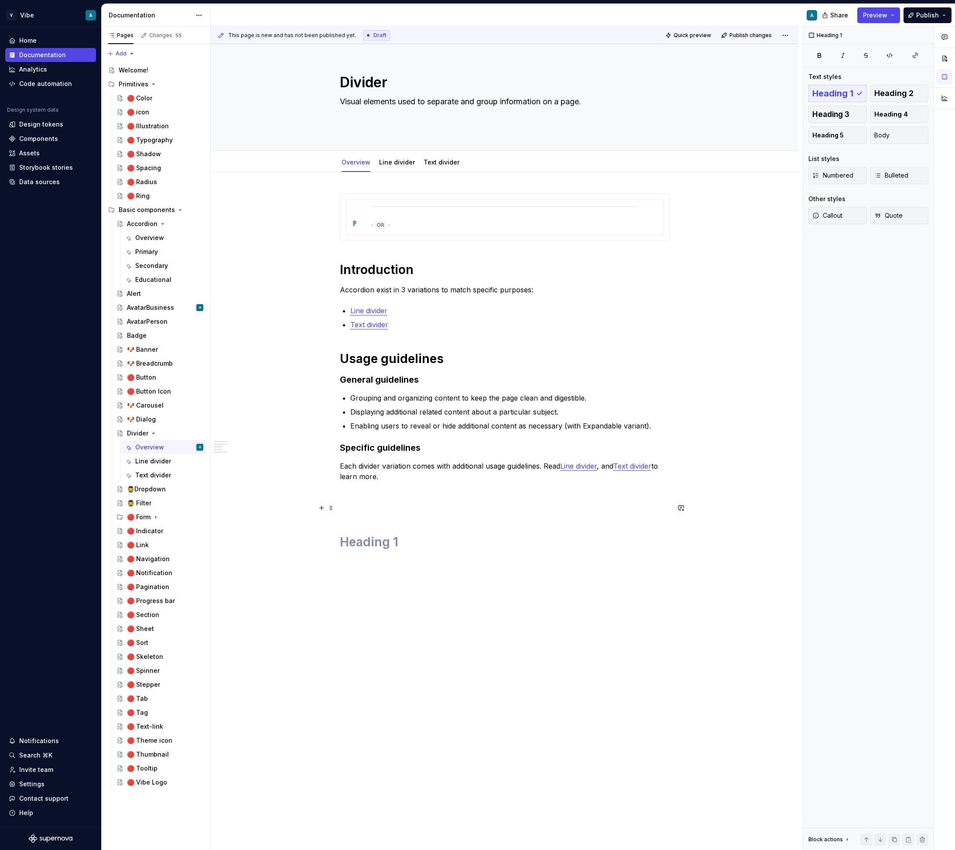
click at [413, 504] on p at bounding box center [505, 507] width 330 height 10
click at [378, 501] on div "Introduction Accordion exist in 3 variations to match specific purposes: Line d…" at bounding box center [505, 395] width 330 height 405
click at [371, 534] on h1 at bounding box center [505, 542] width 330 height 16
click at [374, 546] on h1 at bounding box center [505, 542] width 330 height 16
click at [374, 538] on h1 at bounding box center [505, 542] width 330 height 16
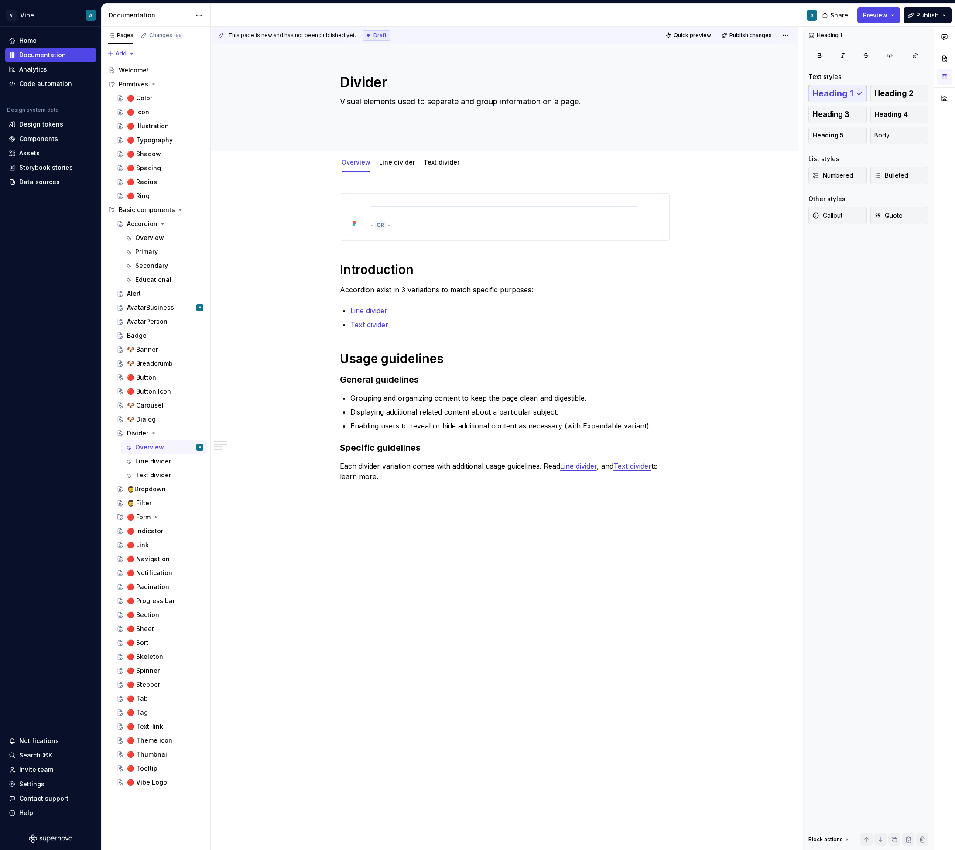
click at [542, 408] on p "Displaying additional related content about a particular subject." at bounding box center [509, 412] width 319 height 10
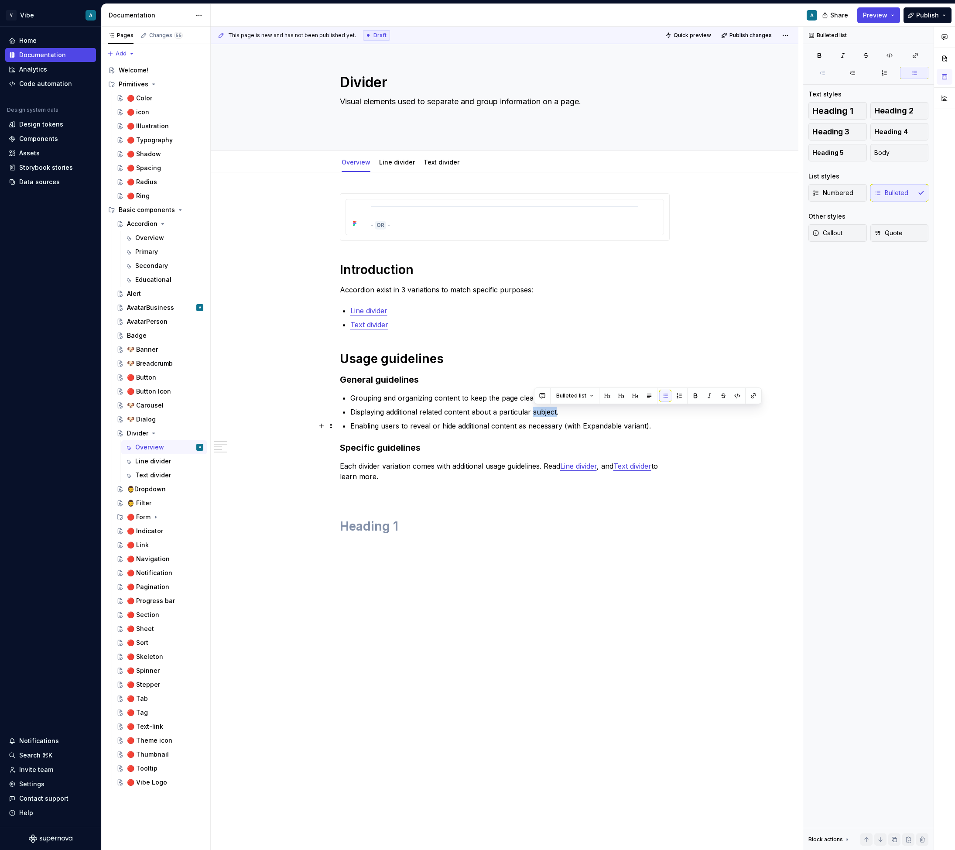
click at [642, 421] on p "Enabling users to reveal or hide additional content as necessary (with Expandab…" at bounding box center [509, 425] width 319 height 10
click at [661, 426] on p "Enabling users to reveal or hide additional content as necessary (with Expandab…" at bounding box center [509, 425] width 319 height 10
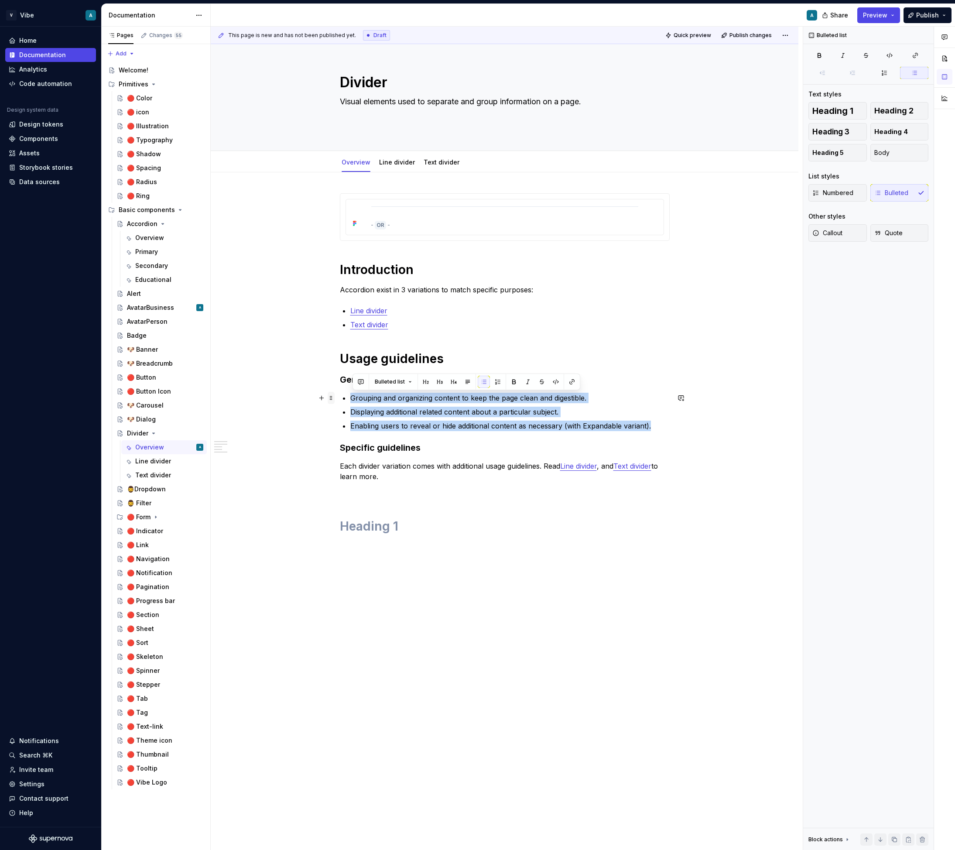
drag, startPoint x: 656, startPoint y: 425, endPoint x: 330, endPoint y: 395, distance: 327.6
click at [340, 395] on div "Introduction Accordion exist in 3 variations to match specific purposes: Line d…" at bounding box center [505, 393] width 330 height 400
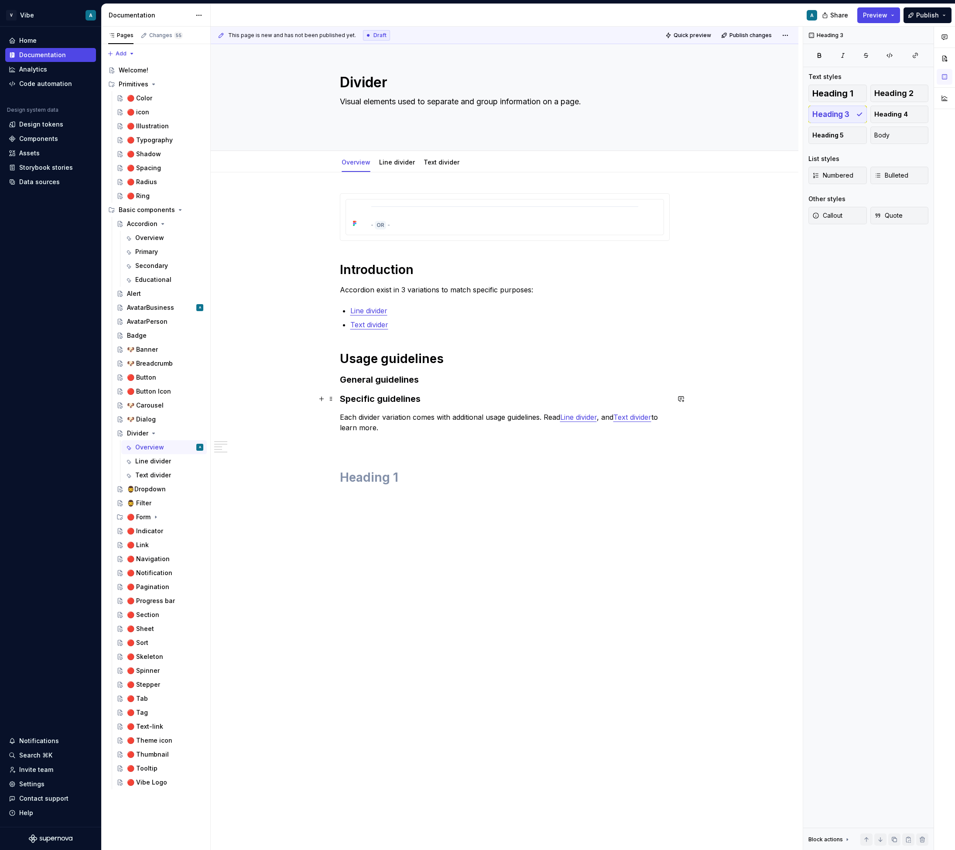
click at [438, 394] on h3 "Specific guidelines" at bounding box center [505, 399] width 330 height 12
click at [436, 384] on h3 "General guidelines" at bounding box center [505, 379] width 330 height 12
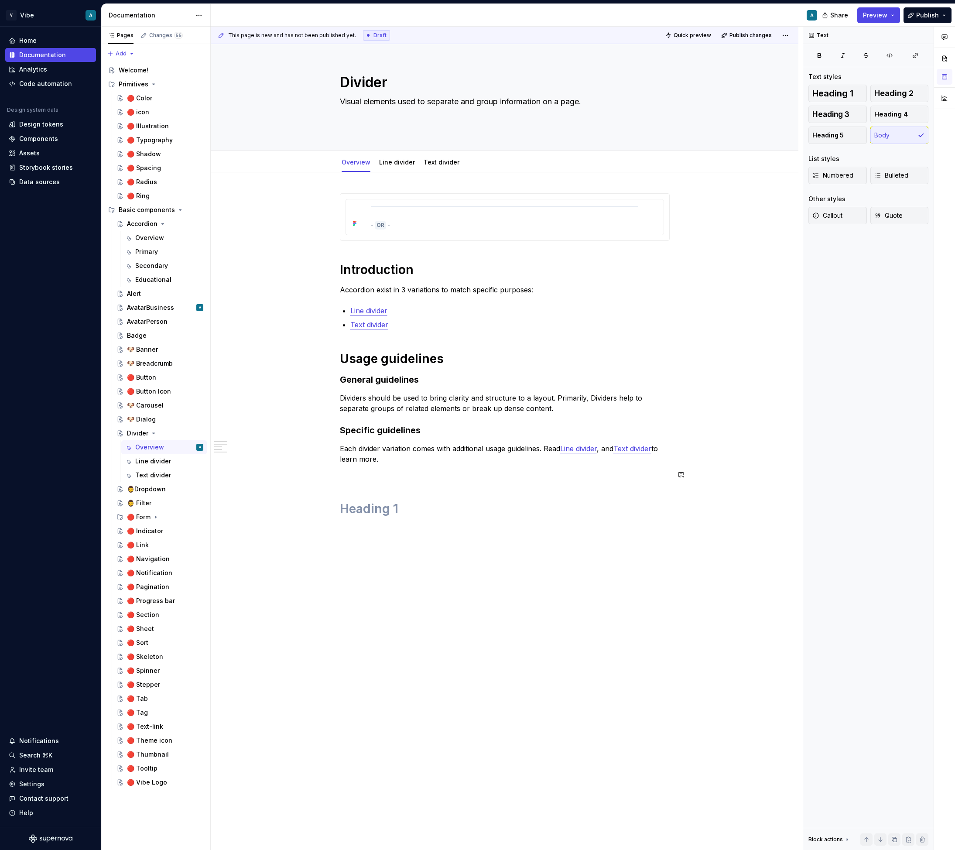
click at [417, 511] on h1 at bounding box center [505, 509] width 330 height 16
click at [391, 164] on link "Line divider" at bounding box center [397, 161] width 36 height 7
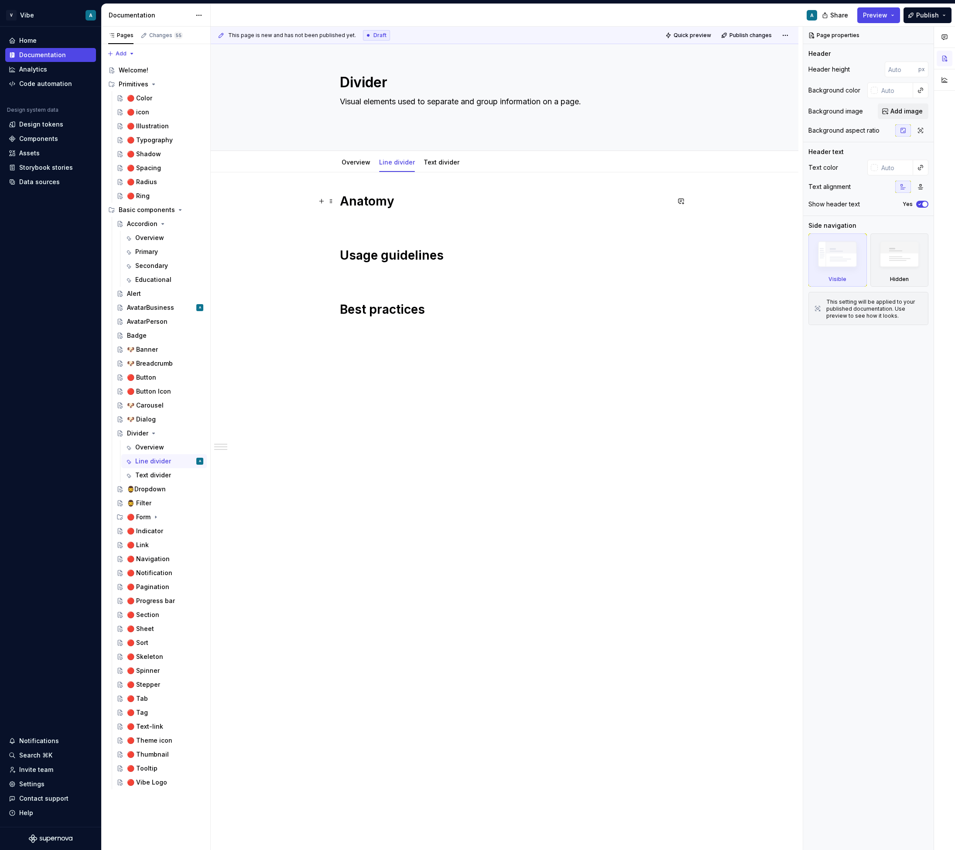
click at [405, 205] on h1 "Anatomy" at bounding box center [505, 201] width 330 height 16
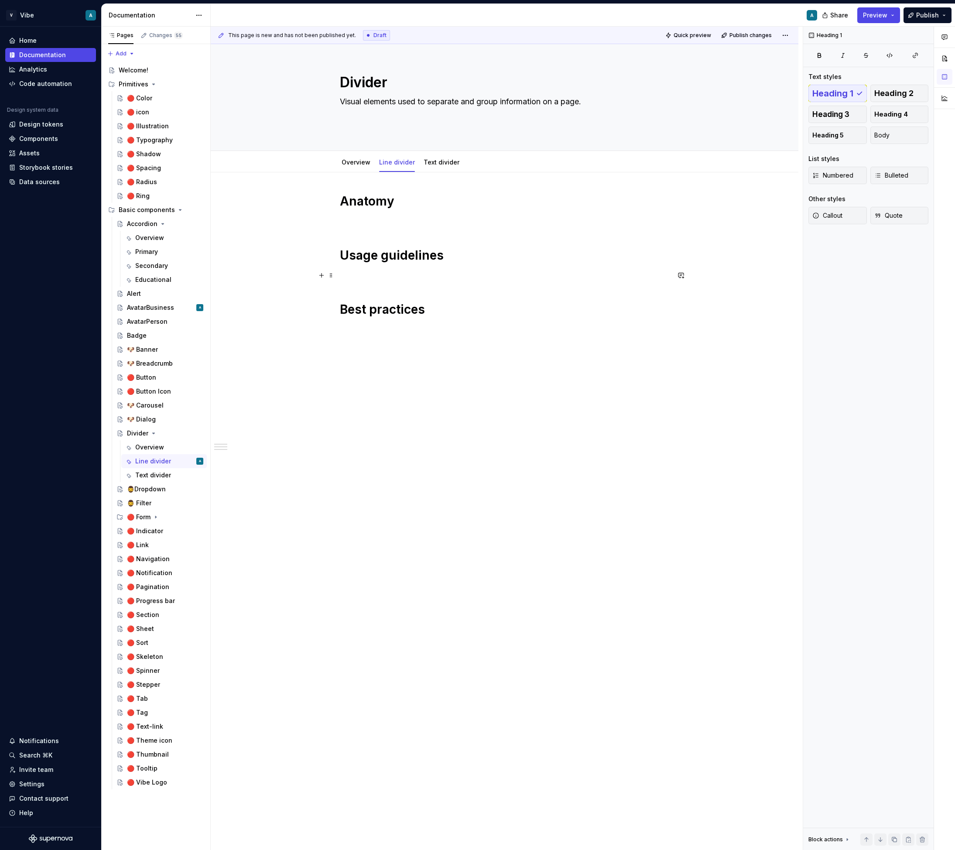
click at [418, 277] on p at bounding box center [505, 275] width 330 height 10
type textarea "*"
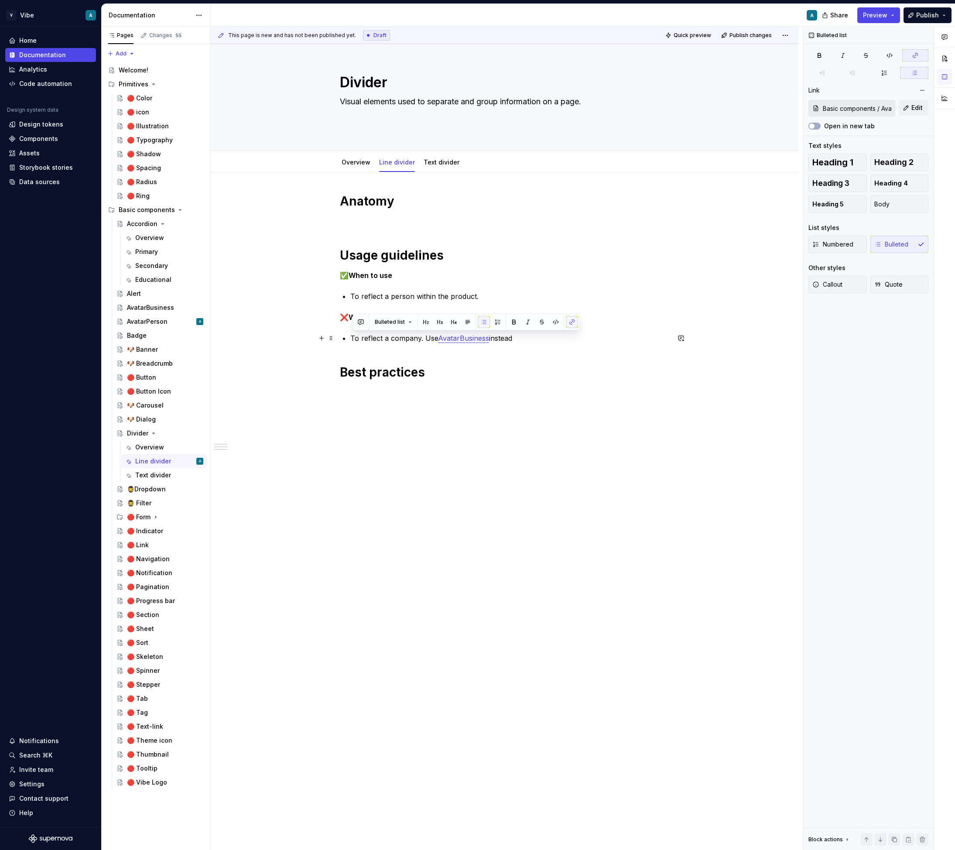
drag, startPoint x: 533, startPoint y: 338, endPoint x: 351, endPoint y: 333, distance: 182.4
click at [351, 333] on div "Anatomy Usage guidelines ✅ When to use To reflect a person within the product. …" at bounding box center [505, 286] width 330 height 187
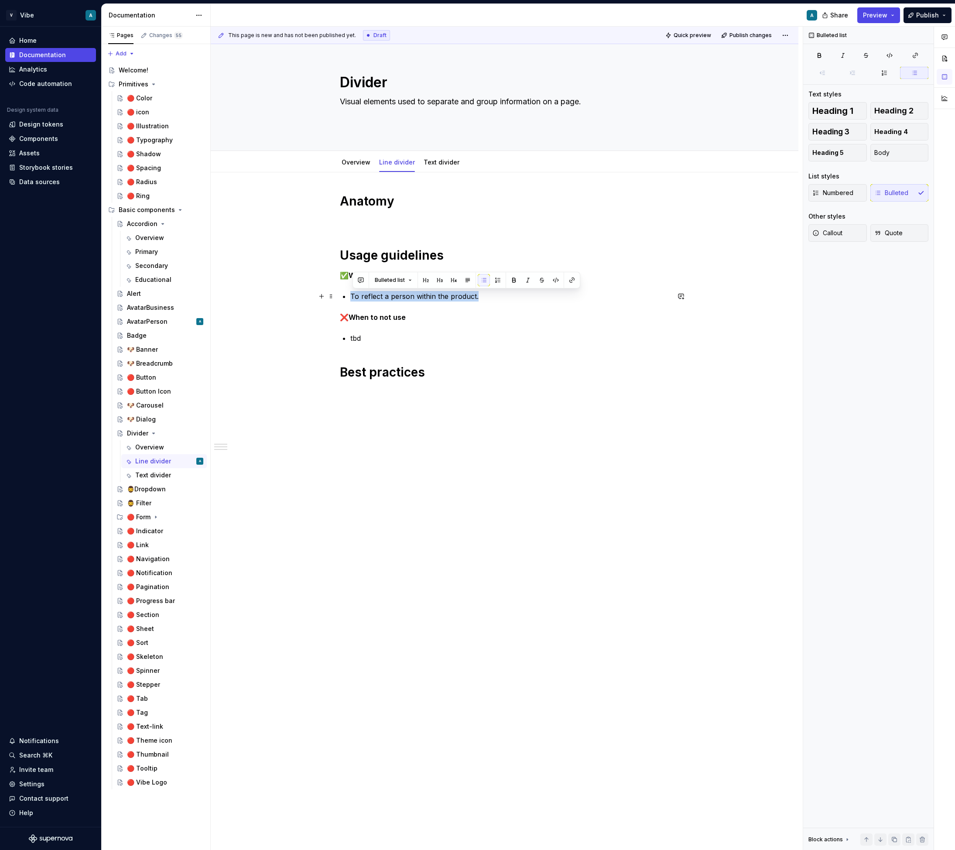
drag, startPoint x: 485, startPoint y: 297, endPoint x: 351, endPoint y: 292, distance: 134.8
click at [351, 292] on div "Anatomy Usage guidelines ✅ When to use To reflect a person within the product. …" at bounding box center [505, 286] width 330 height 187
click at [387, 381] on div "Anatomy Usage guidelines ✅ When to use tbd ❌ When to not use tbd Best practices" at bounding box center [505, 291] width 330 height 197
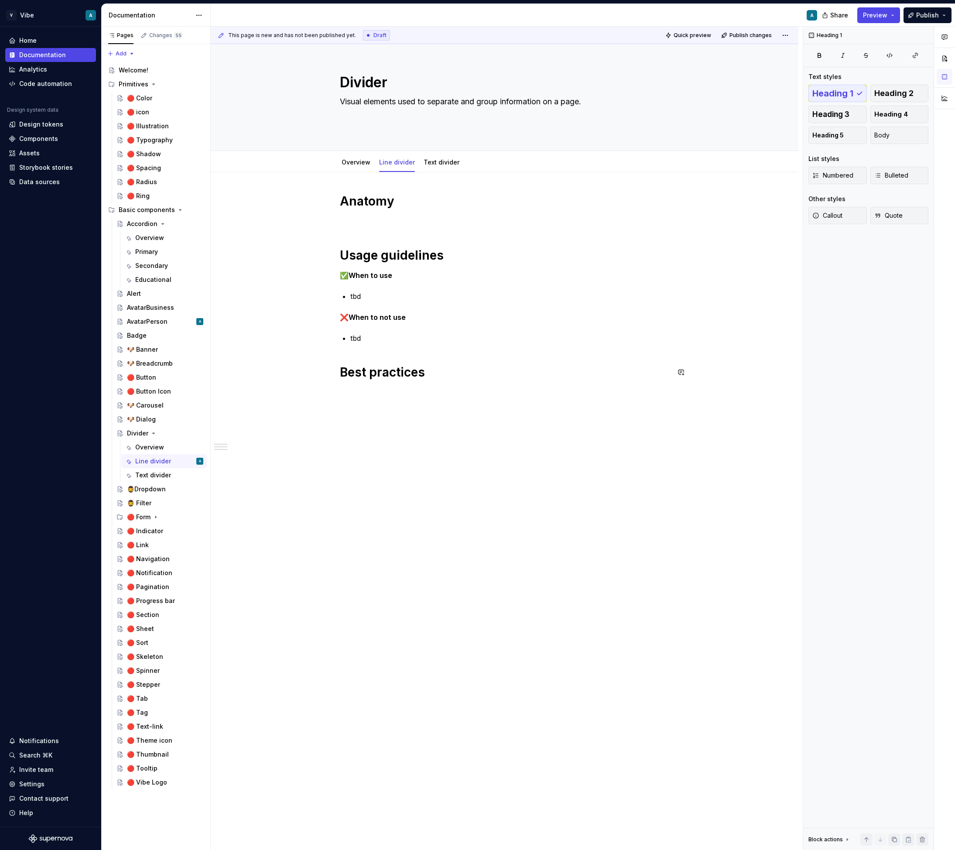
click at [403, 397] on div "Anatomy Usage guidelines ✅ When to use tbd ❌ When to not use tbd Best practices" at bounding box center [505, 408] width 588 height 473
click at [145, 292] on div "Alert" at bounding box center [165, 293] width 76 height 12
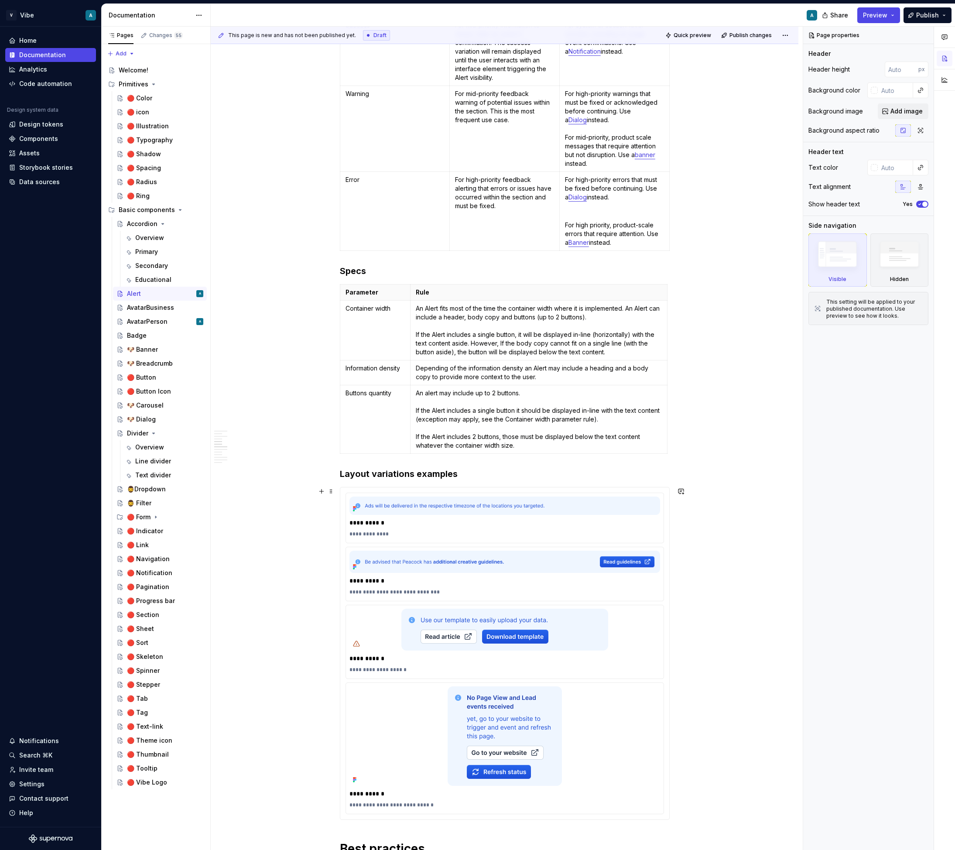
scroll to position [1152, 0]
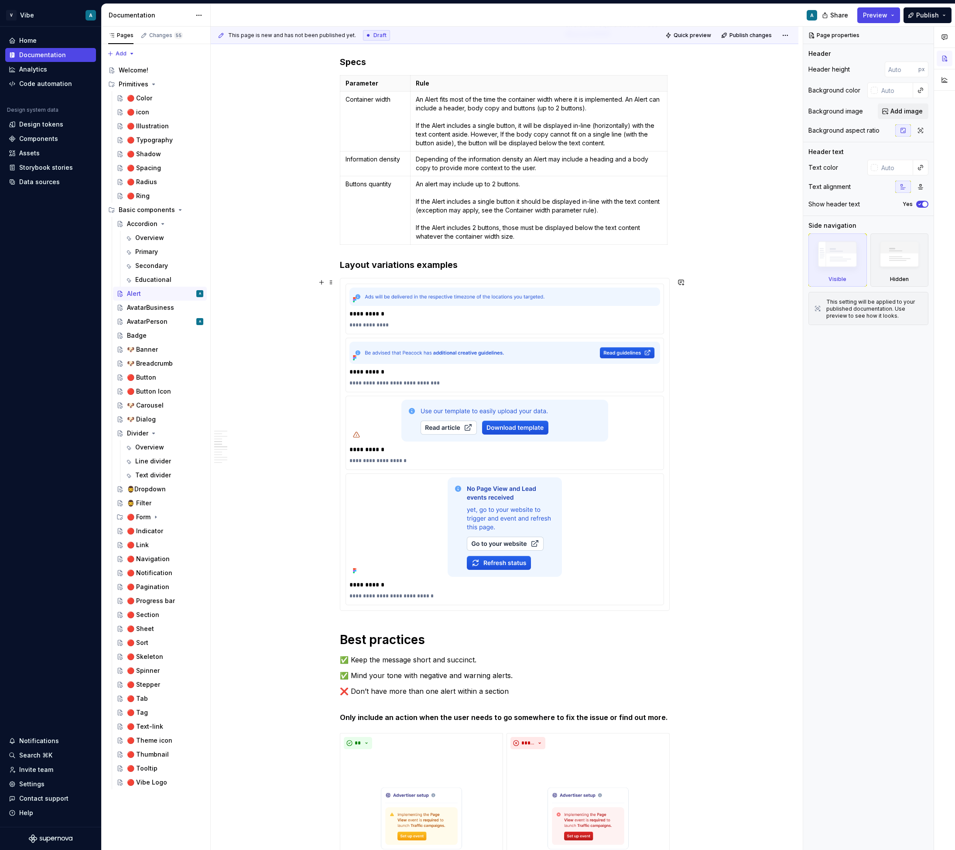
click at [308, 460] on div "**********" at bounding box center [505, 668] width 588 height 3342
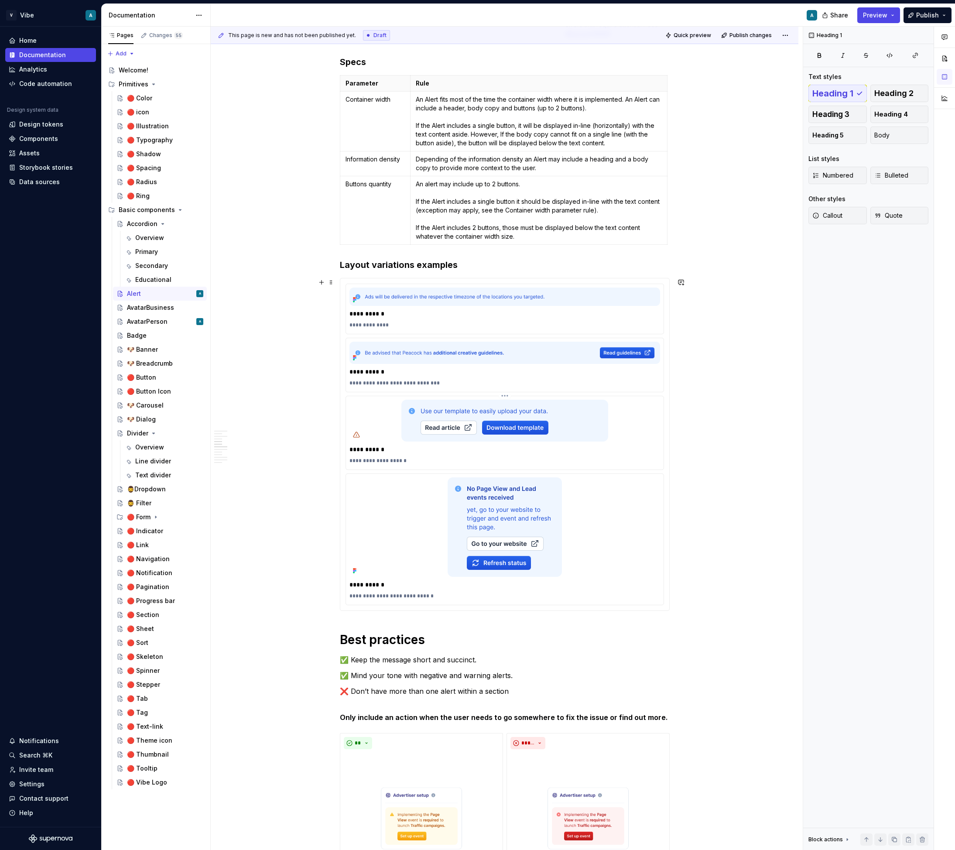
click at [359, 444] on div "**********" at bounding box center [504, 449] width 311 height 12
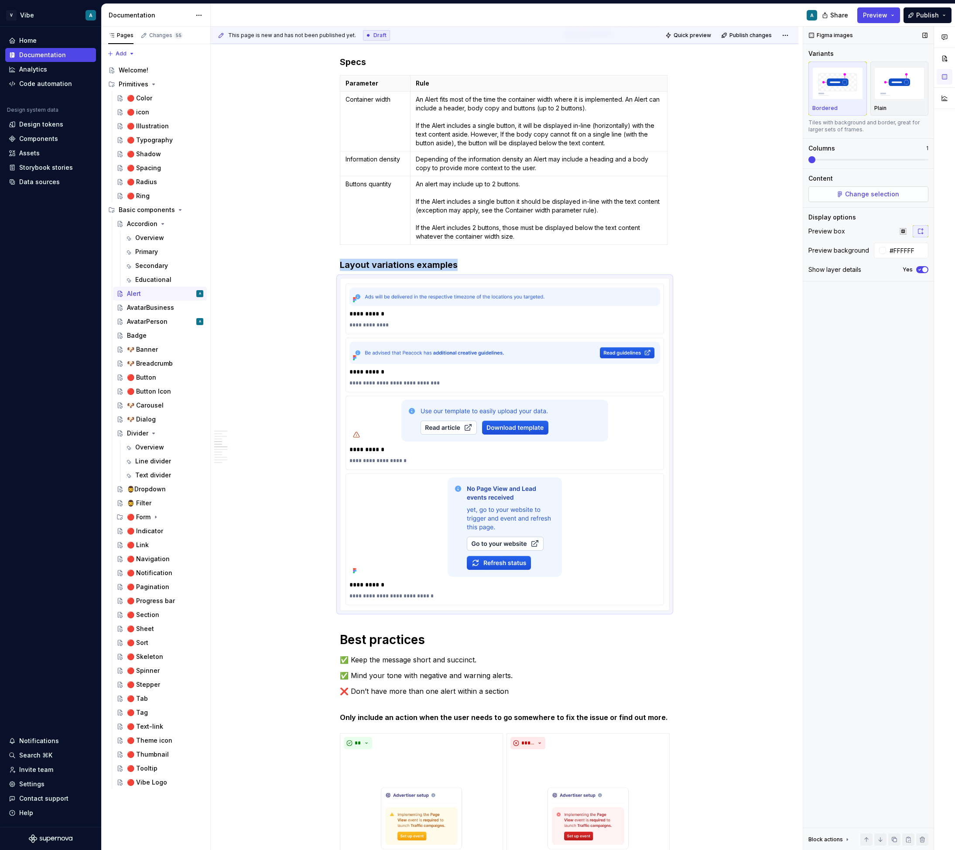
click at [871, 193] on span "Change selection" at bounding box center [872, 194] width 54 height 9
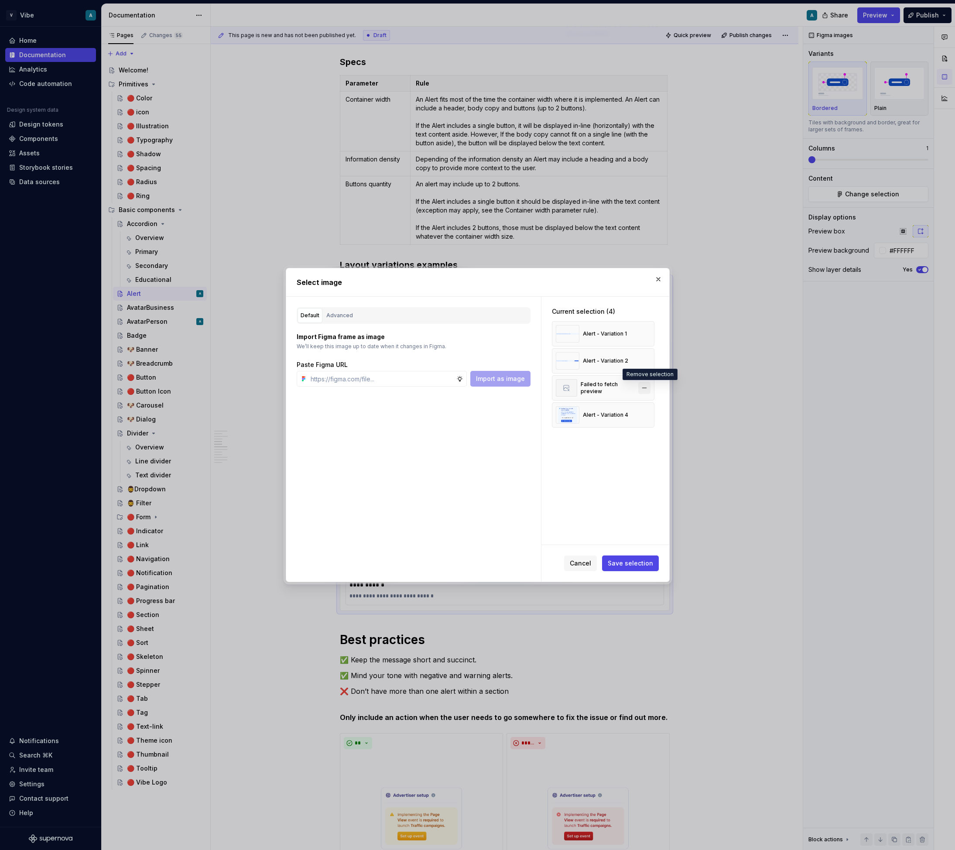
click at [650, 386] on button "button" at bounding box center [644, 388] width 12 height 12
click at [337, 312] on div "Advanced" at bounding box center [339, 315] width 27 height 9
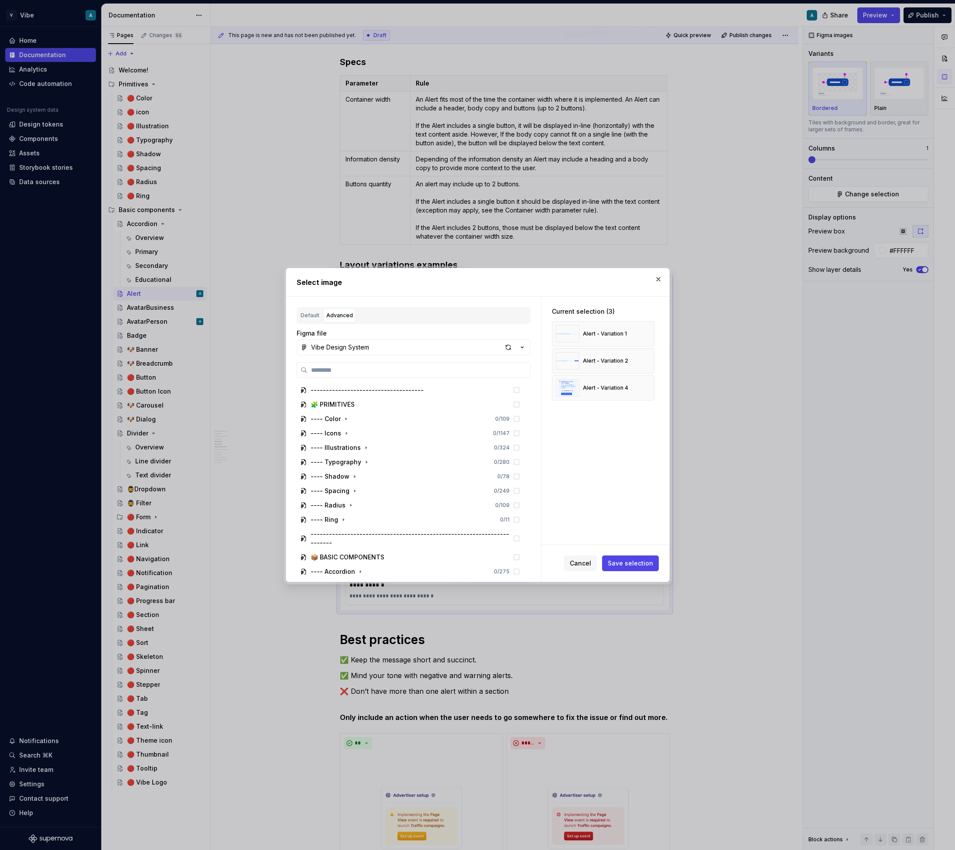
click at [337, 312] on div "Advanced" at bounding box center [339, 315] width 27 height 9
click at [513, 347] on div "button" at bounding box center [508, 347] width 12 height 12
type textarea "*"
click at [353, 367] on input "search" at bounding box center [418, 370] width 222 height 9
type input "**********"
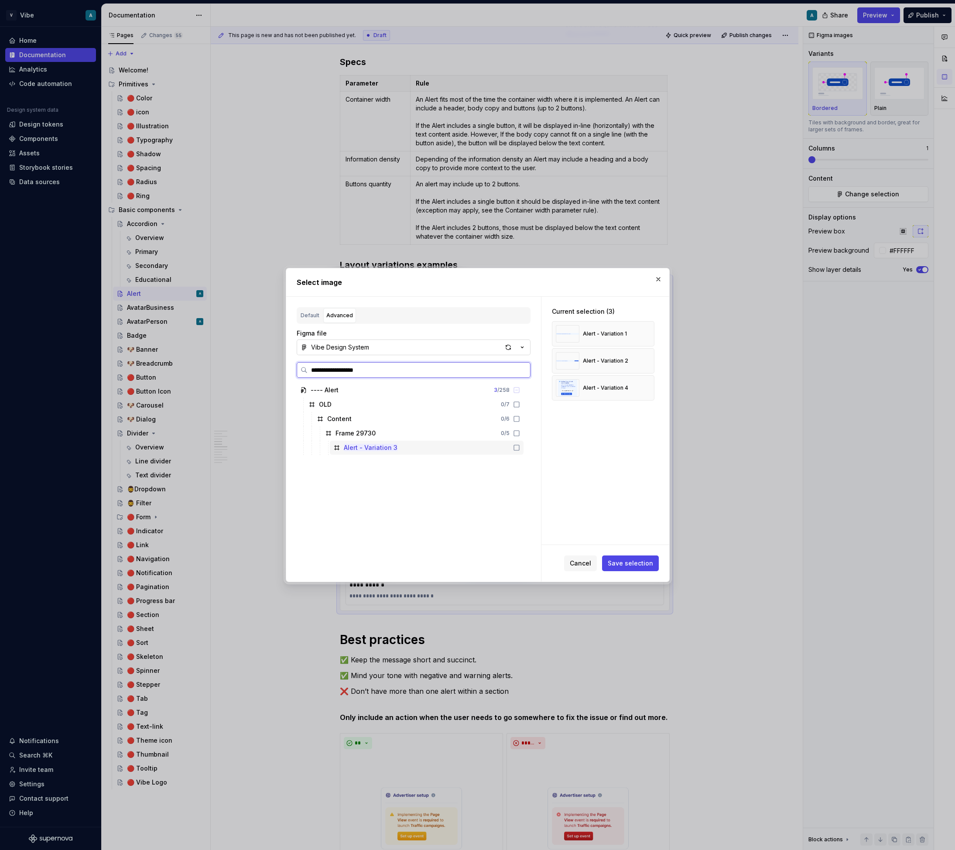
click at [383, 449] on mark "Alert - Variation 3" at bounding box center [371, 447] width 54 height 7
click at [392, 445] on mark "Alert - Variation 3" at bounding box center [371, 447] width 54 height 7
click at [505, 349] on div "button" at bounding box center [508, 347] width 12 height 12
type textarea "*"
type input "**********"
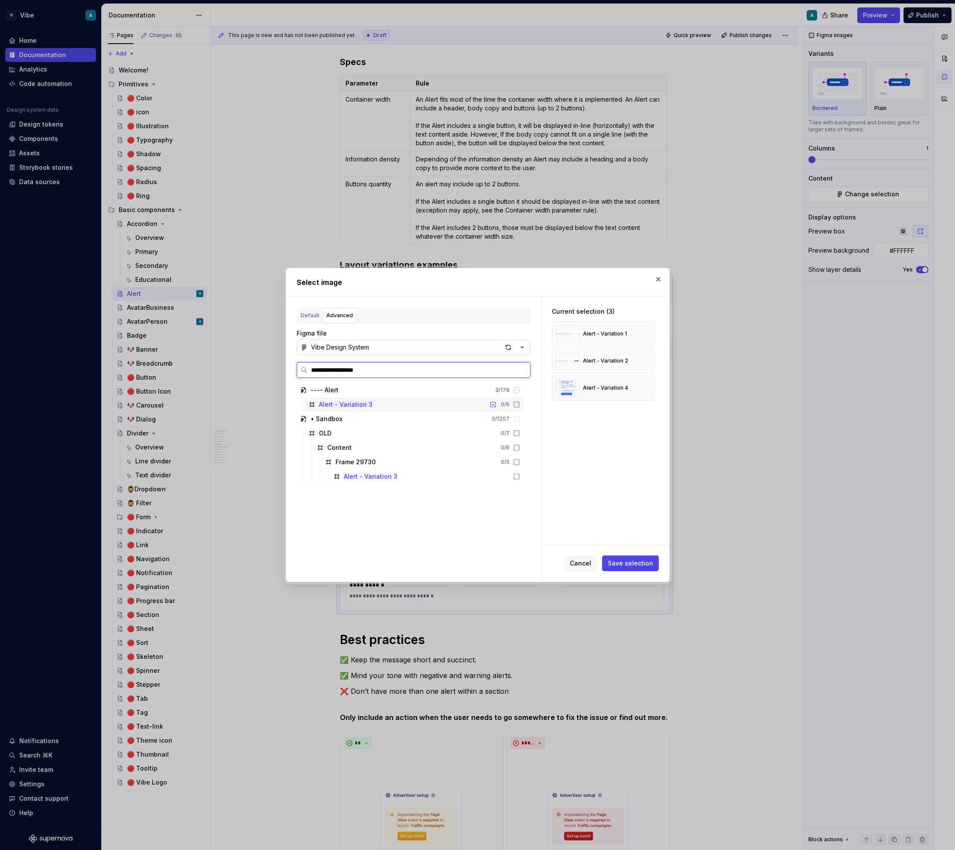
click at [520, 403] on icon at bounding box center [516, 404] width 7 height 7
click at [647, 565] on span "Save selection" at bounding box center [630, 563] width 45 height 9
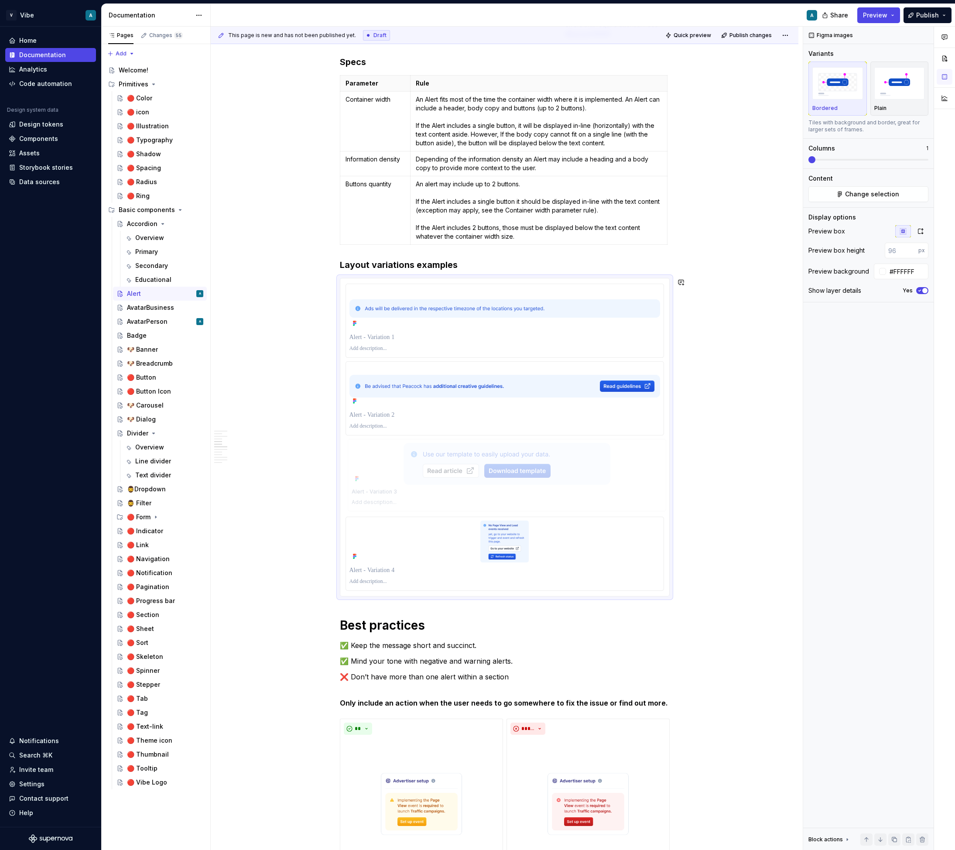
drag, startPoint x: 352, startPoint y: 547, endPoint x: 391, endPoint y: 437, distance: 116.7
click at [391, 437] on body "V Vibe A Home Documentation Analytics Code automation Design system data Design…" at bounding box center [477, 425] width 955 height 850
click at [739, 430] on div "**********" at bounding box center [505, 660] width 588 height 3327
click at [156, 460] on div "Line divider" at bounding box center [153, 461] width 36 height 9
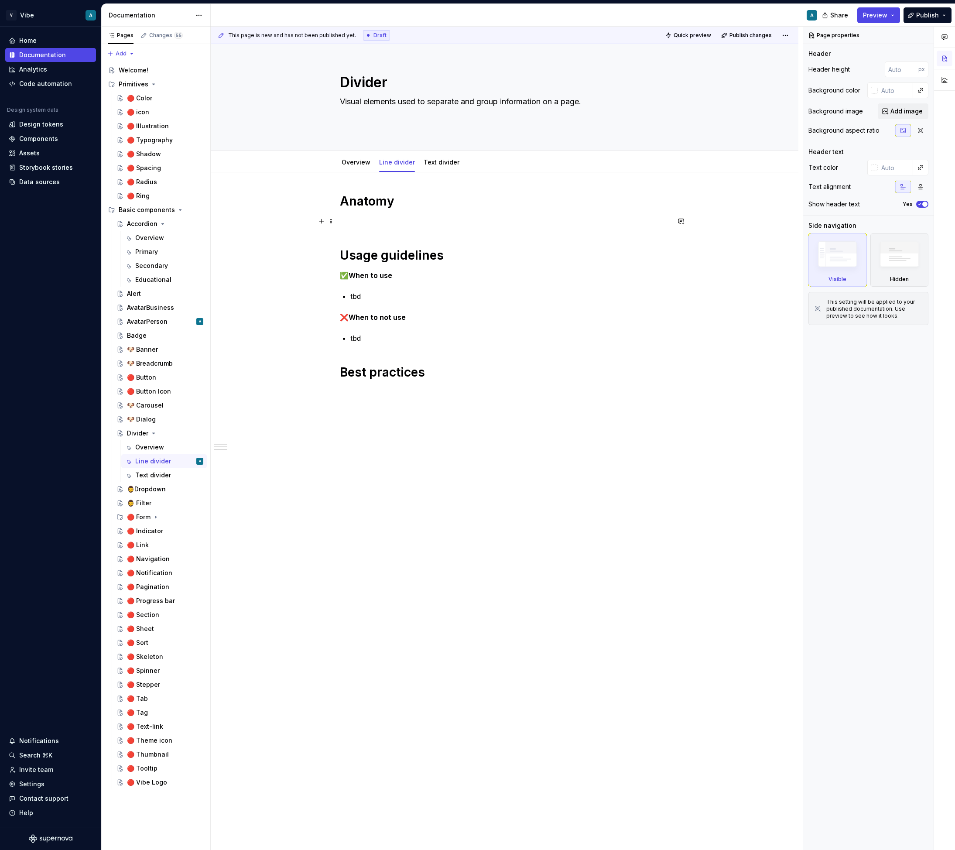
type textarea "*"
click at [381, 217] on p at bounding box center [505, 221] width 330 height 10
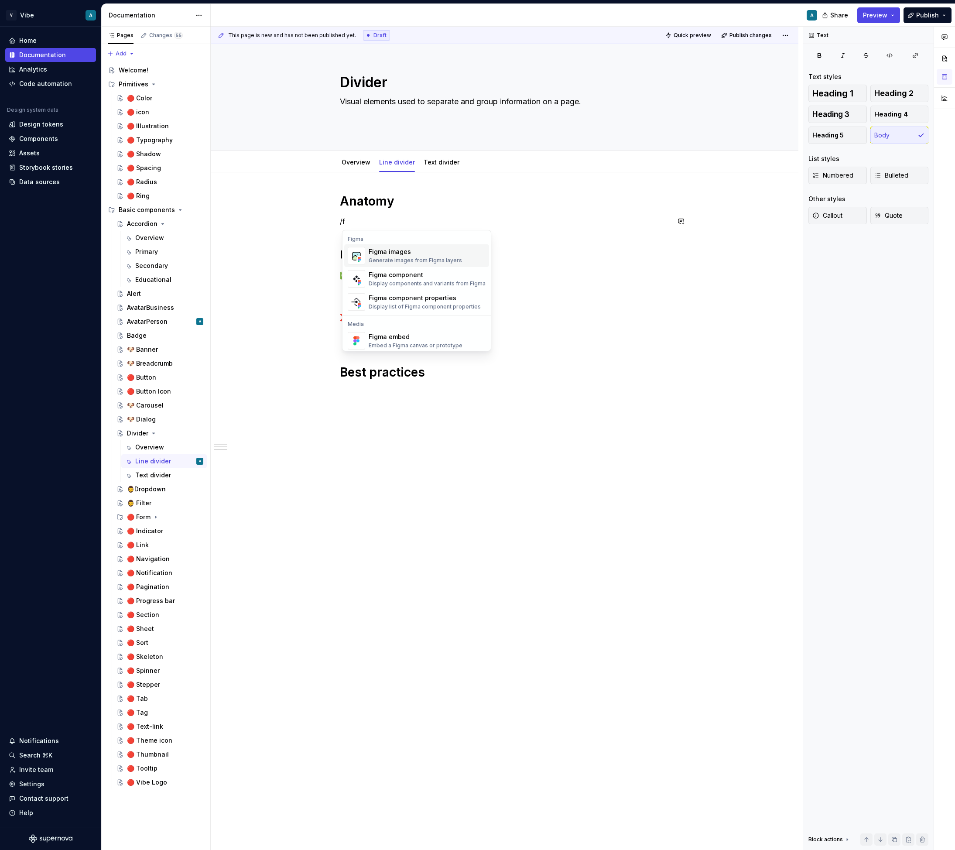
click at [372, 260] on div "Generate images from Figma layers" at bounding box center [415, 260] width 93 height 7
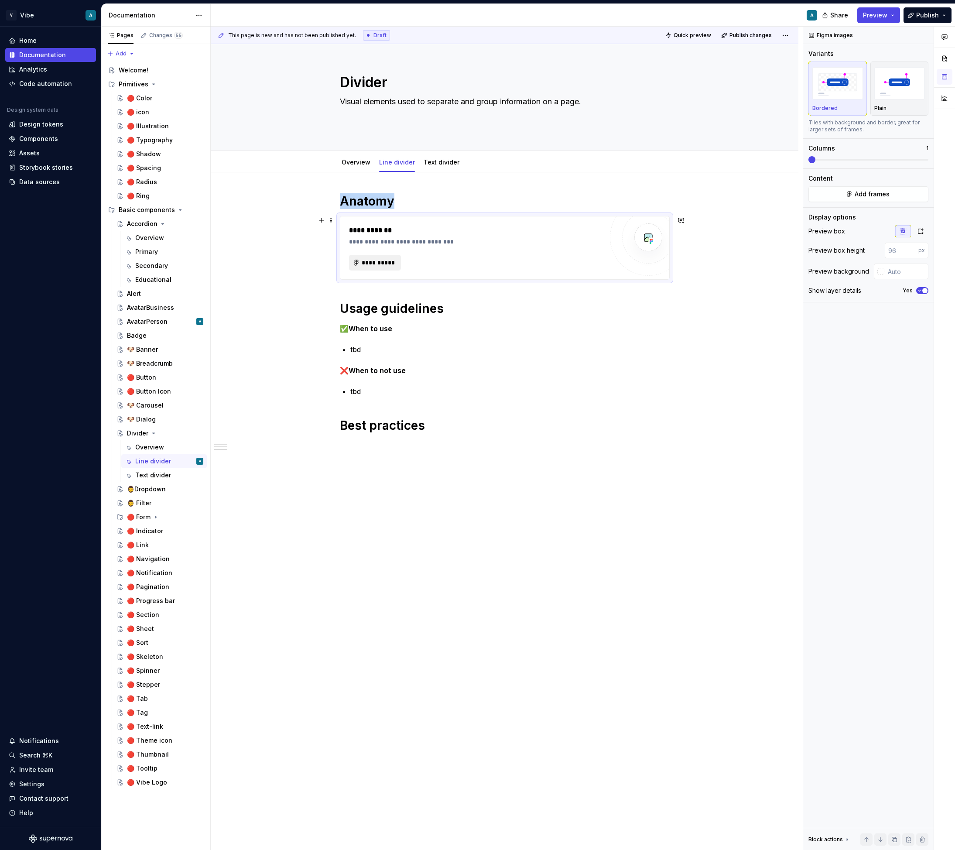
click at [389, 264] on span "**********" at bounding box center [379, 262] width 34 height 9
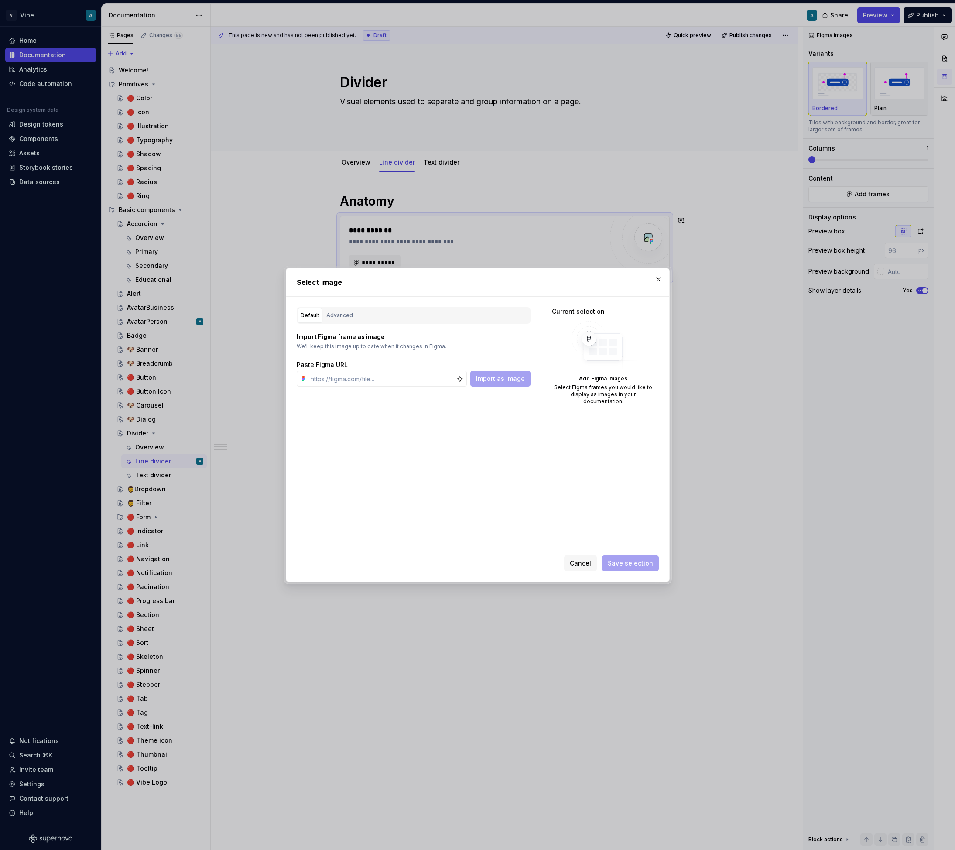
type textarea "*"
click at [341, 305] on div "Default Advanced Import Figma frame as image We’ll keep this image up to date w…" at bounding box center [413, 439] width 255 height 285
click at [338, 317] on div "Advanced" at bounding box center [339, 315] width 27 height 9
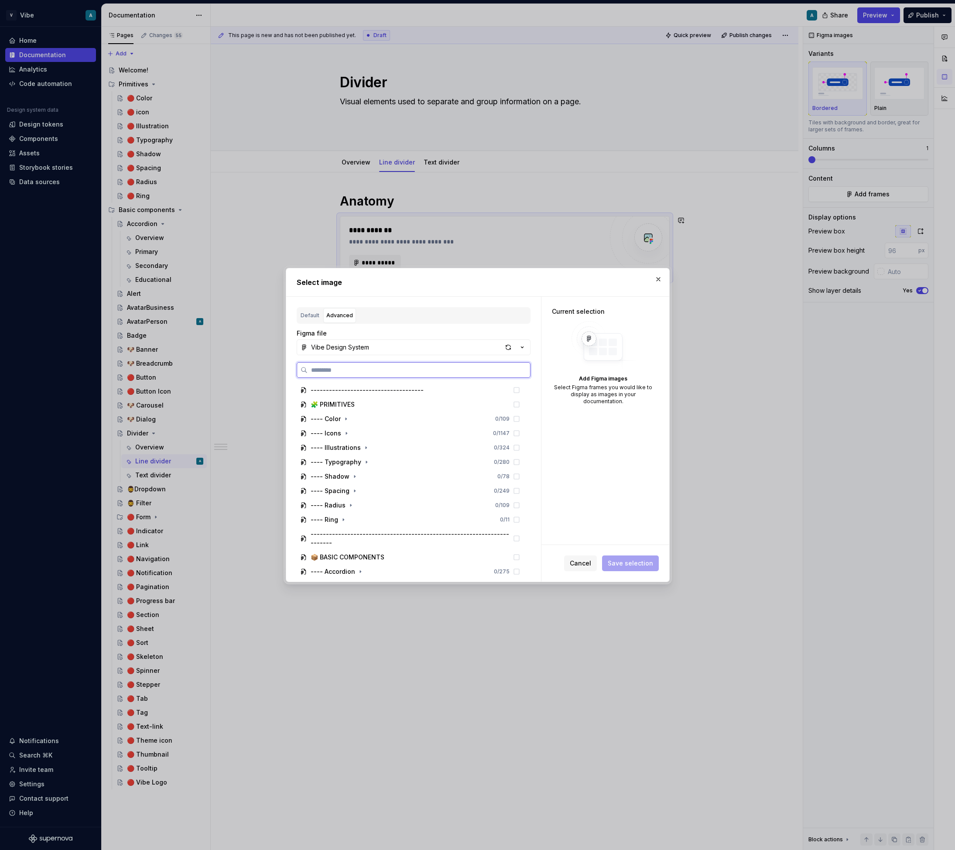
click at [322, 370] on input "search" at bounding box center [418, 370] width 222 height 9
paste input "**********"
type input "**********"
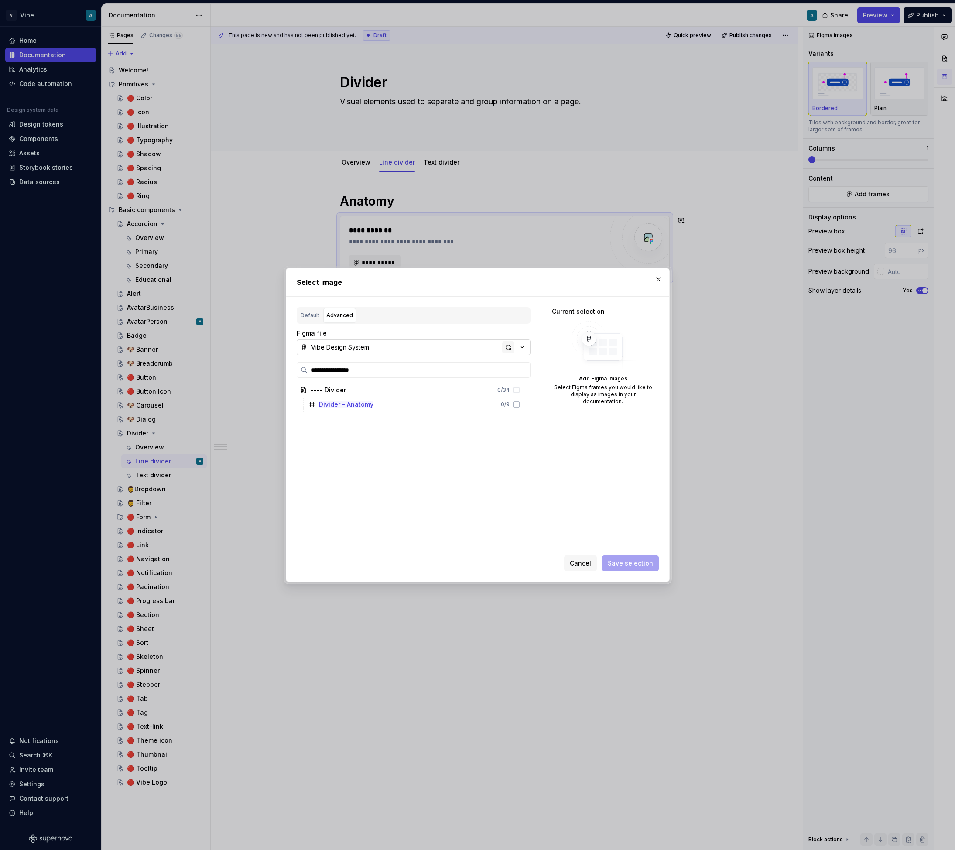
click at [509, 345] on div "button" at bounding box center [508, 347] width 12 height 12
click at [579, 561] on span "Cancel" at bounding box center [580, 563] width 21 height 9
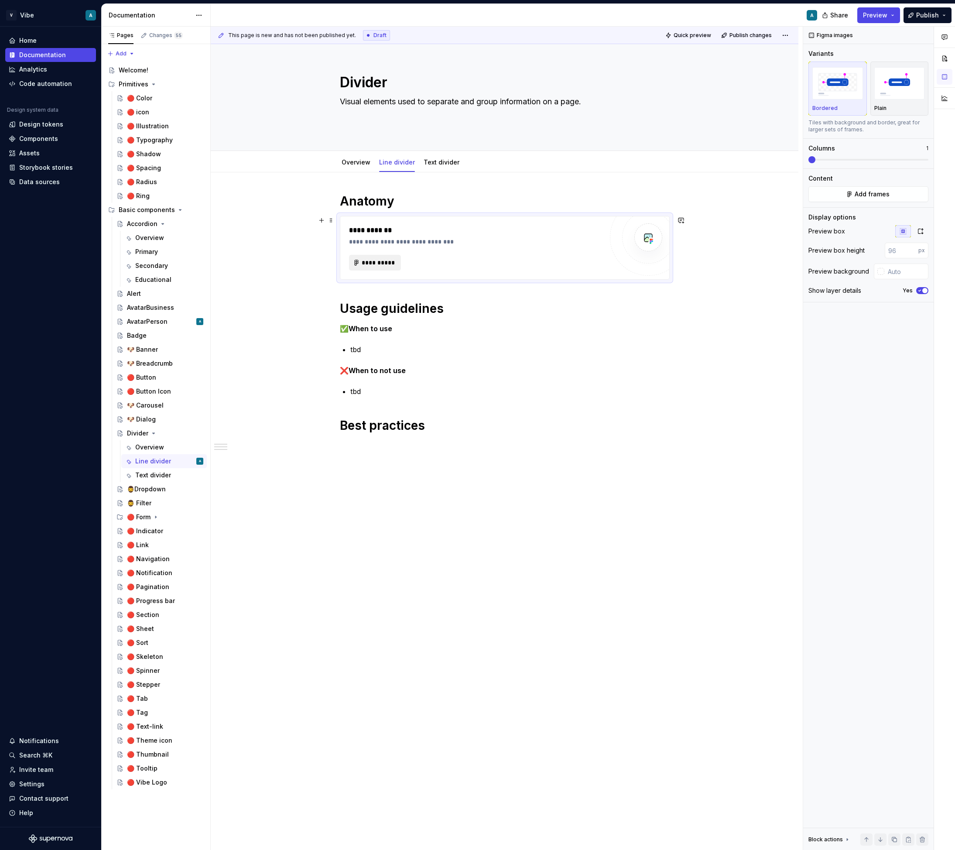
click at [384, 262] on span "**********" at bounding box center [379, 262] width 34 height 9
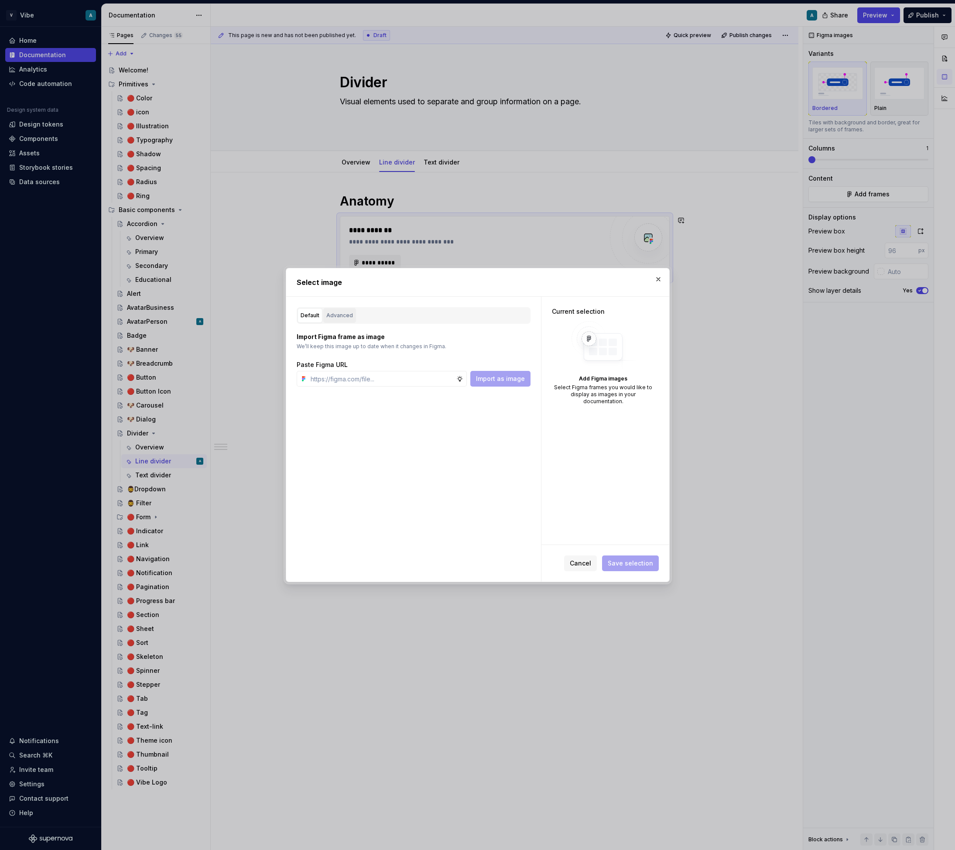
click at [337, 312] on div "Advanced" at bounding box center [339, 315] width 27 height 9
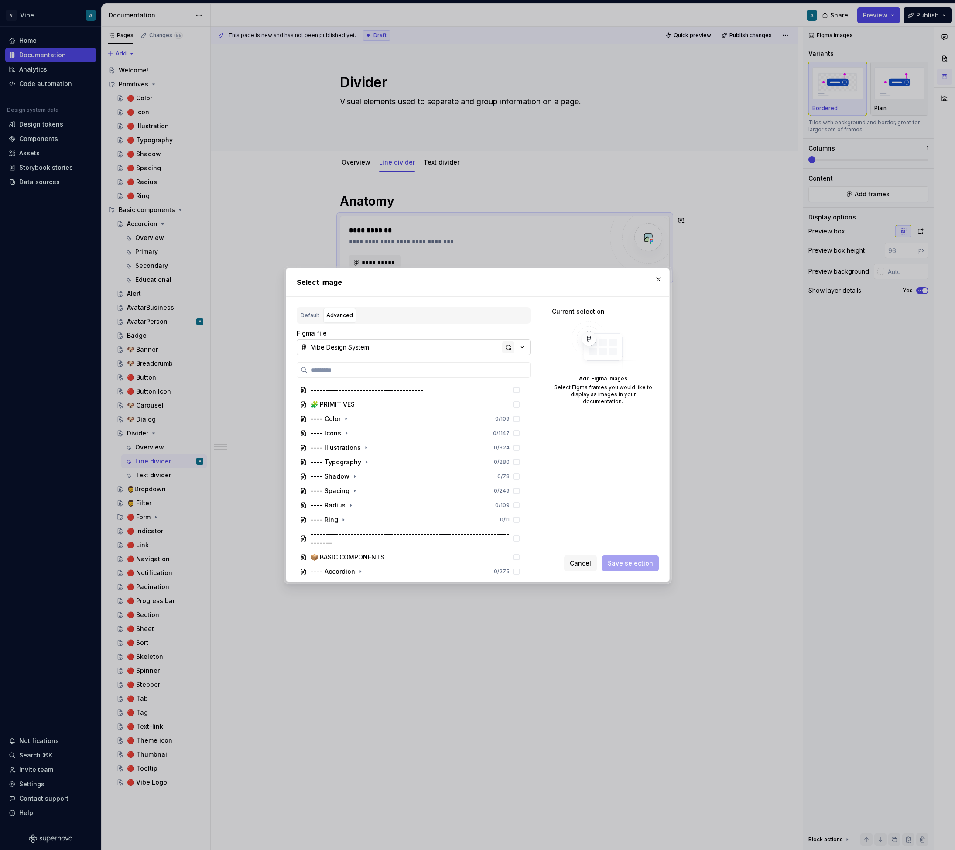
click at [509, 350] on div "button" at bounding box center [508, 347] width 12 height 12
type textarea "*"
type input "**********"
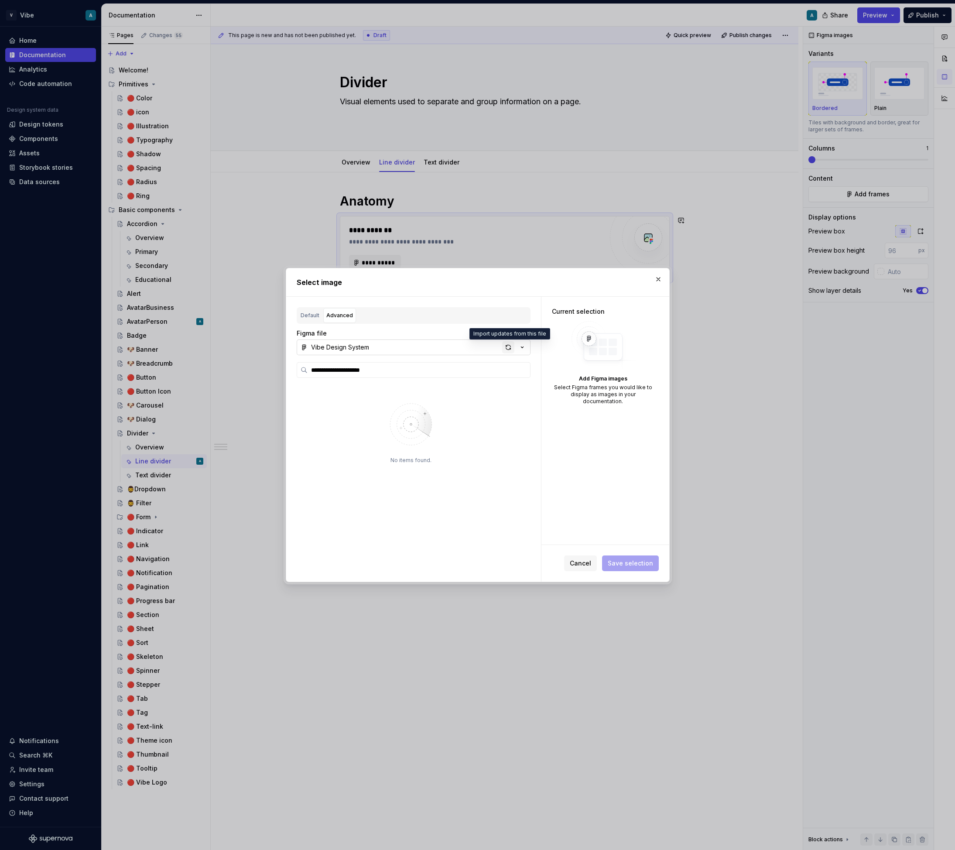
click at [507, 351] on div "button" at bounding box center [508, 347] width 12 height 12
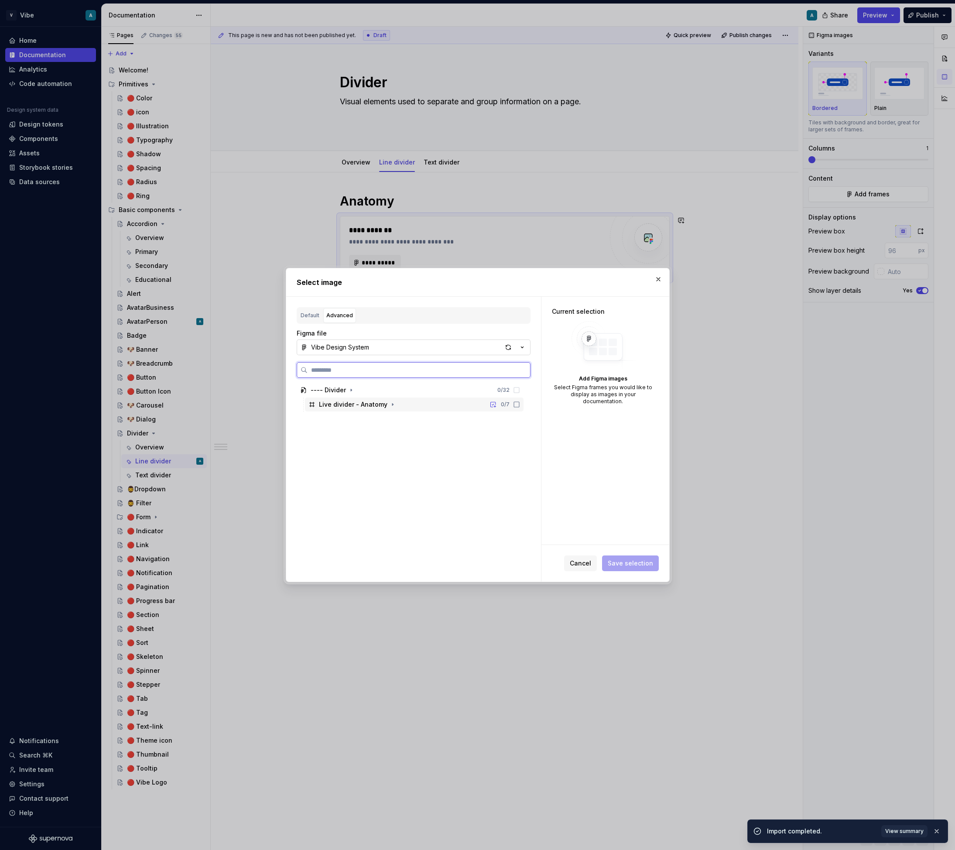
click at [441, 402] on div "Live divider - Anatomy 0 / 7" at bounding box center [414, 404] width 219 height 14
click at [643, 566] on span "Save selection" at bounding box center [630, 563] width 45 height 9
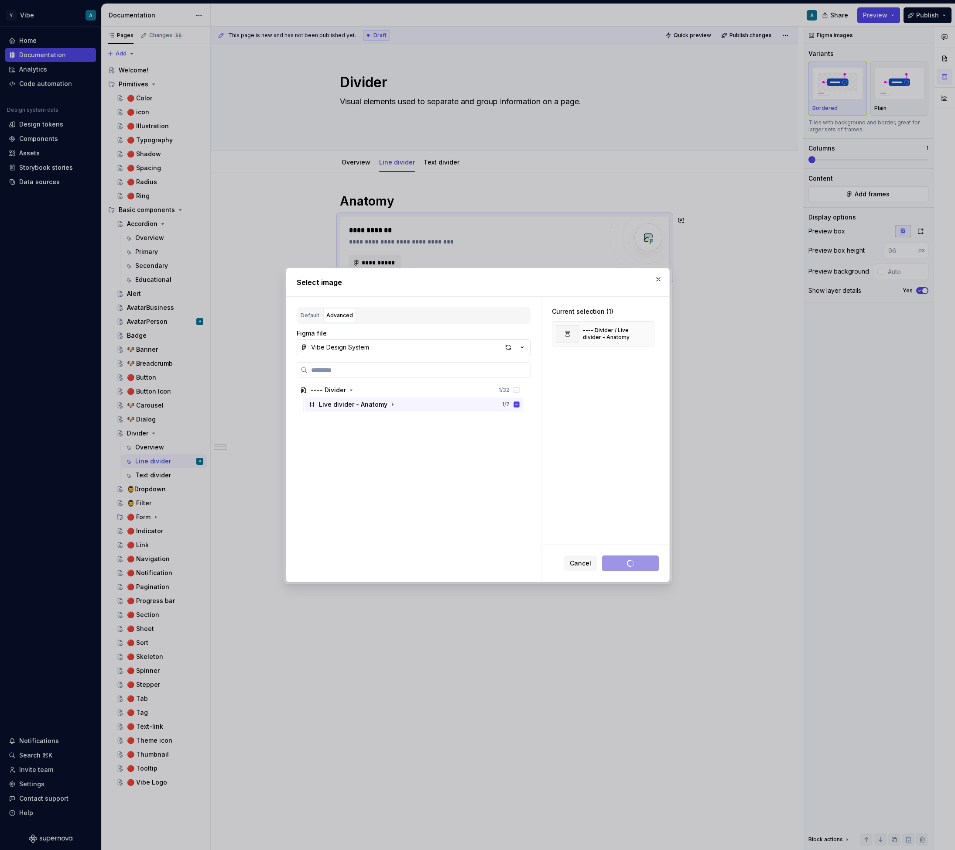
type textarea "*"
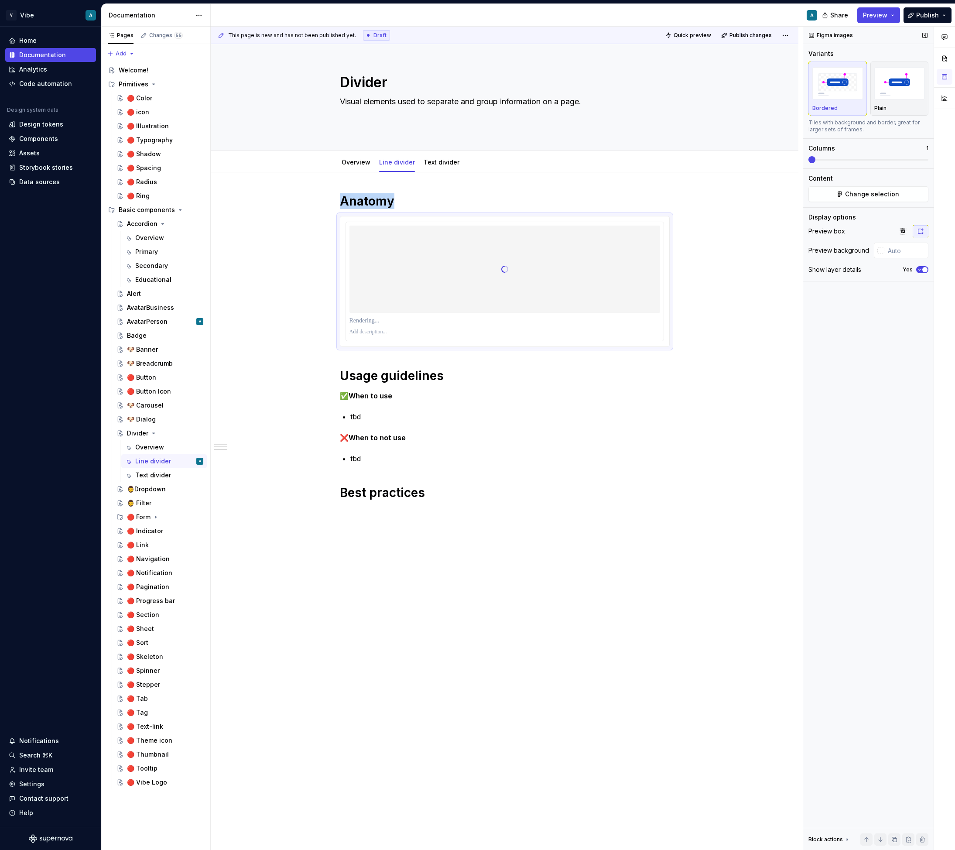
click at [923, 270] on span "button" at bounding box center [924, 269] width 5 height 5
click at [908, 254] on input "text" at bounding box center [906, 251] width 44 height 16
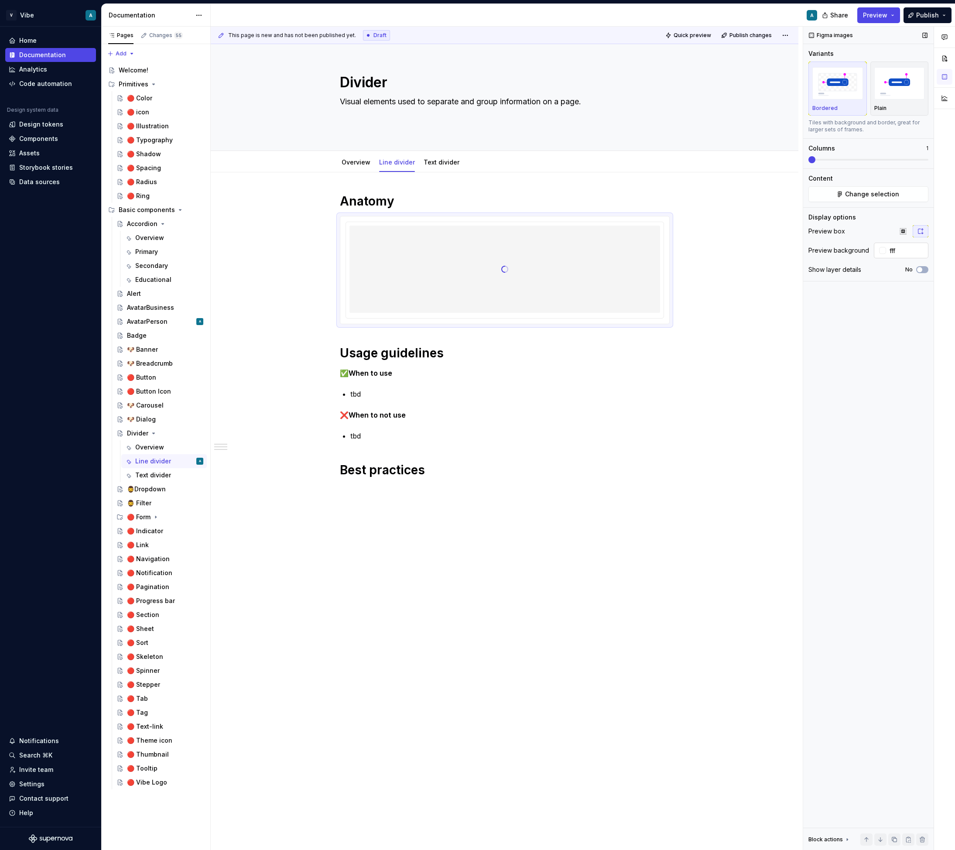
type input "#FFFFFF"
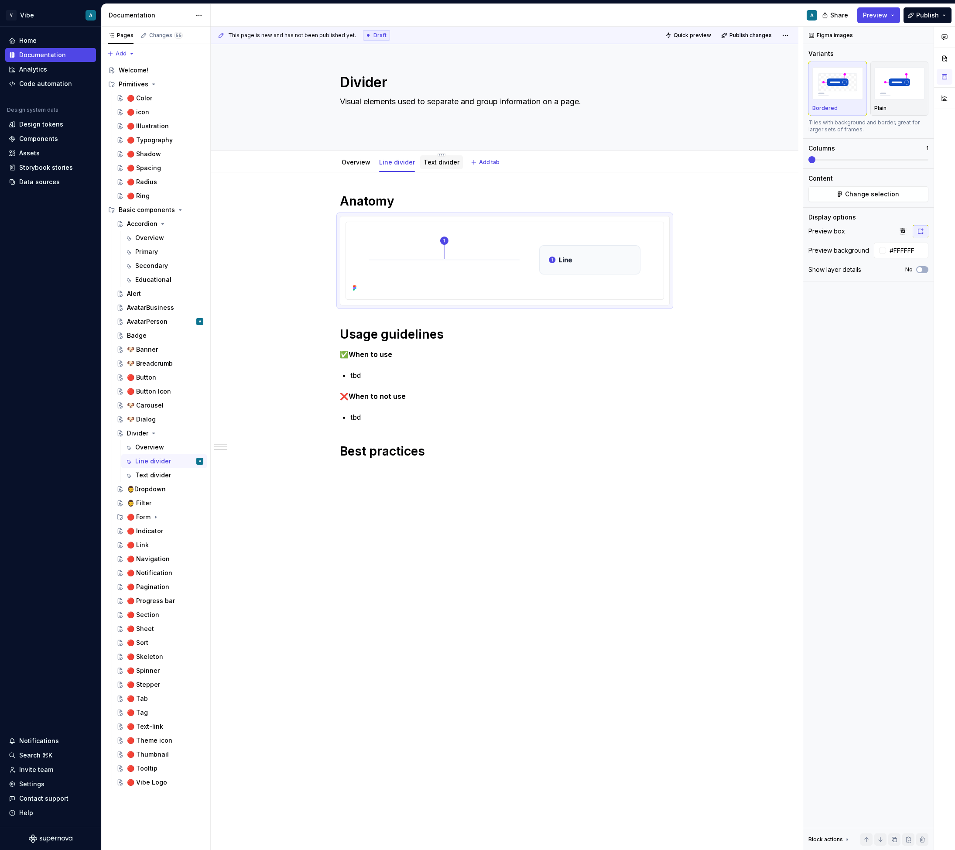
click at [458, 170] on div at bounding box center [441, 170] width 43 height 1
click at [445, 167] on div "Text divider" at bounding box center [442, 162] width 36 height 10
click at [441, 164] on link "Text divider" at bounding box center [442, 161] width 36 height 7
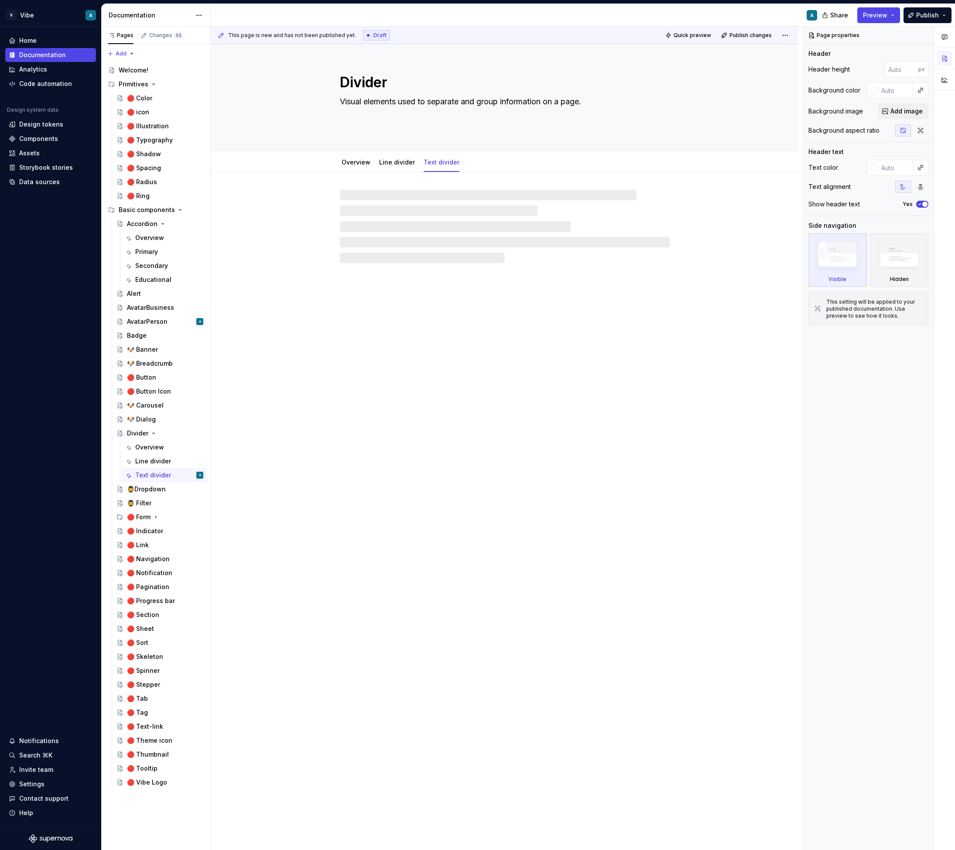
type textarea "*"
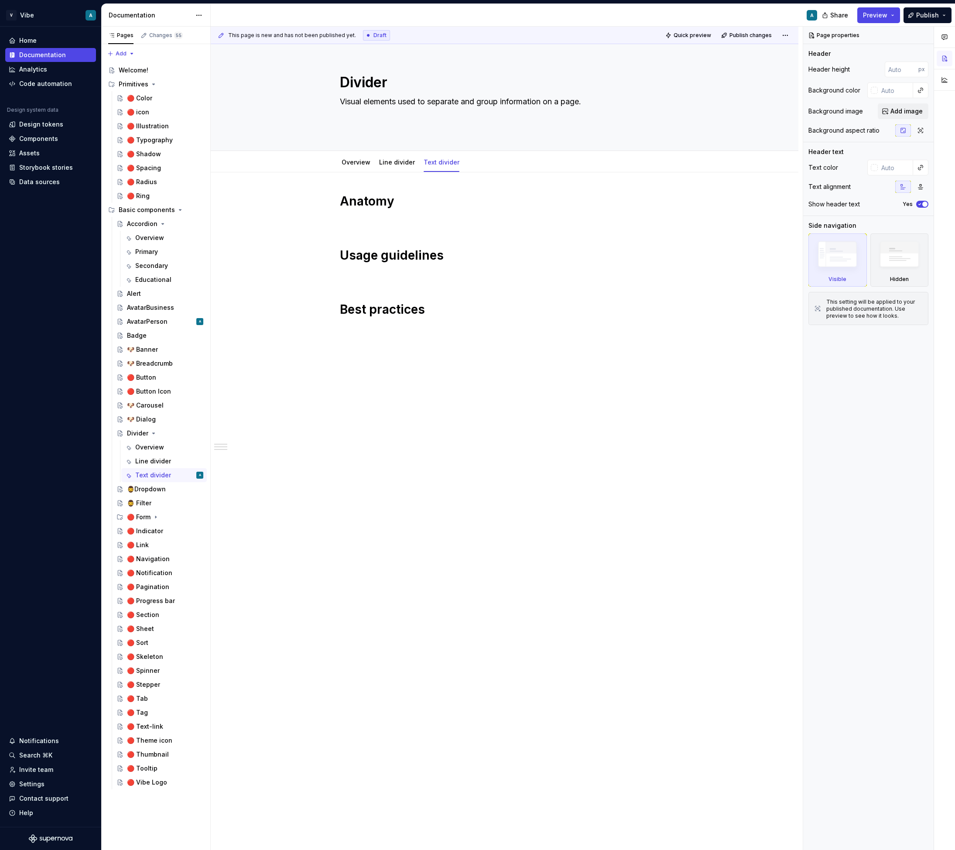
click at [393, 211] on div "Anatomy Usage guidelines Best practices" at bounding box center [505, 255] width 330 height 124
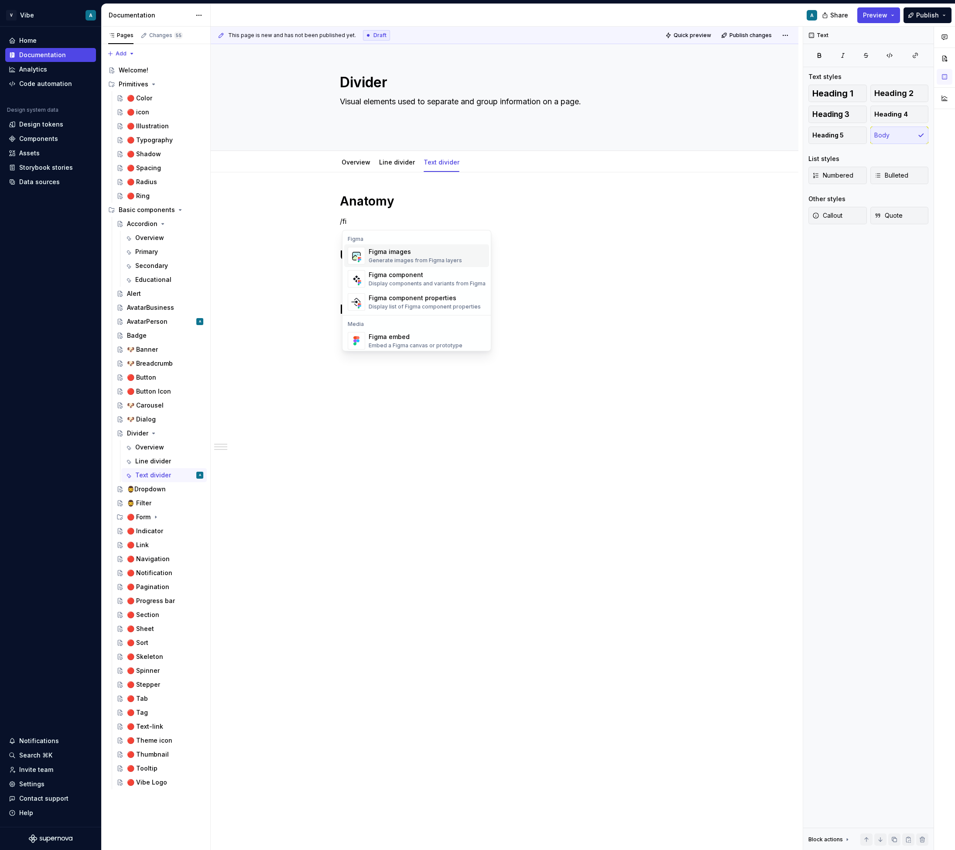
click at [388, 253] on div "Figma images" at bounding box center [415, 251] width 93 height 9
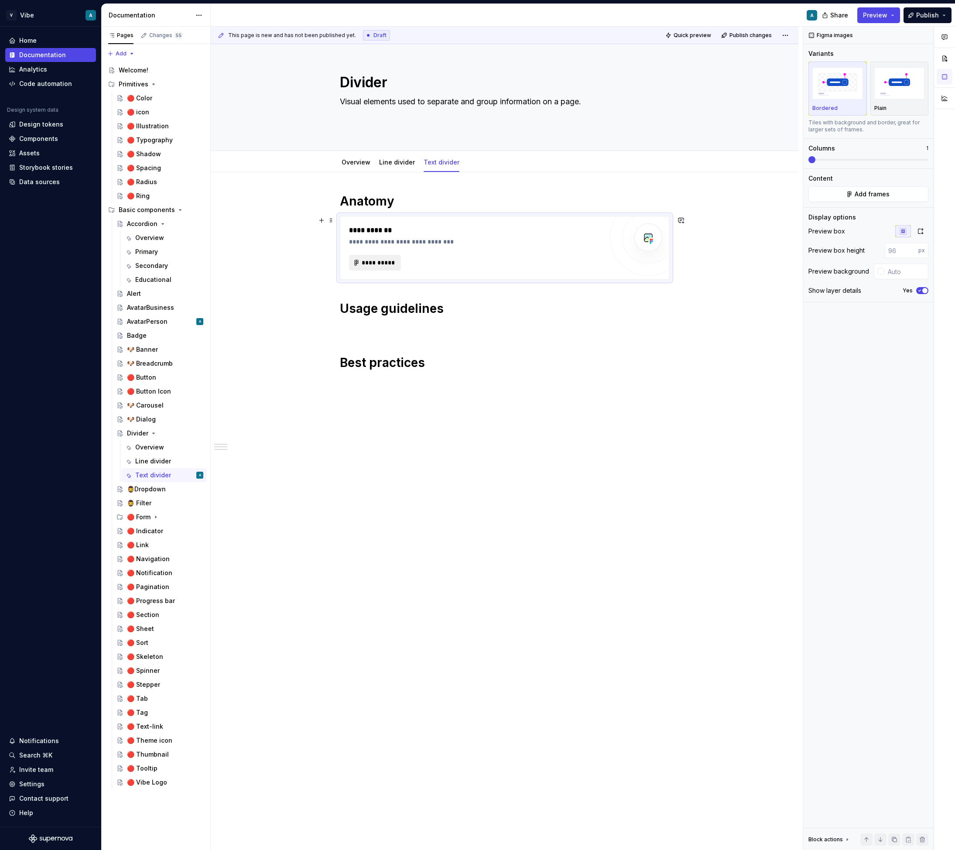
click at [372, 262] on span "**********" at bounding box center [379, 262] width 34 height 9
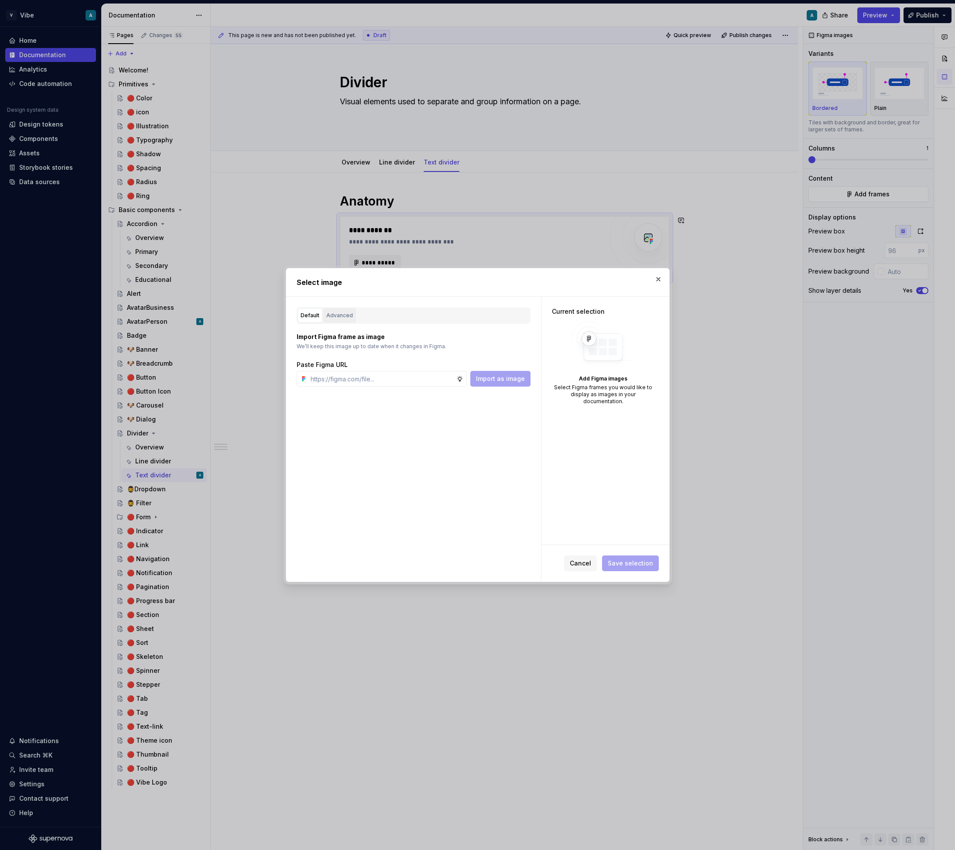
click at [337, 316] on div "Advanced" at bounding box center [339, 315] width 27 height 9
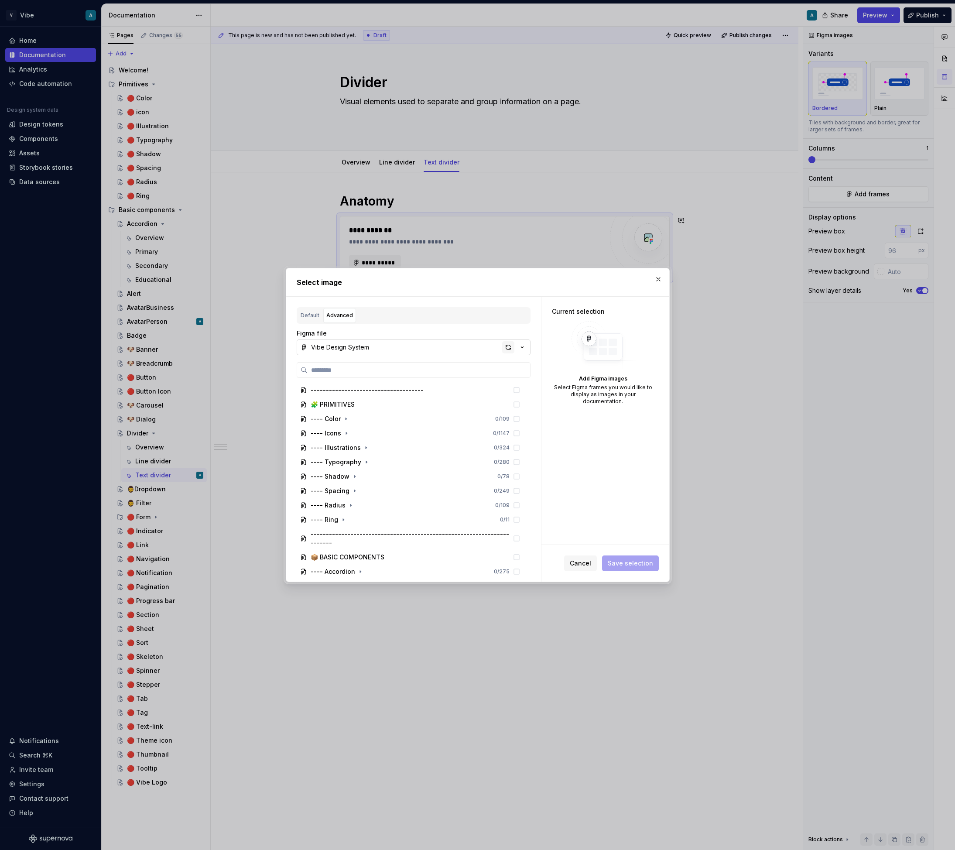
click at [506, 351] on div "button" at bounding box center [508, 347] width 12 height 12
type textarea "*"
type input "**********"
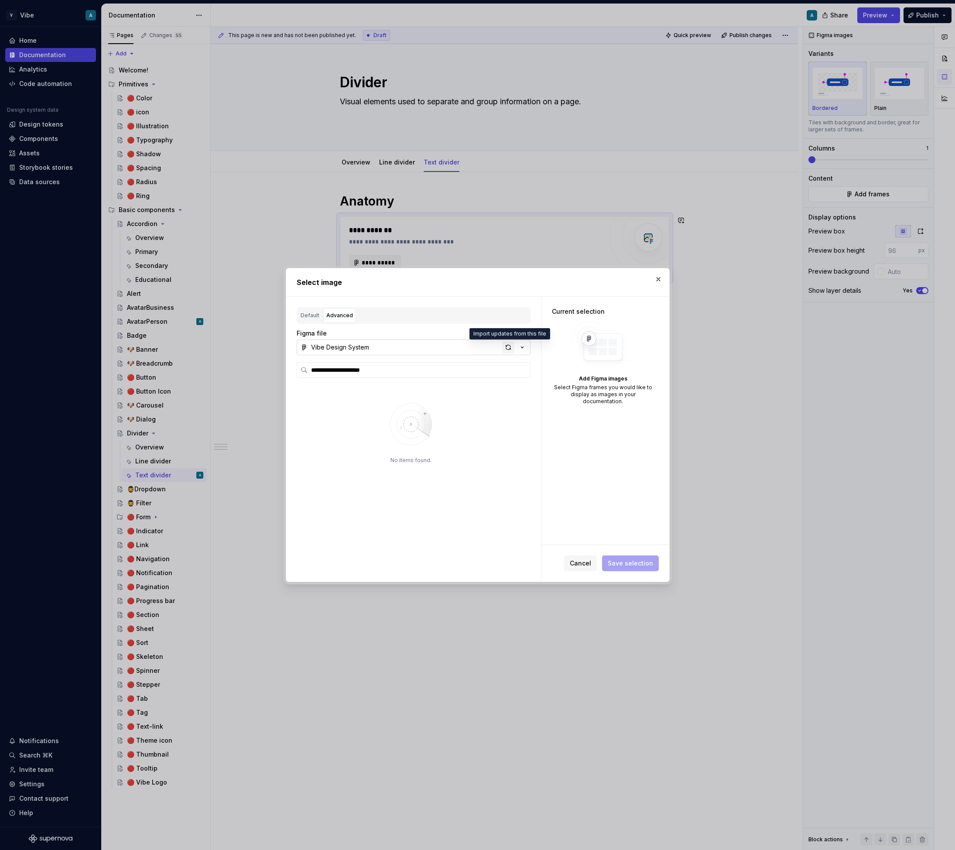
click at [506, 346] on div "button" at bounding box center [508, 347] width 12 height 12
click at [520, 407] on icon at bounding box center [516, 404] width 7 height 7
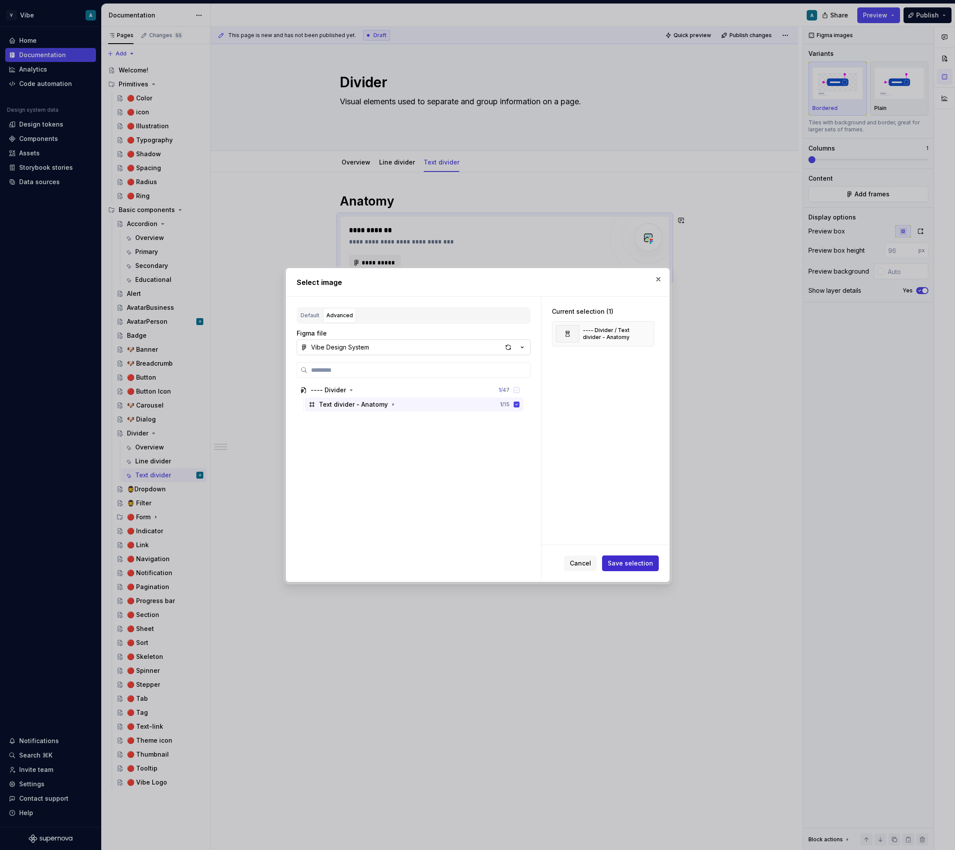
click at [626, 569] on button "Save selection" at bounding box center [630, 563] width 57 height 16
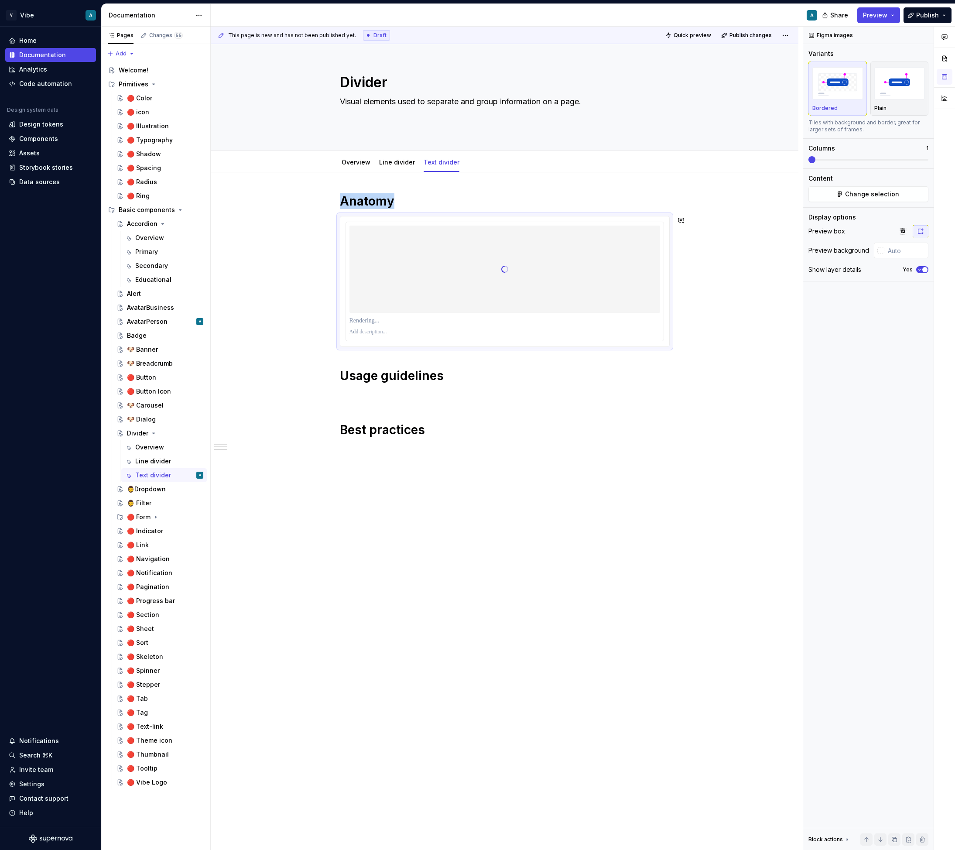
type textarea "*"
click at [917, 270] on icon "button" at bounding box center [919, 269] width 7 height 5
click at [885, 245] on input "text" at bounding box center [906, 251] width 44 height 16
type input "#FFFFFF"
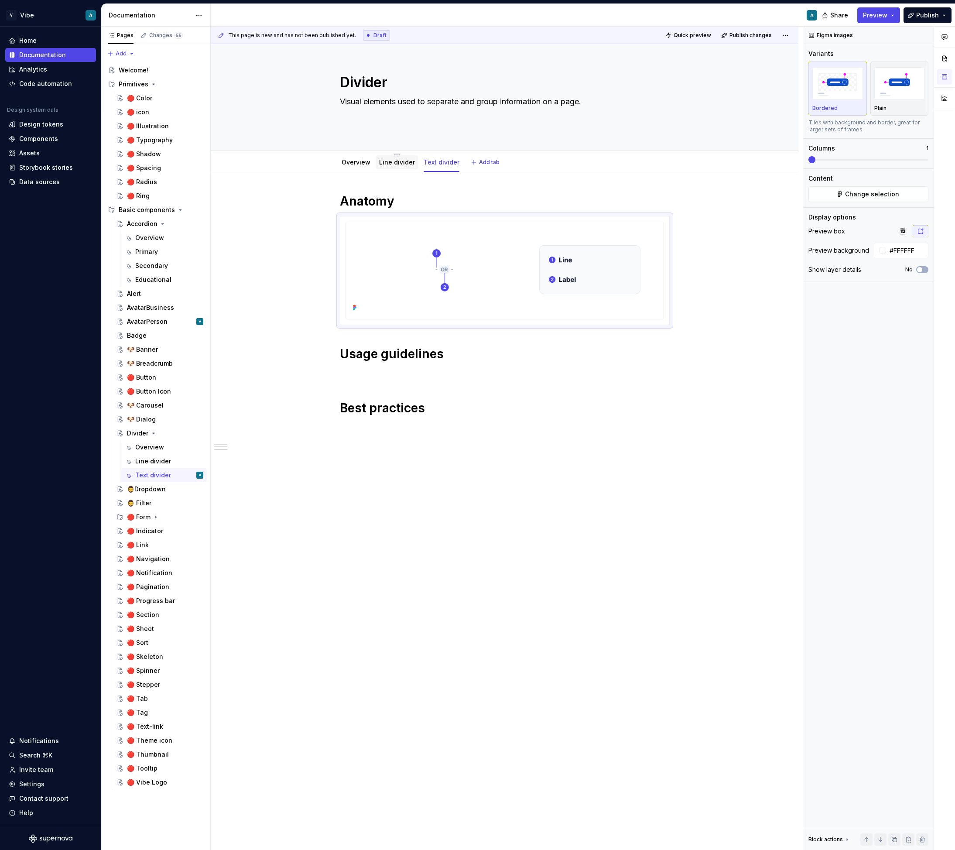
click at [395, 159] on link "Line divider" at bounding box center [397, 161] width 36 height 7
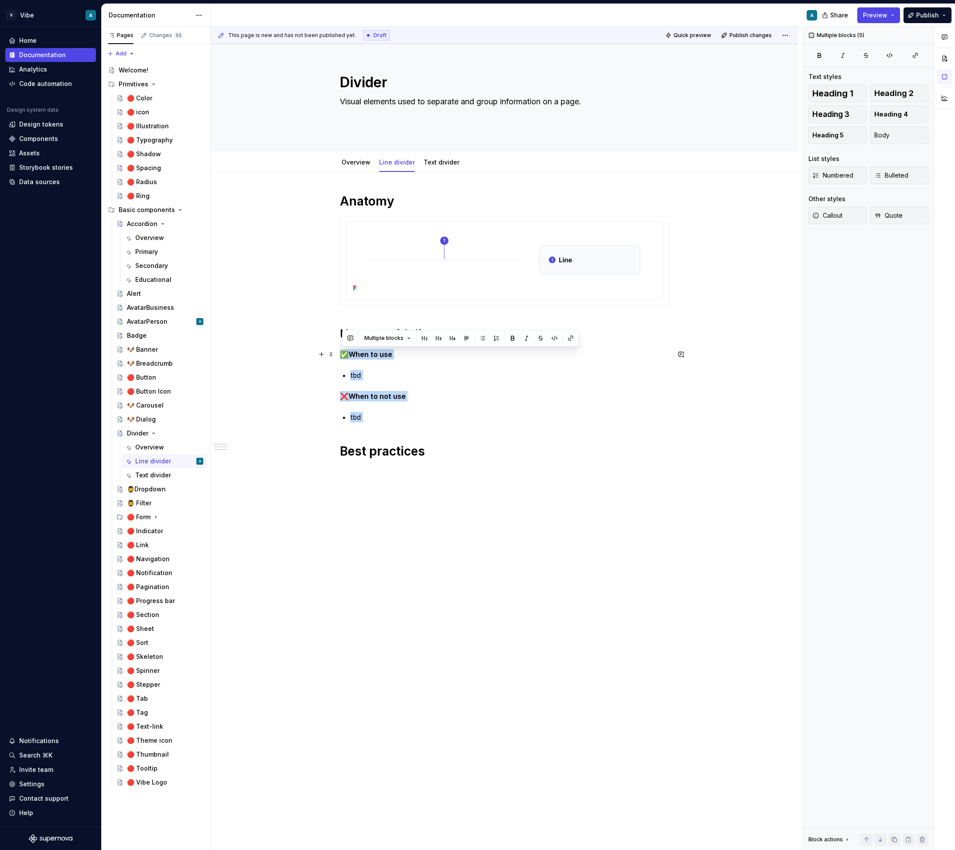
drag, startPoint x: 399, startPoint y: 424, endPoint x: 337, endPoint y: 356, distance: 92.3
click at [337, 356] on div "Anatomy Usage guidelines ✅ When to use tbd ❌ When to not use tbd Best practices" at bounding box center [505, 457] width 588 height 570
copy div "✅ When to use tbd ❌ When to not use tbd"
click at [441, 161] on link "Text divider" at bounding box center [442, 161] width 36 height 7
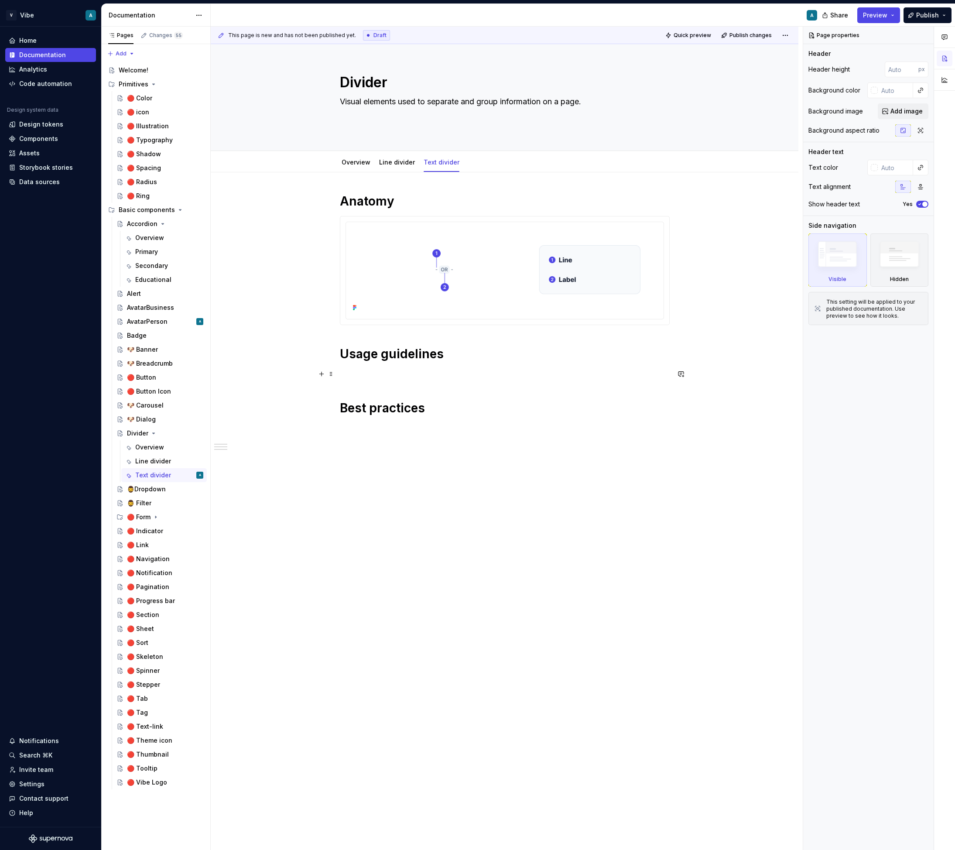
click at [359, 376] on p at bounding box center [505, 374] width 330 height 10
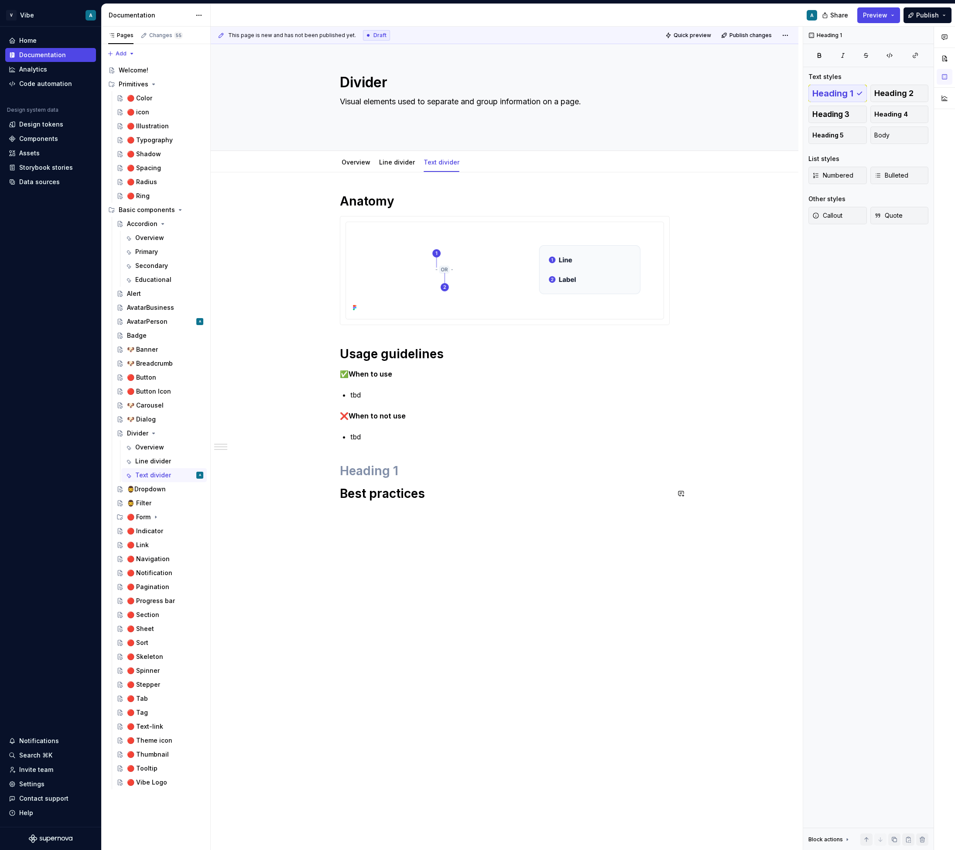
click at [369, 534] on div "Anatomy Usage guidelines ✅ When to use tbd ❌ When to not use tbd Best practices" at bounding box center [505, 469] width 588 height 594
click at [368, 473] on h1 at bounding box center [505, 471] width 330 height 16
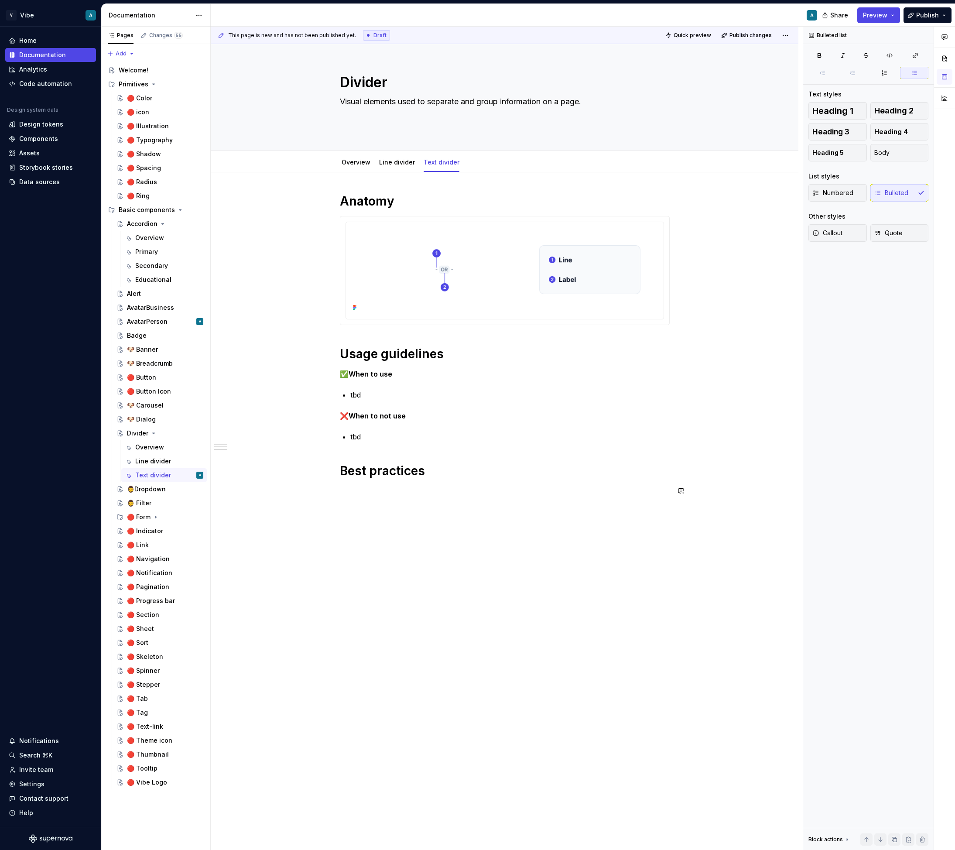
click at [405, 562] on div "Anatomy Usage guidelines ✅ When to use tbd ❌ When to not use tbd Best practices" at bounding box center [505, 466] width 588 height 589
click at [401, 162] on link "Line divider" at bounding box center [397, 161] width 36 height 7
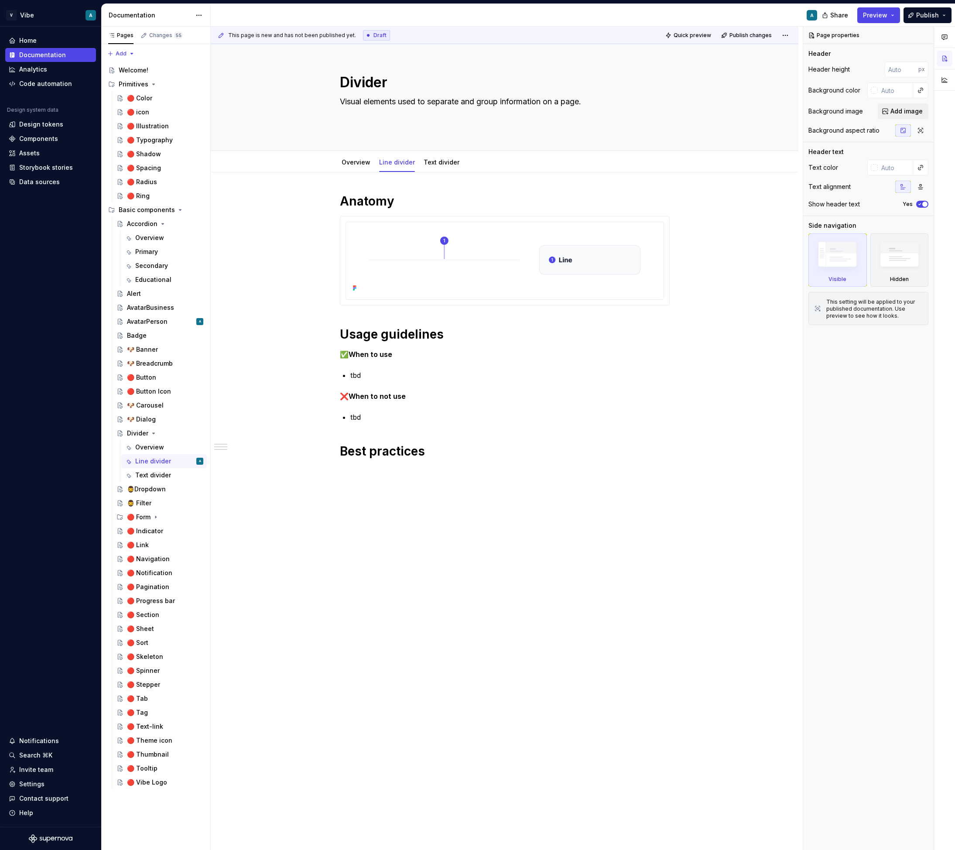
type textarea "*"
